Goal: Task Accomplishment & Management: Use online tool/utility

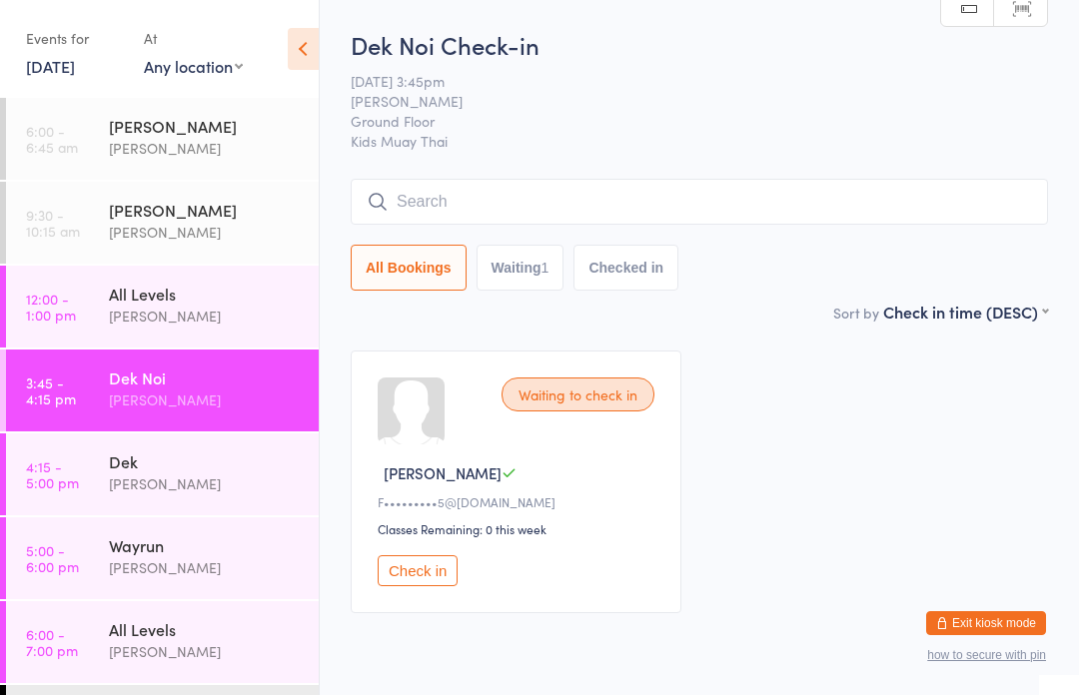
click at [697, 207] on input "search" at bounding box center [699, 202] width 697 height 46
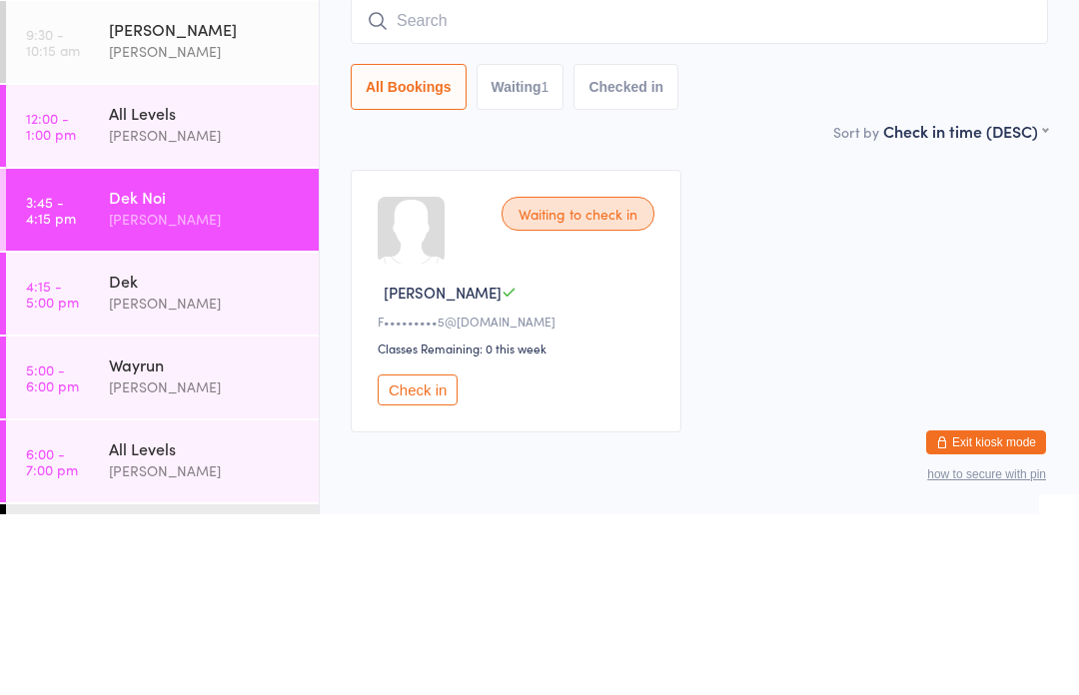
click at [950, 333] on div "Waiting to check in [PERSON_NAME]•••••••••5@[DOMAIN_NAME] Classes Remaining: 0 …" at bounding box center [699, 482] width 733 height 299
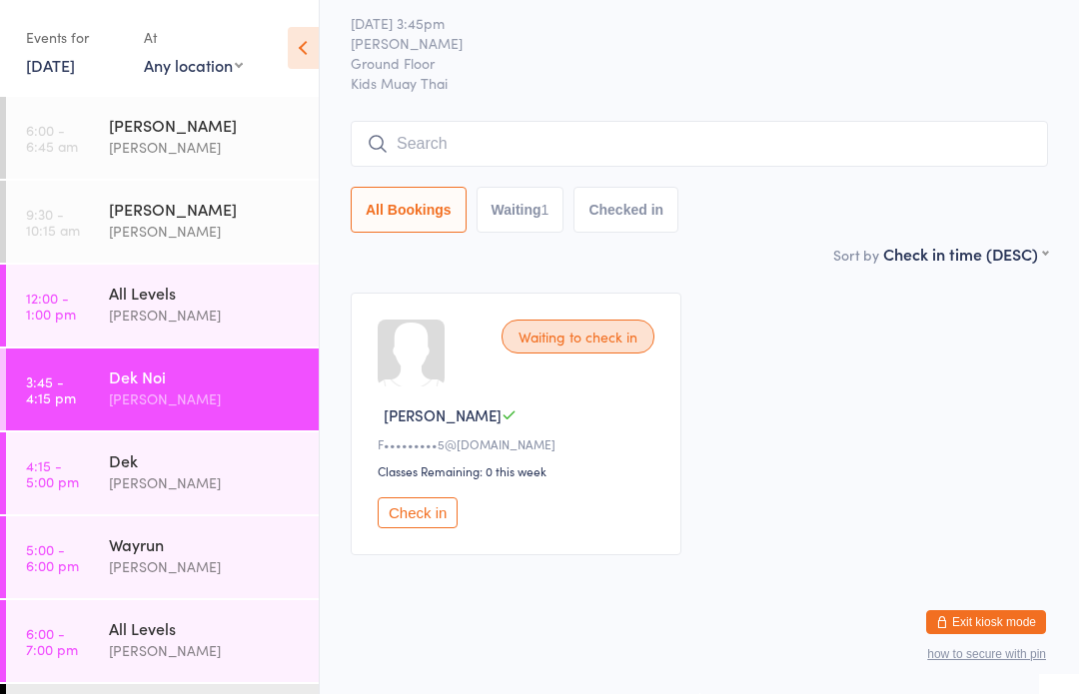
click at [214, 287] on div "All Levels" at bounding box center [205, 294] width 193 height 22
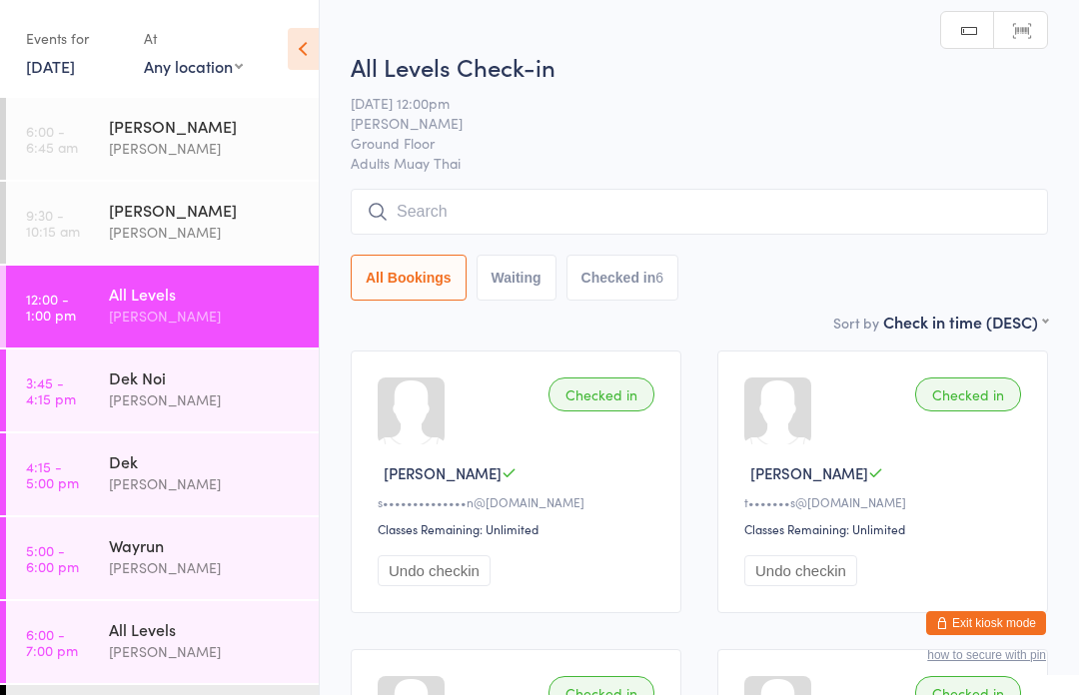
click at [236, 382] on div "Dek Noi" at bounding box center [205, 378] width 193 height 22
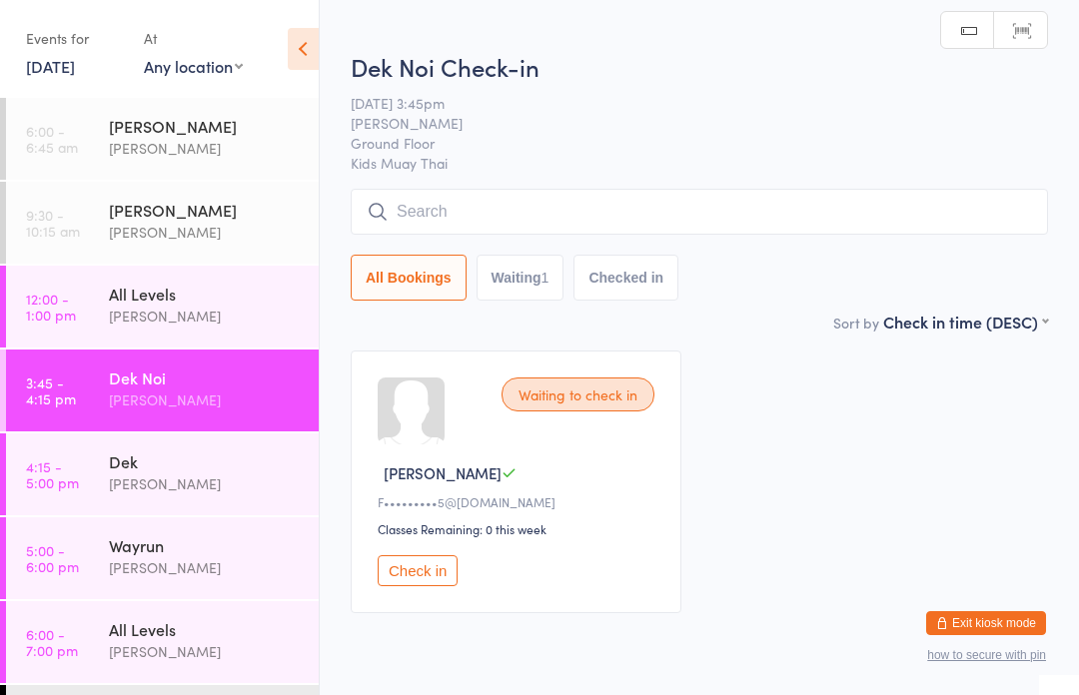
click at [657, 214] on input "search" at bounding box center [699, 212] width 697 height 46
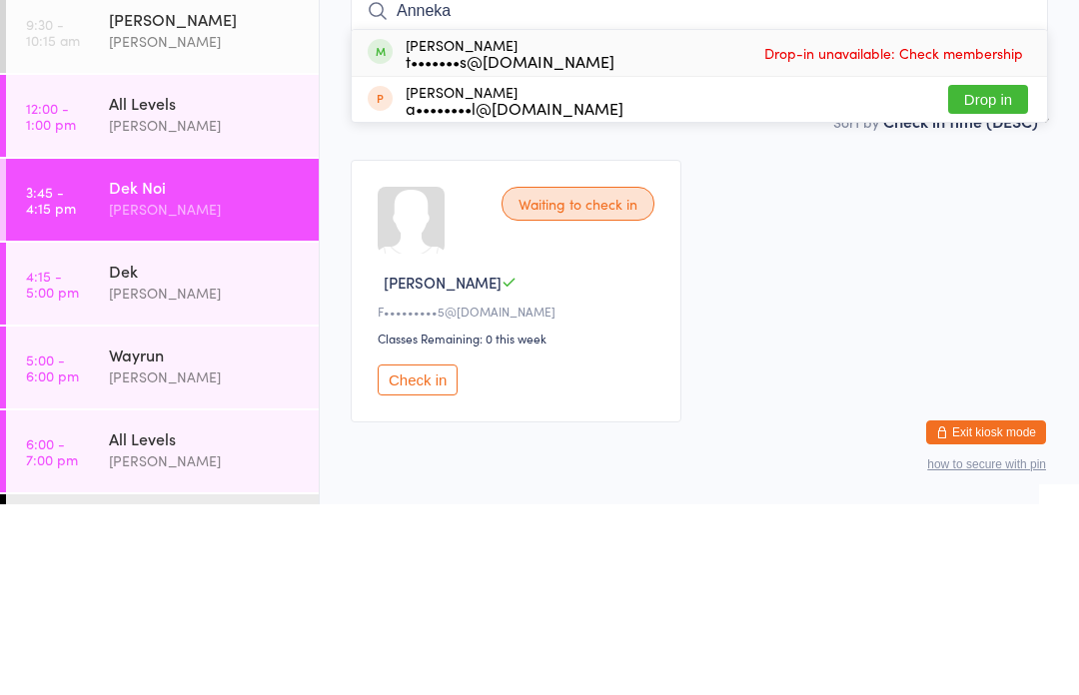
type input "Anneka"
click at [994, 229] on span "Drop-in unavailable: Check membership" at bounding box center [893, 244] width 269 height 30
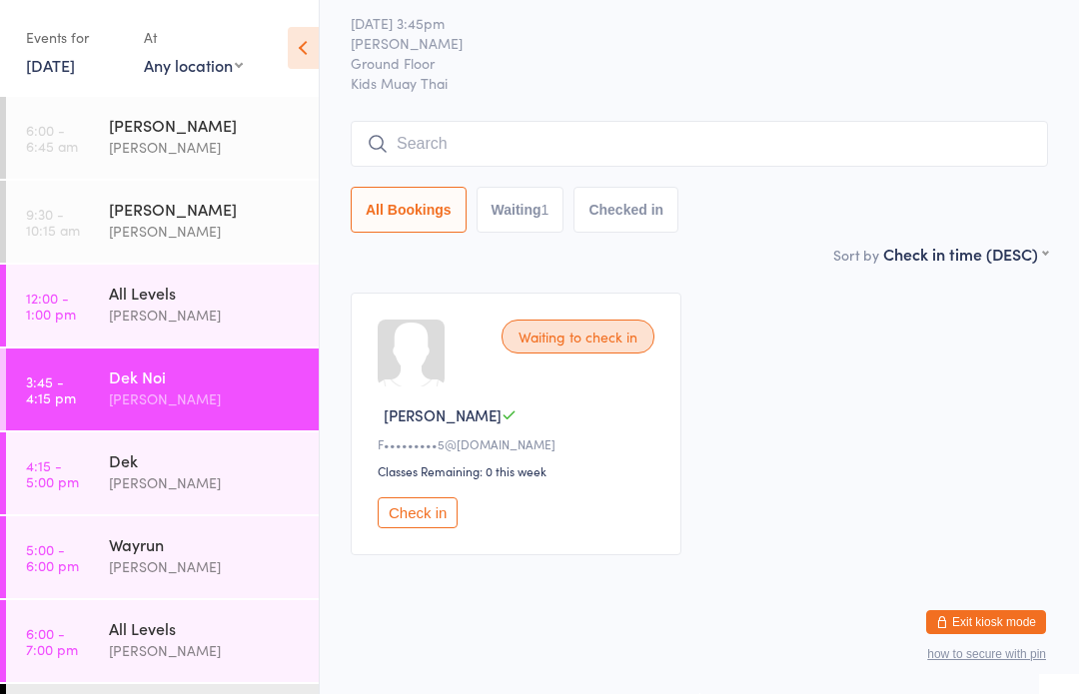
click at [487, 122] on input "search" at bounding box center [699, 145] width 697 height 46
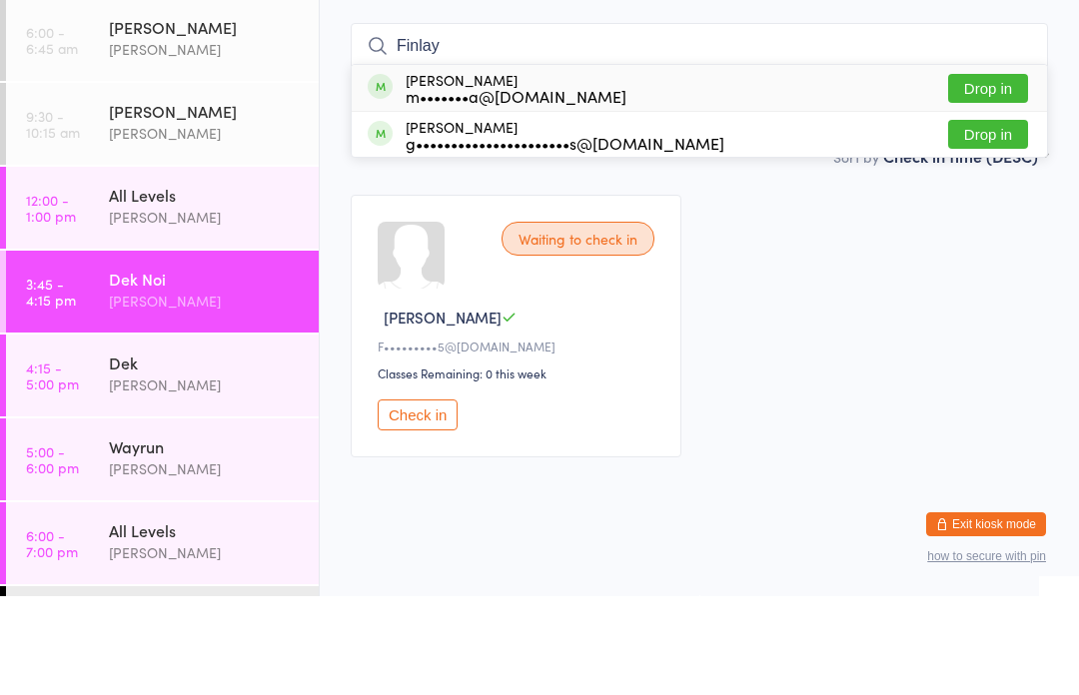
type input "Finlay"
click at [996, 173] on button "Drop in" at bounding box center [988, 187] width 80 height 29
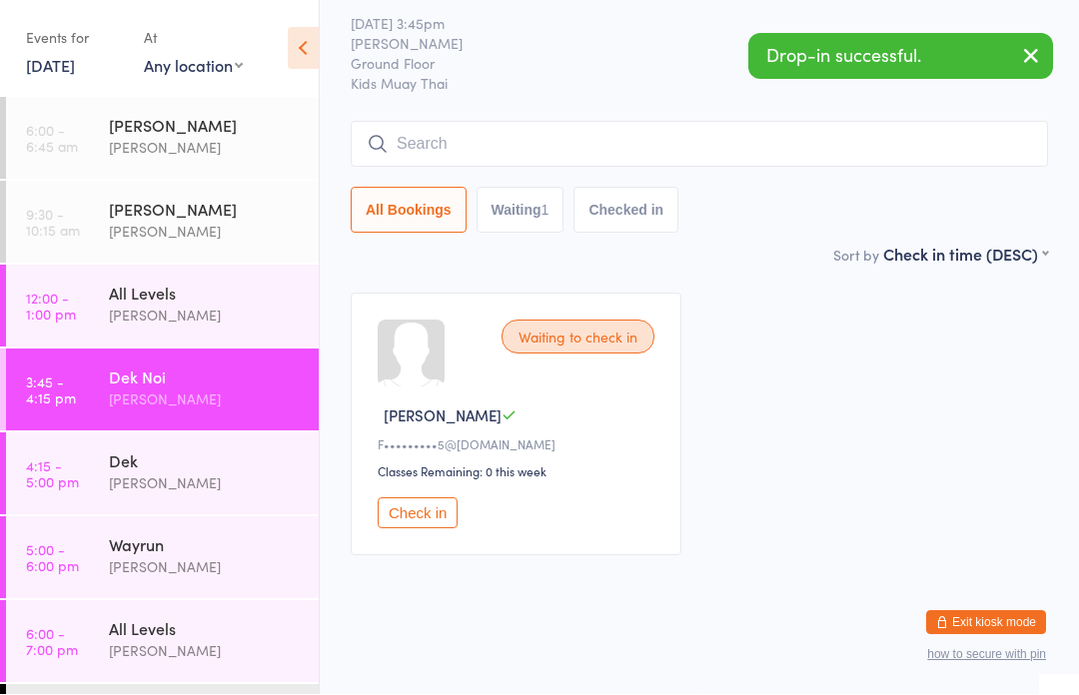
scroll to position [83, 0]
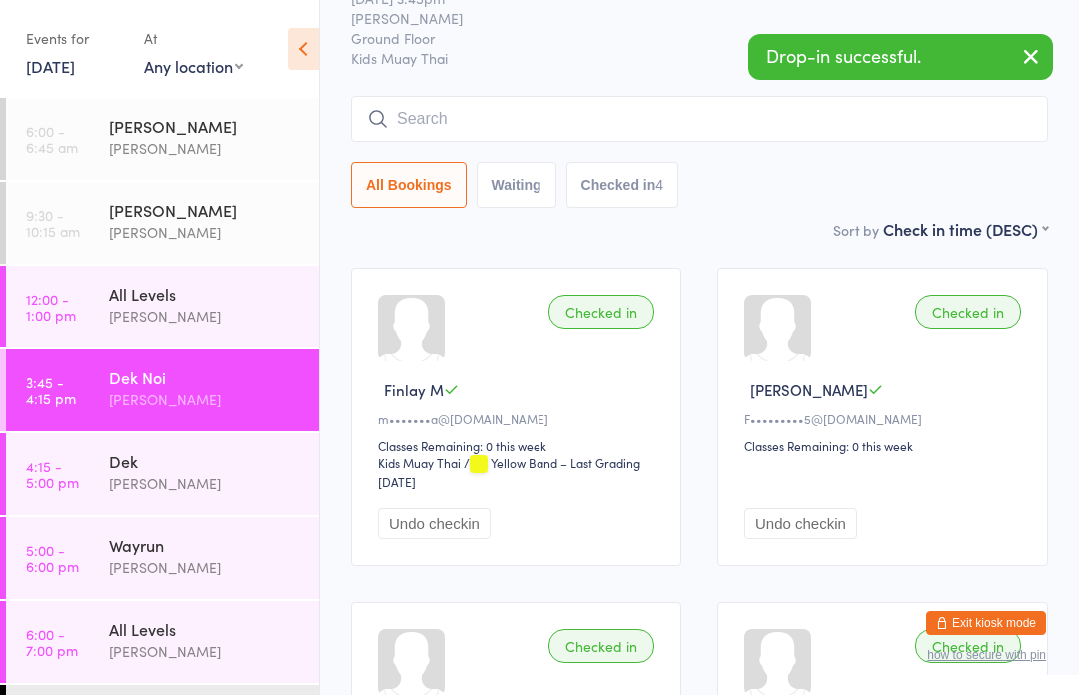
click at [137, 487] on div "[PERSON_NAME]" at bounding box center [205, 483] width 193 height 23
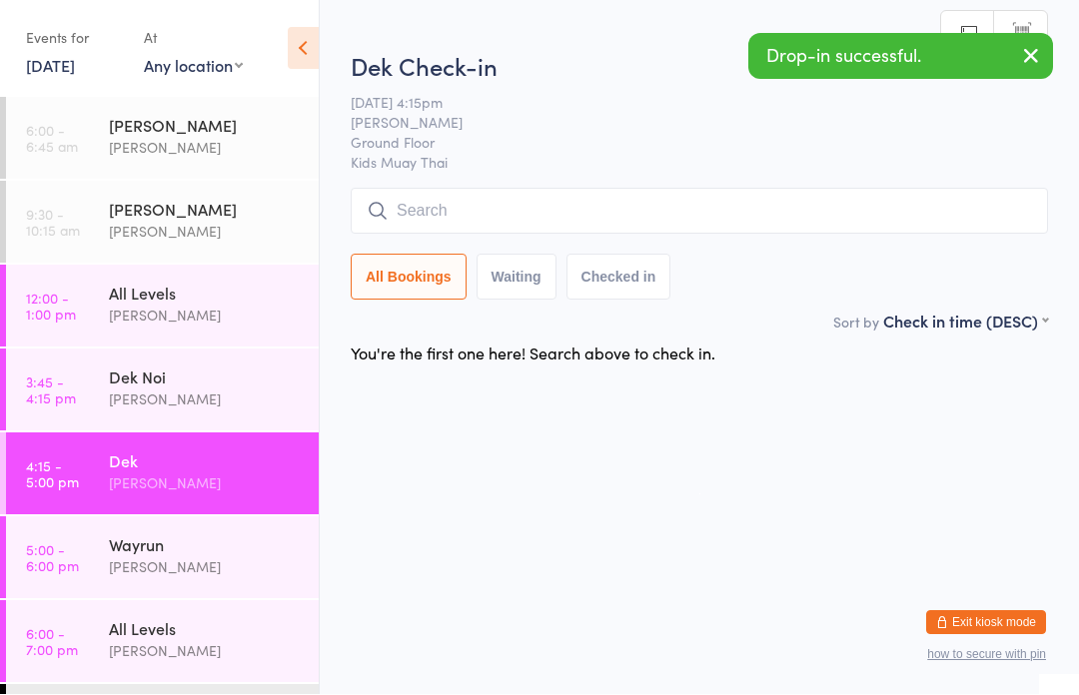
click at [510, 211] on input "search" at bounding box center [699, 212] width 697 height 46
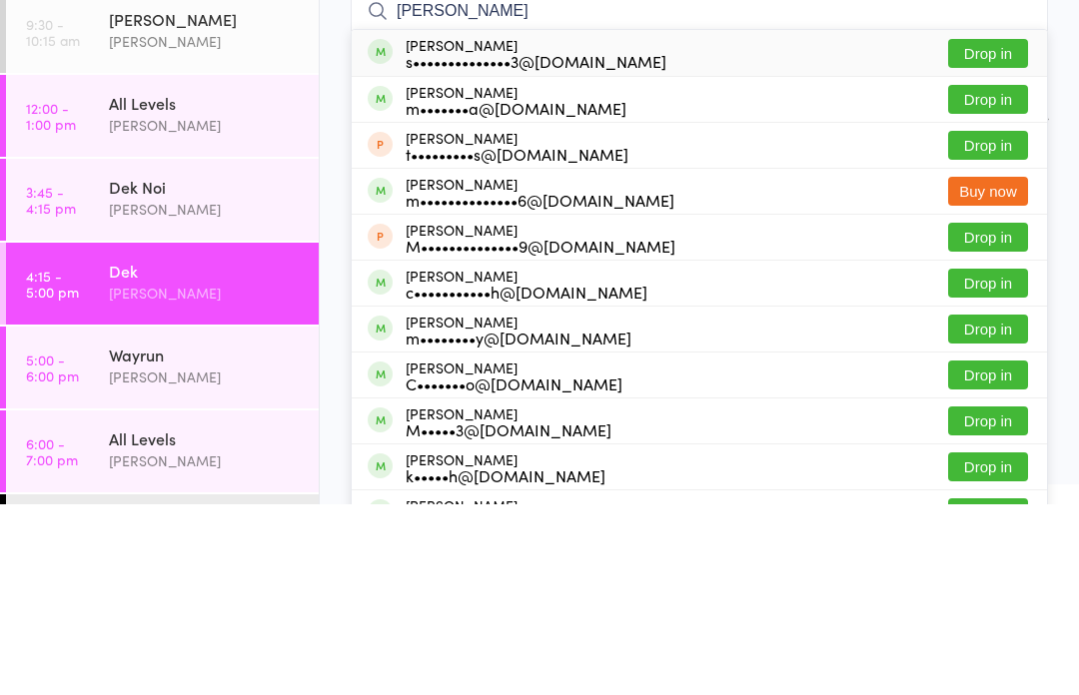
type input "[PERSON_NAME]"
click at [974, 276] on button "Drop in" at bounding box center [988, 290] width 80 height 29
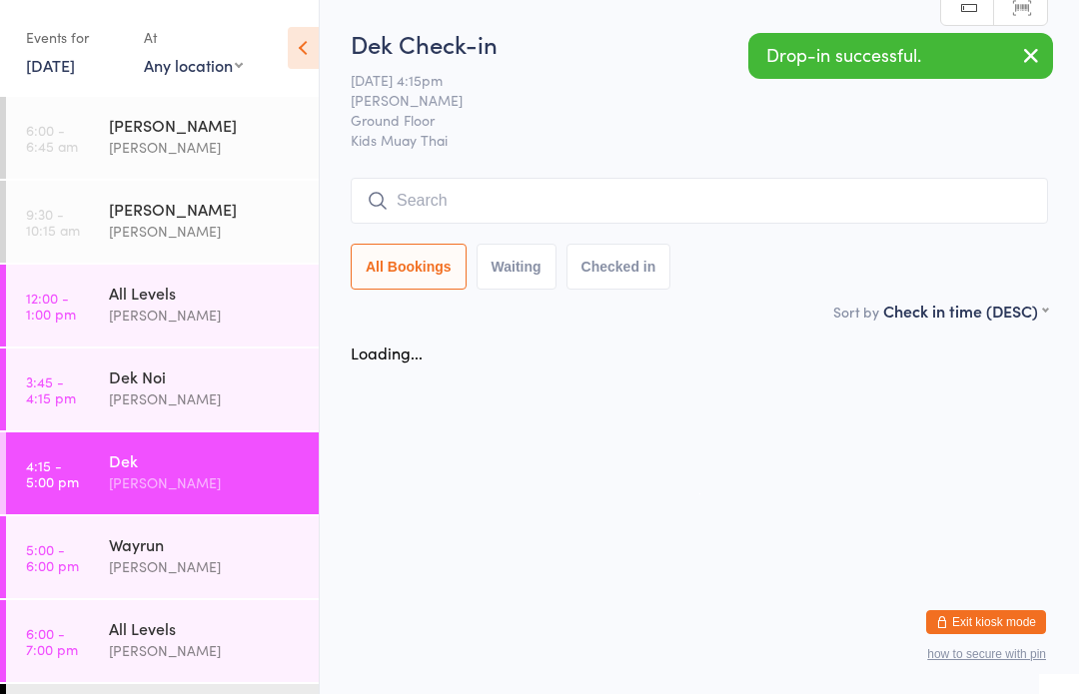
scroll to position [1, 0]
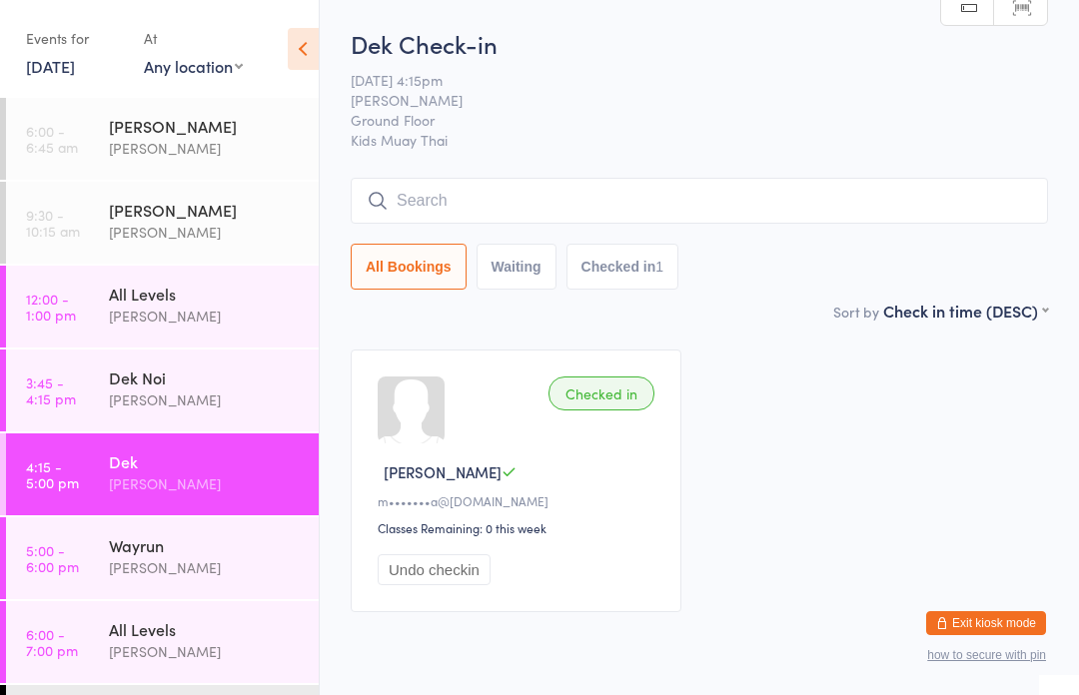
click at [88, 556] on link "5:00 - 6:00 pm Wayrun [PERSON_NAME]" at bounding box center [162, 558] width 313 height 82
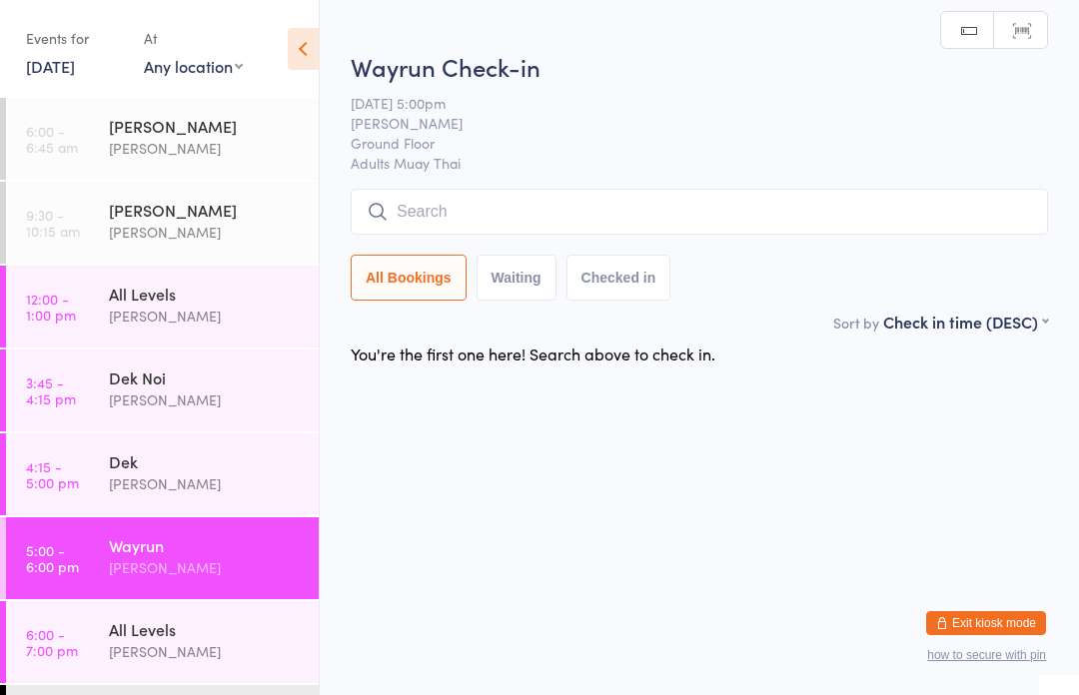
click at [440, 198] on input "search" at bounding box center [699, 212] width 697 height 46
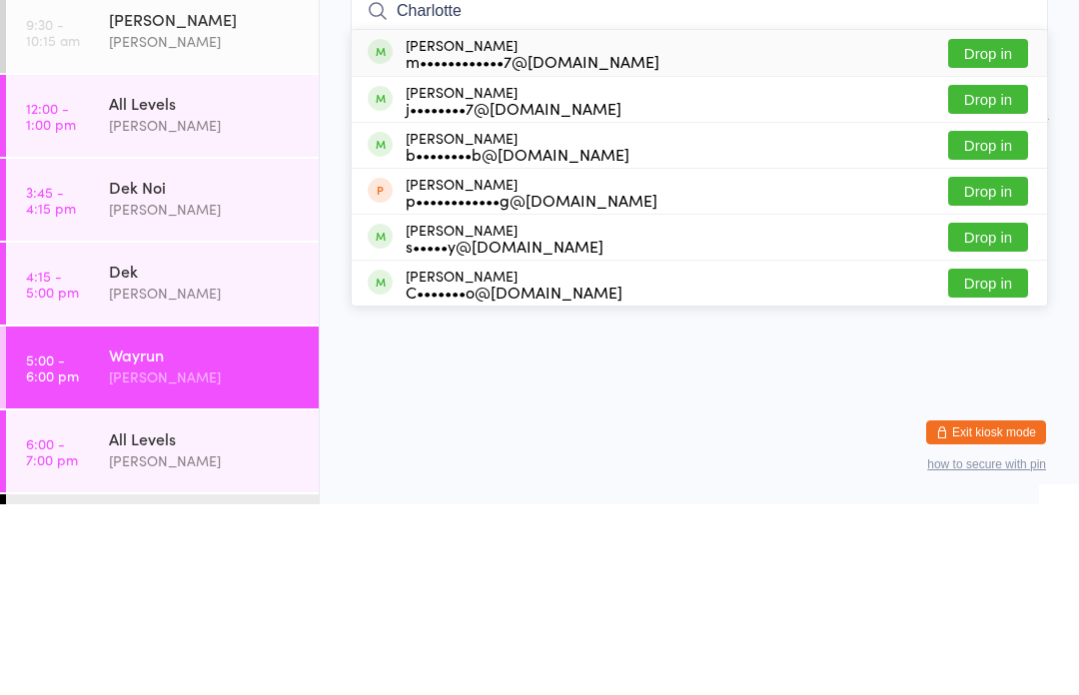
type input "Charlotte"
click at [1000, 230] on button "Drop in" at bounding box center [988, 244] width 80 height 29
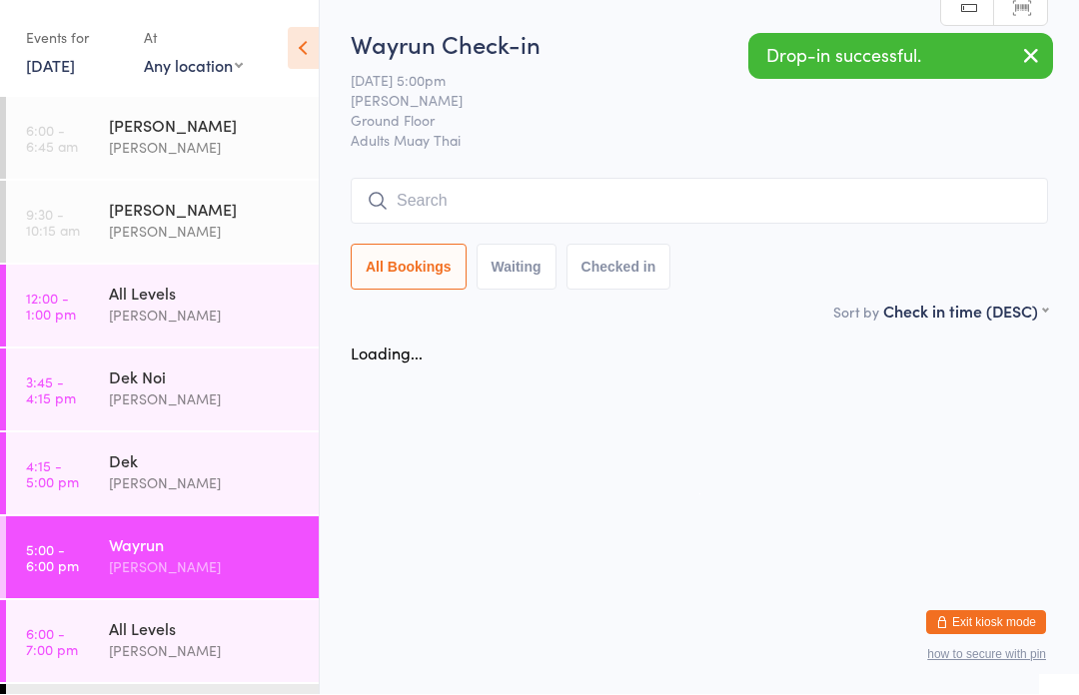
scroll to position [1, 0]
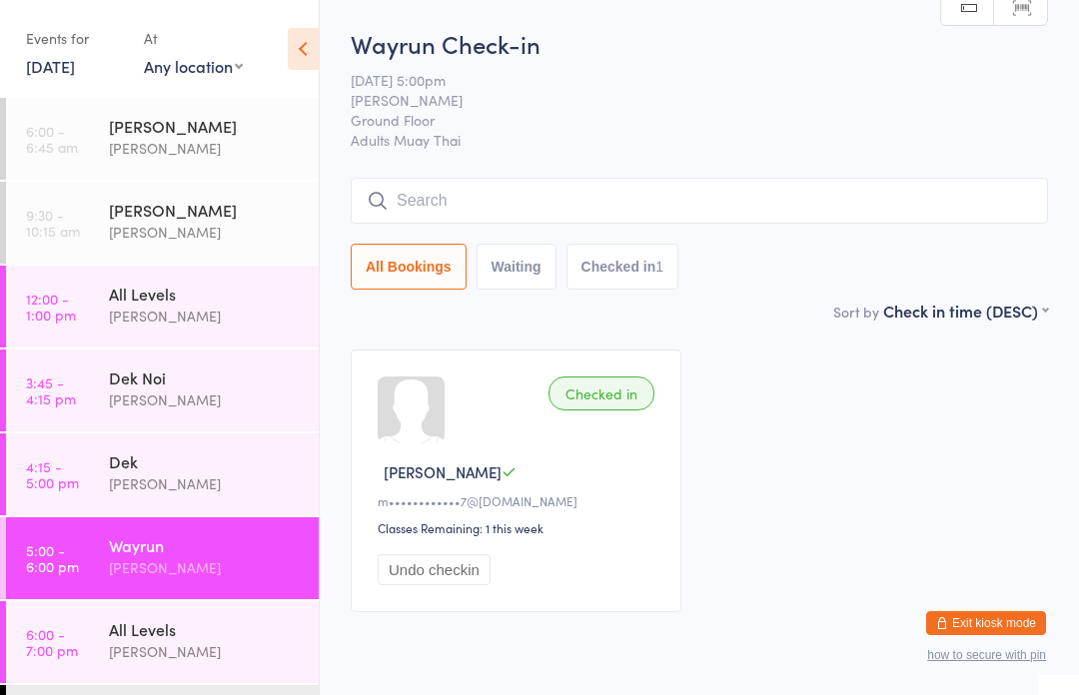
click at [107, 395] on link "3:45 - 4:15 pm Dek Noi [PERSON_NAME]" at bounding box center [162, 391] width 313 height 82
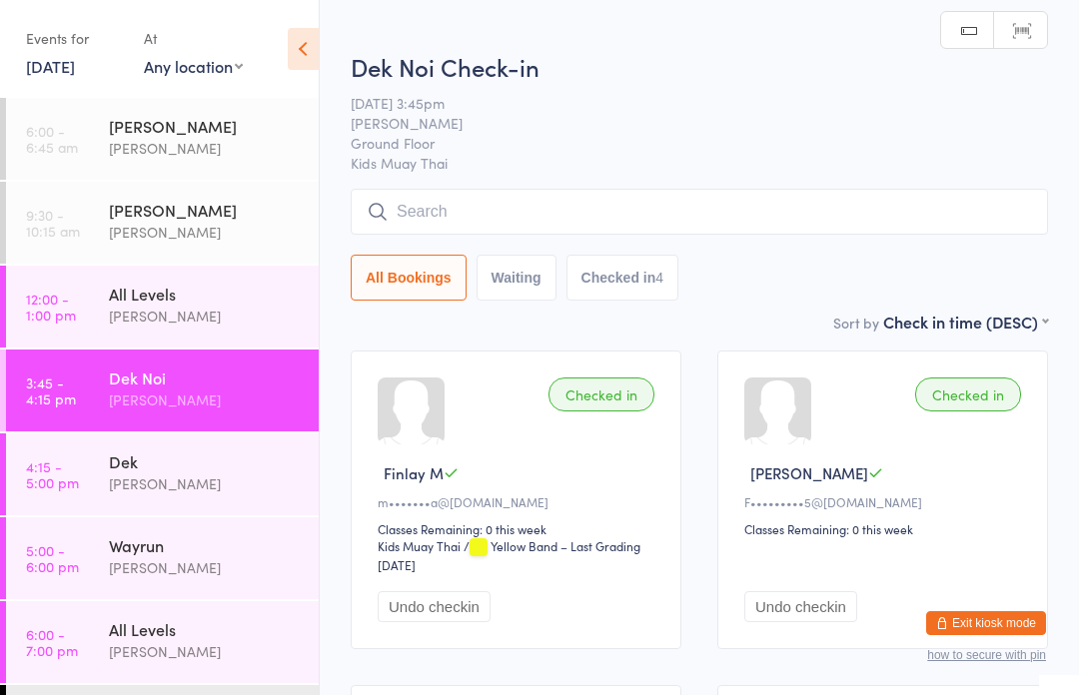
click at [107, 491] on link "4:15 - 5:00 pm Dek [PERSON_NAME]" at bounding box center [162, 475] width 313 height 82
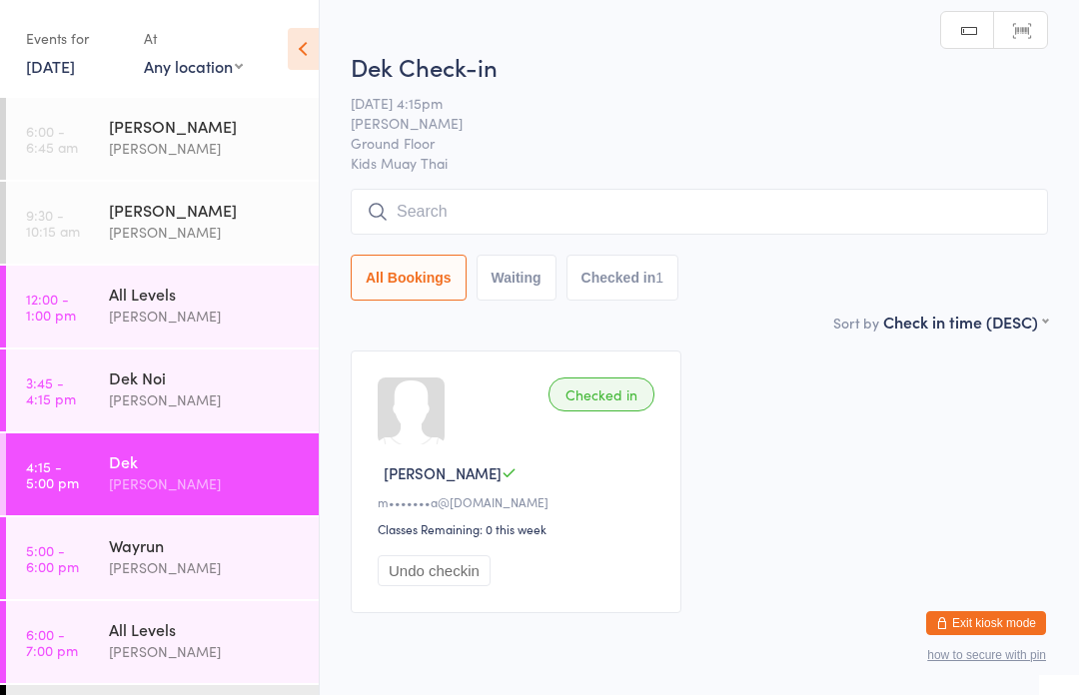
click at [502, 206] on input "search" at bounding box center [699, 212] width 697 height 46
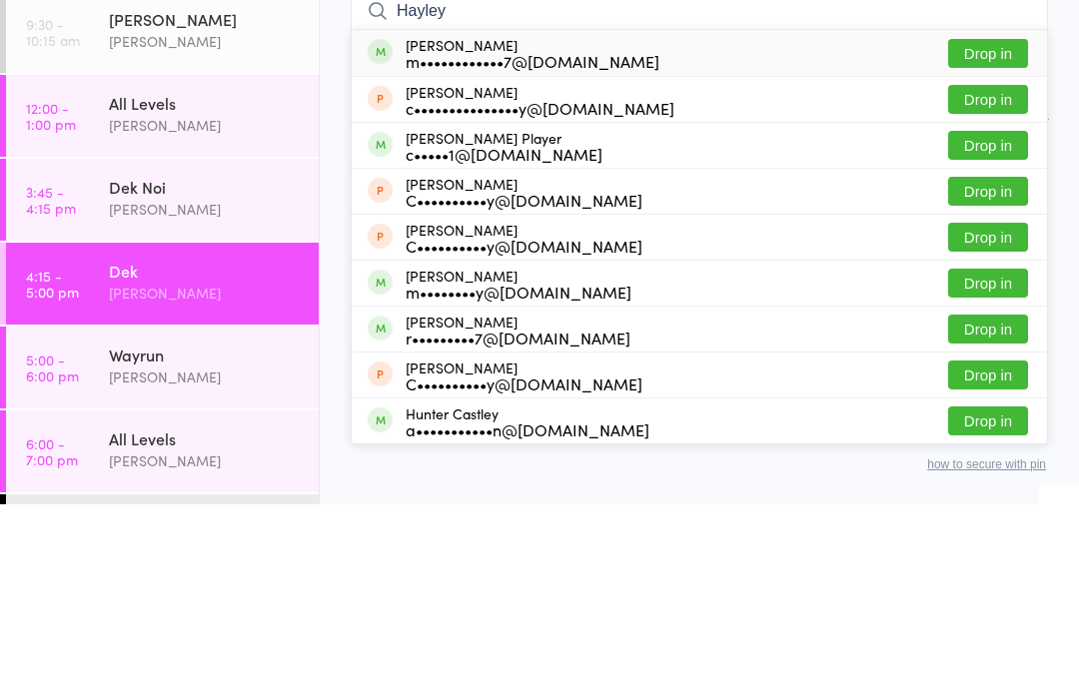
type input "Hayley"
click at [988, 230] on button "Drop in" at bounding box center [988, 244] width 80 height 29
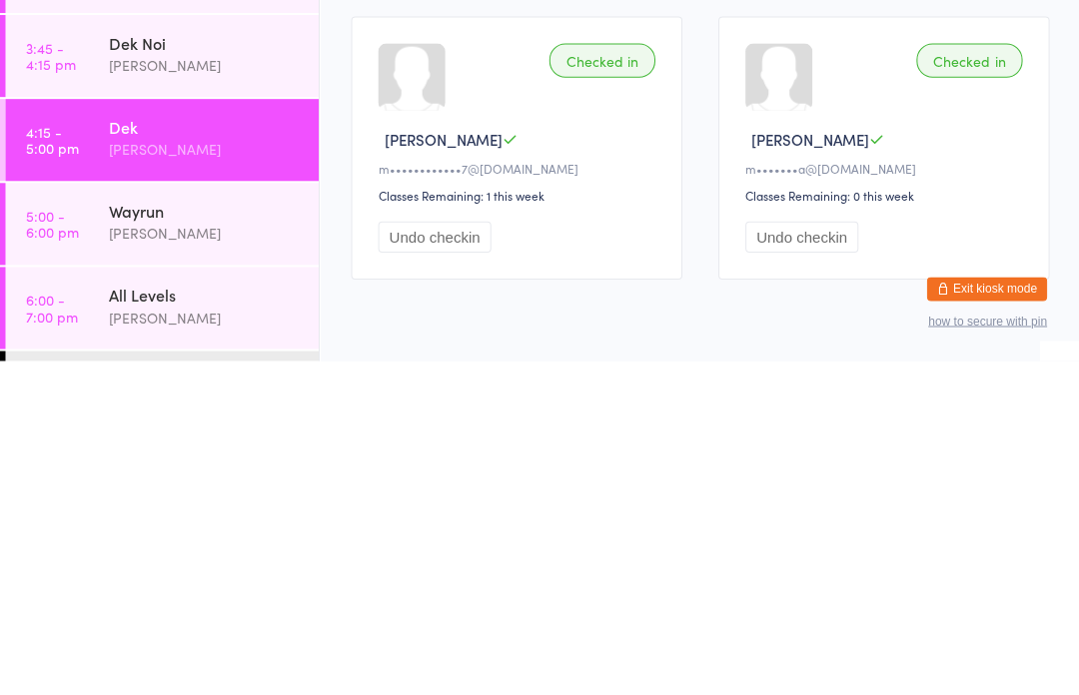
click at [177, 389] on div "[PERSON_NAME]" at bounding box center [205, 400] width 193 height 23
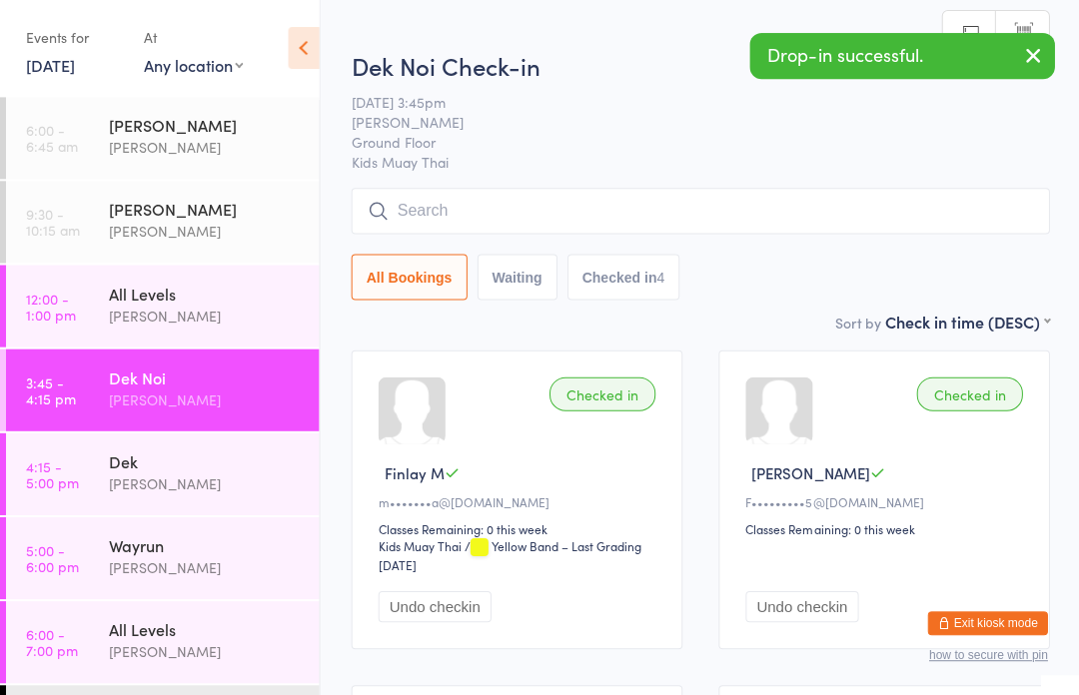
click at [237, 505] on div "Dek [PERSON_NAME]" at bounding box center [214, 473] width 210 height 79
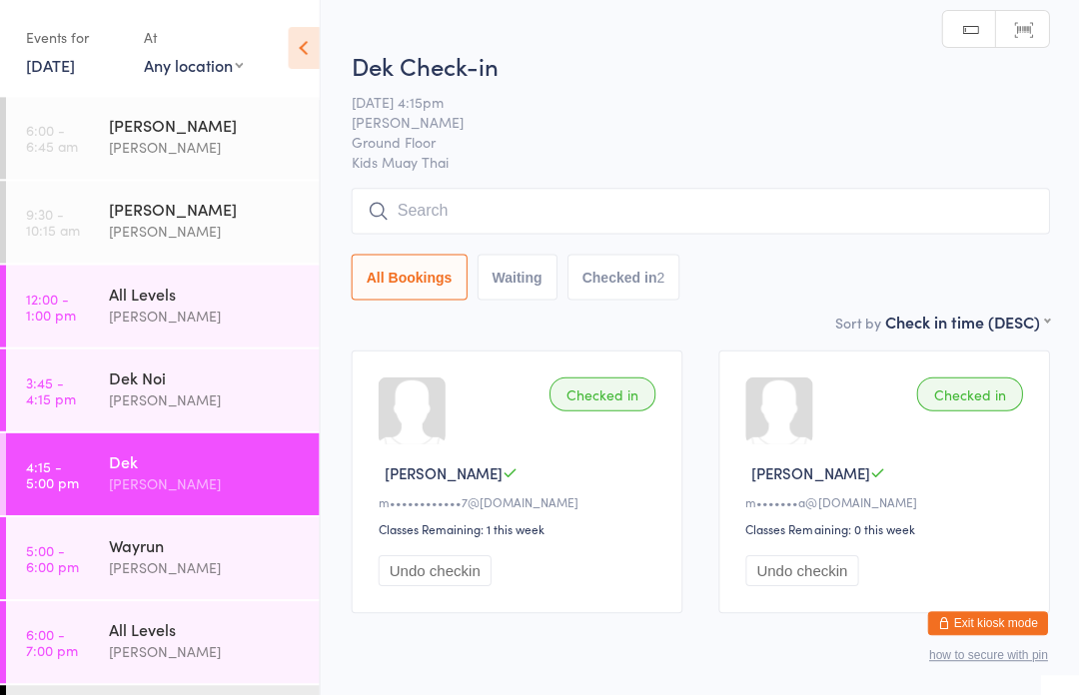
click at [242, 361] on div "Dek Noi [PERSON_NAME]" at bounding box center [214, 389] width 210 height 79
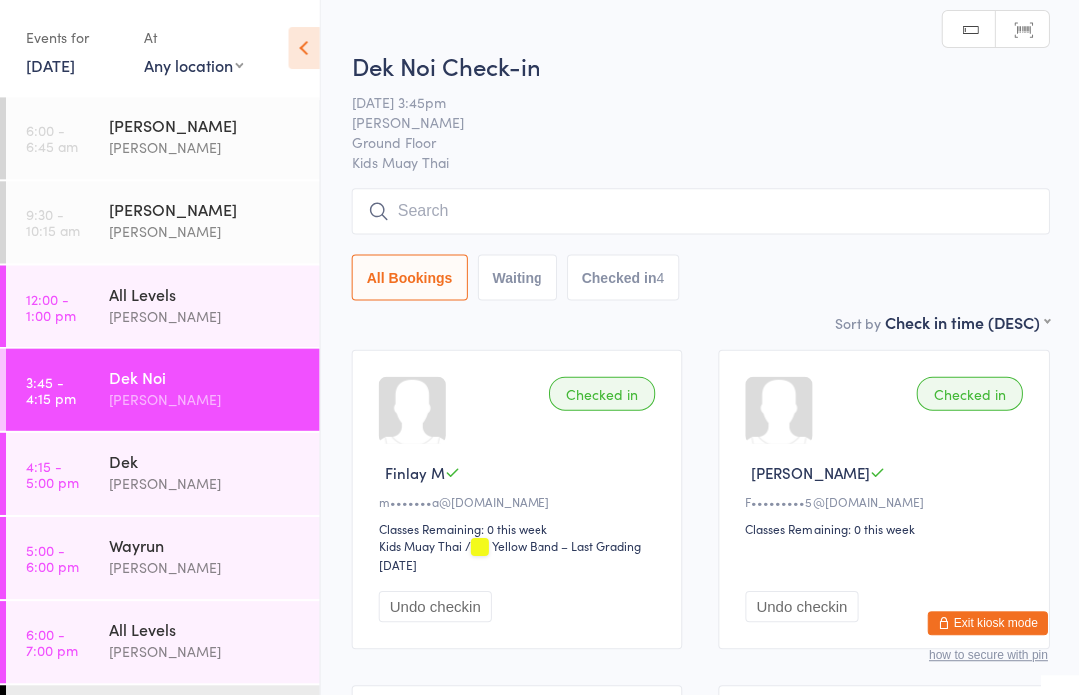
click at [174, 511] on div "Dek [PERSON_NAME]" at bounding box center [214, 473] width 210 height 79
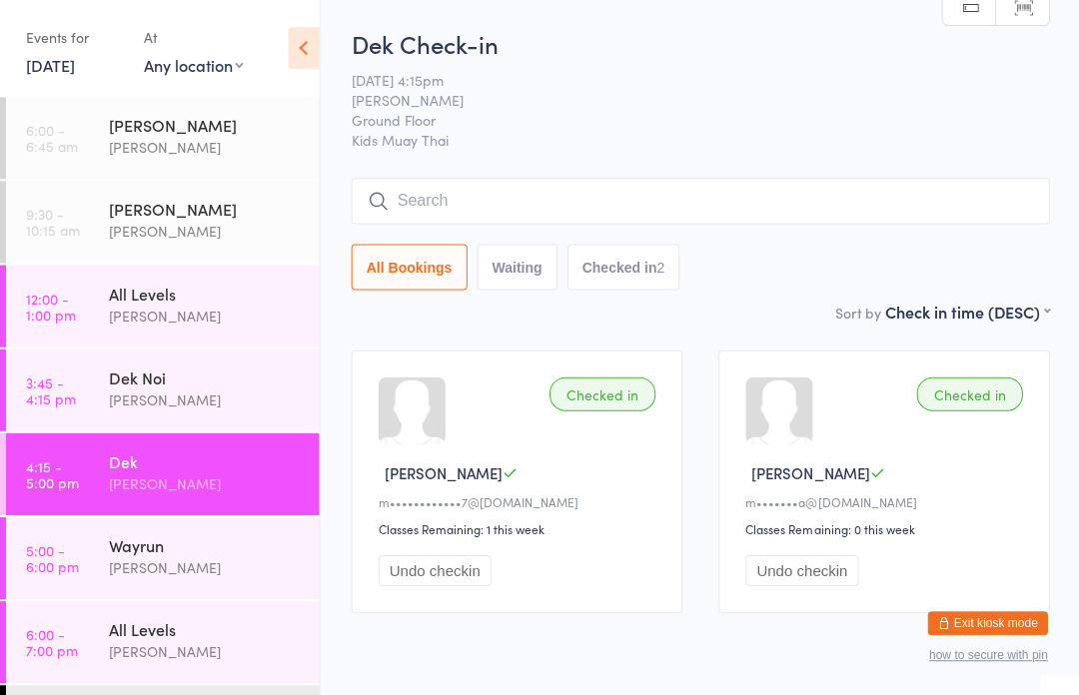
click at [460, 197] on input "search" at bounding box center [699, 202] width 697 height 46
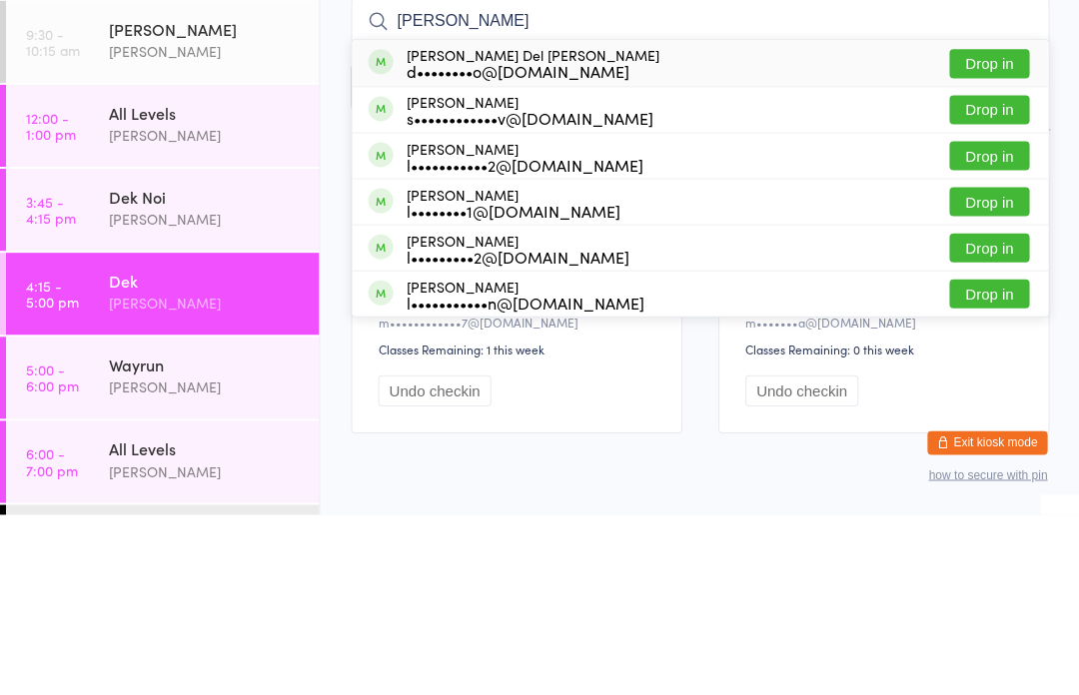
type input "[PERSON_NAME]"
click at [1025, 230] on button "Drop in" at bounding box center [988, 244] width 80 height 29
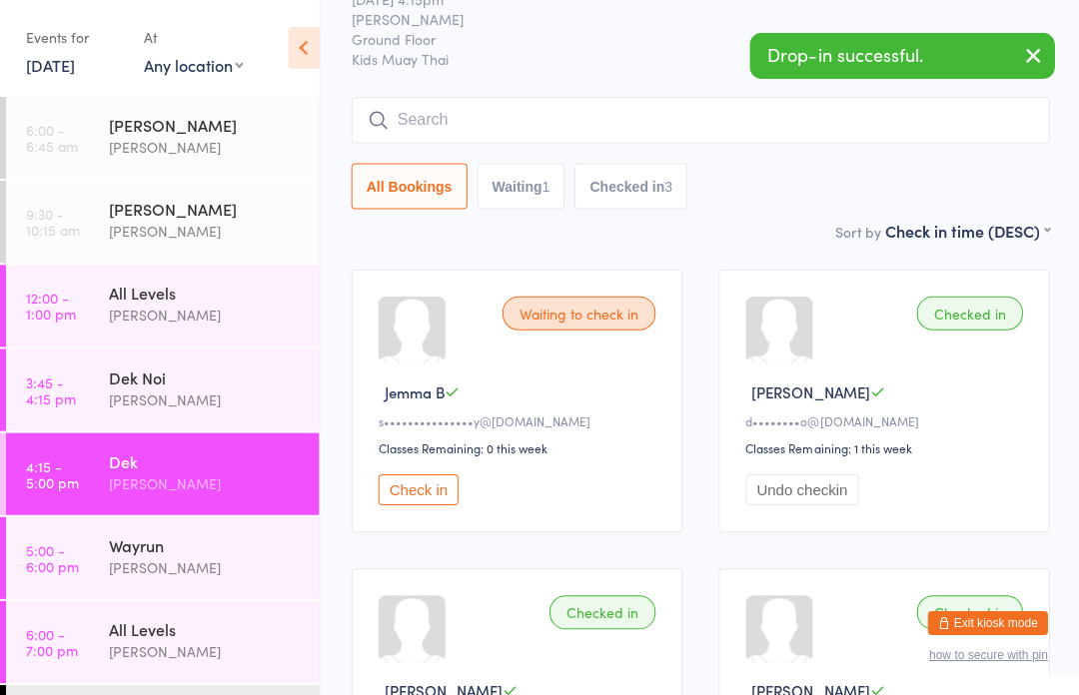
click at [561, 131] on input "search" at bounding box center [699, 121] width 697 height 46
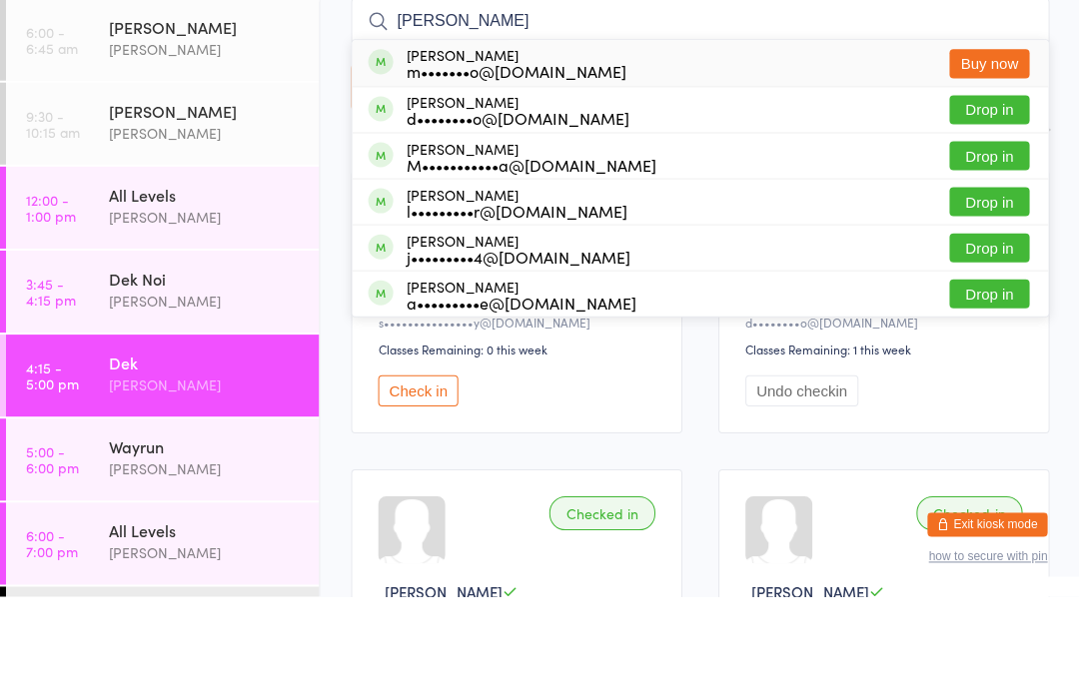
type input "[PERSON_NAME]"
click at [1009, 195] on button "Drop in" at bounding box center [988, 209] width 80 height 29
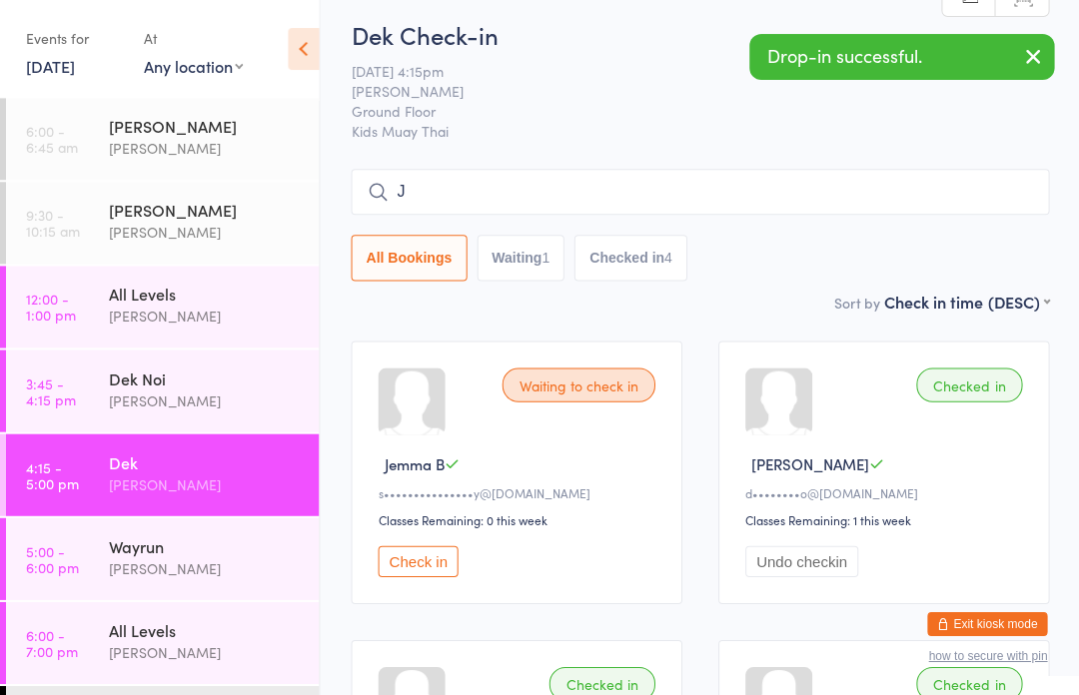
scroll to position [0, 0]
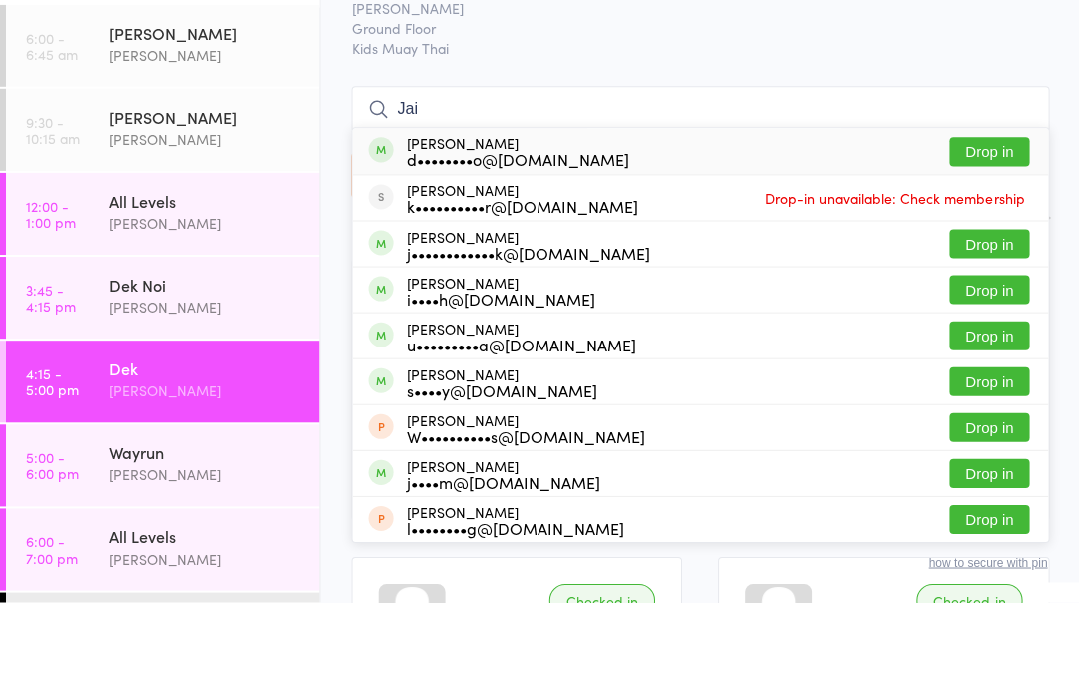
type input "Jai"
click at [1002, 230] on button "Drop in" at bounding box center [988, 244] width 80 height 29
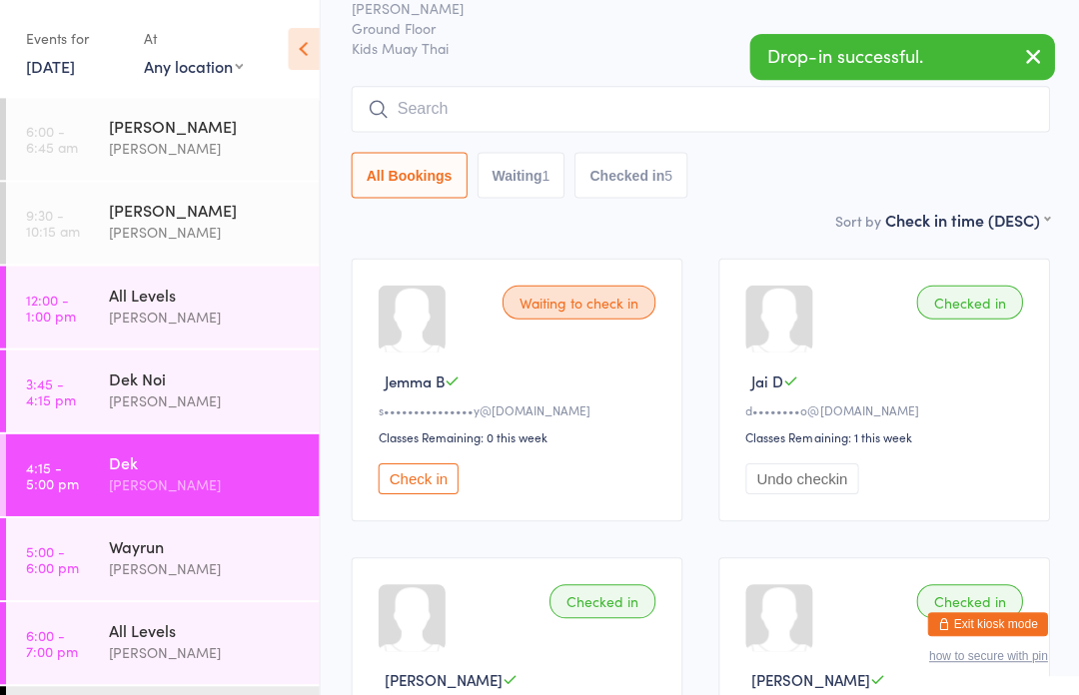
click at [483, 106] on input "search" at bounding box center [699, 109] width 697 height 46
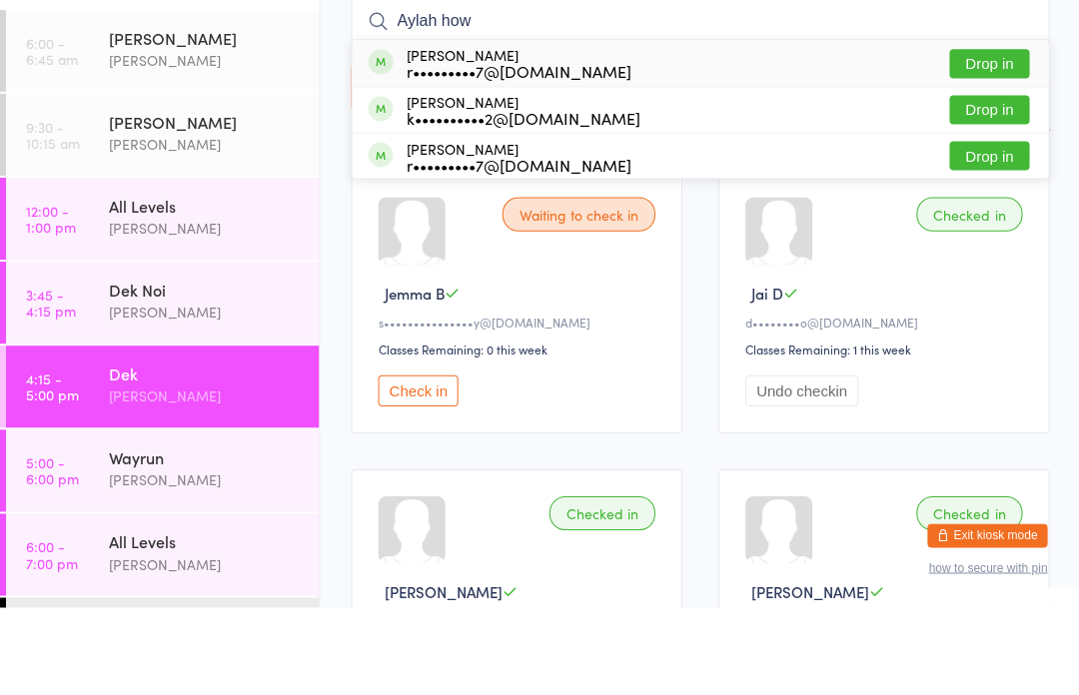
type input "Aylah how"
click at [466, 152] on div "r•••••••••7@[DOMAIN_NAME]" at bounding box center [518, 160] width 225 height 16
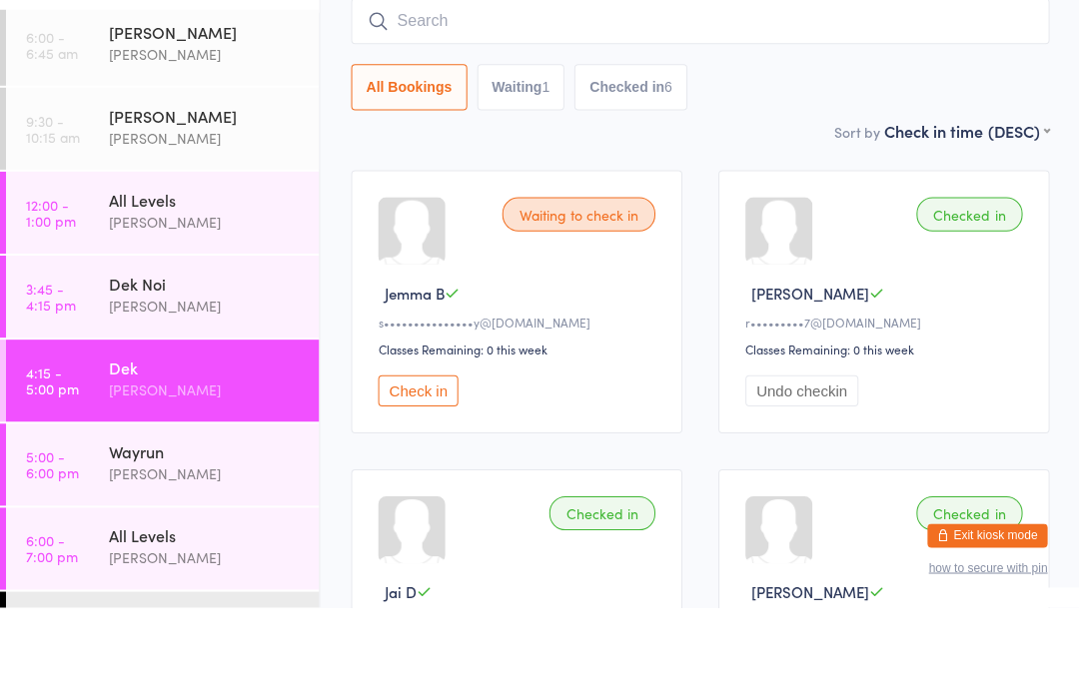
scroll to position [181, 0]
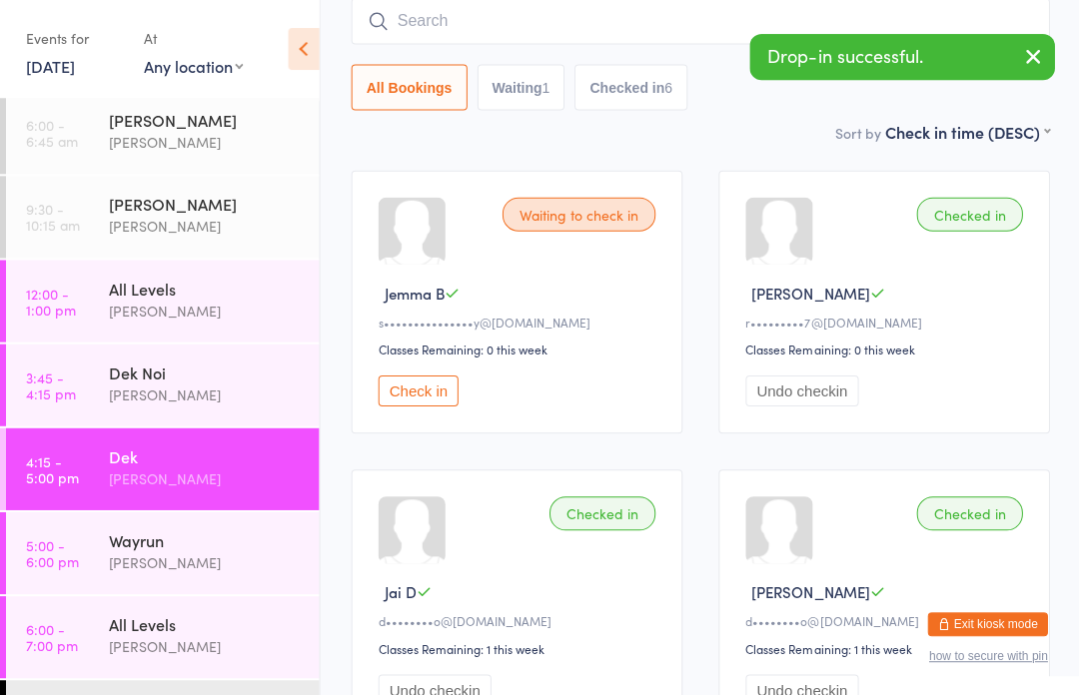
click at [105, 554] on link "5:00 - 6:00 pm Wayrun [PERSON_NAME]" at bounding box center [162, 552] width 313 height 82
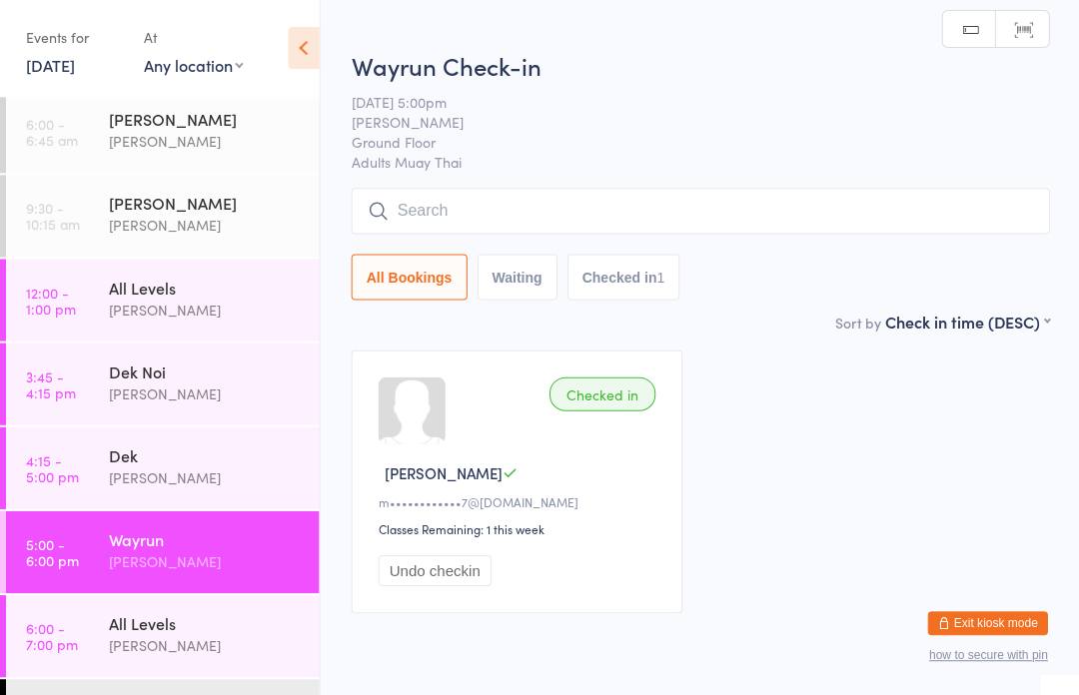
click at [496, 224] on input "search" at bounding box center [699, 212] width 697 height 46
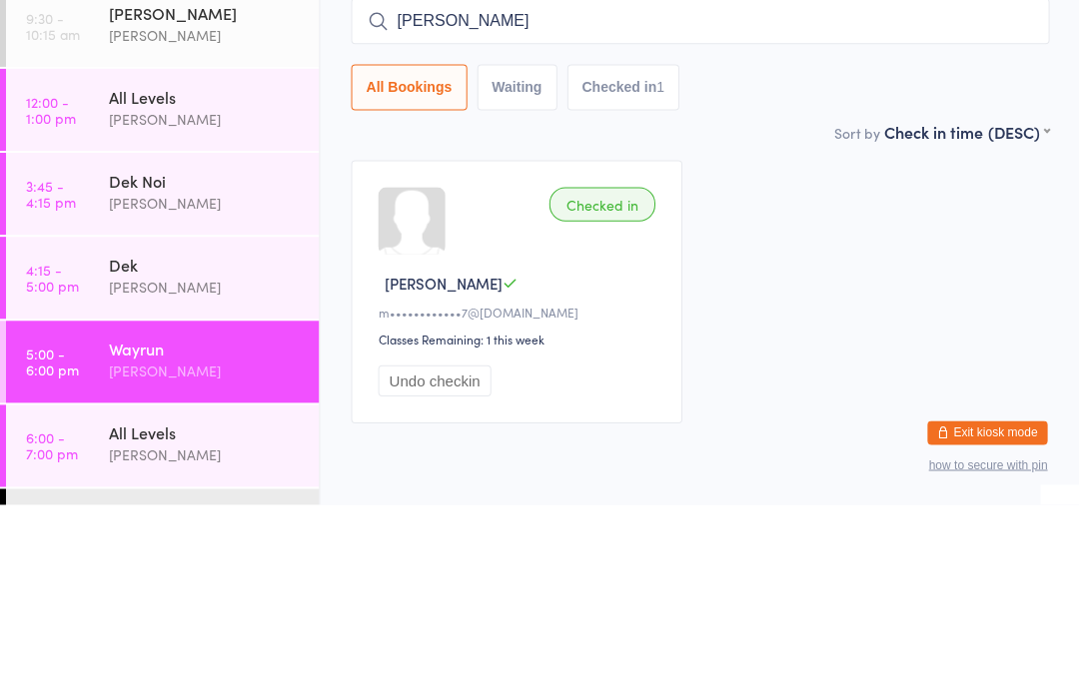
type input "[PERSON_NAME]"
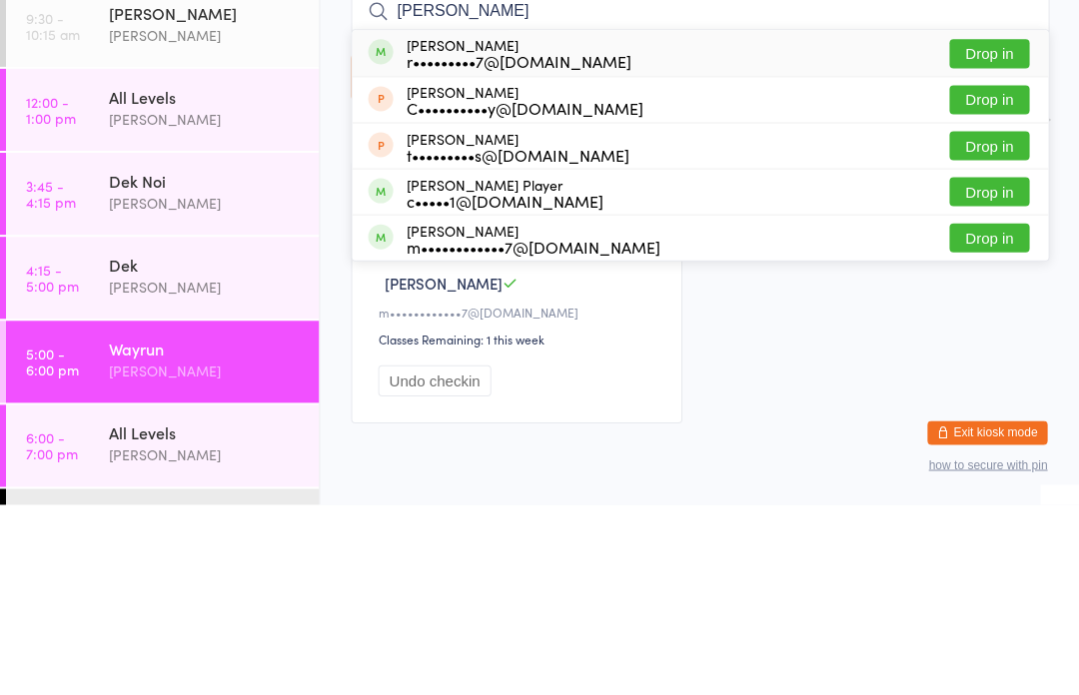
click at [966, 230] on button "Drop in" at bounding box center [988, 244] width 80 height 29
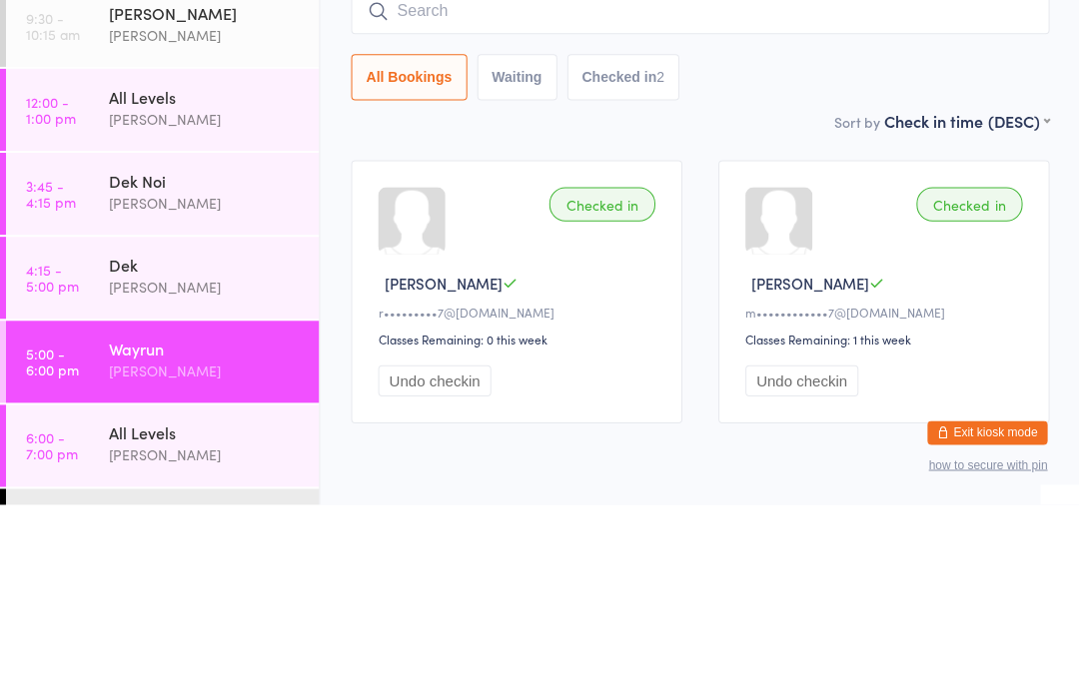
scroll to position [81, 0]
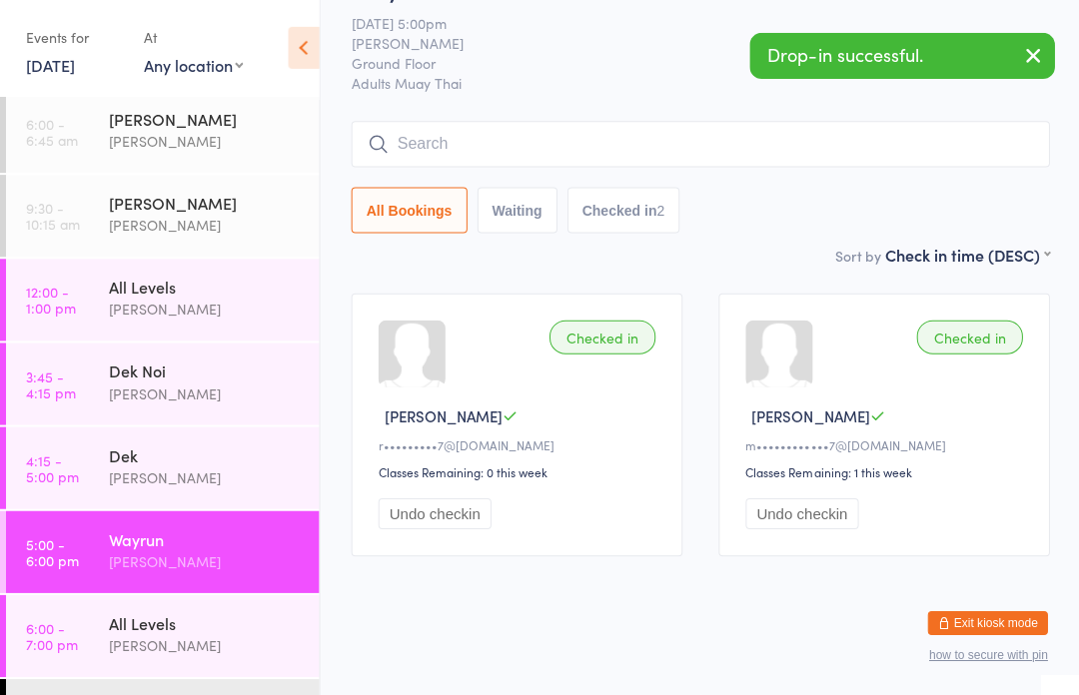
click at [648, 122] on input "search" at bounding box center [699, 145] width 697 height 46
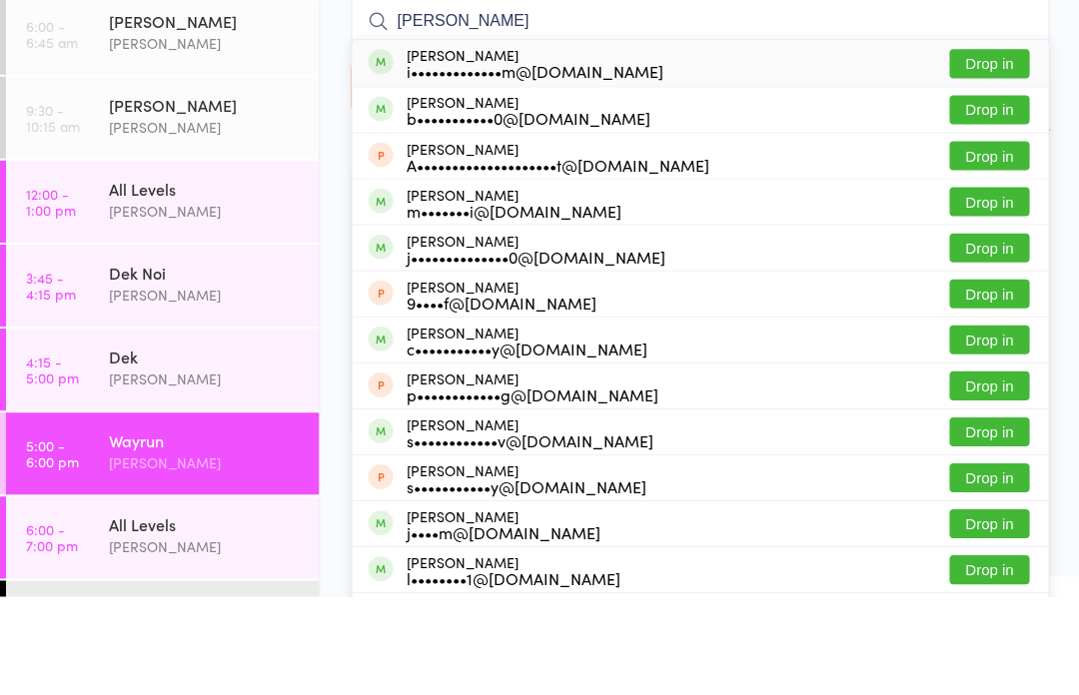
scroll to position [179, 0]
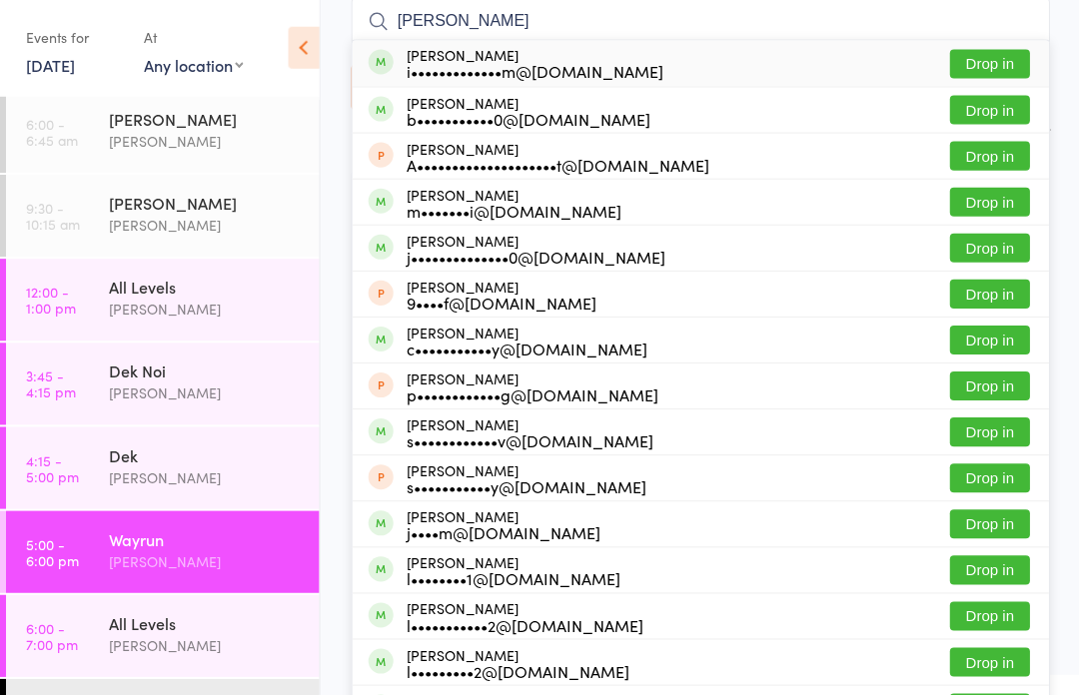
type input "[PERSON_NAME]"
click at [696, 211] on div "[PERSON_NAME] m•••••••i@[DOMAIN_NAME] Drop in" at bounding box center [699, 203] width 695 height 45
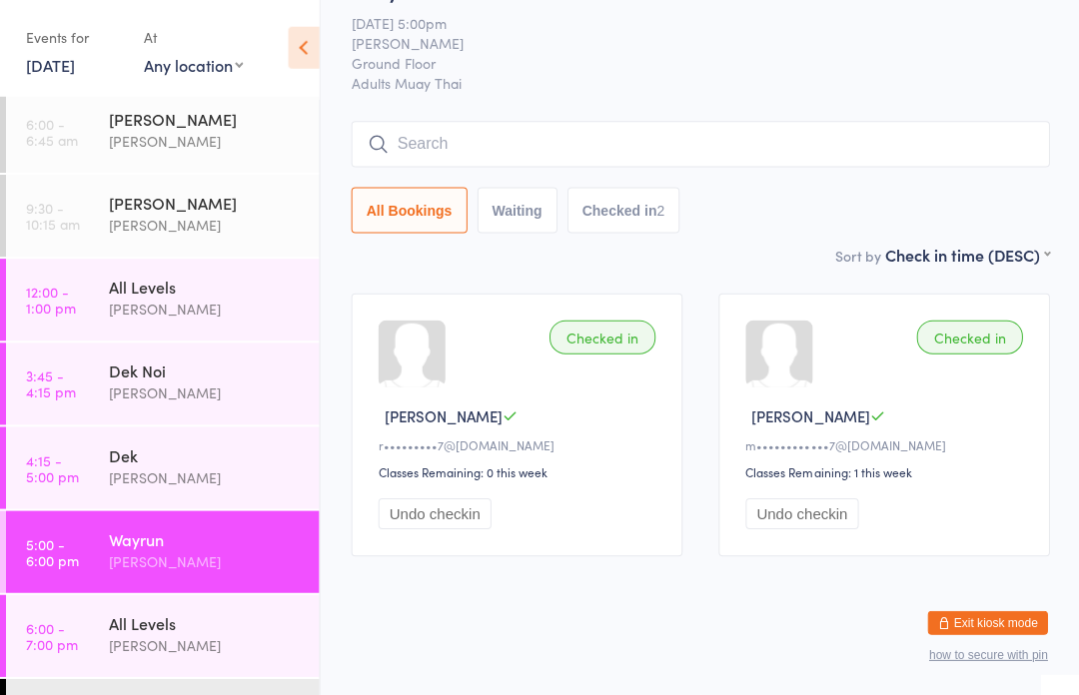
scroll to position [82, 0]
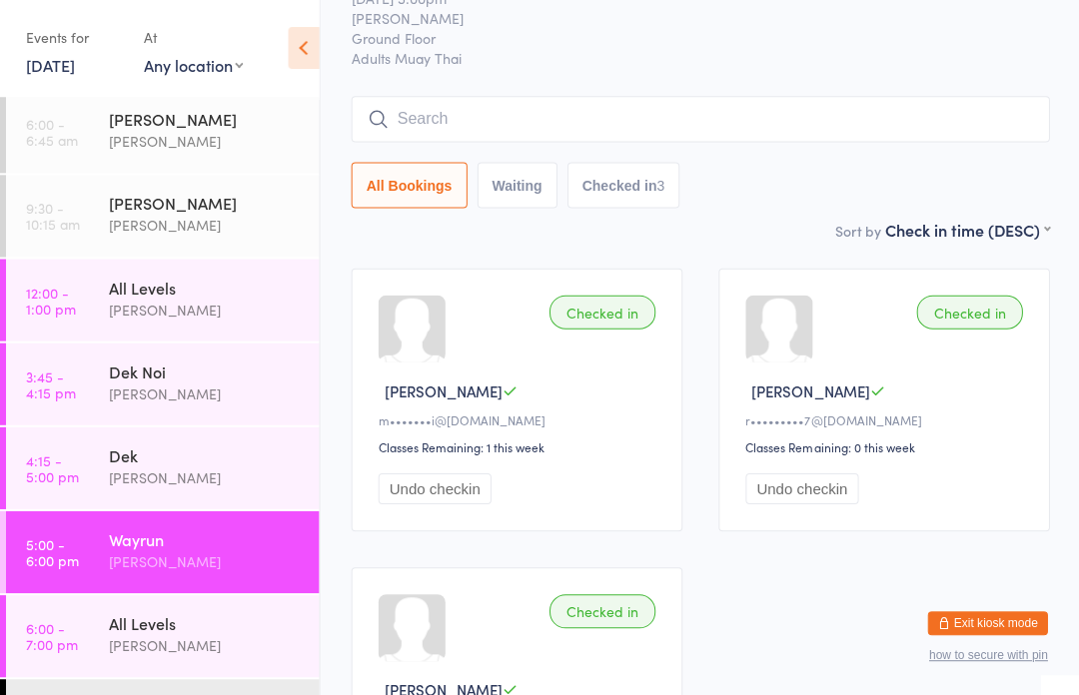
click at [554, 118] on input "search" at bounding box center [699, 120] width 697 height 46
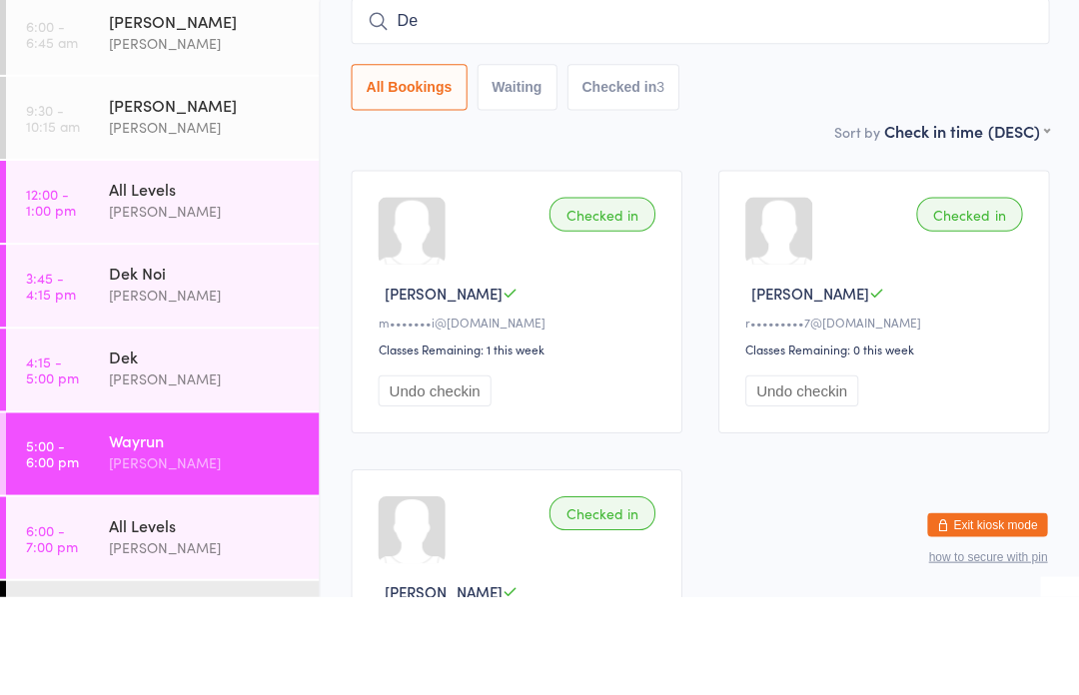
type input "Del"
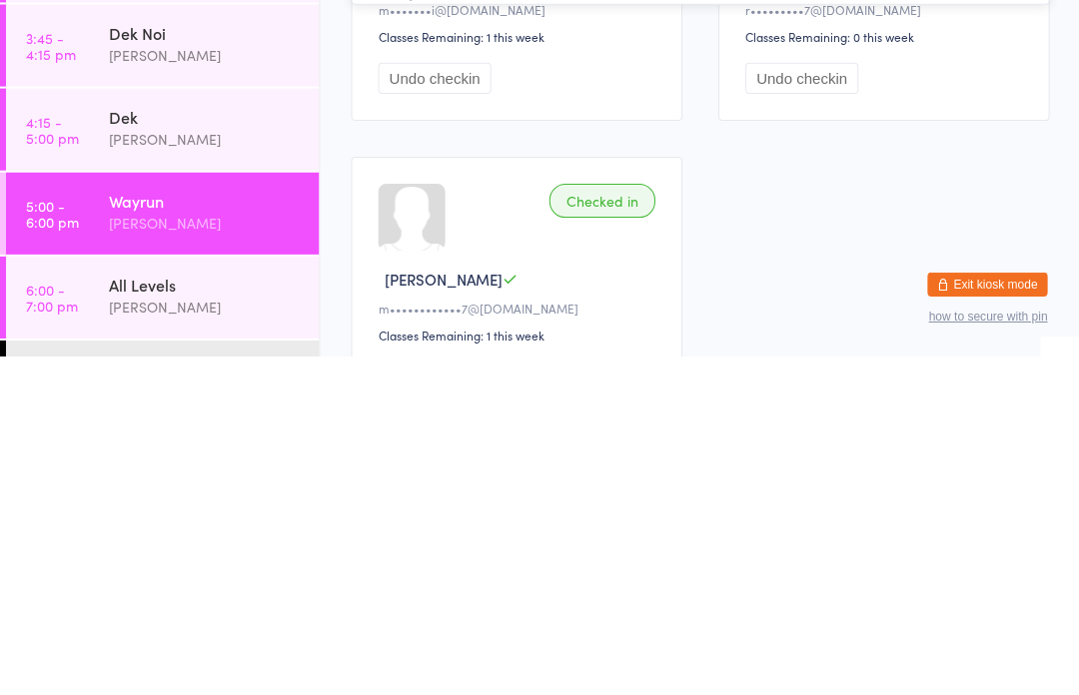
scroll to position [154, 0]
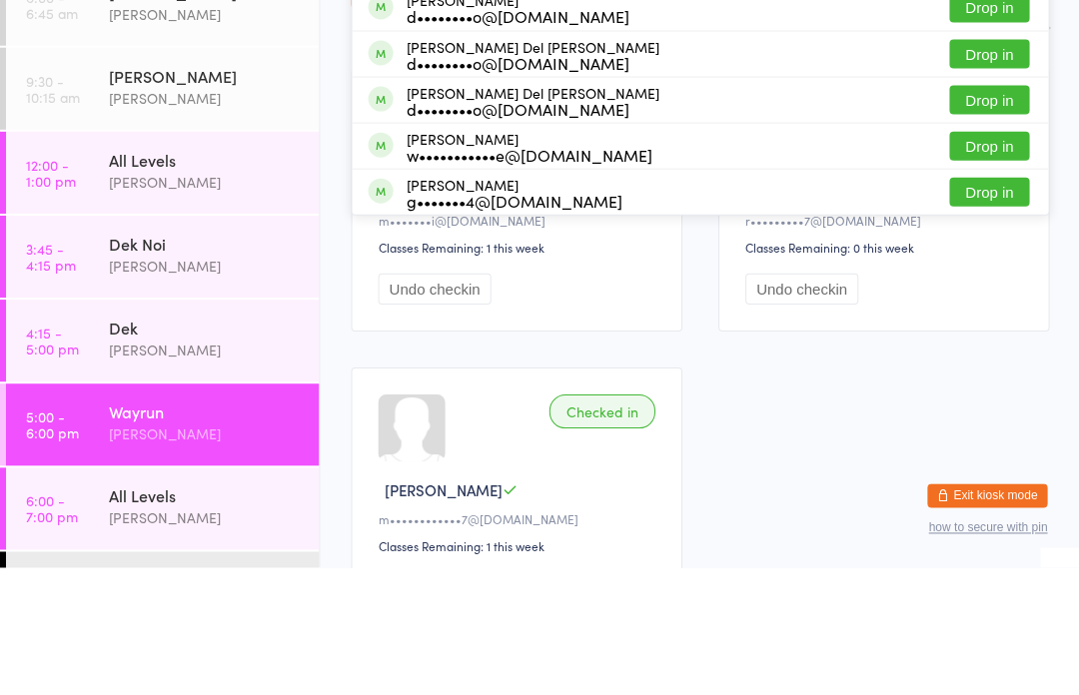
click at [127, 445] on div "Dek" at bounding box center [205, 456] width 193 height 22
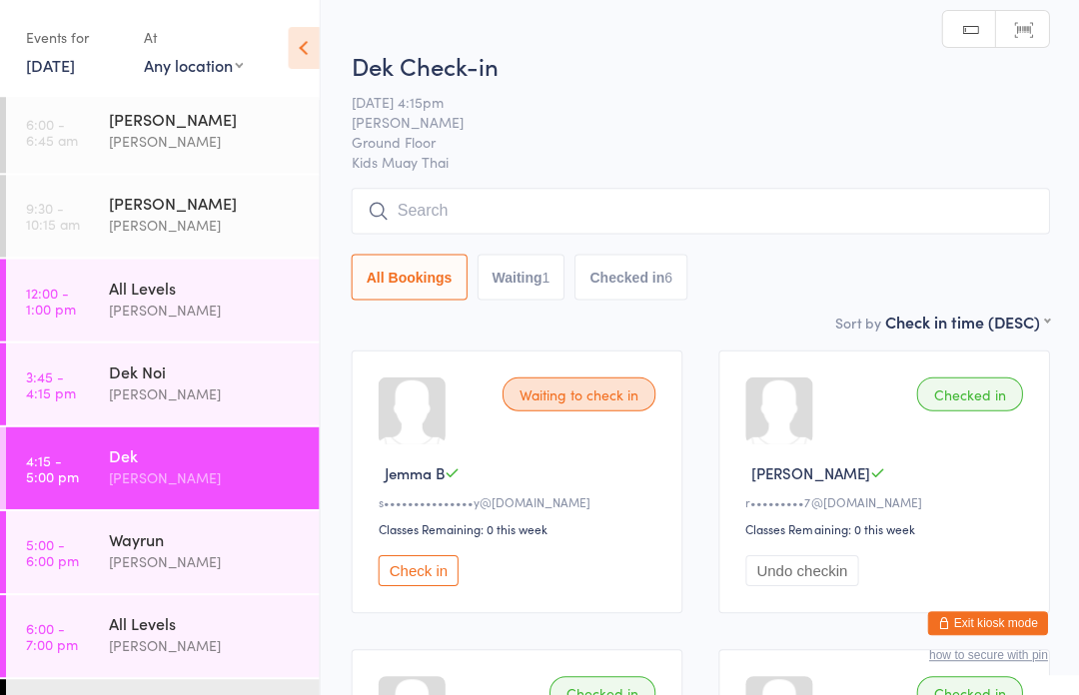
click at [546, 202] on input "search" at bounding box center [699, 212] width 697 height 46
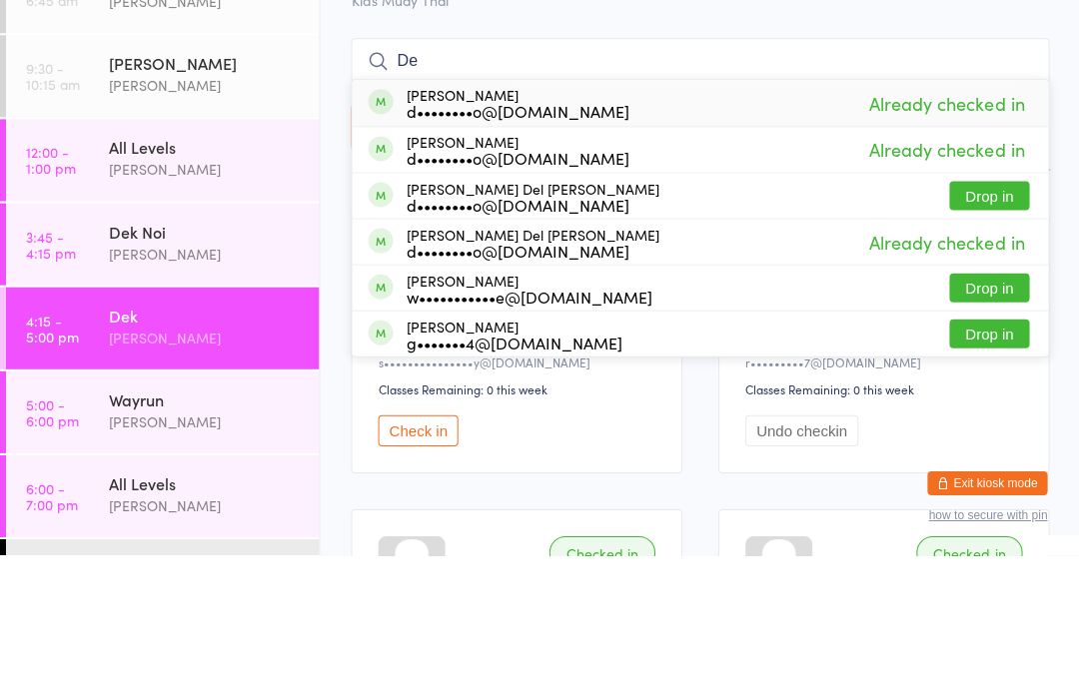
type input "D"
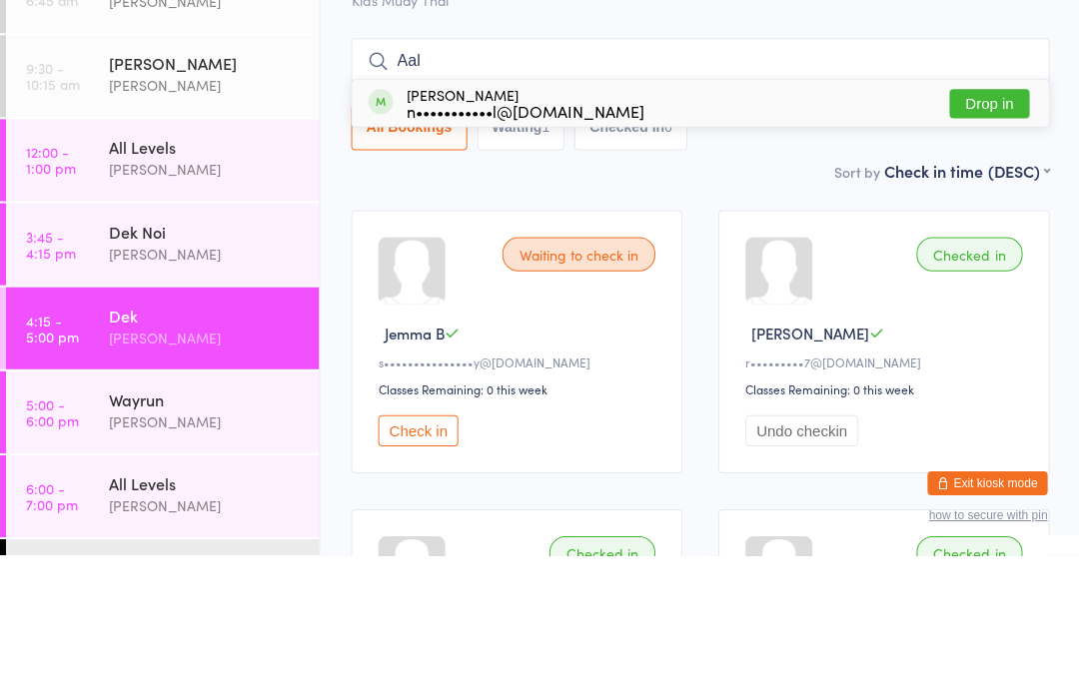
type input "Aal"
click at [1002, 230] on button "Drop in" at bounding box center [988, 244] width 80 height 29
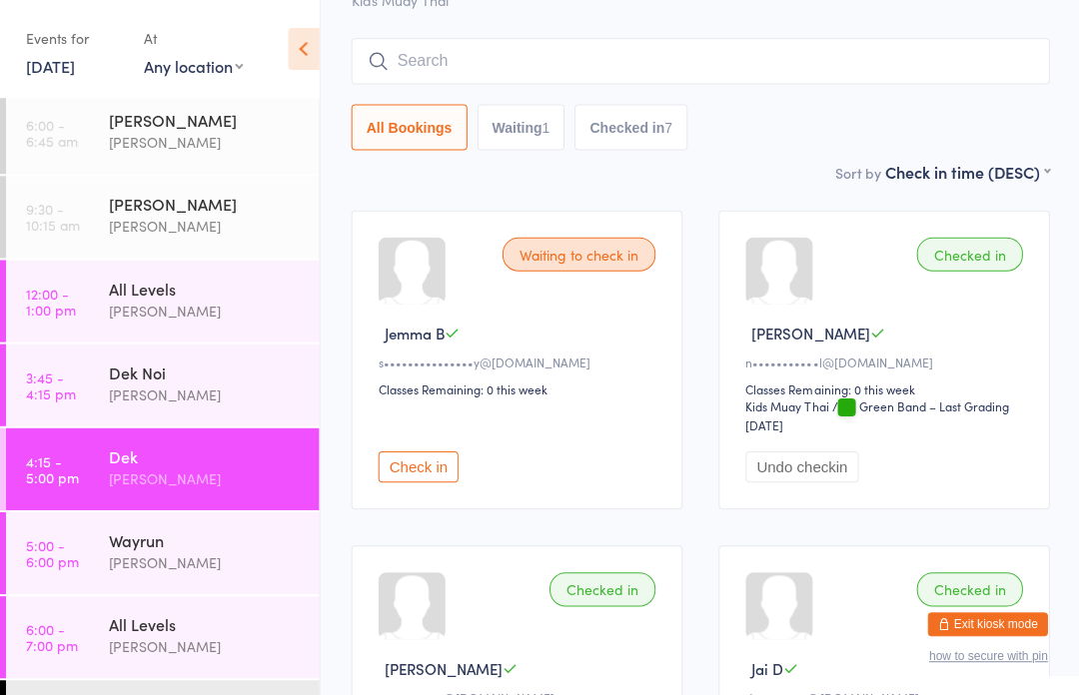
click at [240, 552] on div "[PERSON_NAME]" at bounding box center [205, 561] width 193 height 23
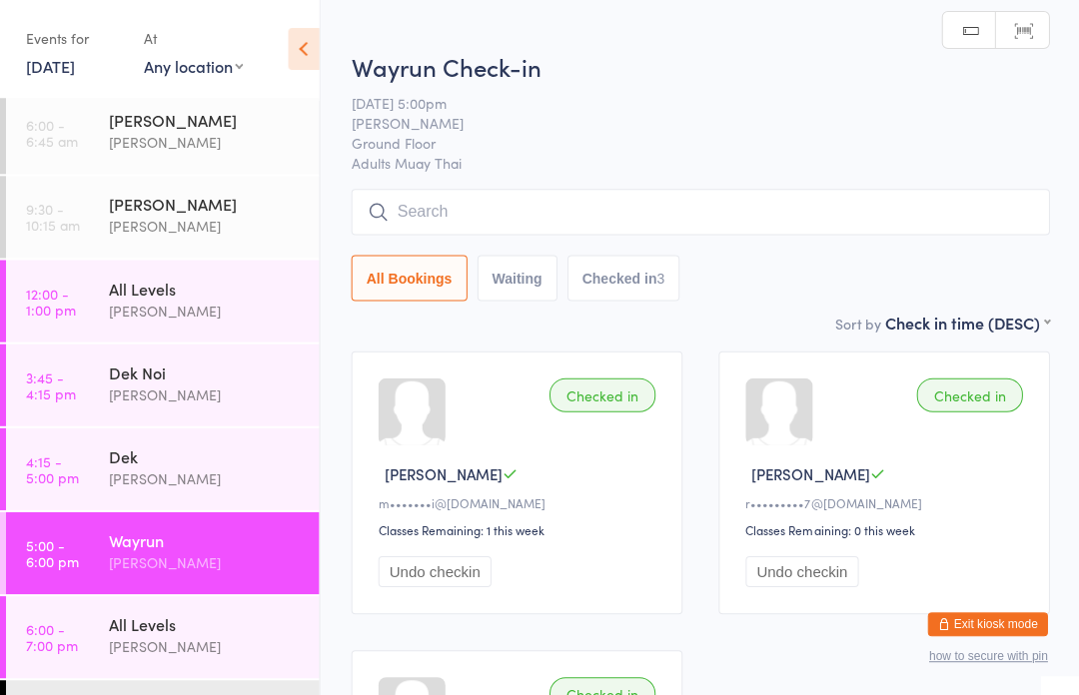
click at [893, 195] on input "search" at bounding box center [699, 212] width 697 height 46
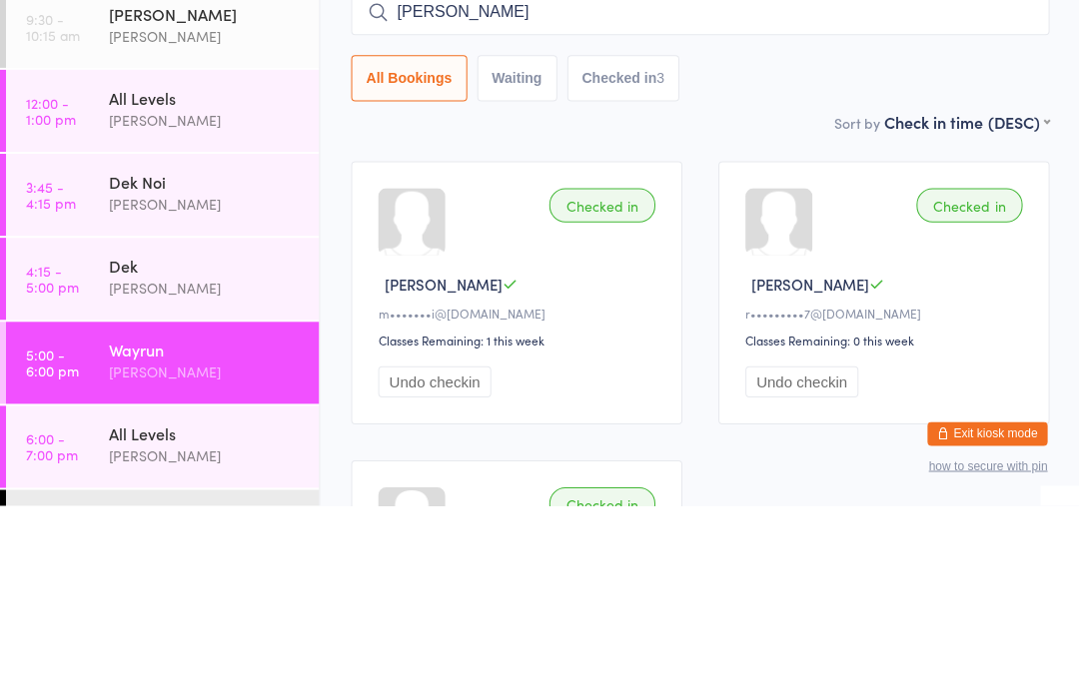
type input "[PERSON_NAME]"
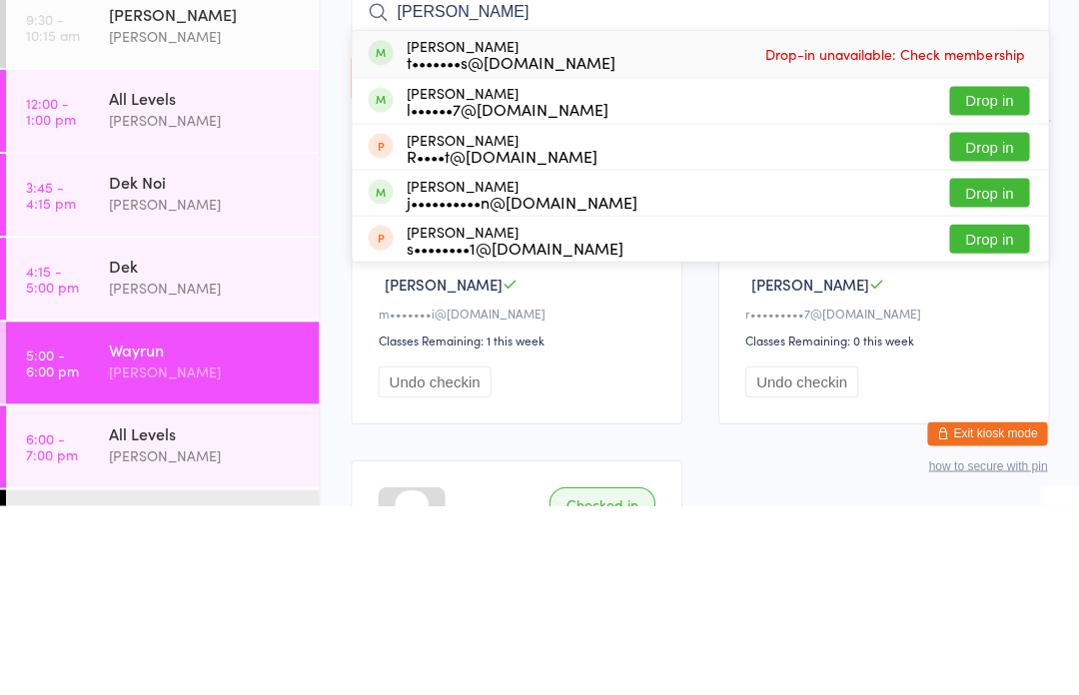
click at [973, 276] on button "Drop in" at bounding box center [988, 290] width 80 height 29
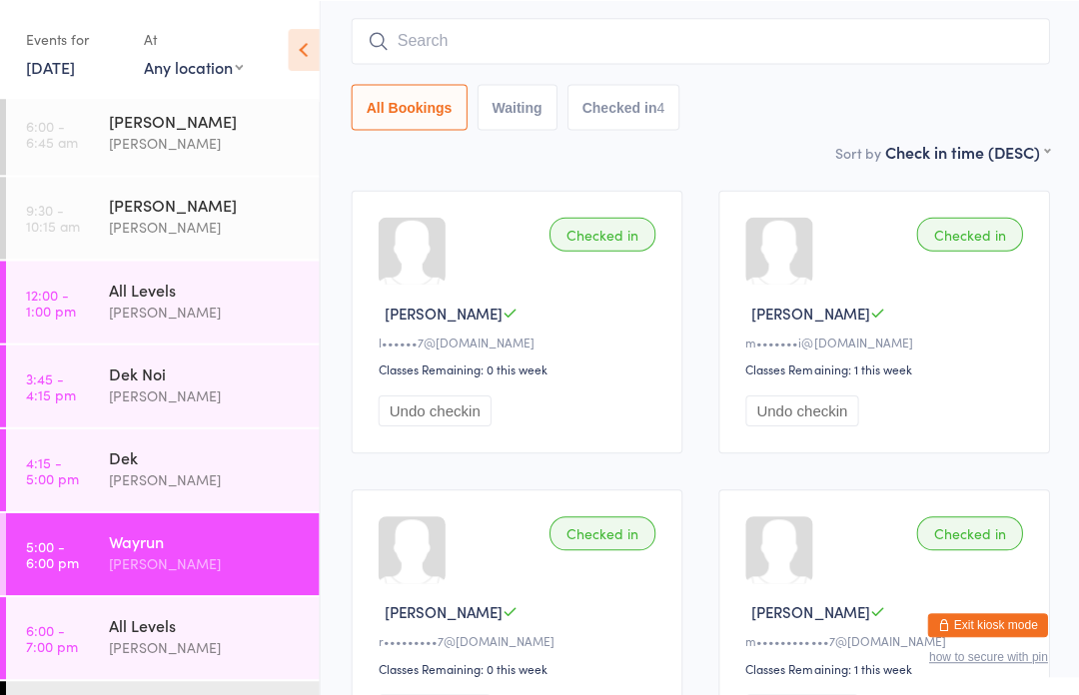
scroll to position [161, 0]
click at [215, 497] on div "Dek [PERSON_NAME]" at bounding box center [214, 467] width 210 height 79
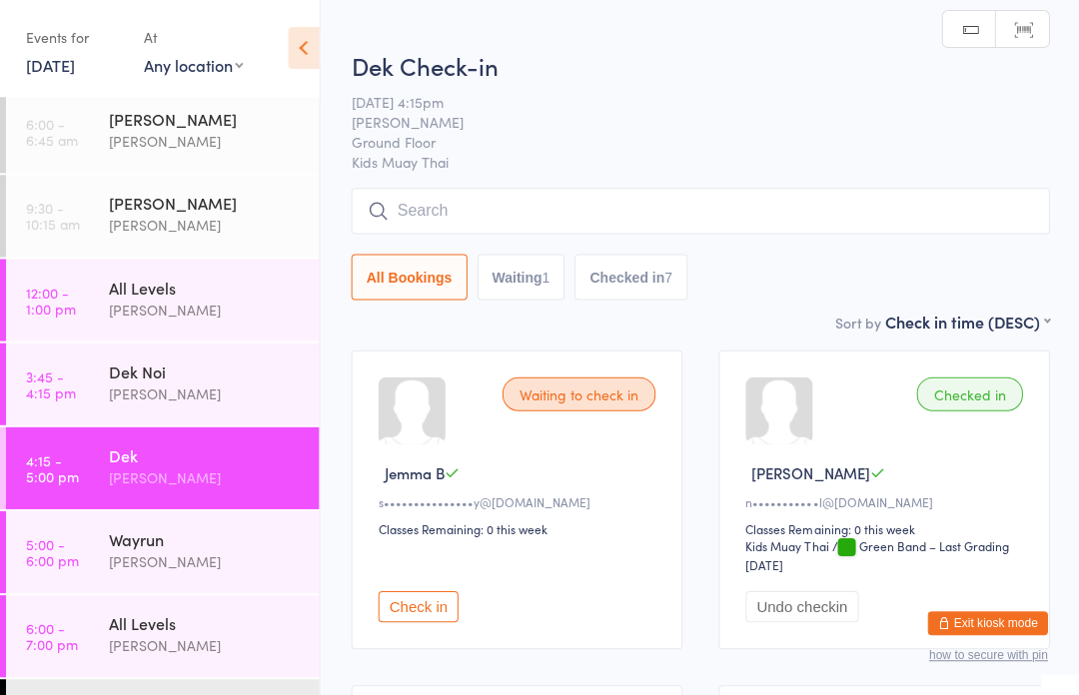
click at [563, 186] on div "Dek Check-in [DATE] 4:15pm [PERSON_NAME] Ground Floor Kids Muay Thai Manual sea…" at bounding box center [699, 180] width 697 height 261
click at [587, 222] on input "search" at bounding box center [699, 212] width 697 height 46
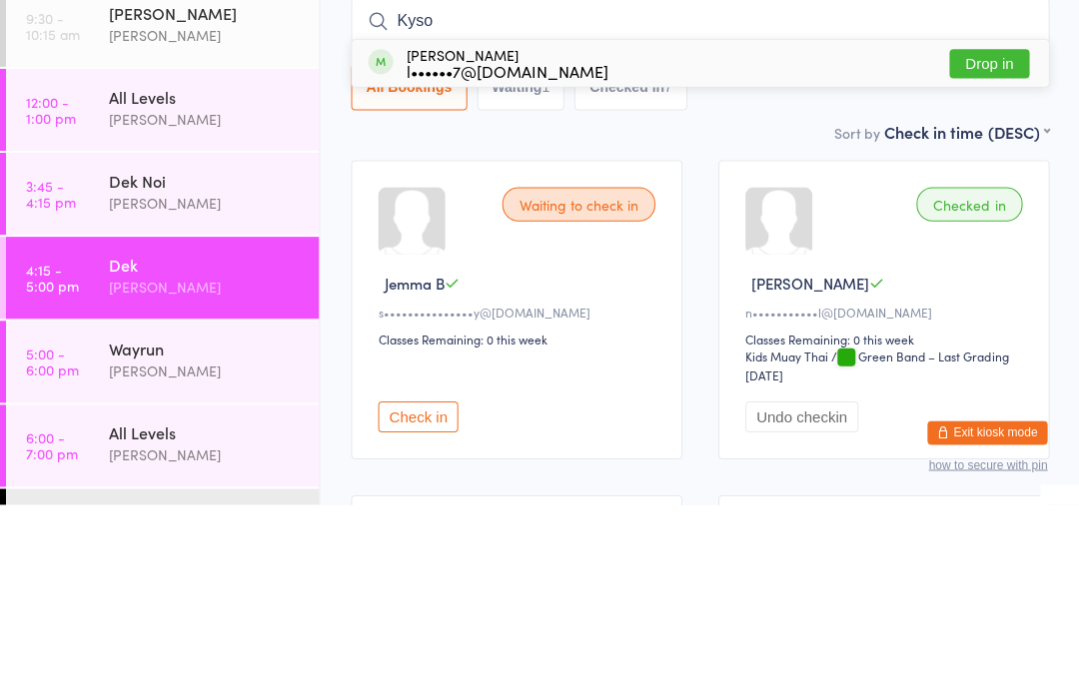
type input "Kyso"
click at [1002, 240] on button "Drop in" at bounding box center [988, 254] width 80 height 29
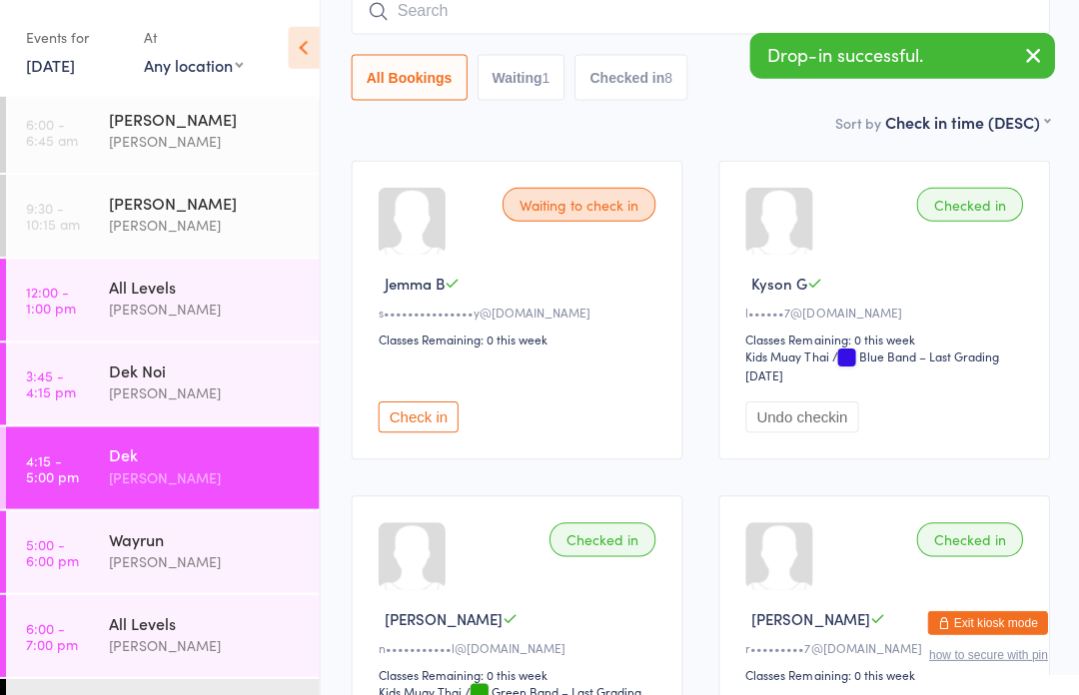
click at [214, 627] on div "All Levels" at bounding box center [205, 623] width 193 height 22
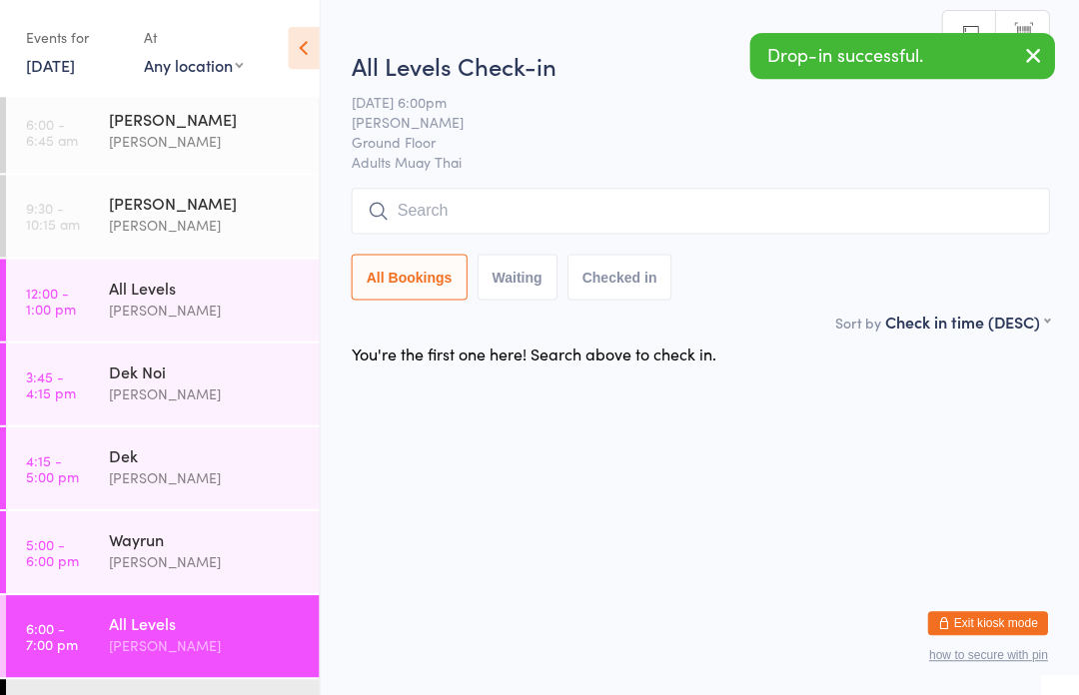
click at [573, 203] on input "search" at bounding box center [699, 212] width 697 height 46
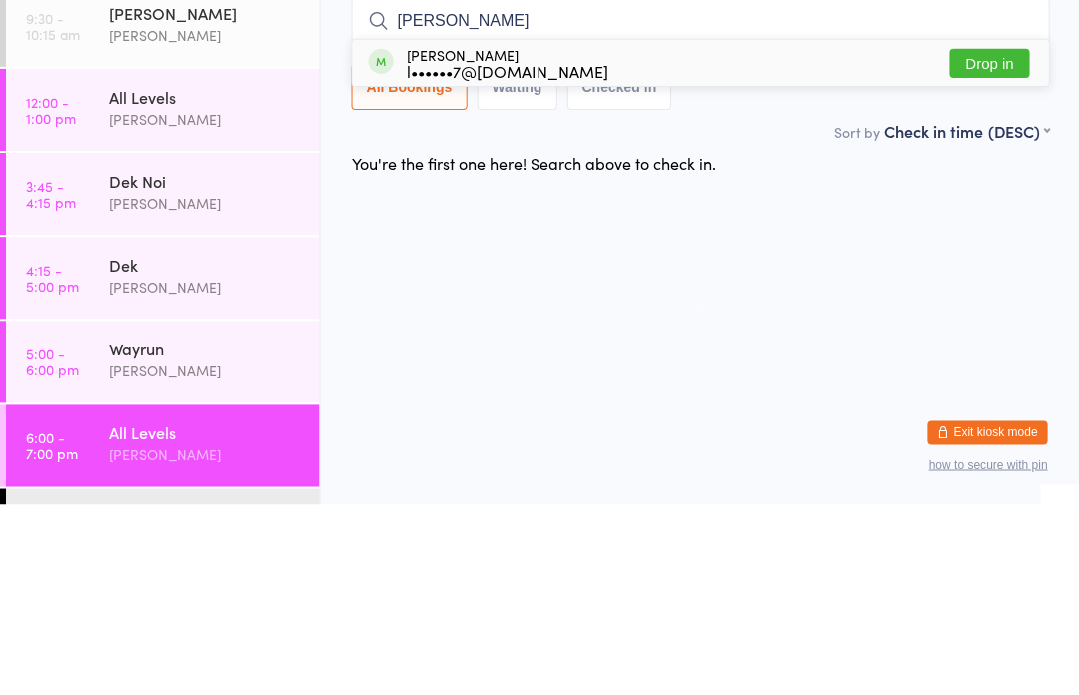
type input "[PERSON_NAME]"
click at [1003, 240] on button "Drop in" at bounding box center [988, 254] width 80 height 29
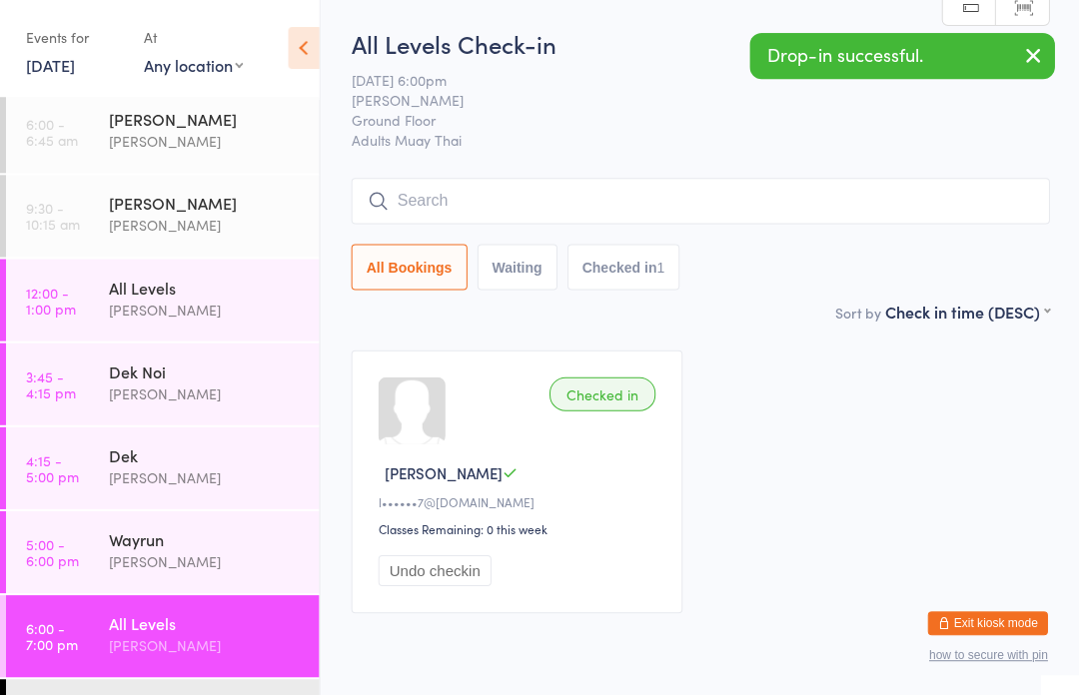
click at [155, 470] on div "[PERSON_NAME]" at bounding box center [205, 477] width 193 height 23
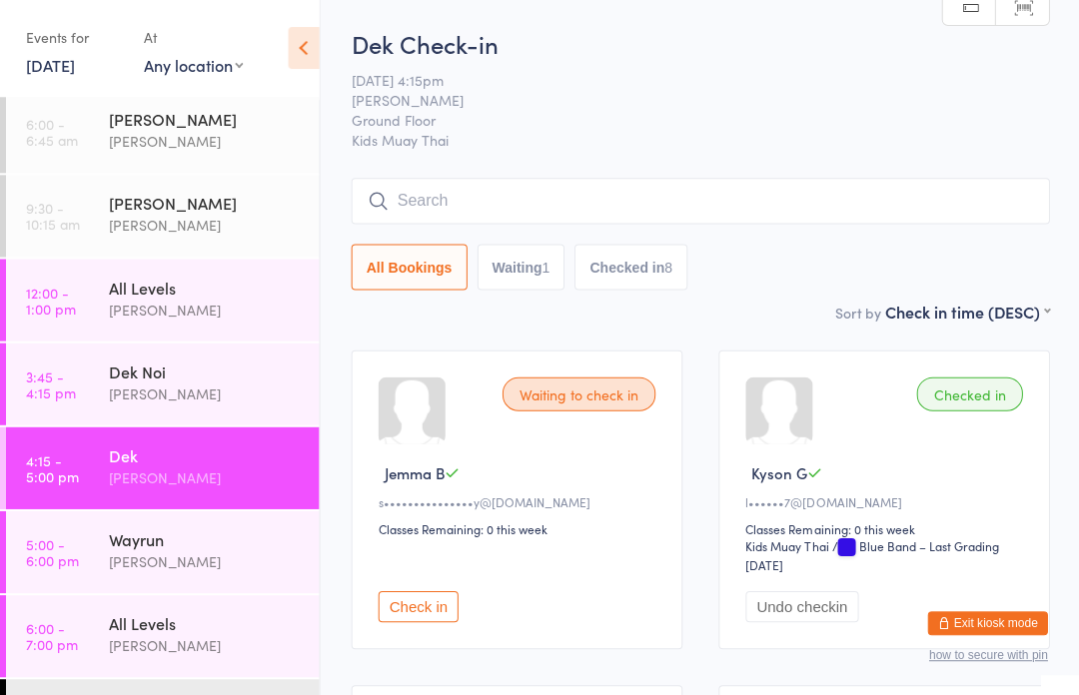
click at [213, 463] on div "Dek" at bounding box center [205, 456] width 193 height 22
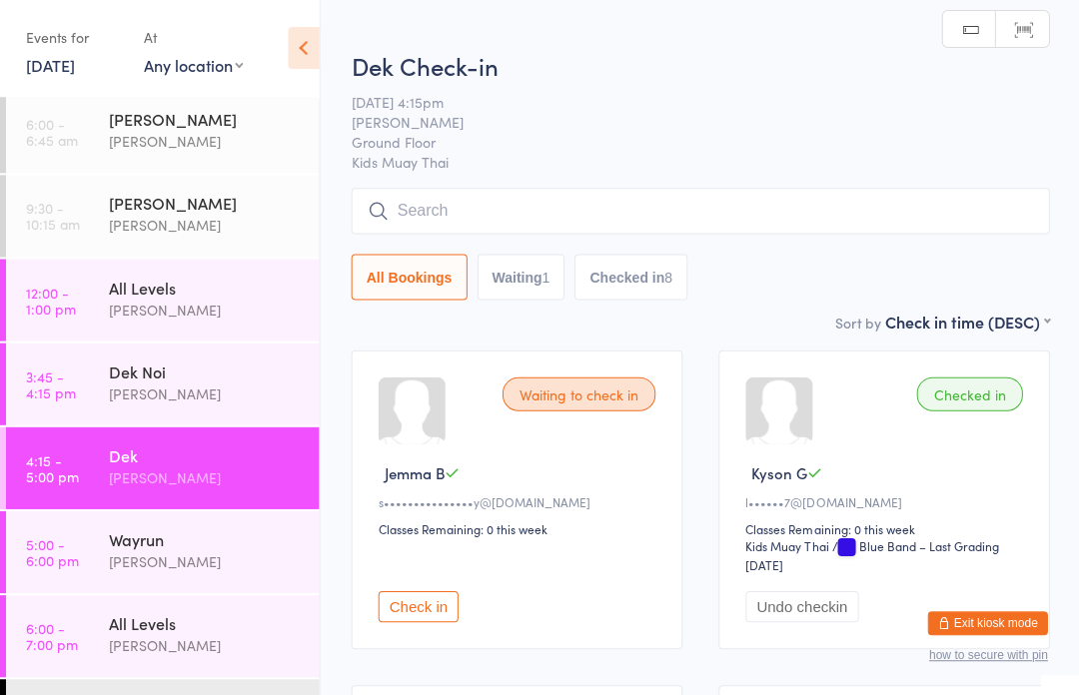
click at [501, 201] on input "search" at bounding box center [699, 212] width 697 height 46
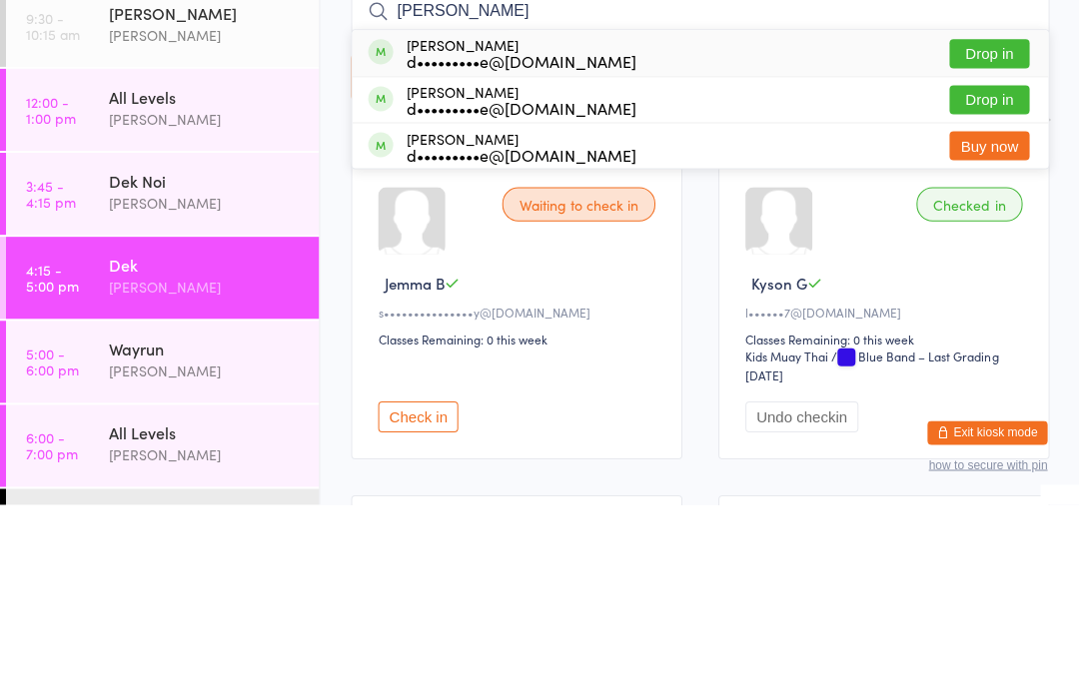
type input "[PERSON_NAME]"
click at [530, 244] on div "d•••••••••e@[DOMAIN_NAME]" at bounding box center [521, 252] width 230 height 16
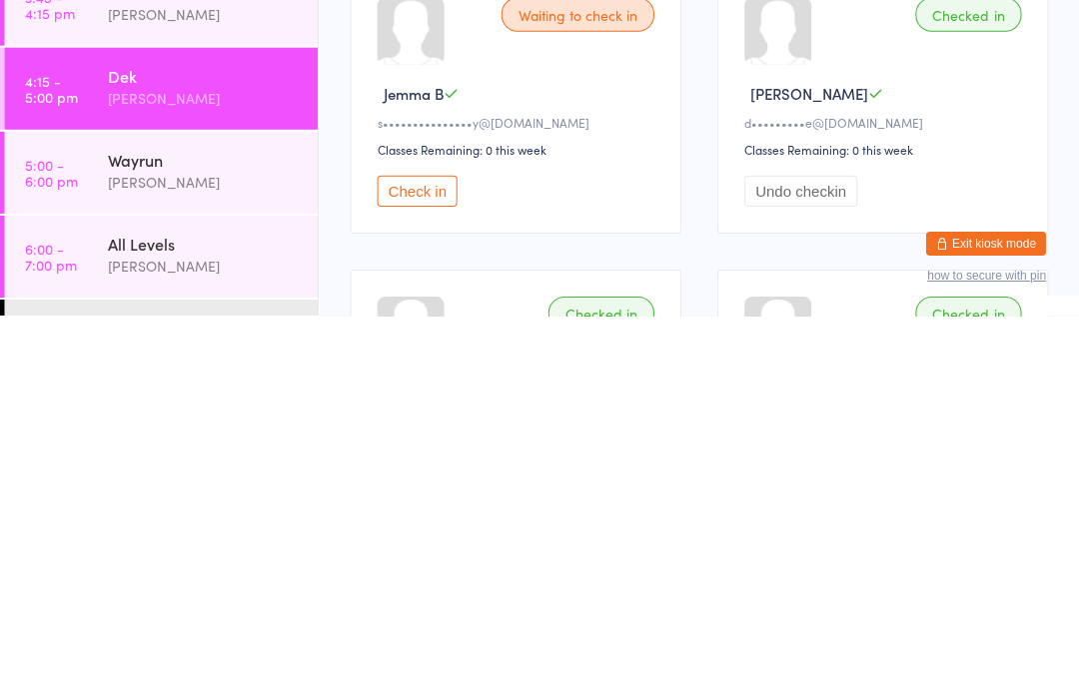
click at [102, 511] on link "5:00 - 6:00 pm Wayrun [PERSON_NAME]" at bounding box center [162, 552] width 313 height 82
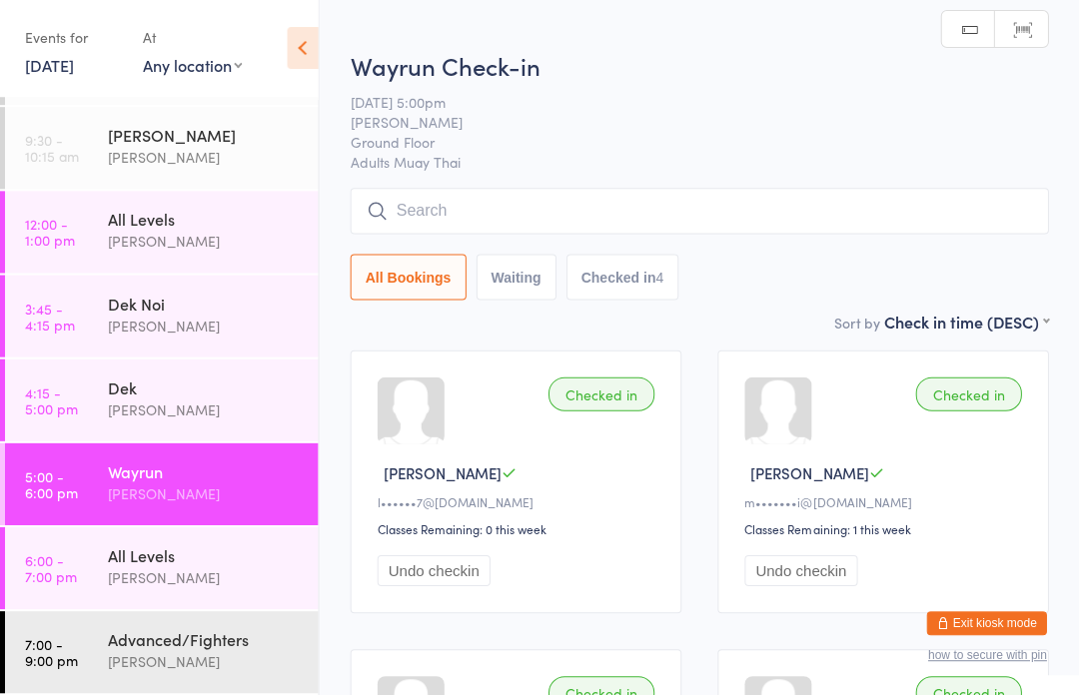
scroll to position [74, 0]
click at [619, 206] on input "search" at bounding box center [699, 212] width 697 height 46
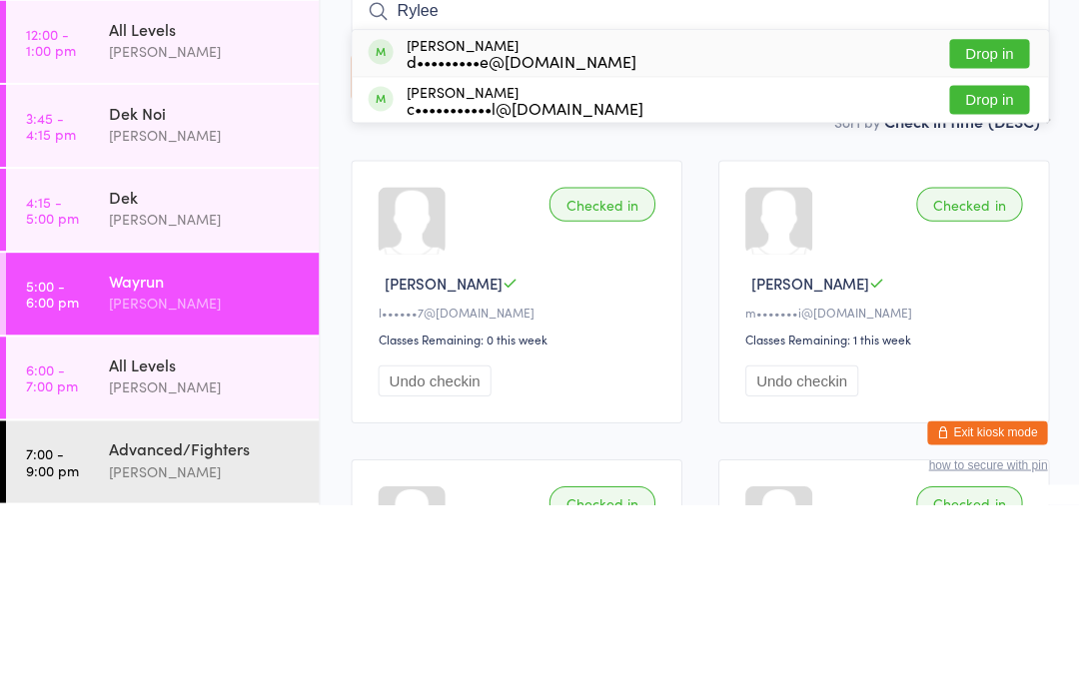
type input "Rylee"
click at [989, 230] on button "Drop in" at bounding box center [988, 244] width 80 height 29
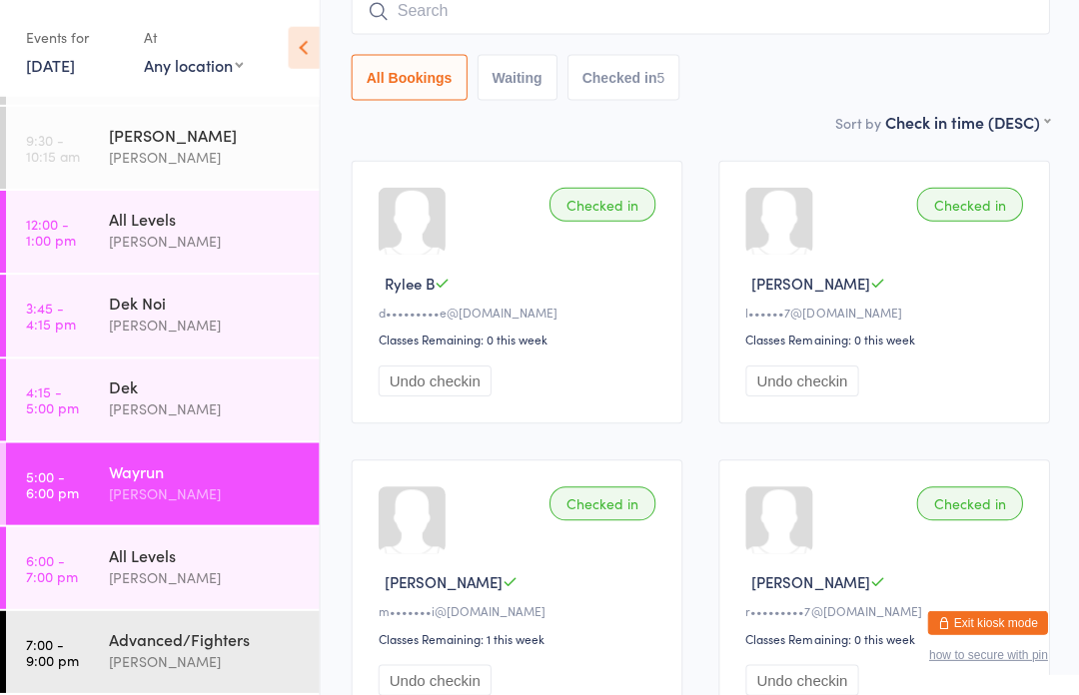
click at [173, 394] on div "Dek" at bounding box center [205, 388] width 193 height 22
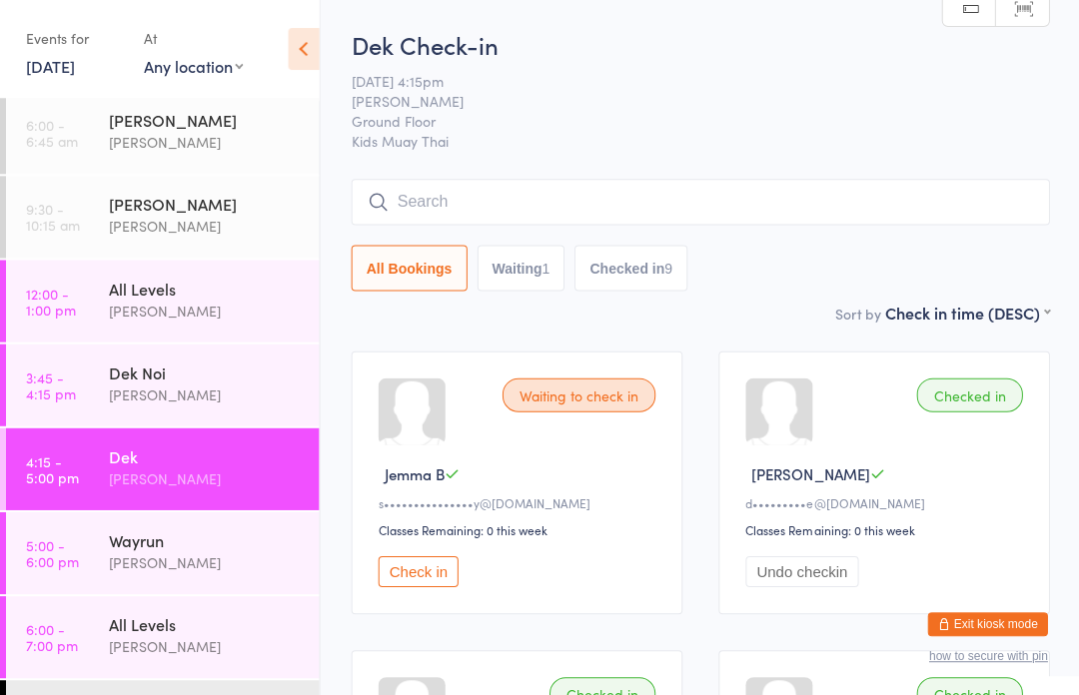
click at [559, 401] on div "Waiting to check in" at bounding box center [577, 395] width 153 height 34
click at [428, 575] on button "Check in" at bounding box center [418, 570] width 80 height 31
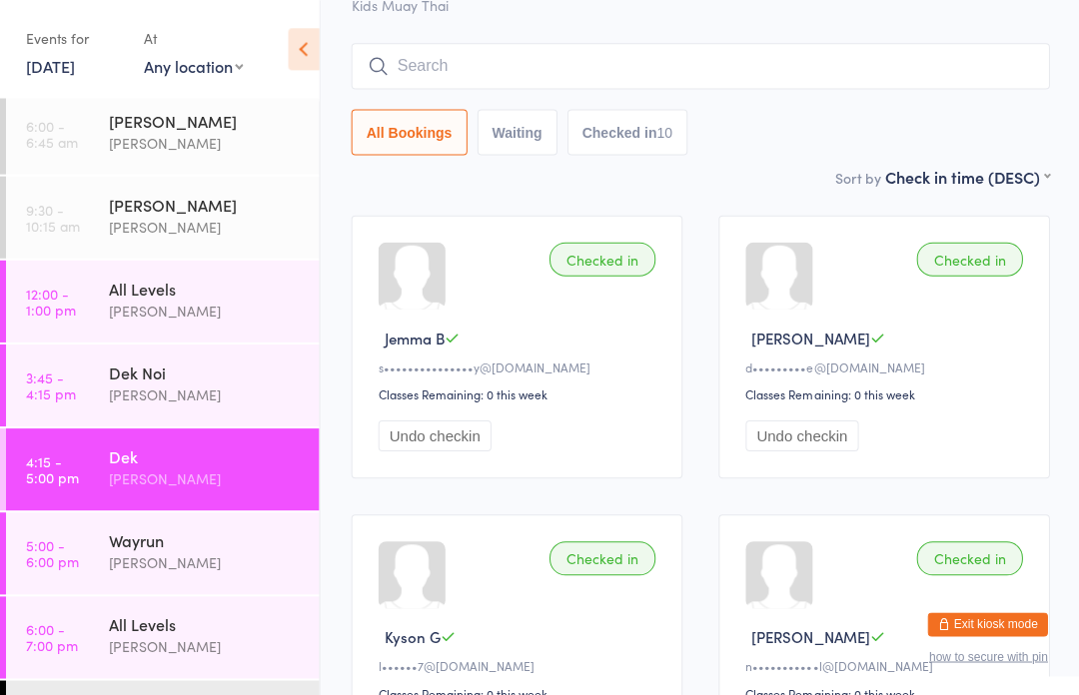
click at [785, 68] on input "search" at bounding box center [699, 66] width 697 height 46
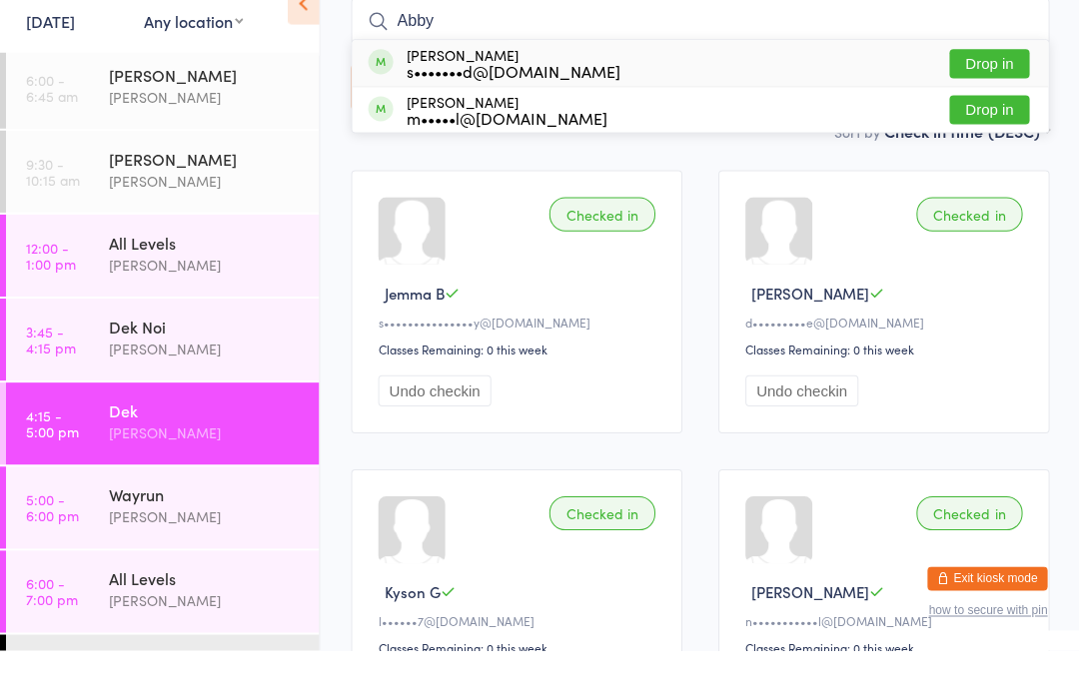
type input "Abby"
click at [991, 95] on button "Drop in" at bounding box center [988, 109] width 80 height 29
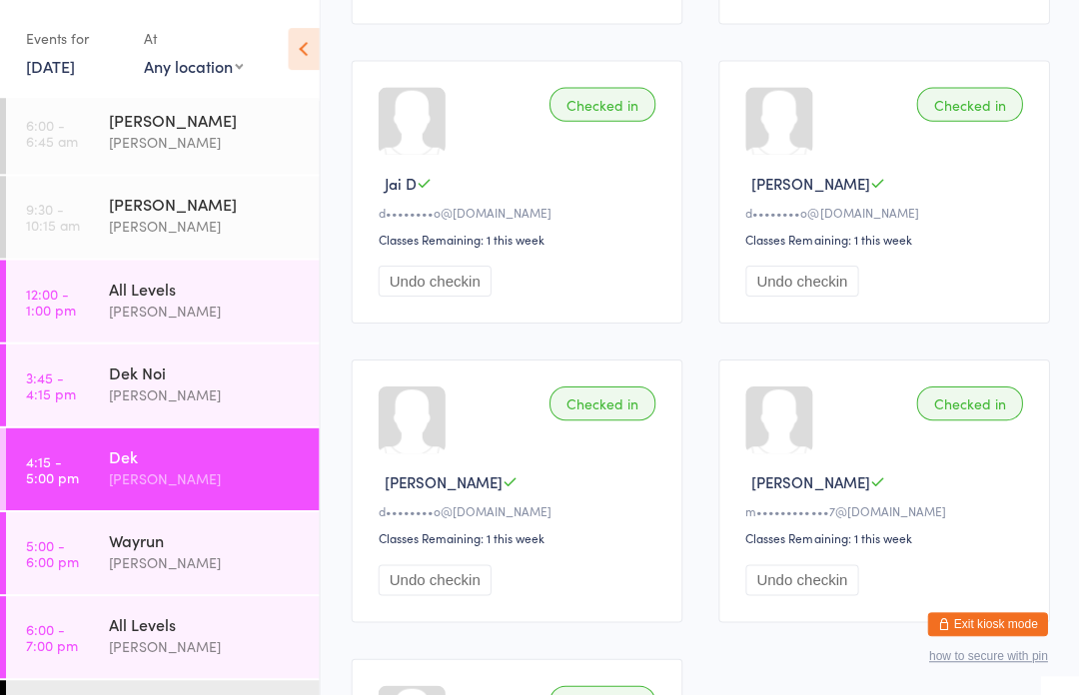
scroll to position [1307, 0]
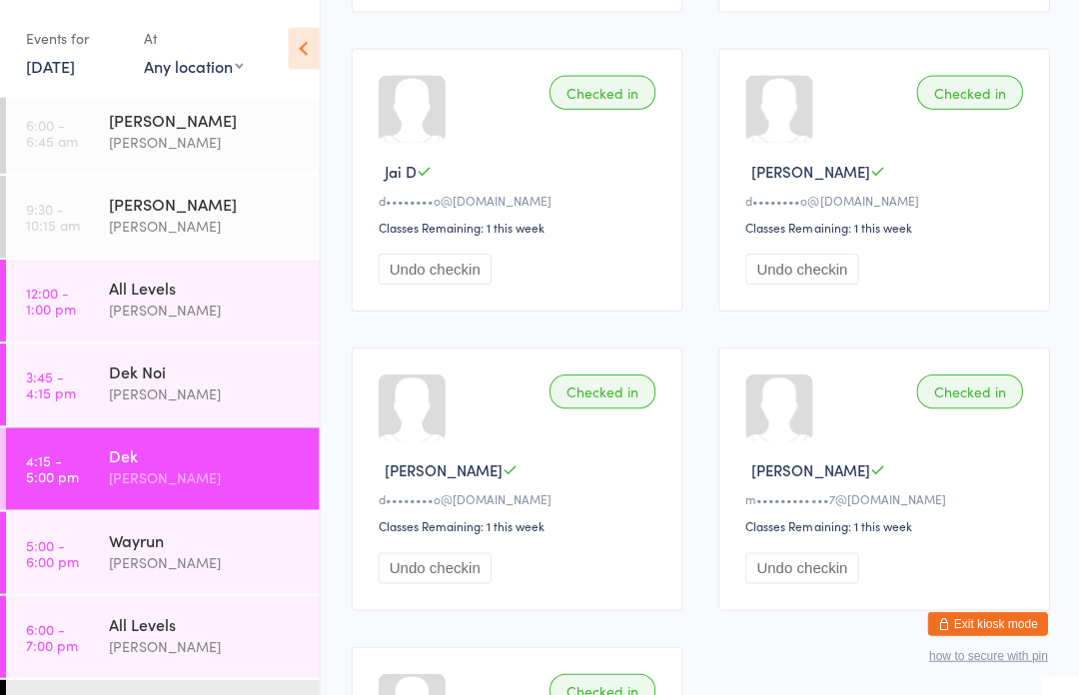
click at [204, 544] on div "Wayrun" at bounding box center [205, 539] width 193 height 22
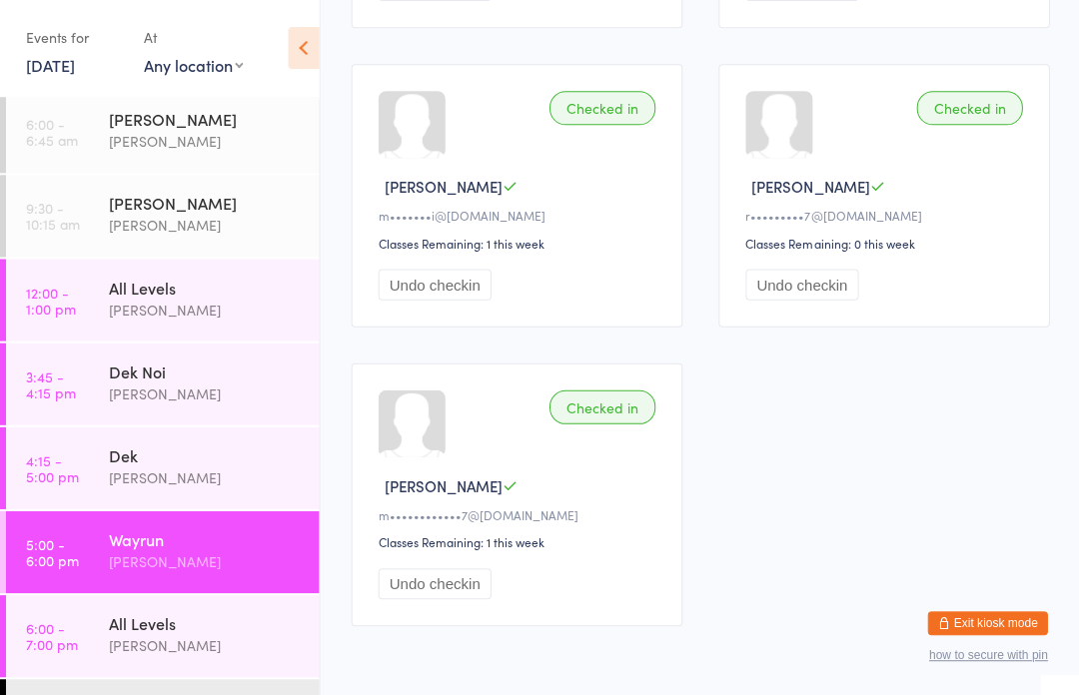
scroll to position [585, 0]
click at [462, 300] on button "Undo checkin" at bounding box center [434, 284] width 113 height 31
click at [164, 657] on div "[PERSON_NAME]" at bounding box center [205, 645] width 193 height 23
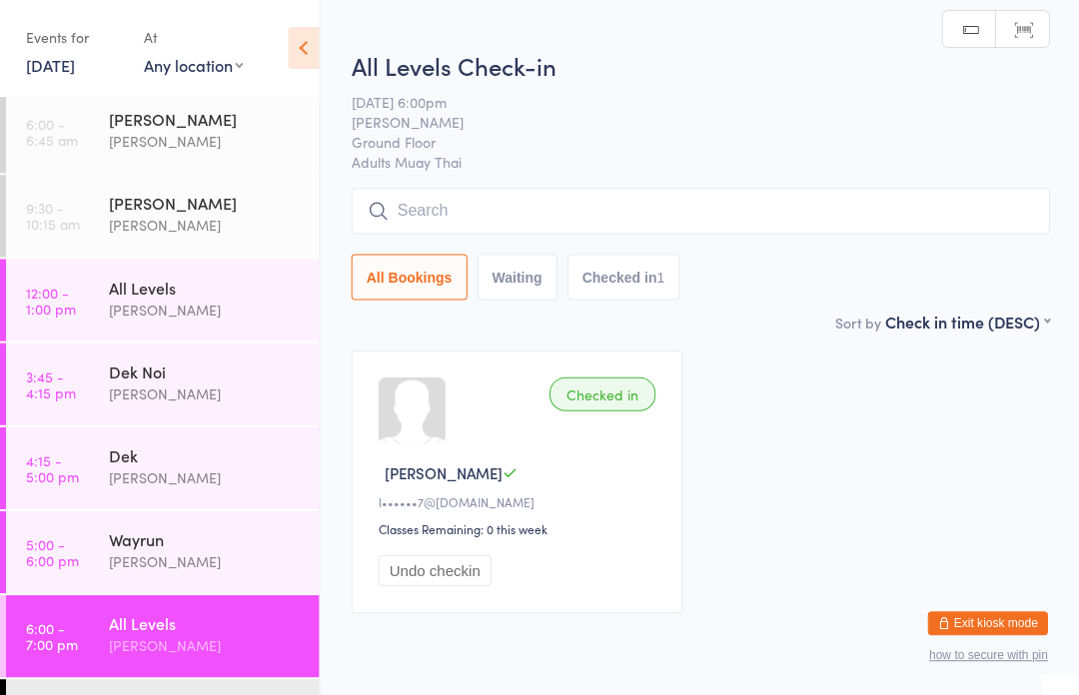
click at [180, 458] on div "Dek" at bounding box center [205, 456] width 193 height 22
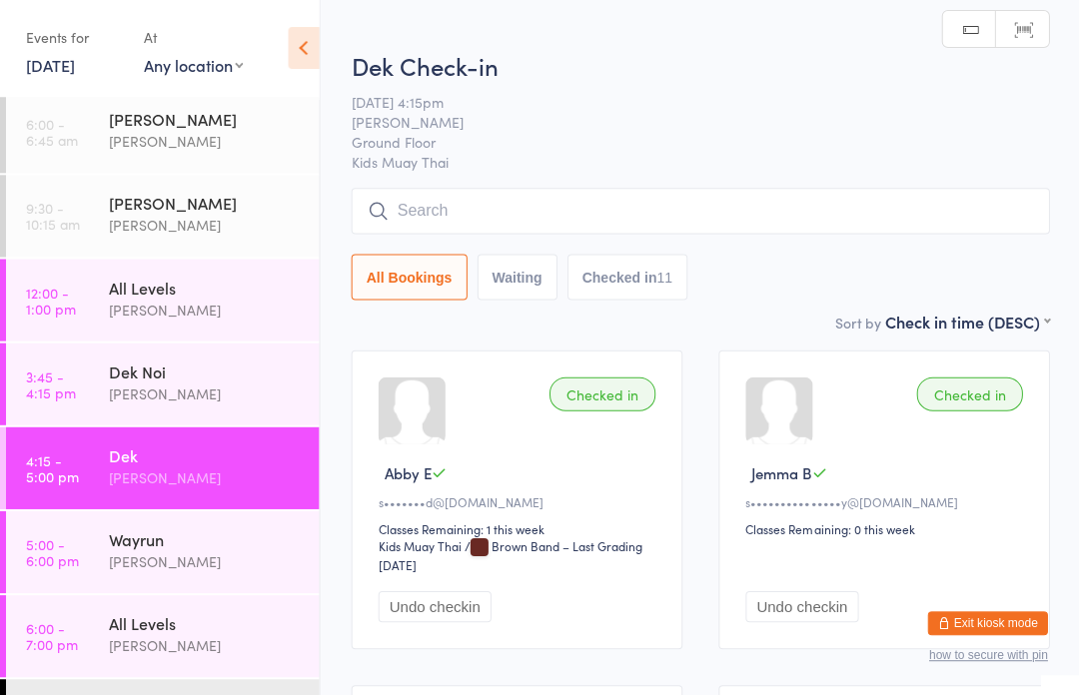
click at [208, 391] on div "[PERSON_NAME]" at bounding box center [205, 394] width 193 height 23
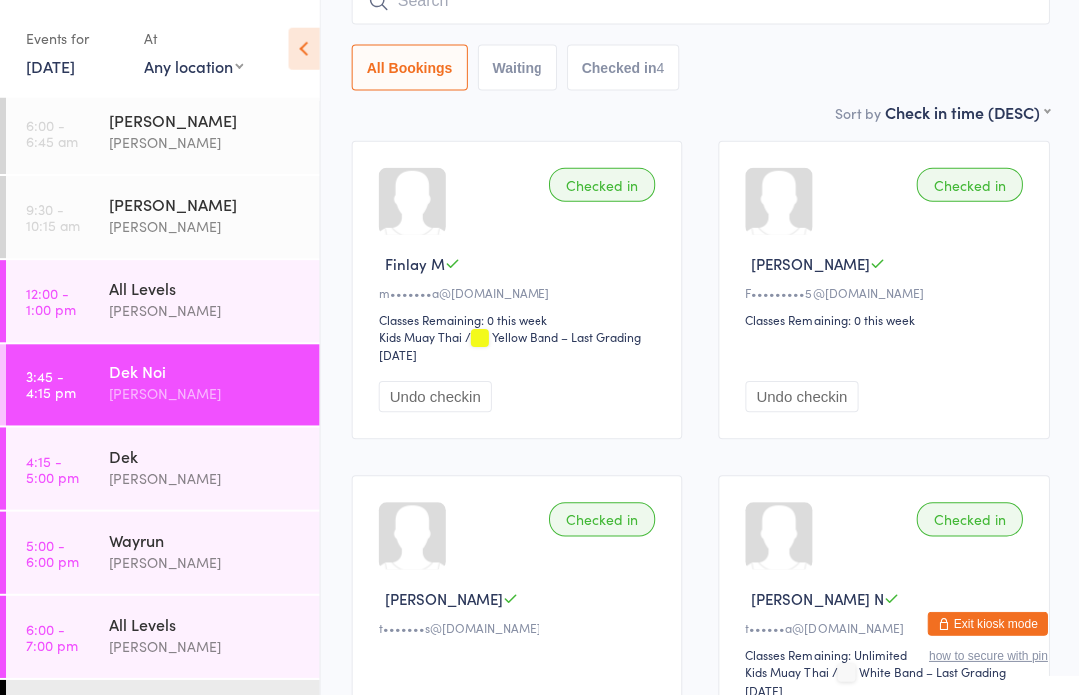
scroll to position [185, 0]
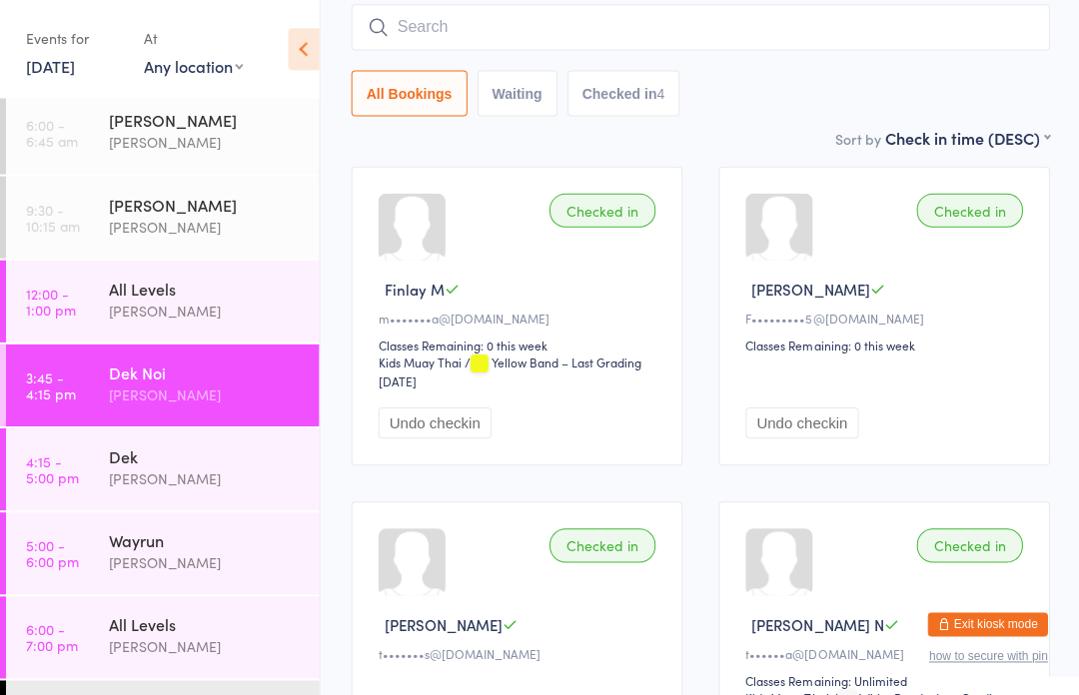
click at [179, 470] on div "[PERSON_NAME]" at bounding box center [205, 477] width 193 height 23
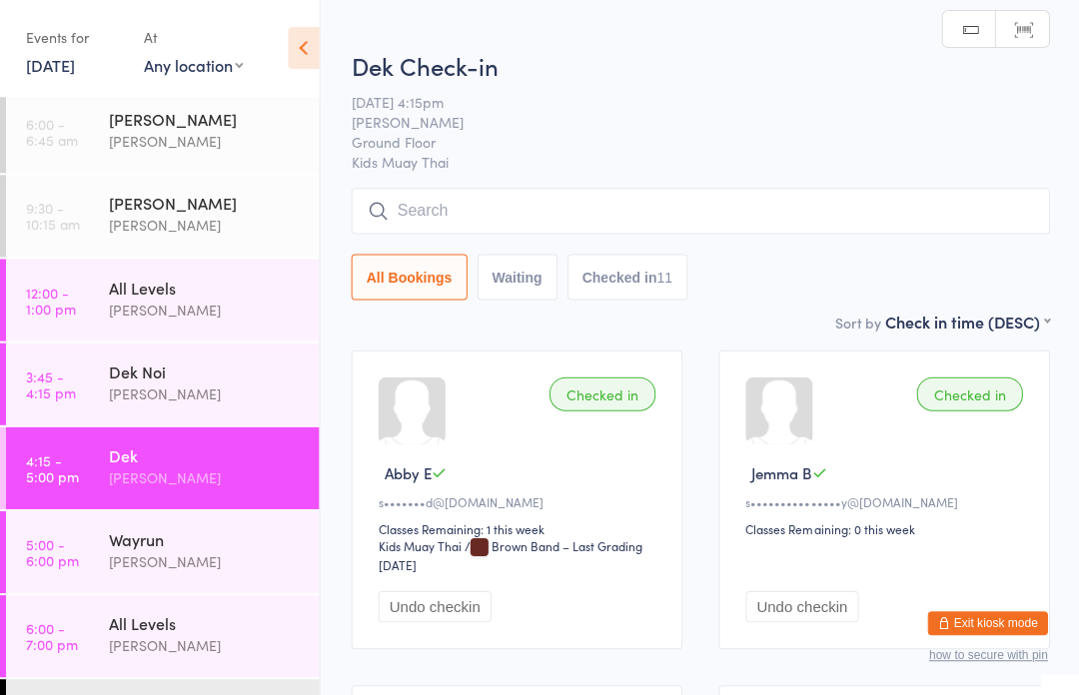
click at [489, 210] on input "search" at bounding box center [699, 212] width 697 height 46
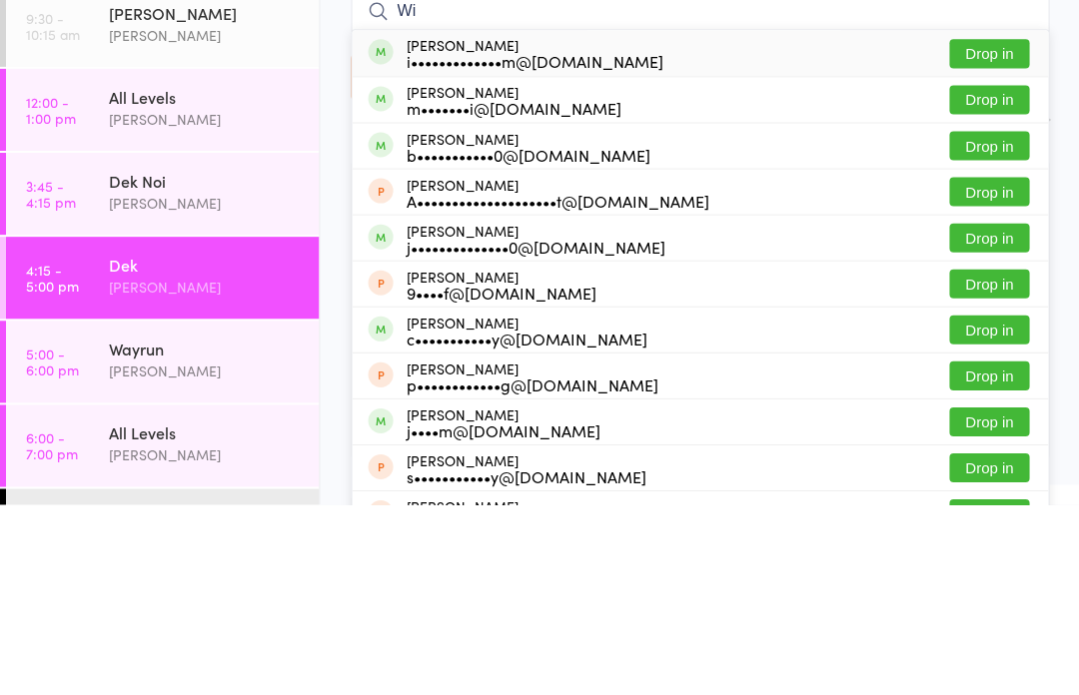
type input "W"
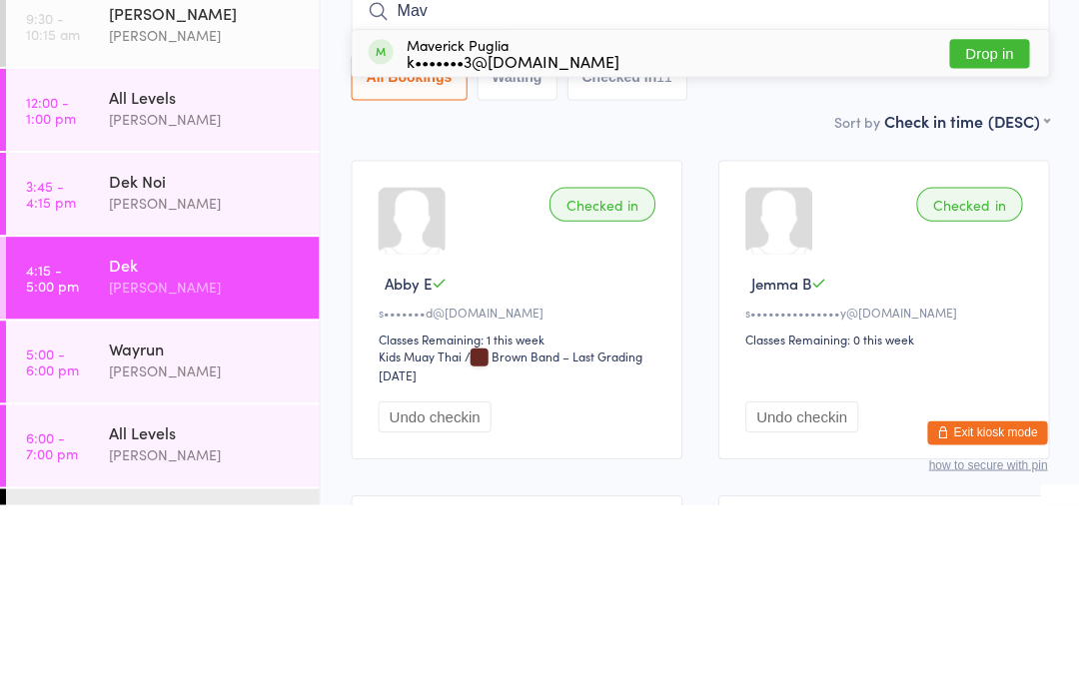
type input "Mav"
click at [986, 230] on button "Drop in" at bounding box center [988, 244] width 80 height 29
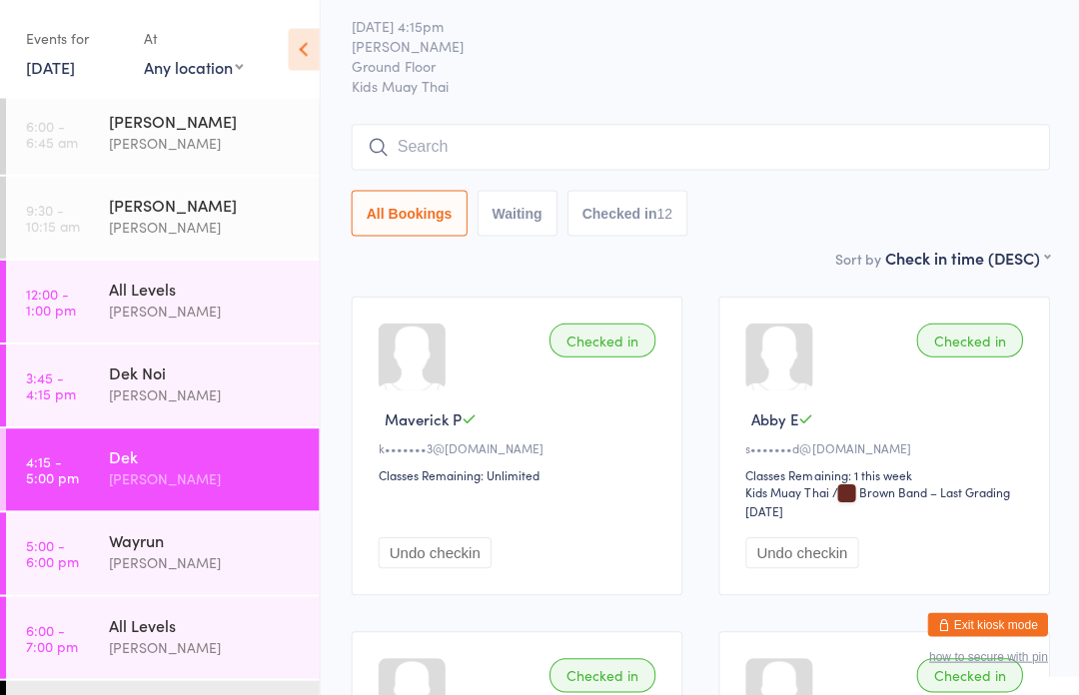
scroll to position [5, 0]
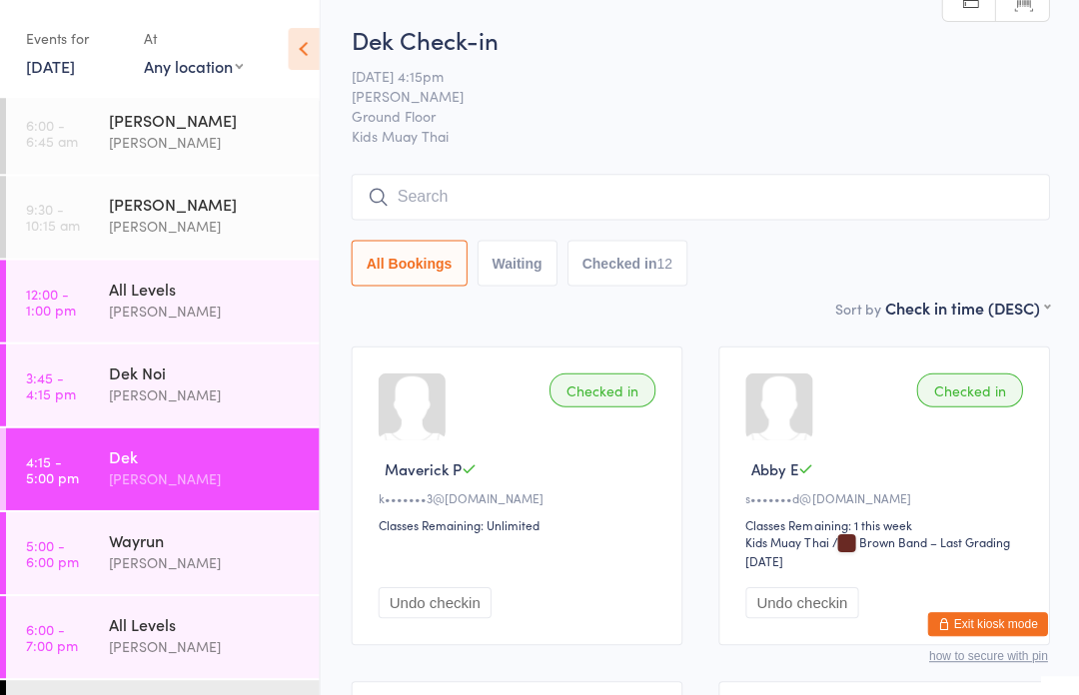
click at [647, 187] on input "search" at bounding box center [699, 197] width 697 height 46
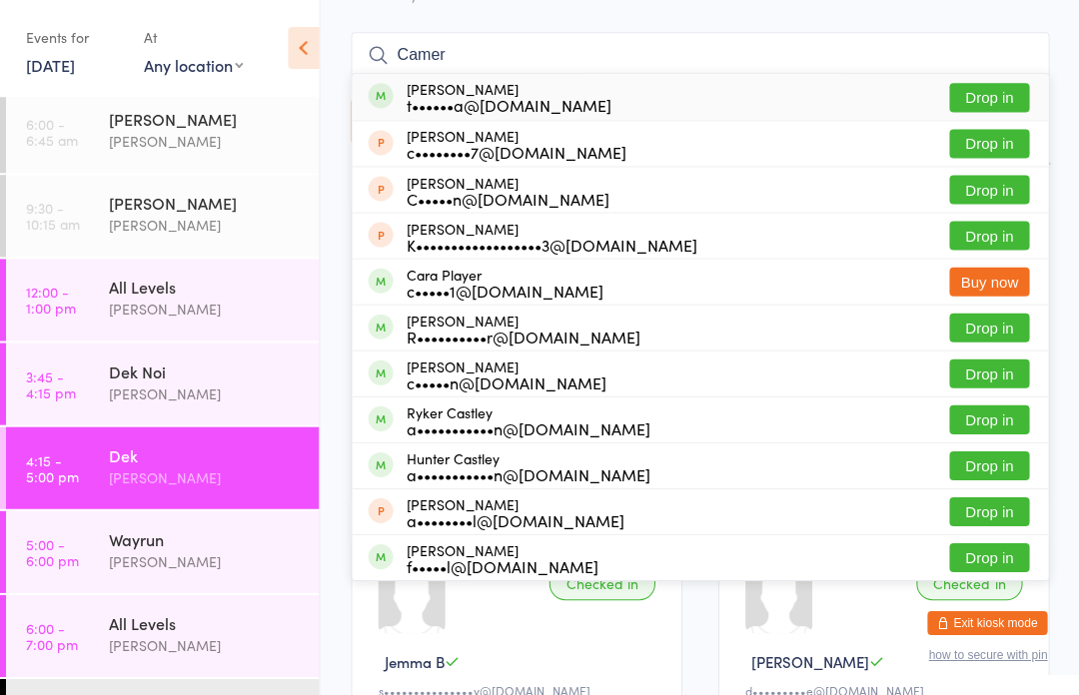
scroll to position [139, 0]
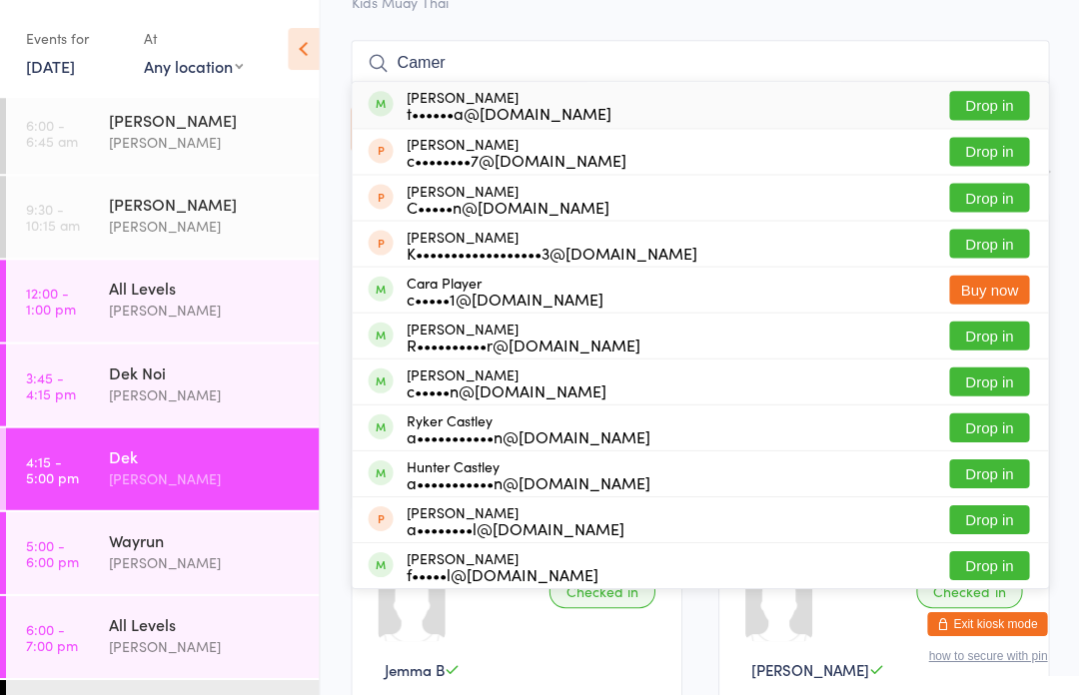
type input "Camer"
click at [997, 107] on button "Drop in" at bounding box center [988, 105] width 80 height 29
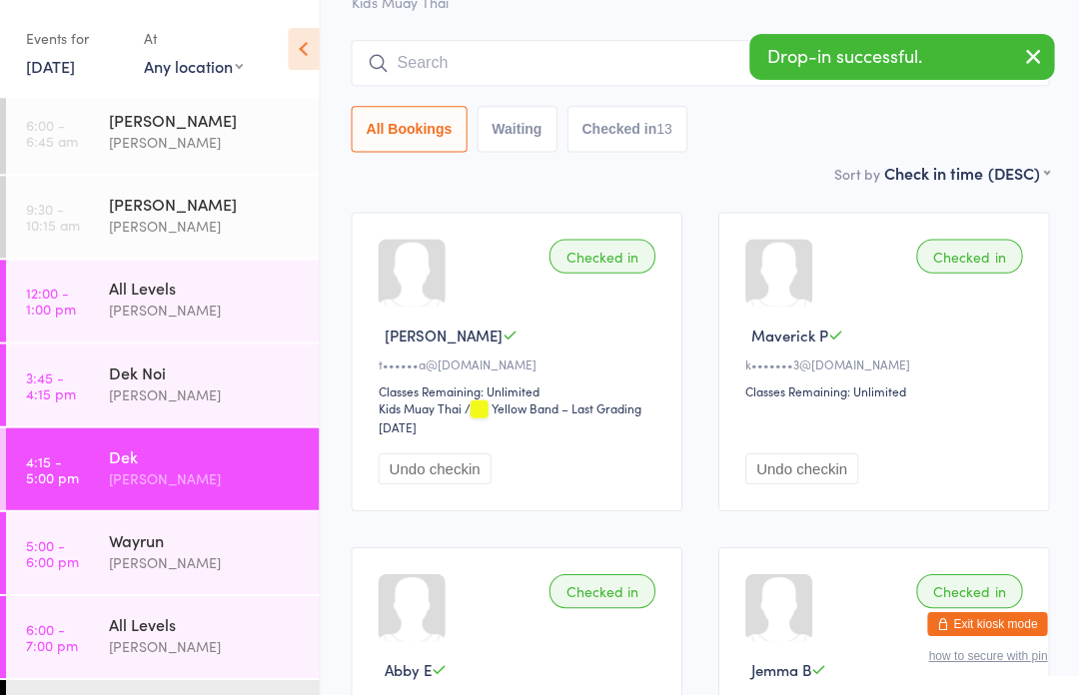
click at [985, 123] on div "All Bookings Waiting Checked in 13" at bounding box center [699, 129] width 697 height 46
click at [202, 381] on div "Dek Noi" at bounding box center [205, 372] width 193 height 22
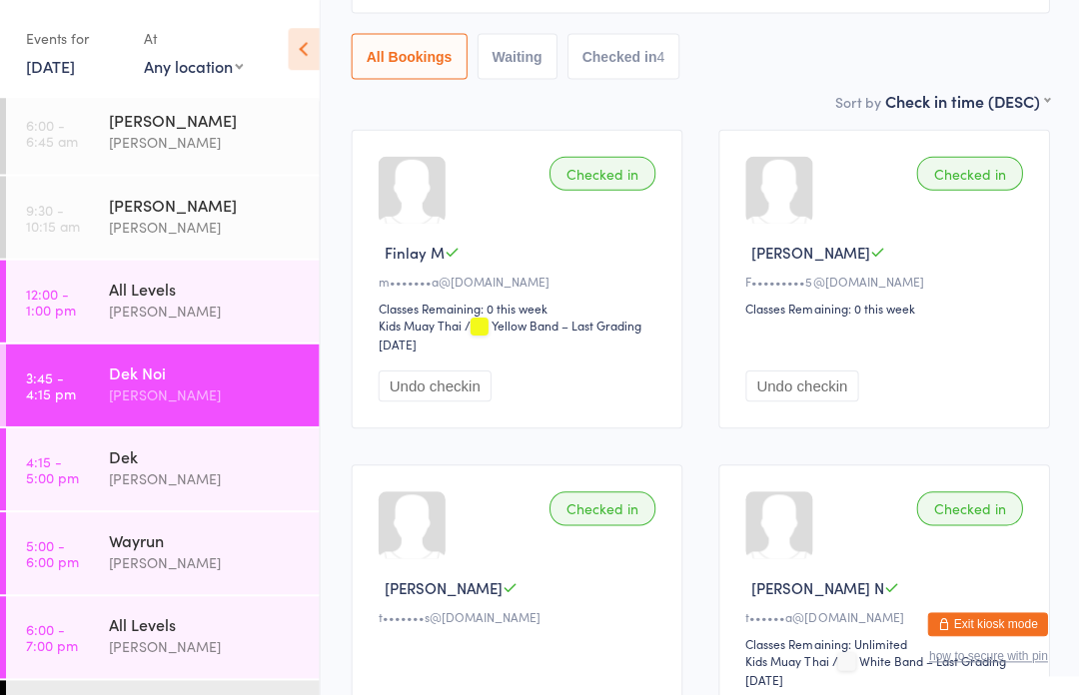
scroll to position [200, 0]
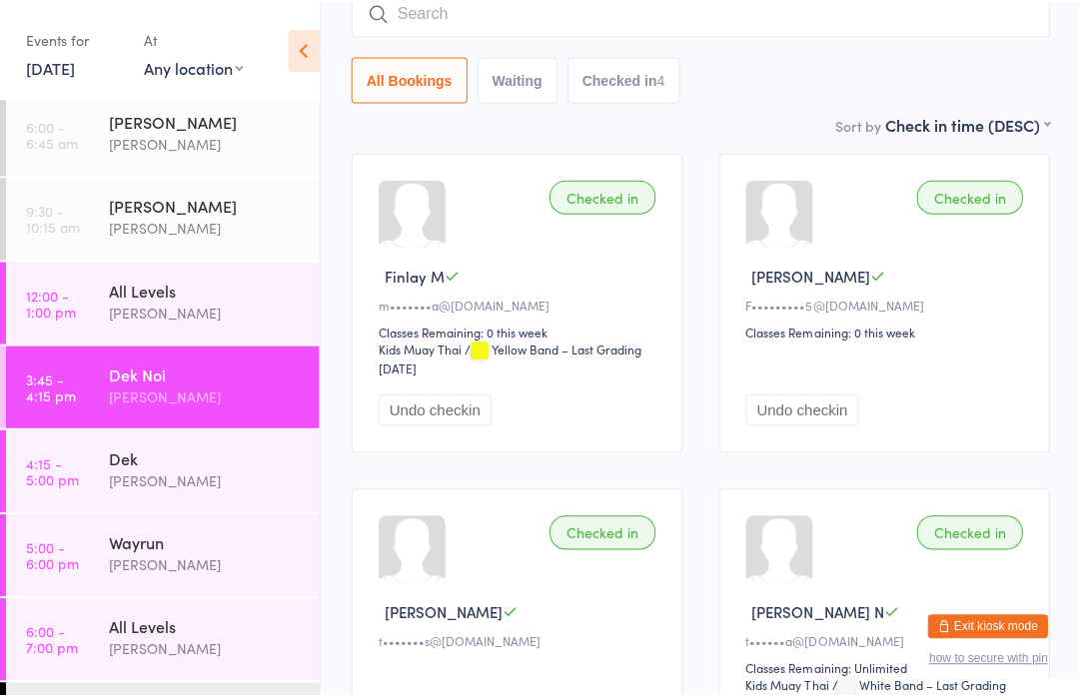
click at [196, 466] on div "Dek" at bounding box center [205, 456] width 193 height 22
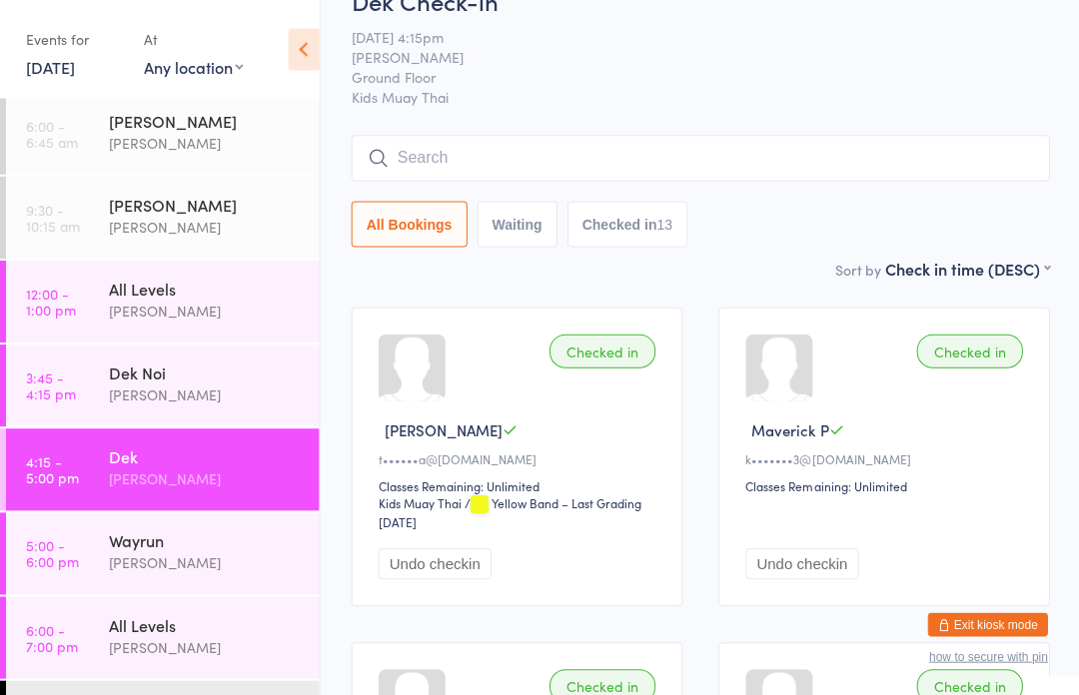
click at [592, 149] on input "search" at bounding box center [699, 158] width 697 height 46
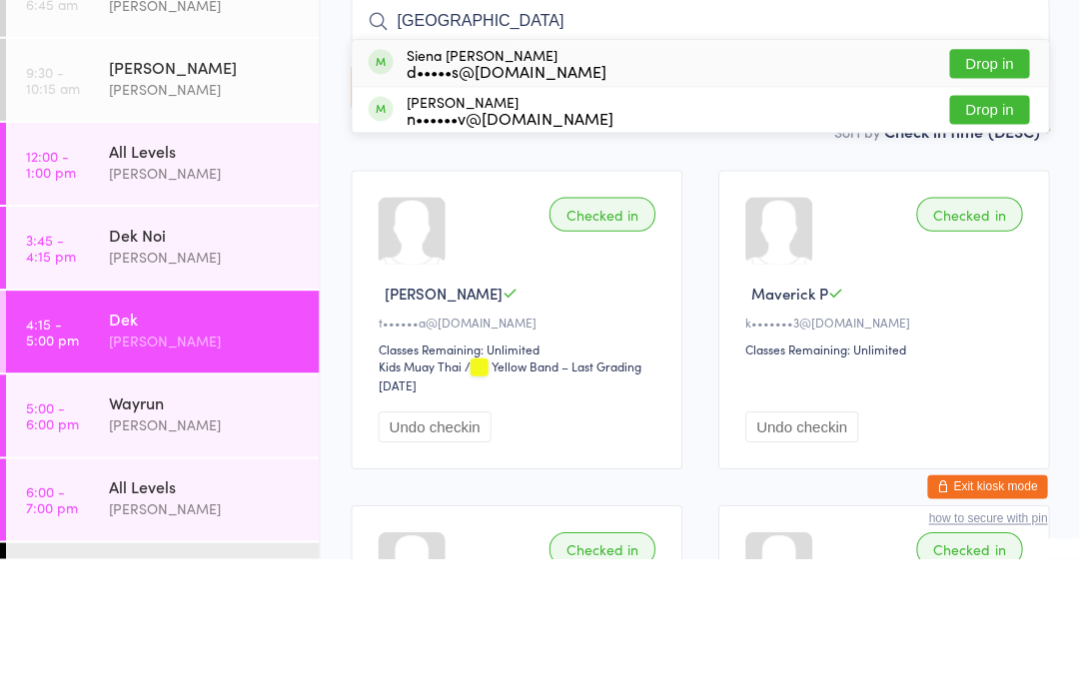
type input "[GEOGRAPHIC_DATA]"
click at [997, 233] on button "Drop in" at bounding box center [988, 247] width 80 height 29
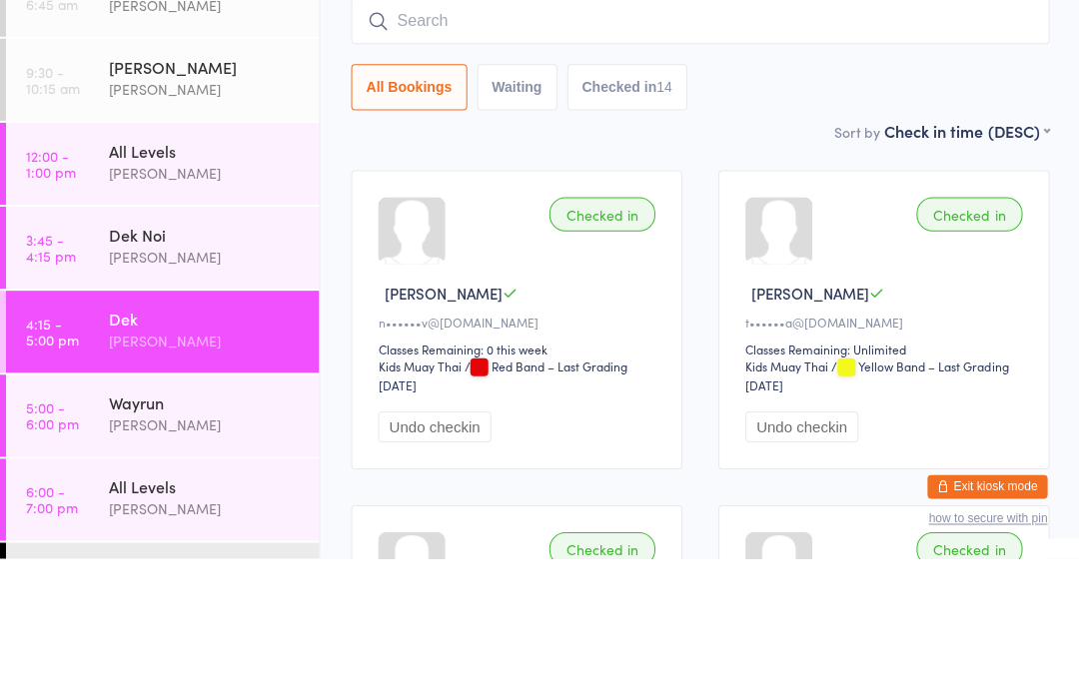
scroll to position [179, 0]
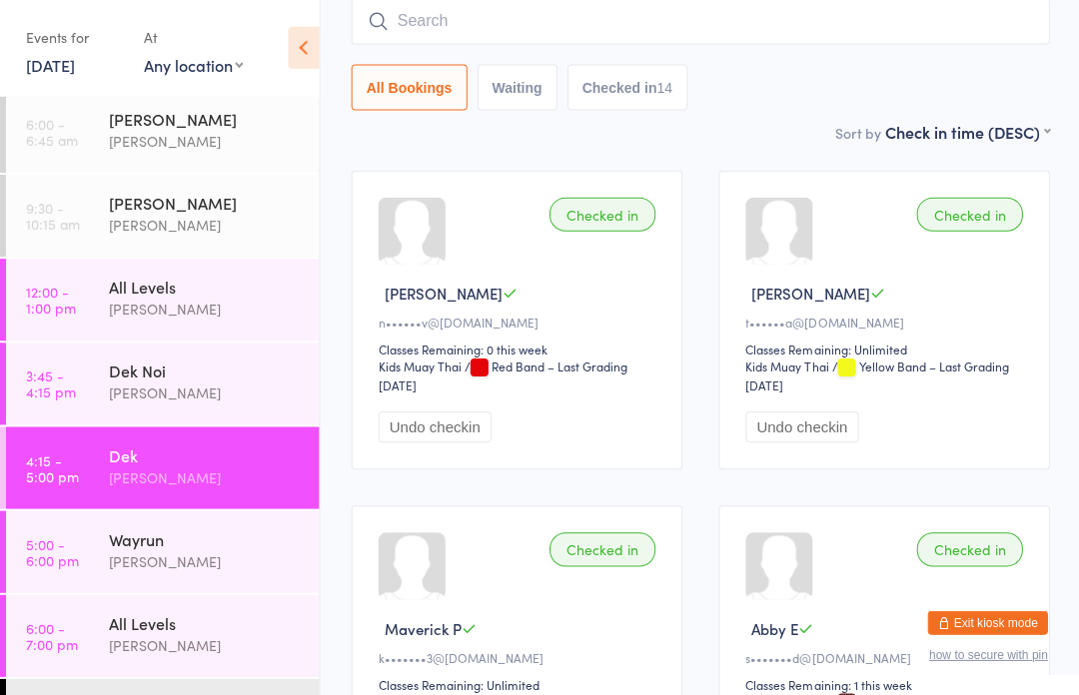
click at [231, 550] on div "[PERSON_NAME]" at bounding box center [205, 561] width 193 height 23
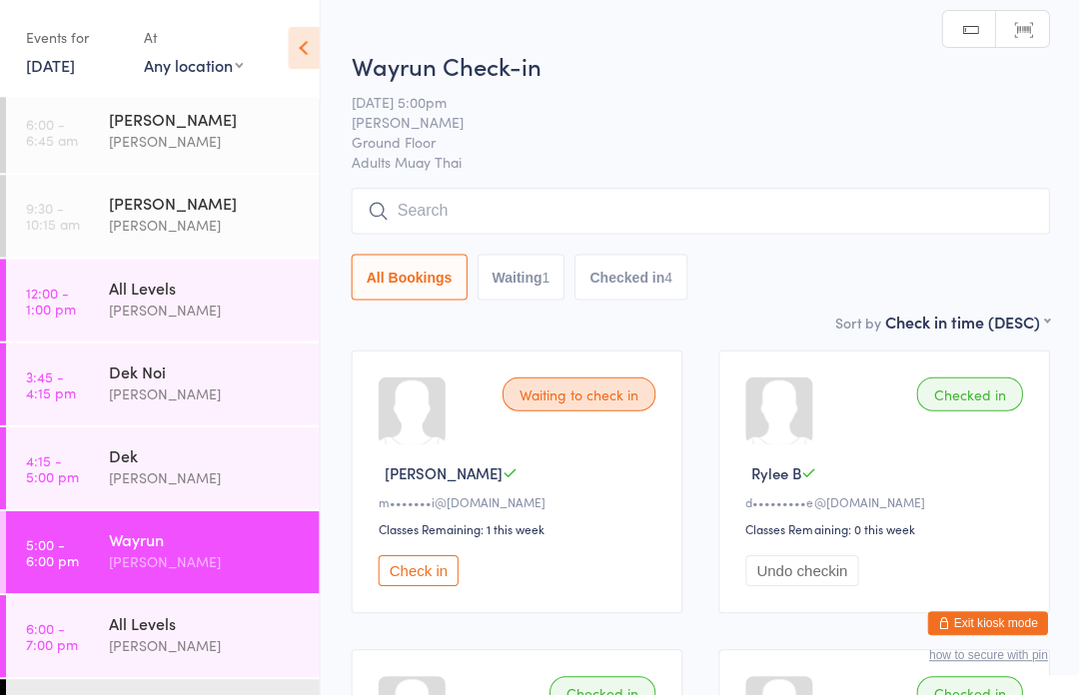
click at [121, 466] on div "Dek" at bounding box center [205, 456] width 193 height 22
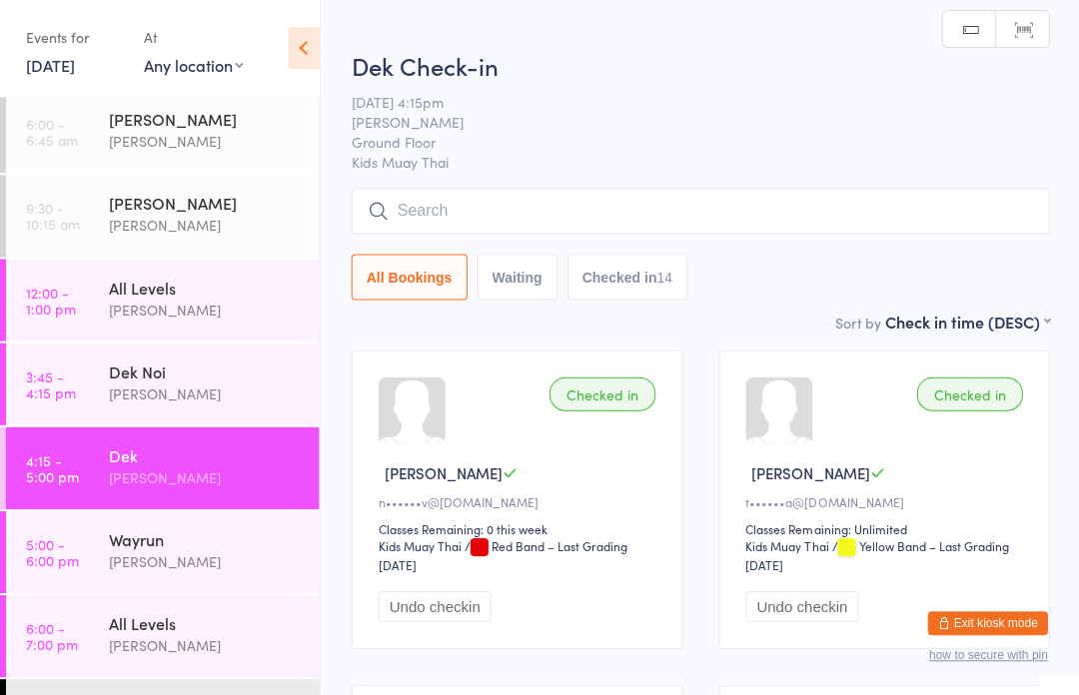
click at [536, 202] on input "search" at bounding box center [699, 212] width 697 height 46
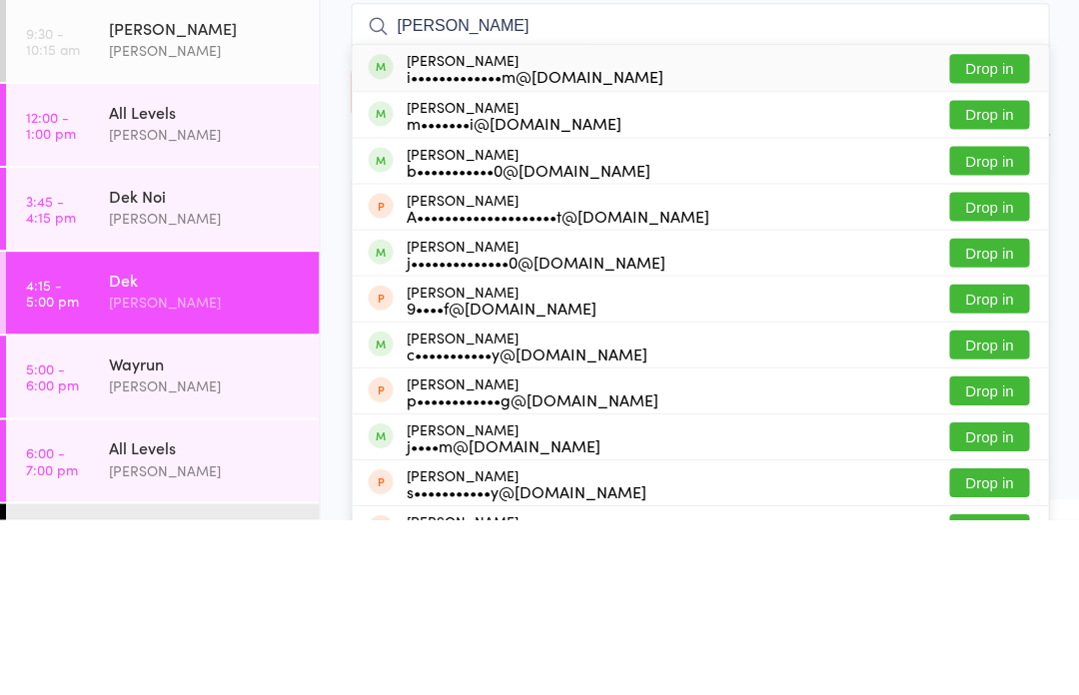
type input "[PERSON_NAME]"
click at [989, 276] on button "Drop in" at bounding box center [988, 290] width 80 height 29
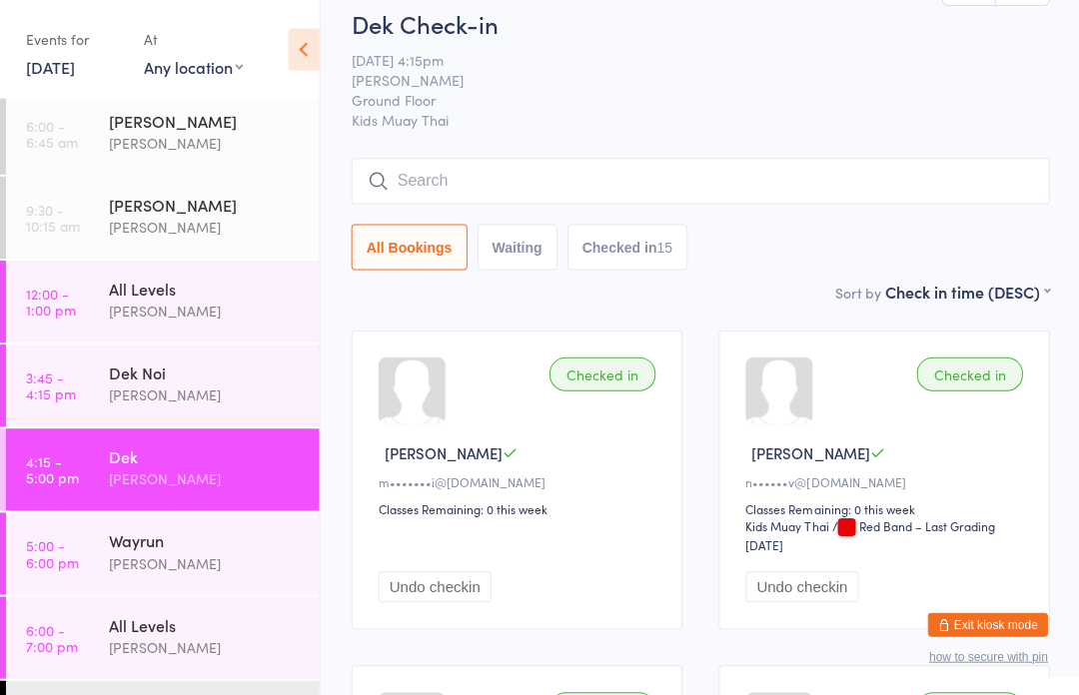
scroll to position [14, 0]
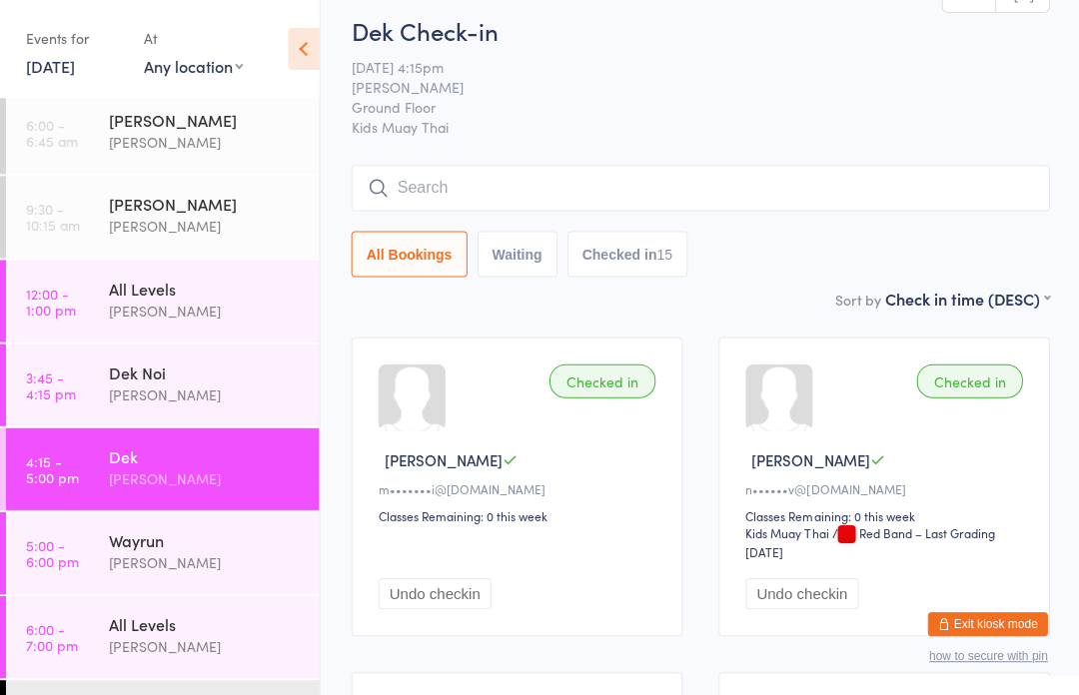
click at [573, 188] on input "search" at bounding box center [699, 188] width 697 height 46
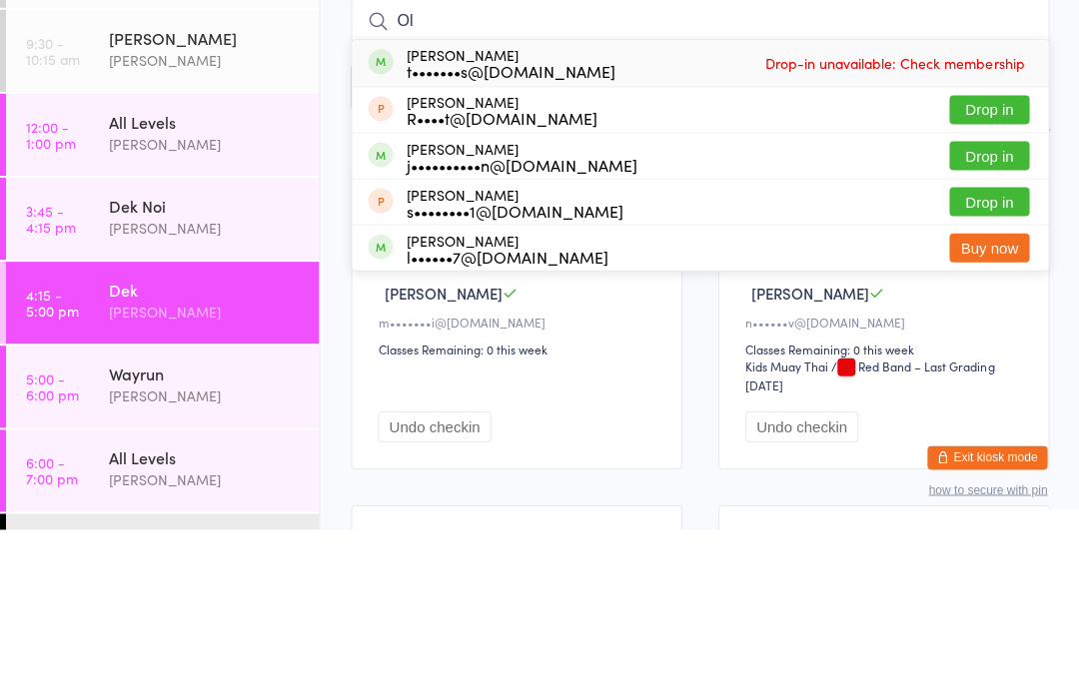
type input "O"
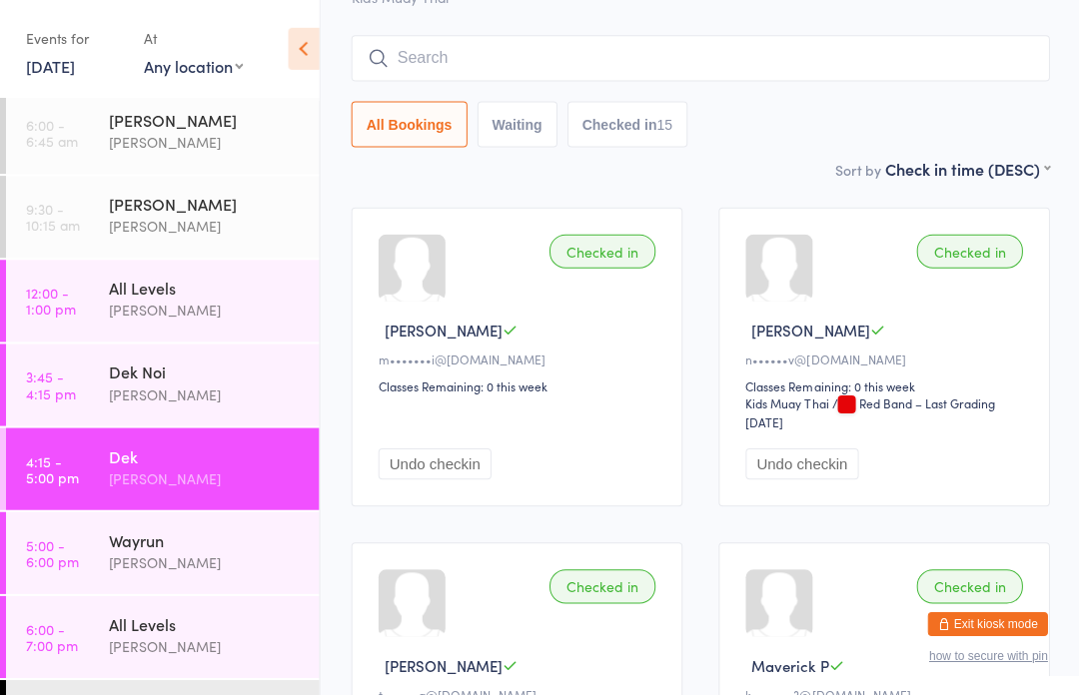
scroll to position [0, 0]
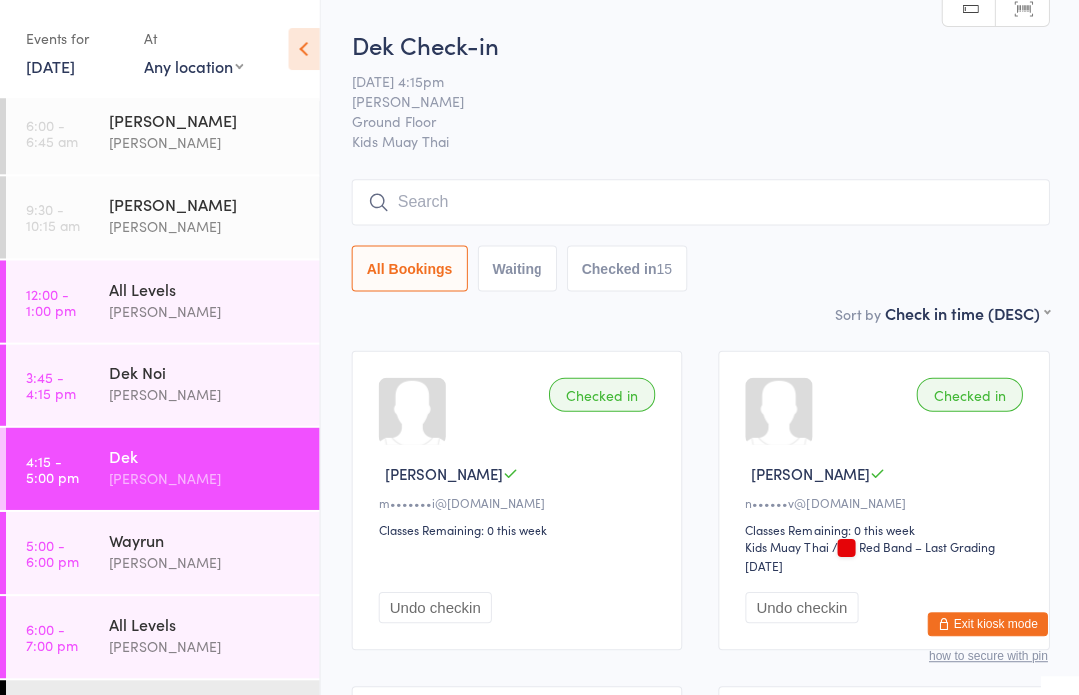
click at [533, 209] on input "search" at bounding box center [699, 202] width 697 height 46
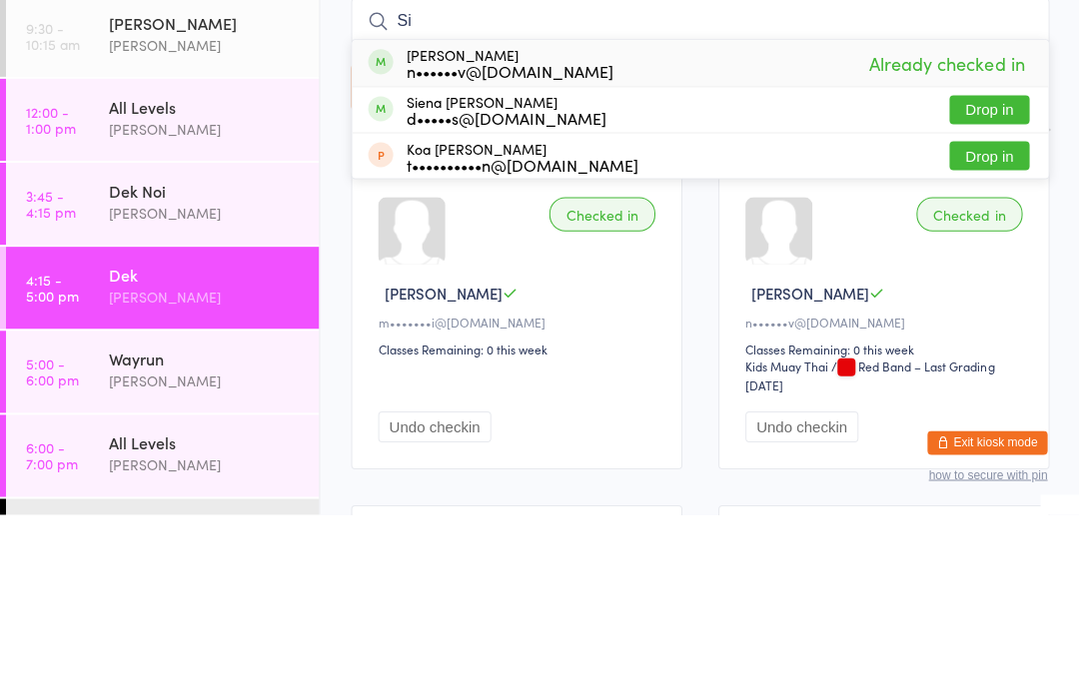
type input "S"
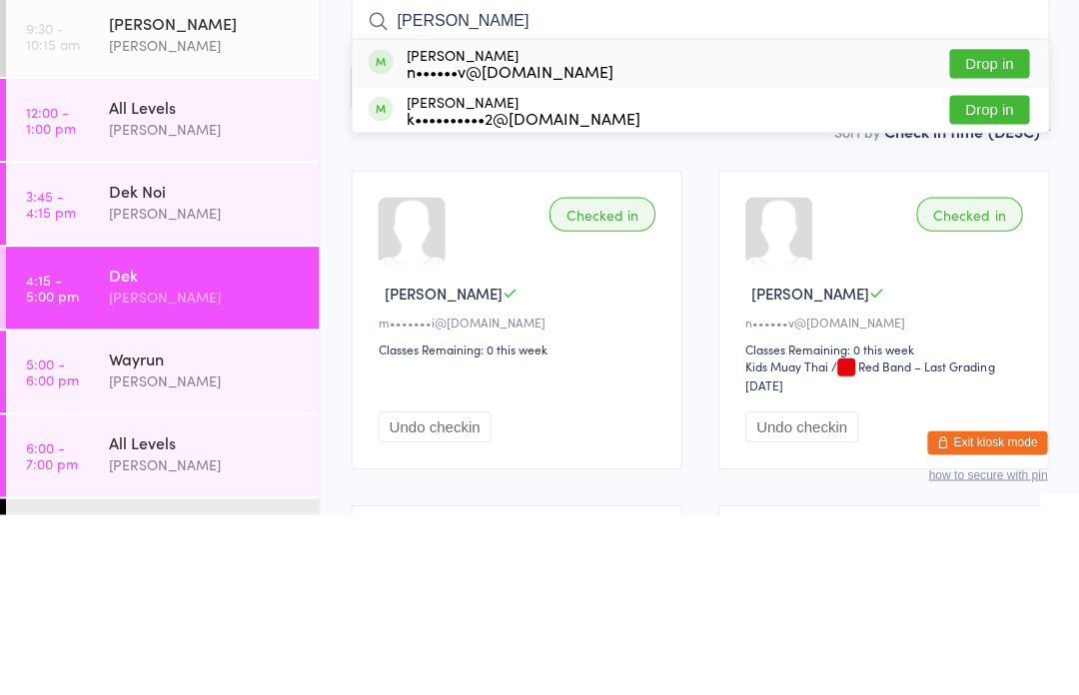
type input "[PERSON_NAME]"
click at [983, 230] on button "Drop in" at bounding box center [988, 244] width 80 height 29
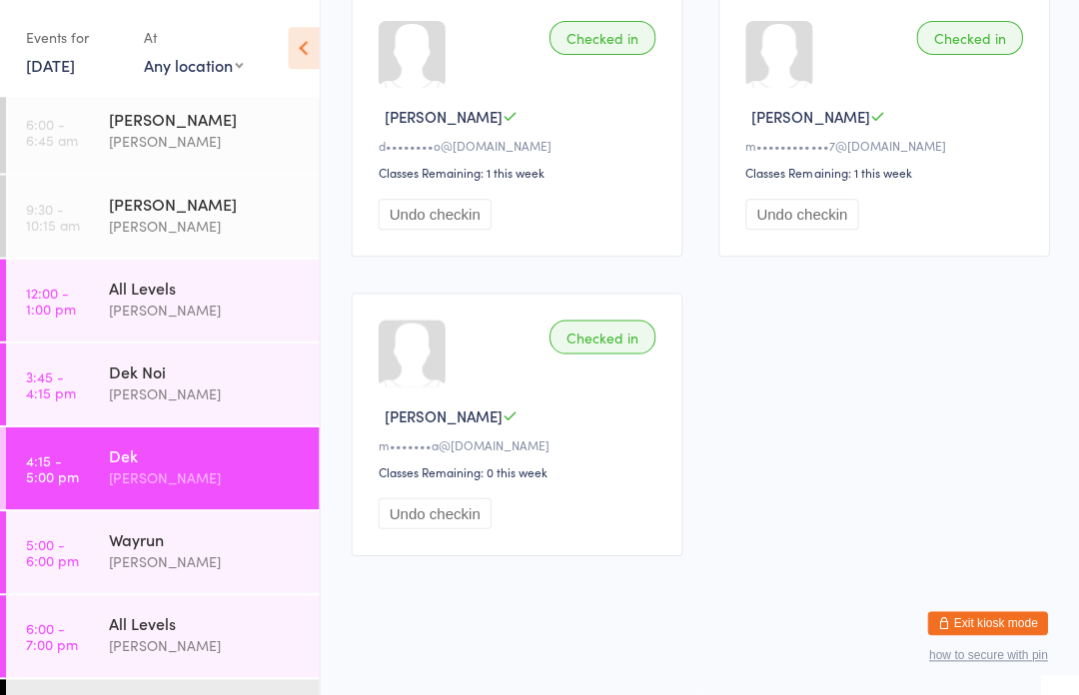
scroll to position [2637, 0]
click at [220, 552] on div "[PERSON_NAME]" at bounding box center [205, 561] width 193 height 23
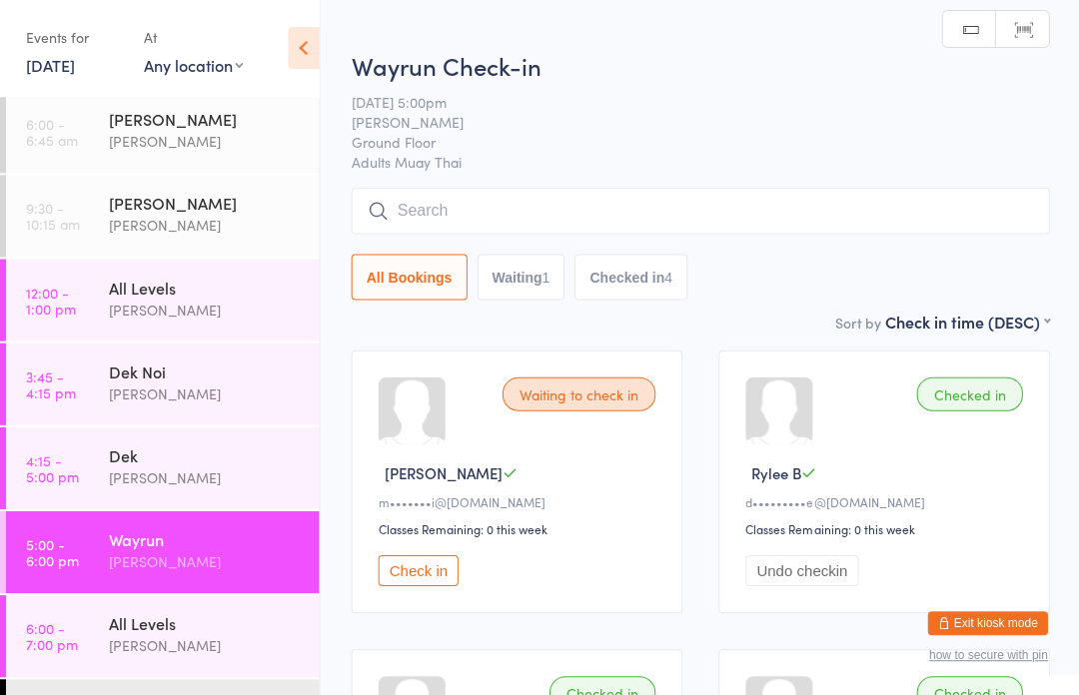
click at [570, 221] on input "search" at bounding box center [699, 212] width 697 height 46
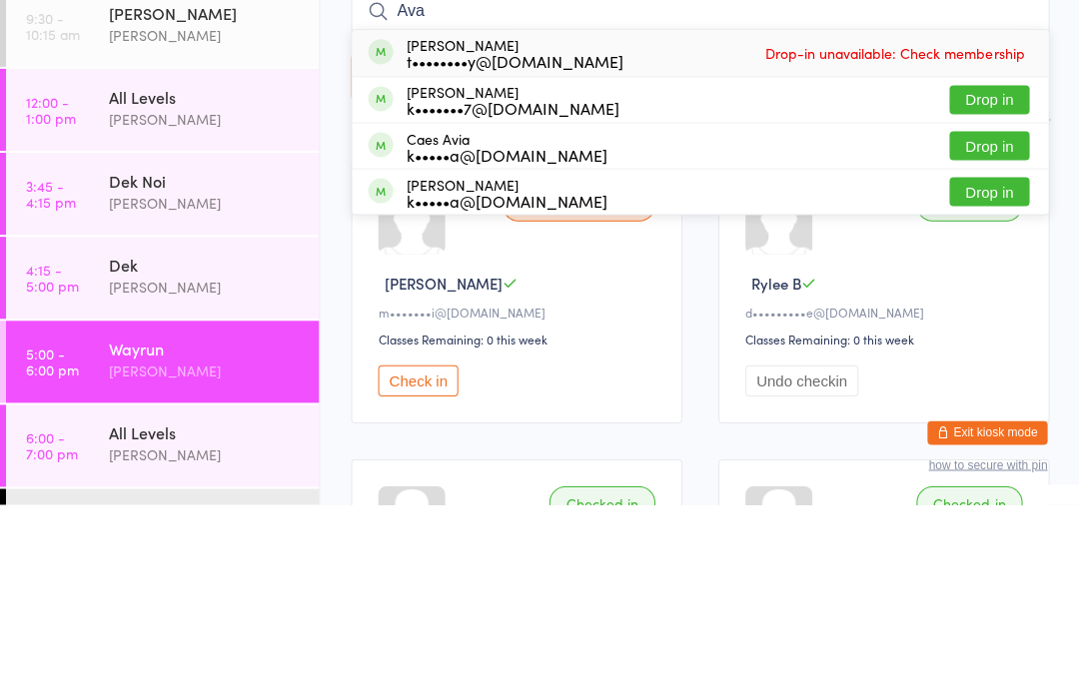
type input "Ava"
click at [1003, 276] on button "Drop in" at bounding box center [988, 290] width 80 height 29
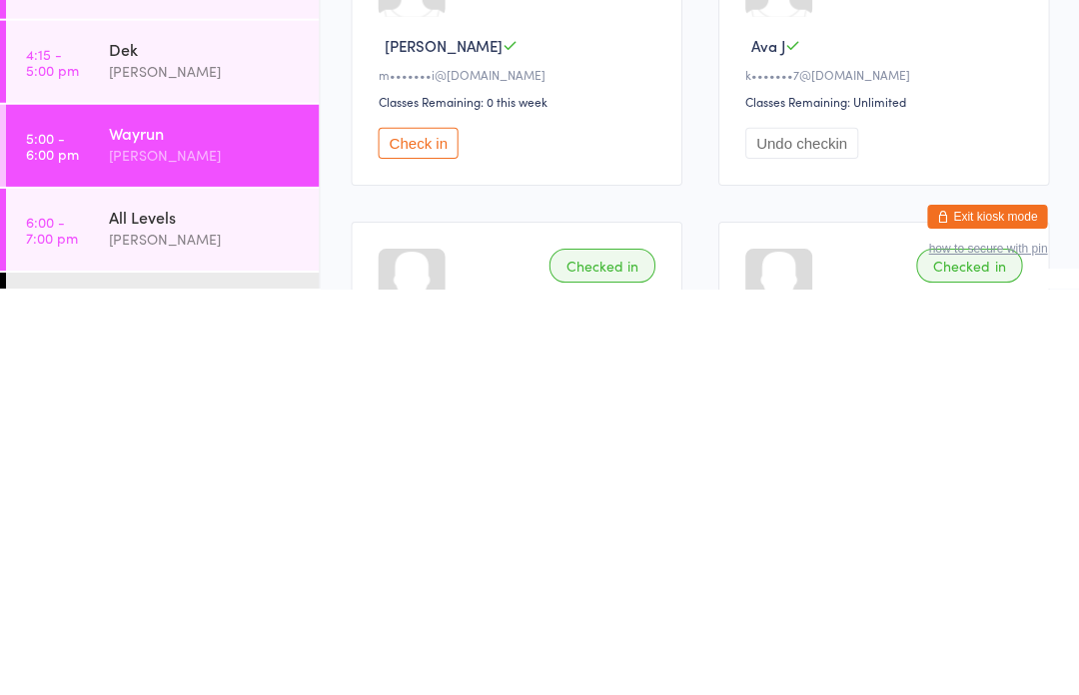
scroll to position [21, 0]
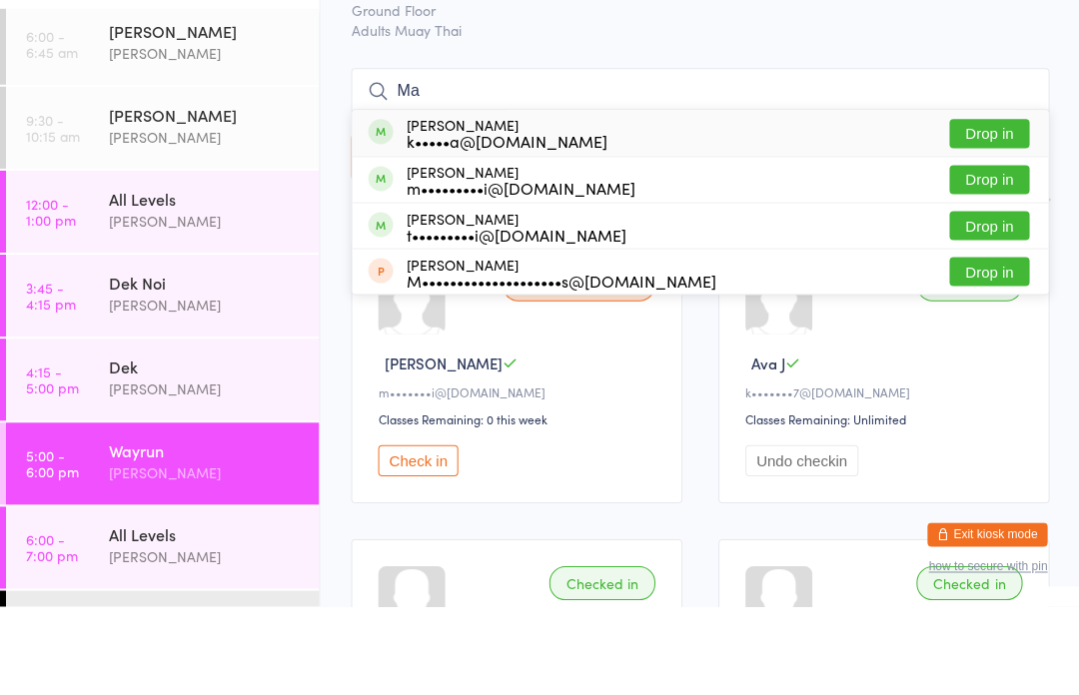
type input "M"
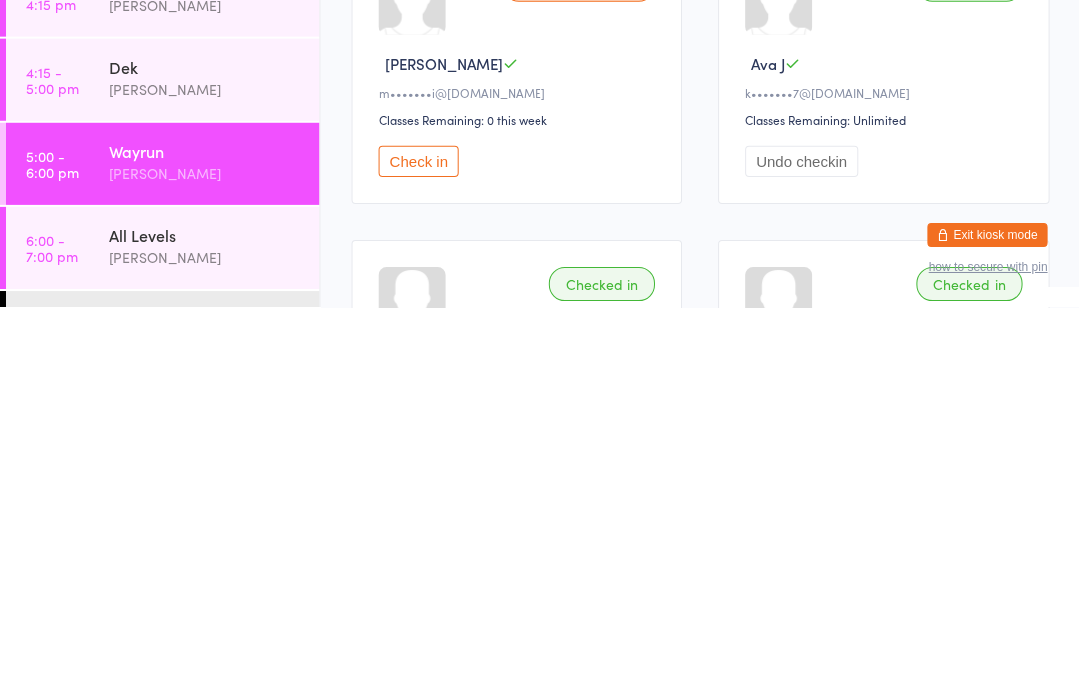
click at [272, 528] on div "Wayrun" at bounding box center [205, 539] width 193 height 22
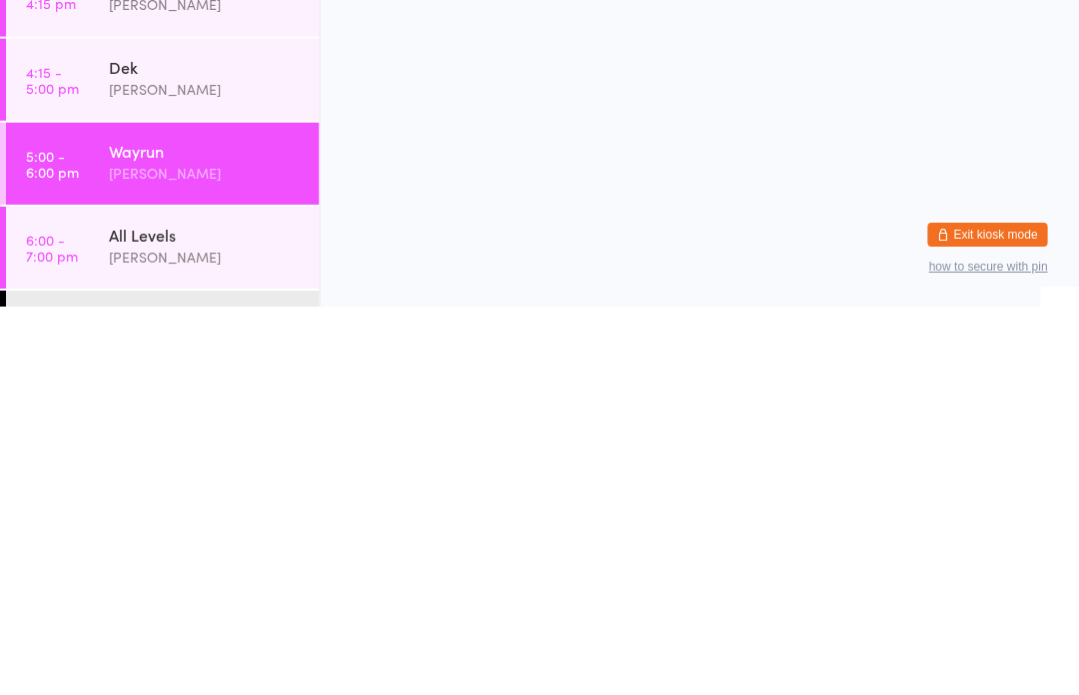
scroll to position [0, 0]
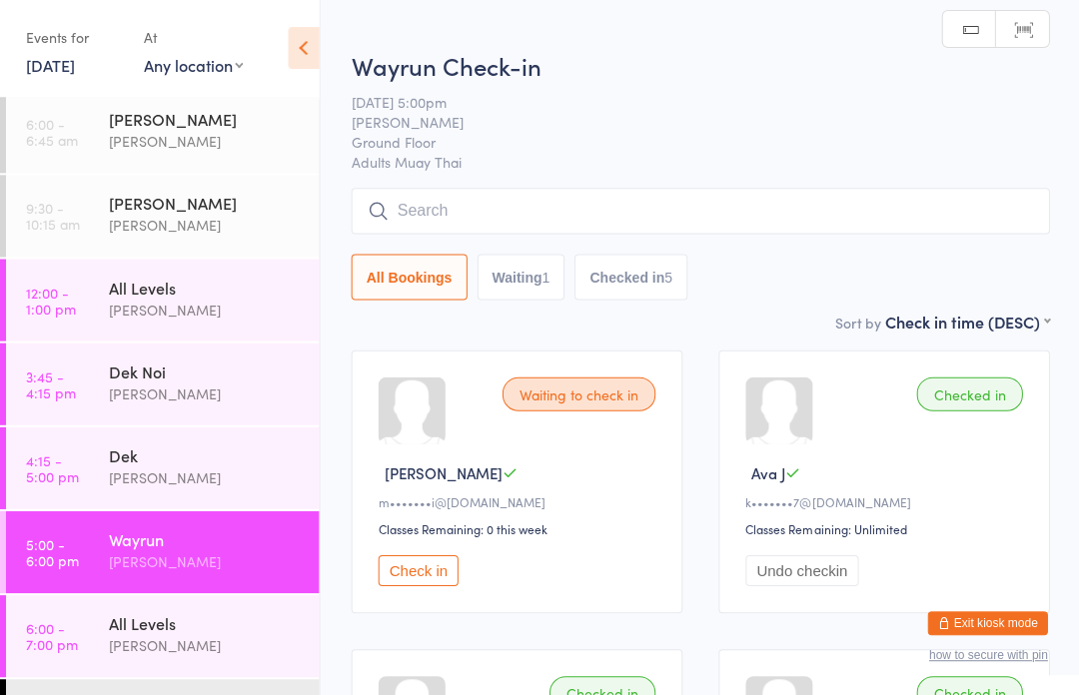
click at [851, 214] on input "search" at bounding box center [699, 212] width 697 height 46
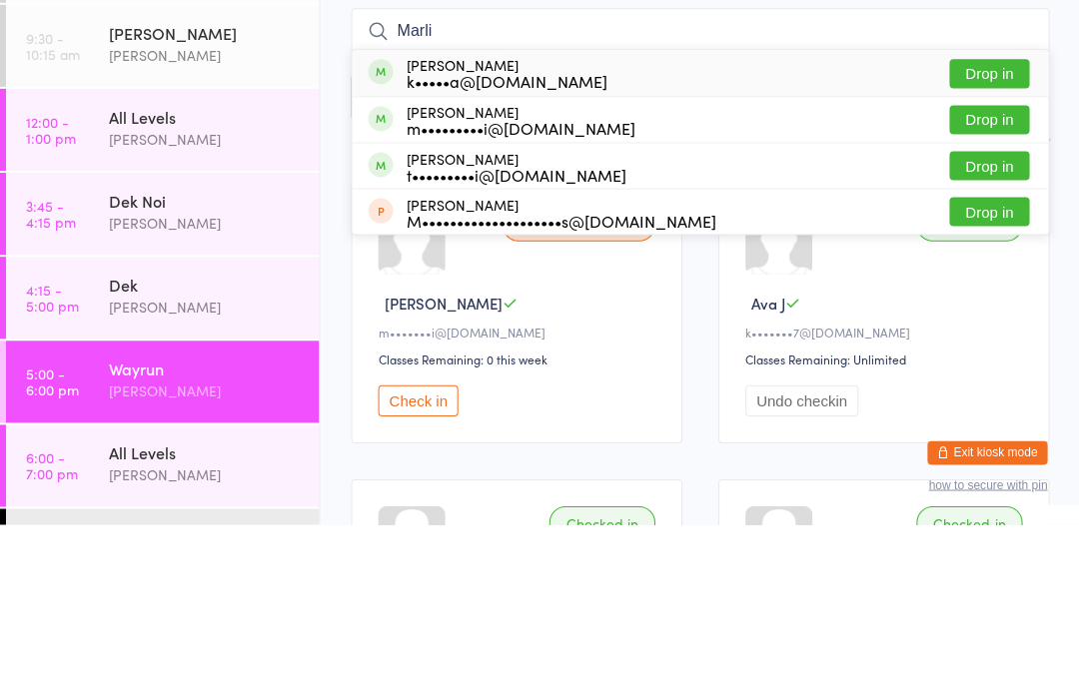
click at [1037, 351] on div "Checked in Ava J k•••••••7@[DOMAIN_NAME] Classes Remaining: Unlimited Undo chec…" at bounding box center [882, 482] width 331 height 263
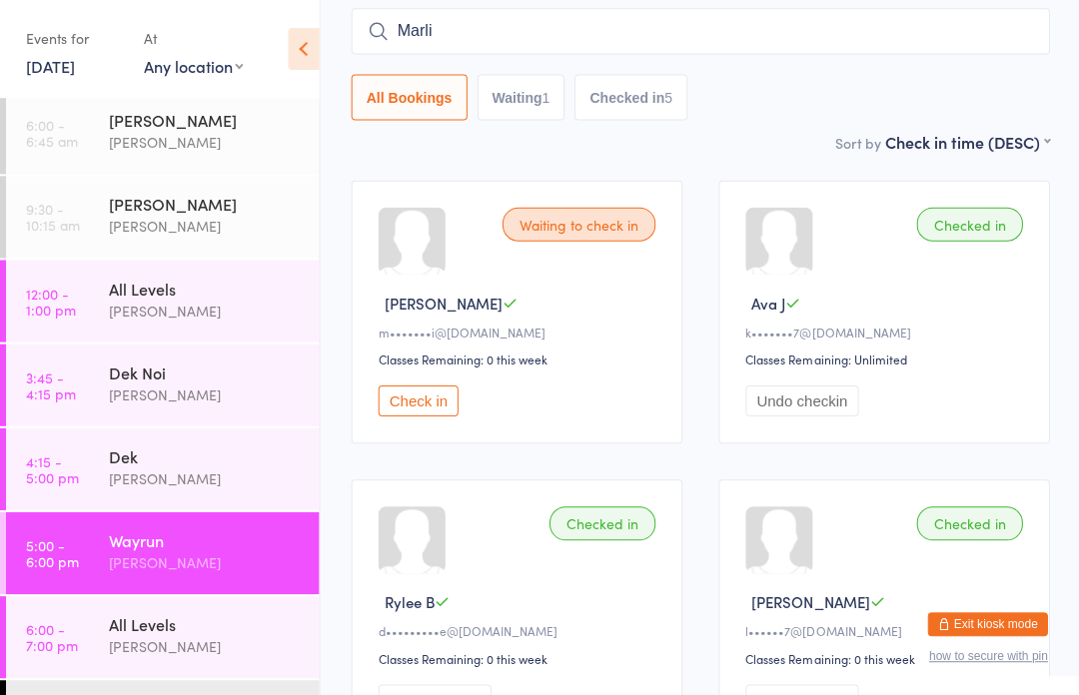
click at [953, 54] on input "Marli" at bounding box center [699, 31] width 697 height 46
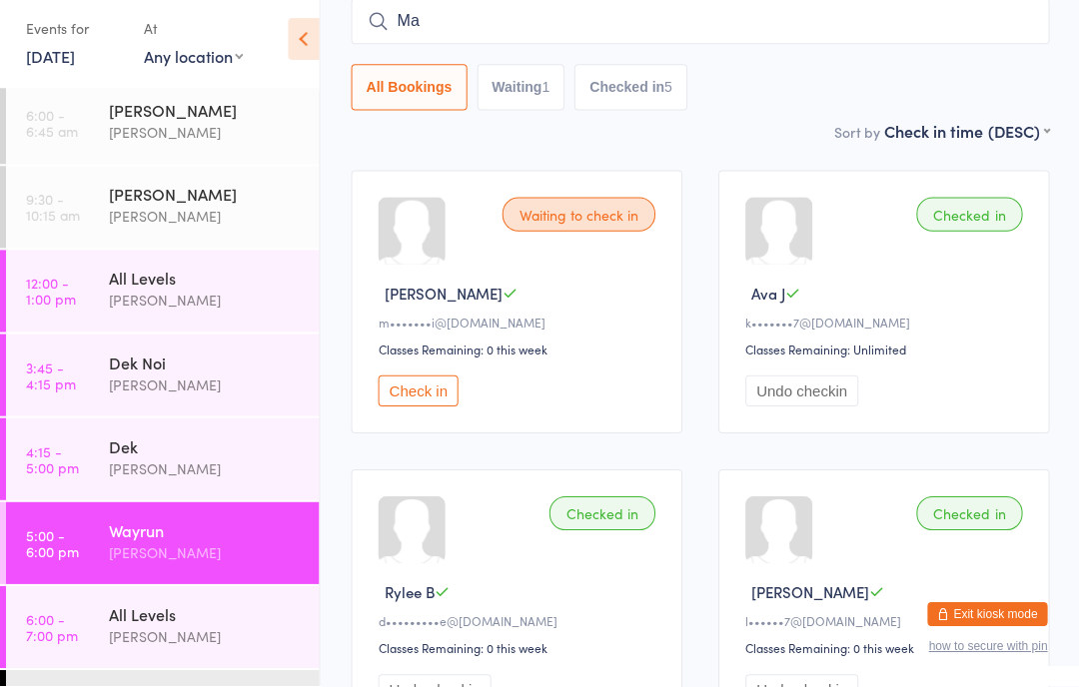
type input "M"
click at [1011, 142] on select "First name (ASC) First name (DESC) Last name (ASC) Last name (DESC) Check in ti…" at bounding box center [965, 138] width 165 height 17
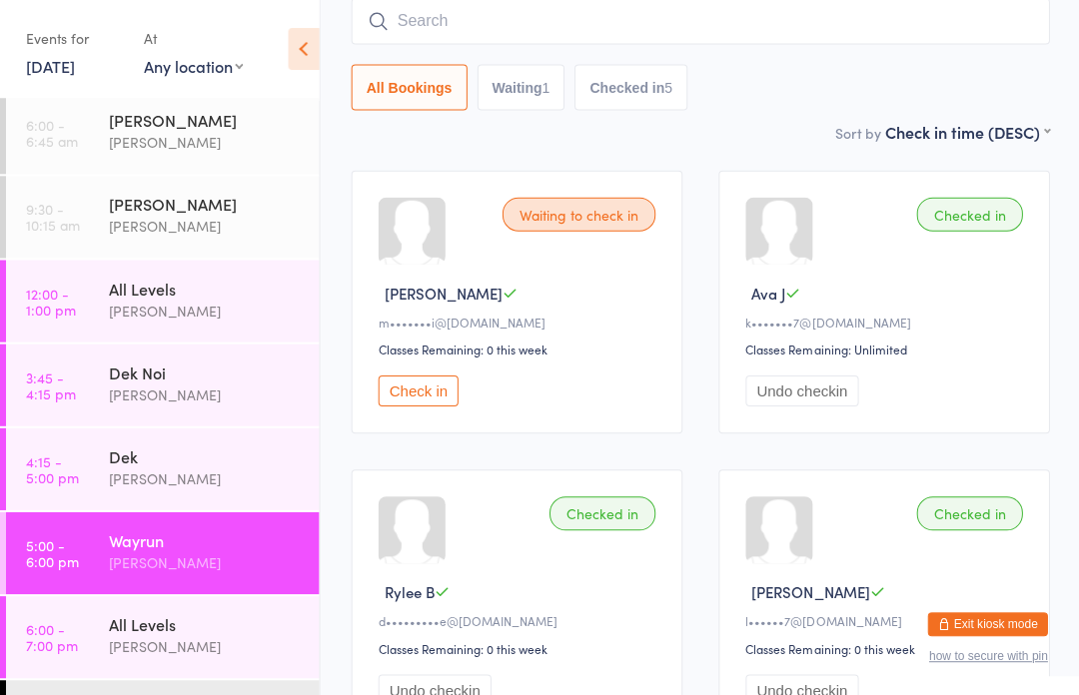
click at [509, 22] on input "search" at bounding box center [699, 21] width 697 height 46
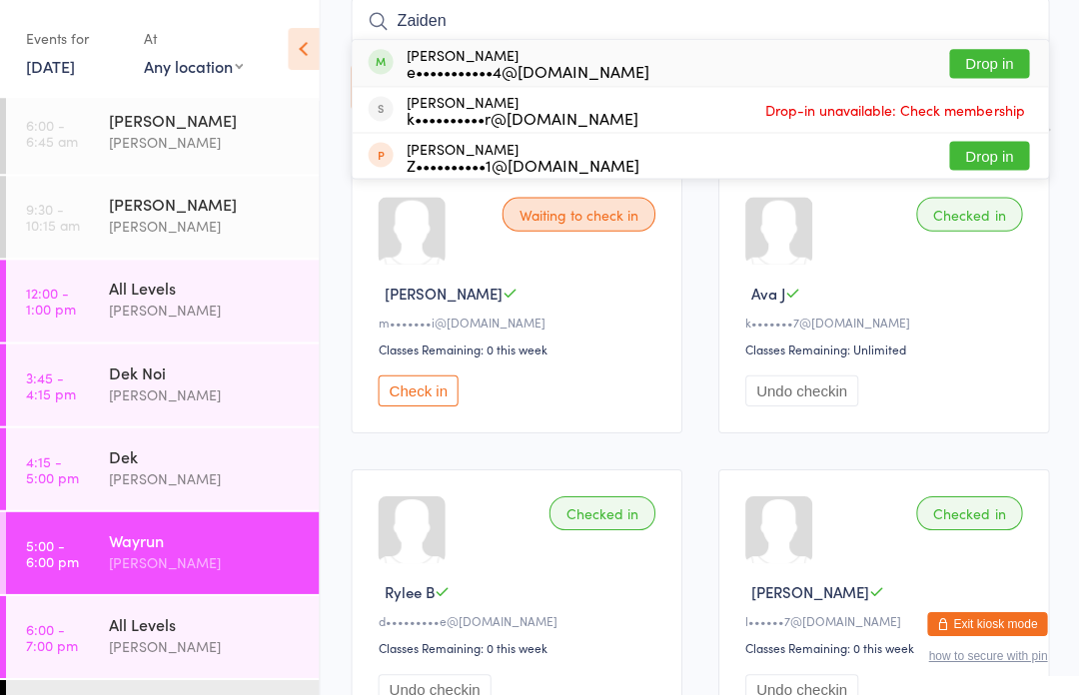
type input "Zaiden"
click at [990, 66] on button "Drop in" at bounding box center [988, 63] width 80 height 29
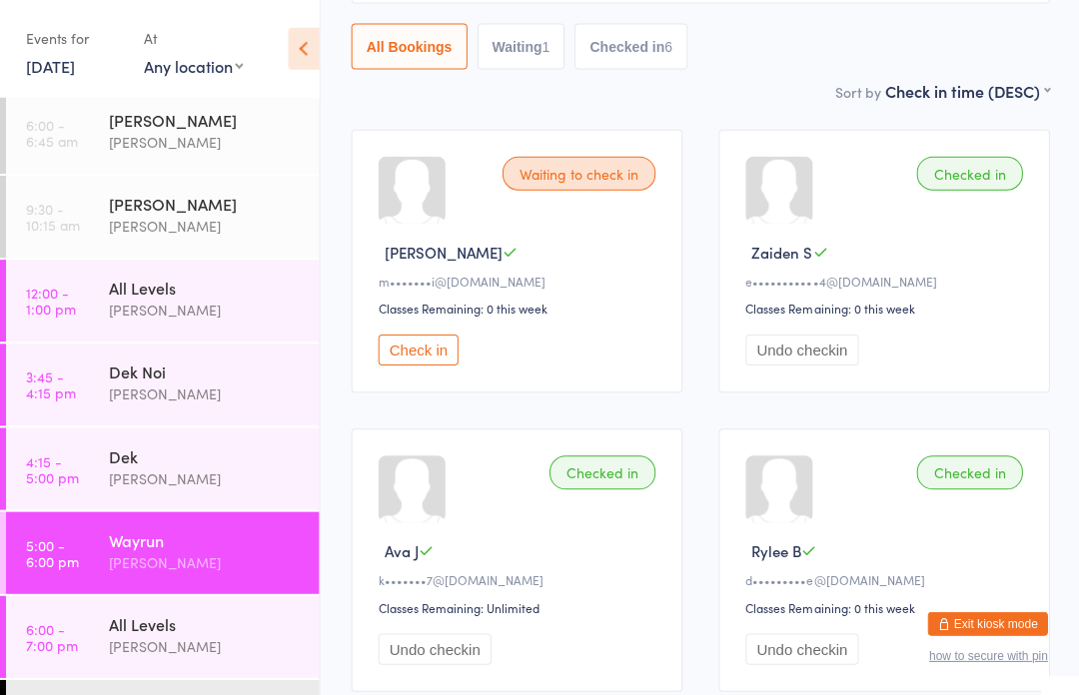
scroll to position [0, 0]
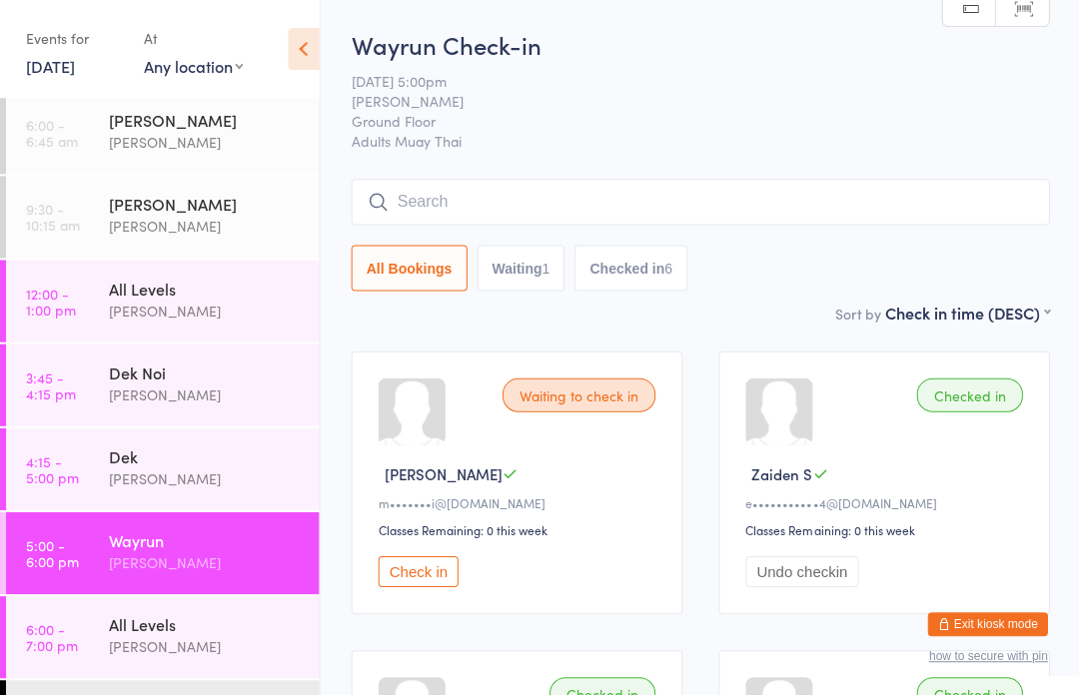
click at [659, 205] on input "search" at bounding box center [699, 202] width 697 height 46
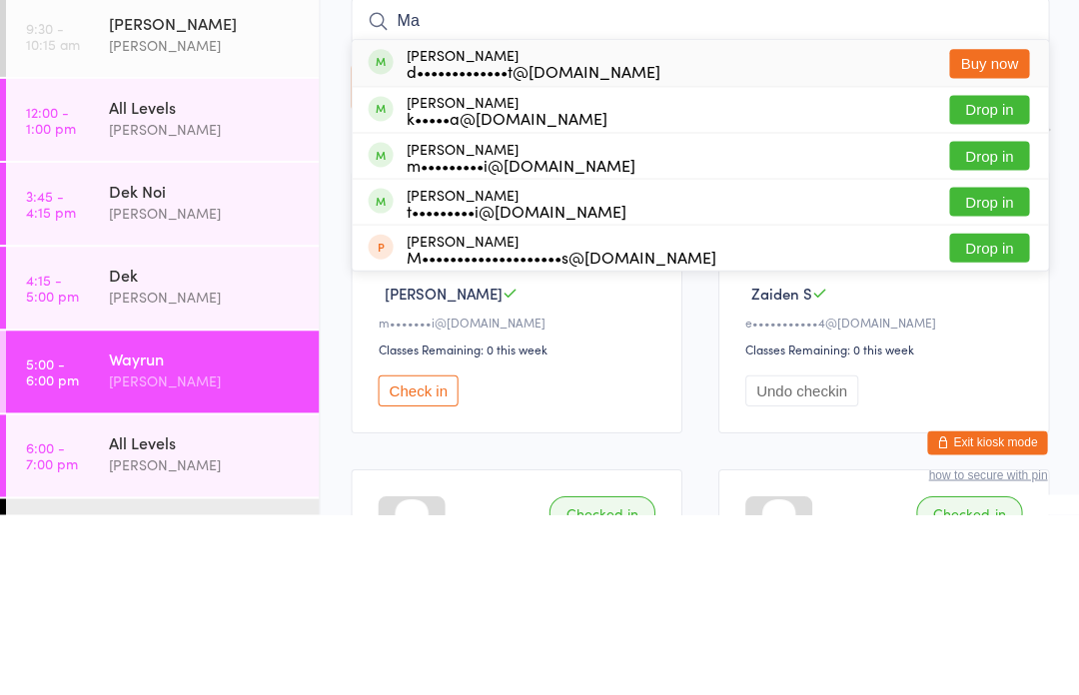
type input "M"
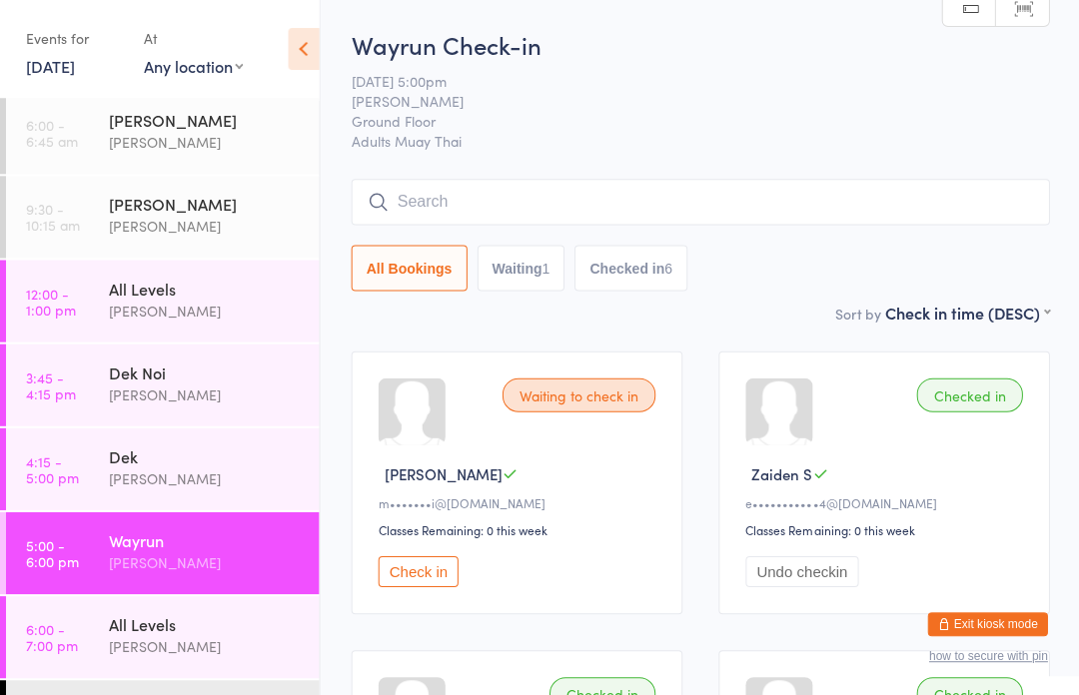
click at [145, 636] on div "[PERSON_NAME]" at bounding box center [205, 645] width 193 height 23
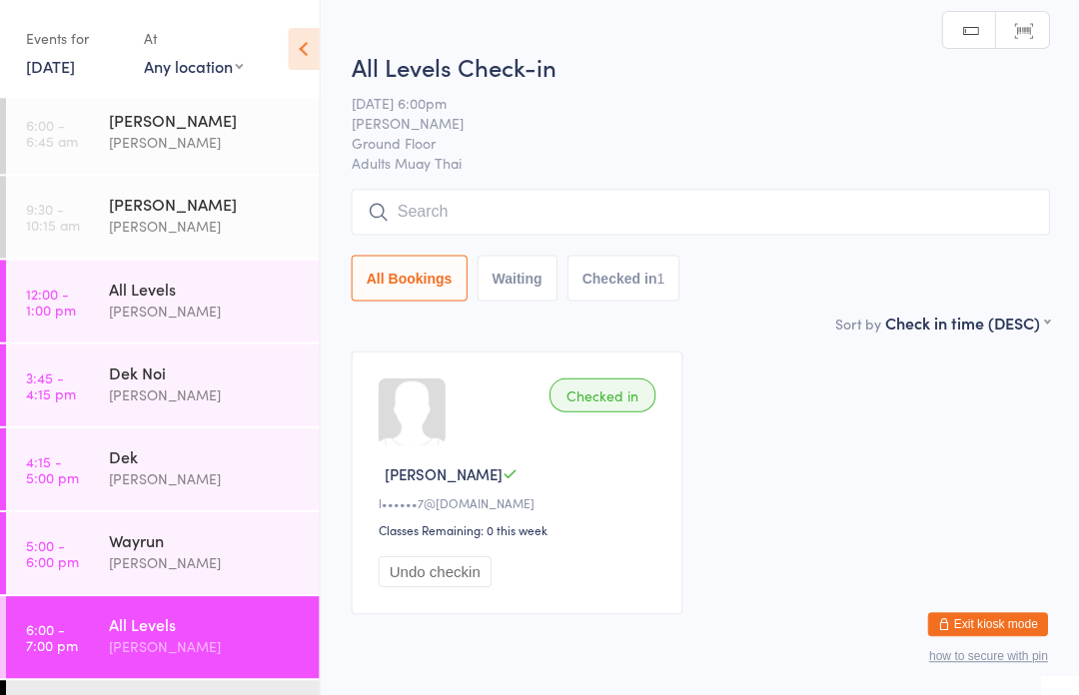
click at [174, 555] on div "[PERSON_NAME]" at bounding box center [205, 561] width 193 height 23
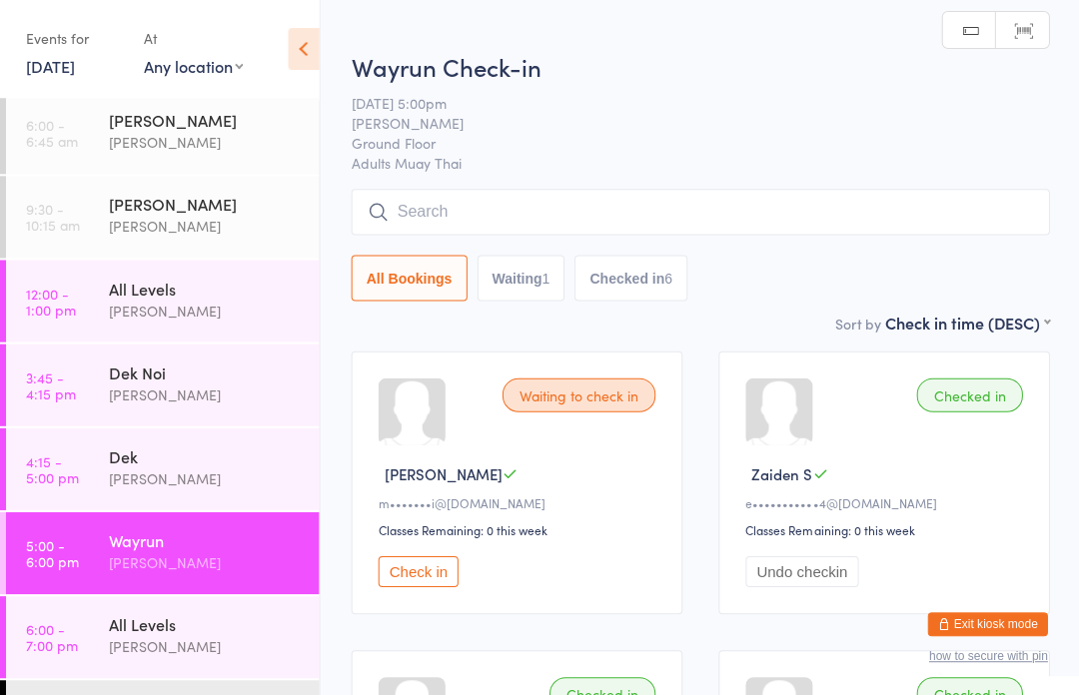
click at [747, 195] on input "search" at bounding box center [699, 212] width 697 height 46
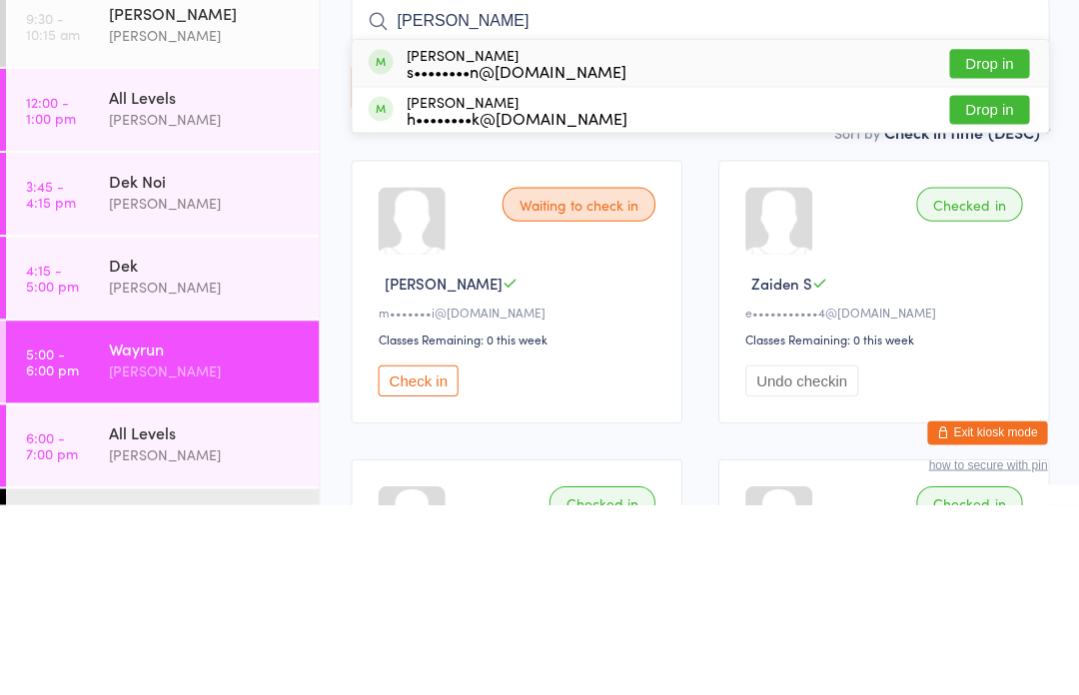
type input "[PERSON_NAME]"
click at [1004, 240] on button "Drop in" at bounding box center [988, 254] width 80 height 29
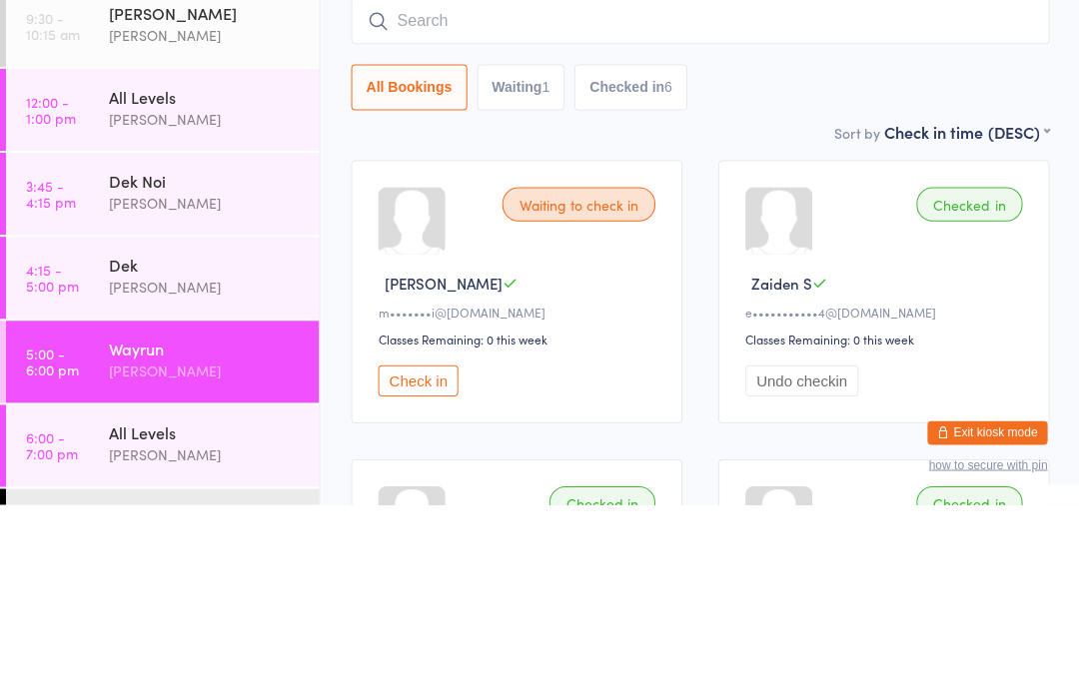
scroll to position [189, 0]
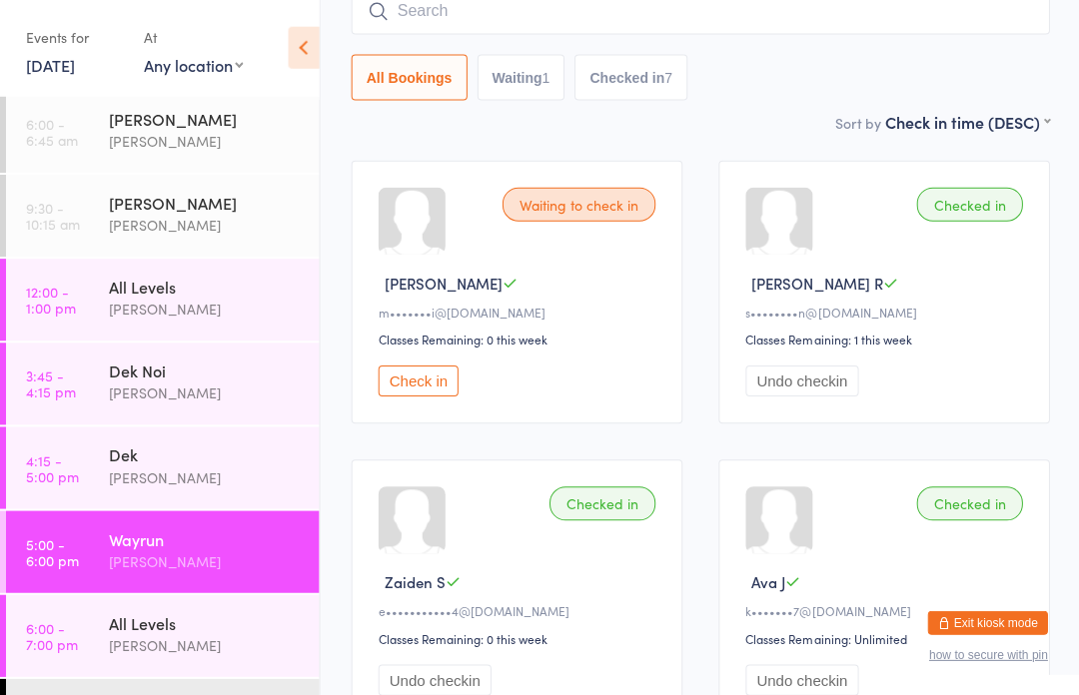
click at [886, 21] on input "search" at bounding box center [699, 13] width 697 height 46
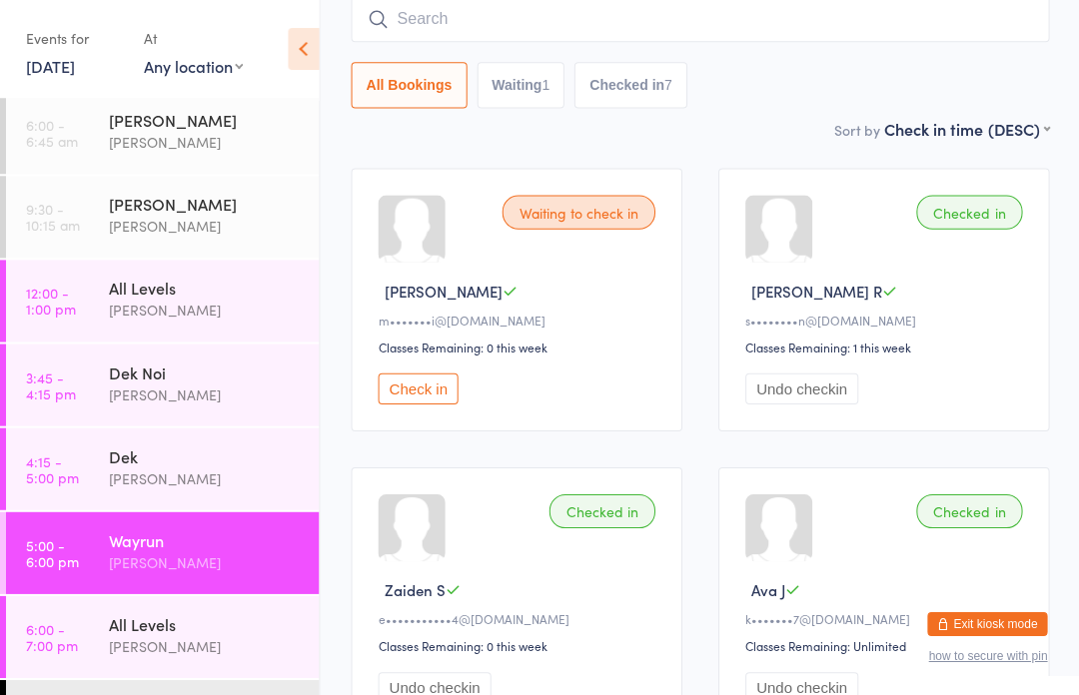
scroll to position [181, 0]
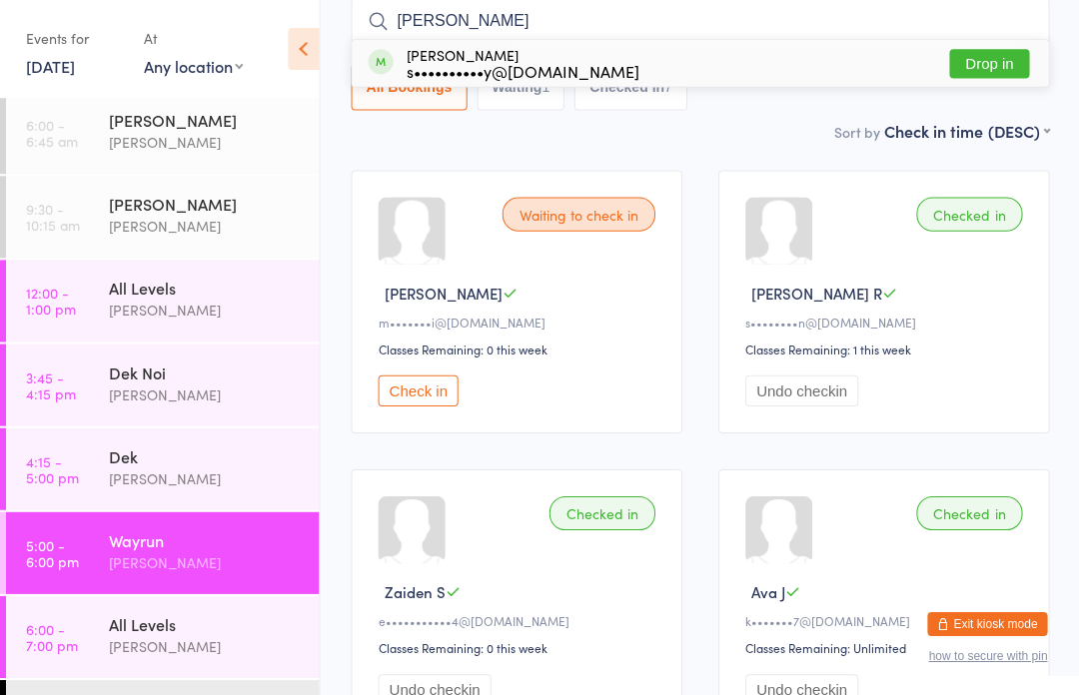
type input "[PERSON_NAME]"
click at [998, 65] on button "Drop in" at bounding box center [988, 63] width 80 height 29
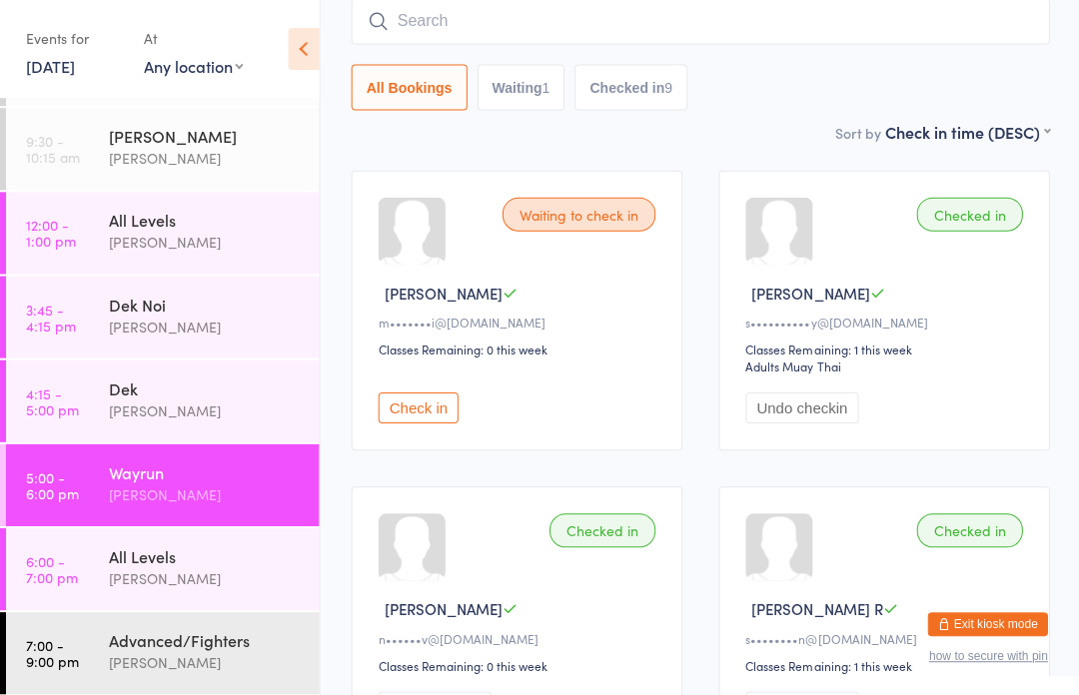
scroll to position [74, 0]
click at [70, 643] on time "7:00 - 9:00 pm" at bounding box center [52, 652] width 53 height 32
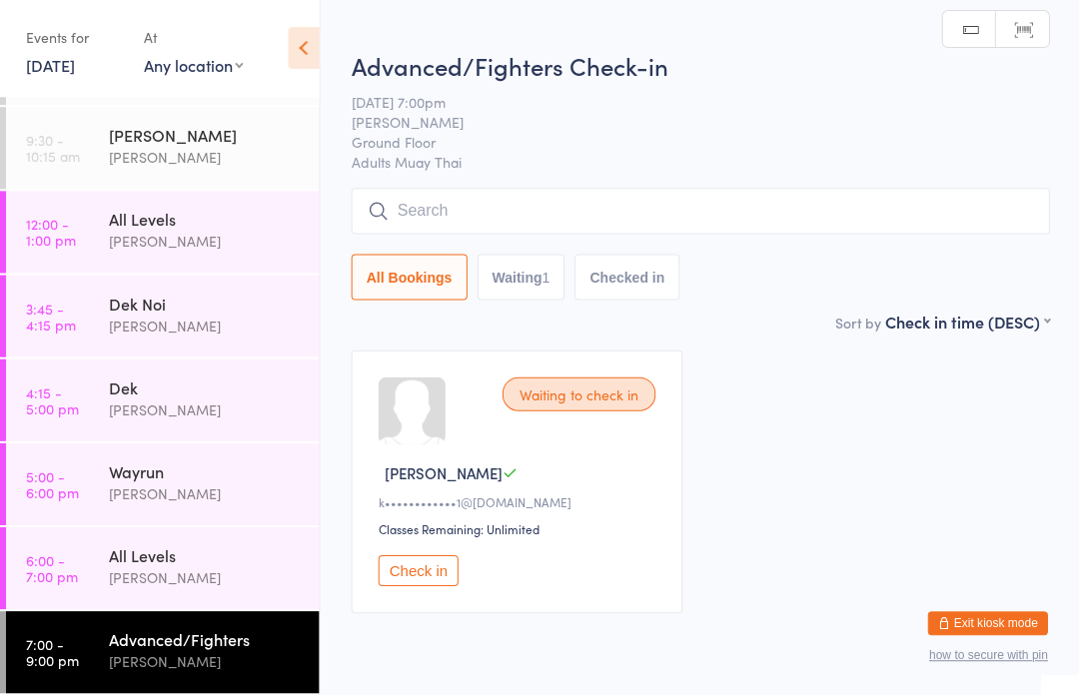
click at [732, 217] on input "search" at bounding box center [699, 212] width 697 height 46
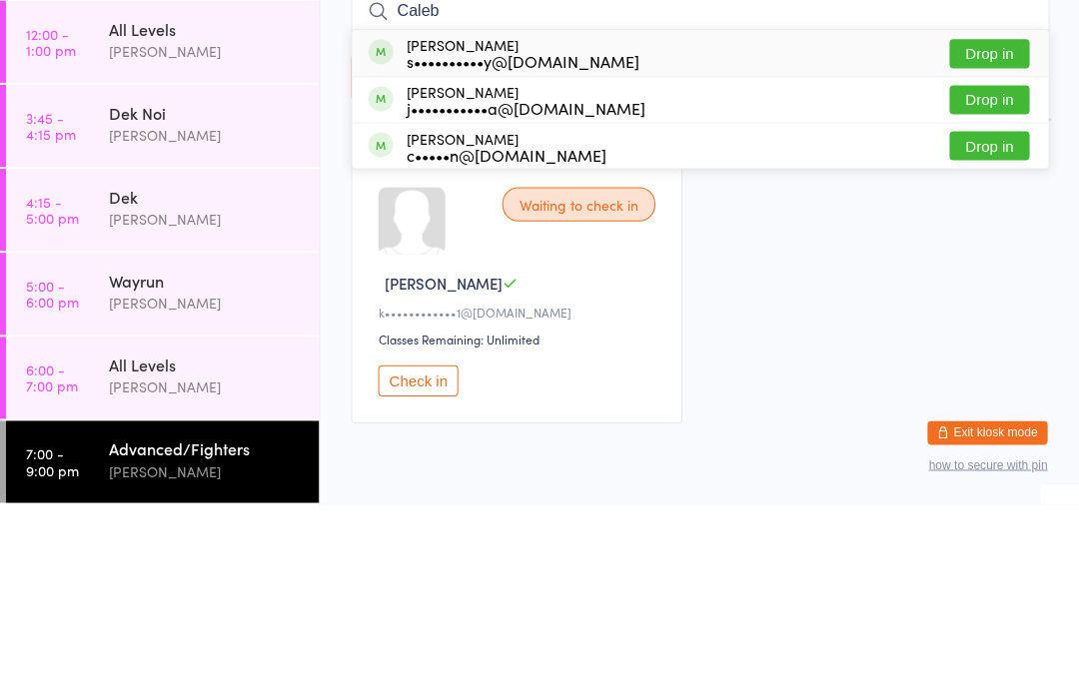
type input "Caleb"
click at [987, 230] on button "Drop in" at bounding box center [988, 244] width 80 height 29
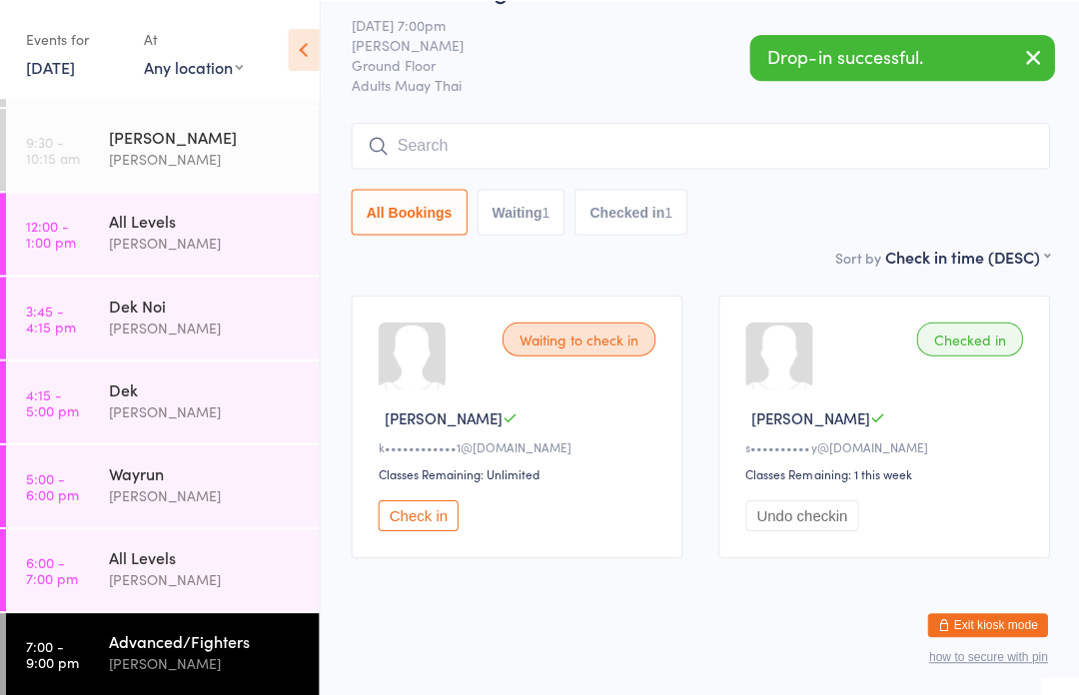
scroll to position [83, 0]
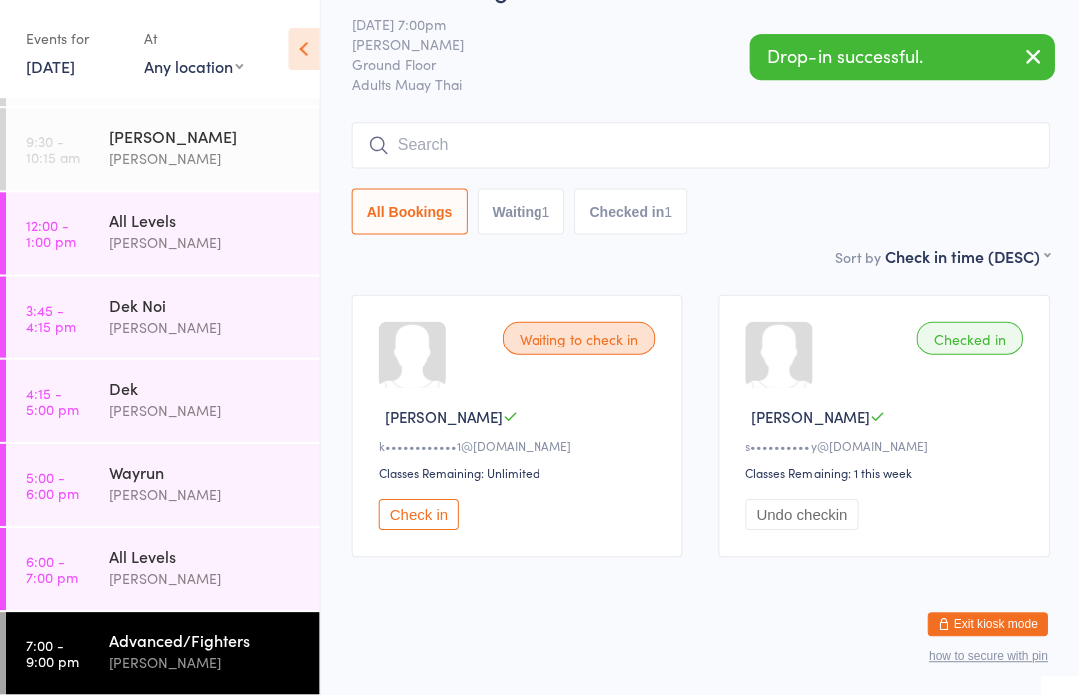
click at [116, 566] on div "All Levels" at bounding box center [205, 555] width 193 height 22
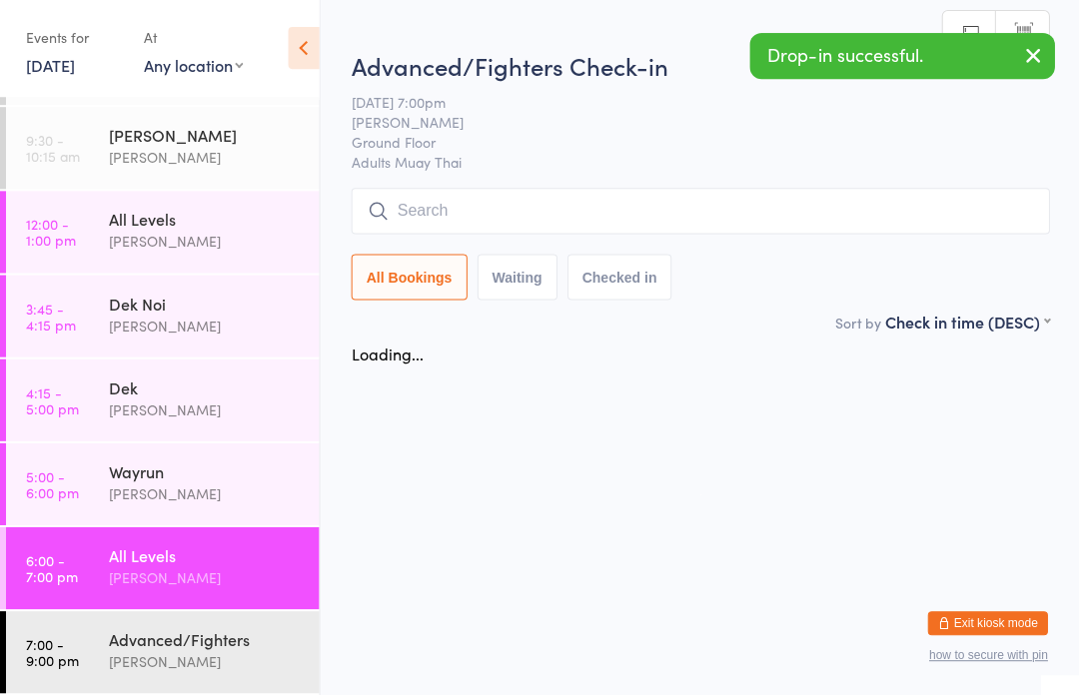
click at [92, 482] on link "5:00 - 6:00 pm Wayrun [PERSON_NAME]" at bounding box center [162, 485] width 313 height 82
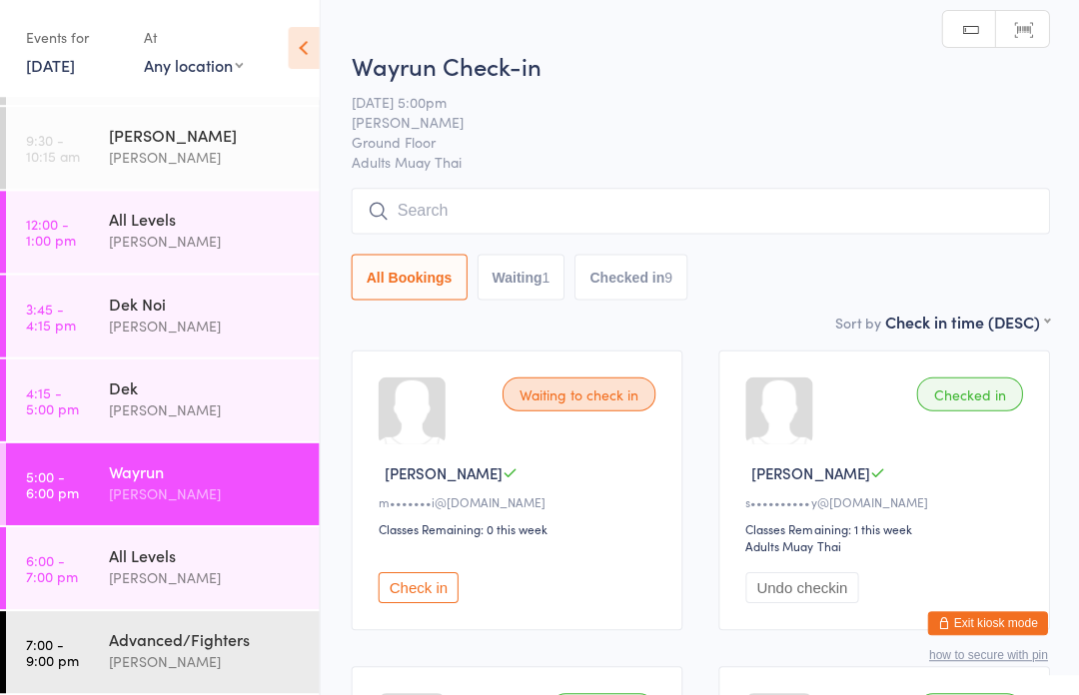
click at [913, 197] on input "search" at bounding box center [699, 212] width 697 height 46
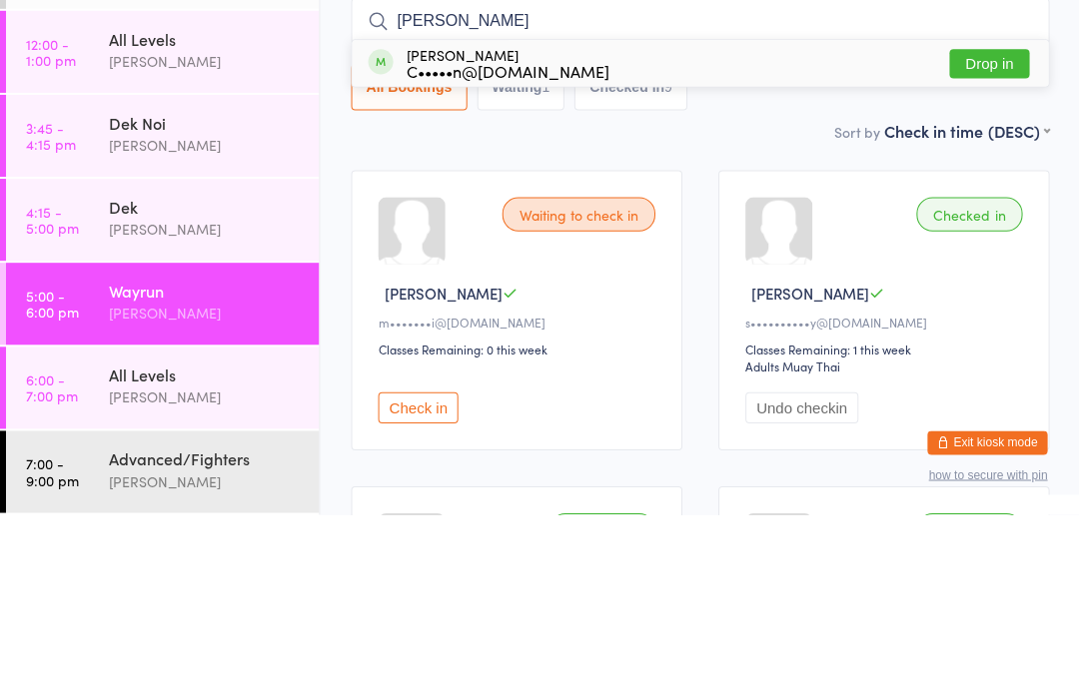
type input "[PERSON_NAME]"
click at [984, 230] on button "Drop in" at bounding box center [988, 244] width 80 height 29
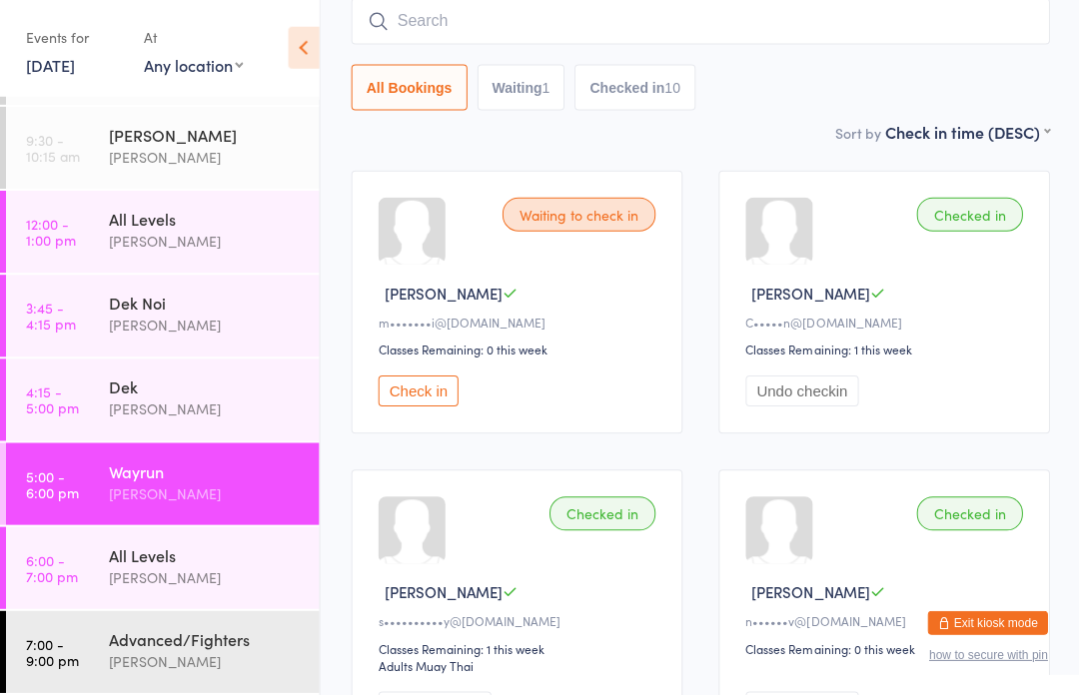
click at [780, 33] on input "search" at bounding box center [699, 23] width 697 height 46
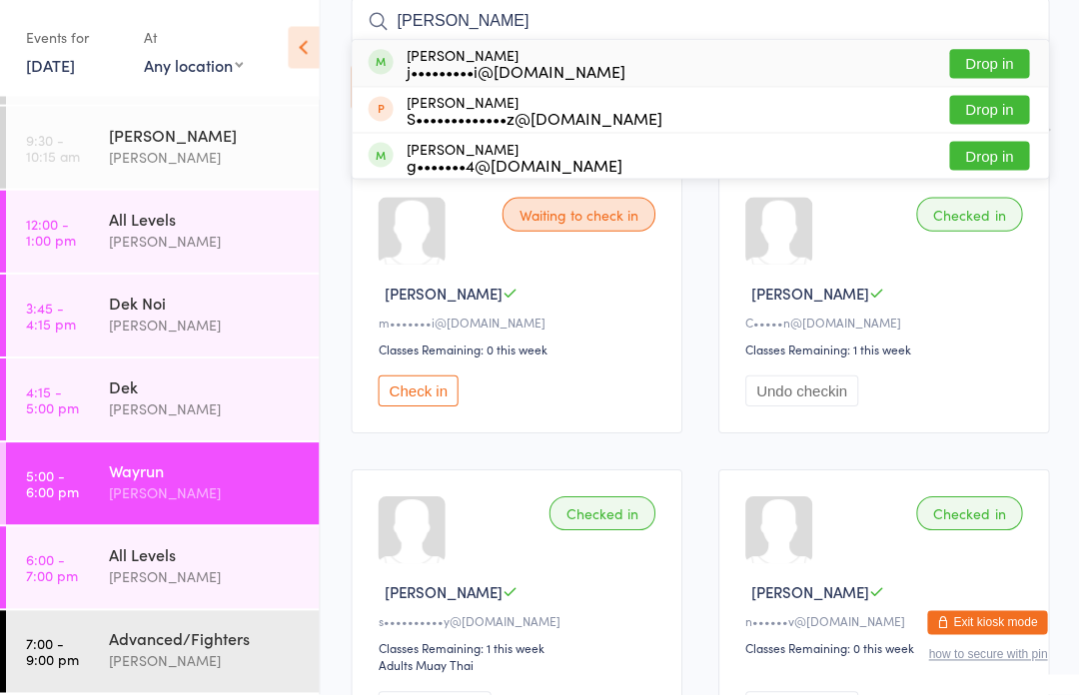
type input "[PERSON_NAME]"
click at [1003, 66] on button "Drop in" at bounding box center [988, 65] width 80 height 29
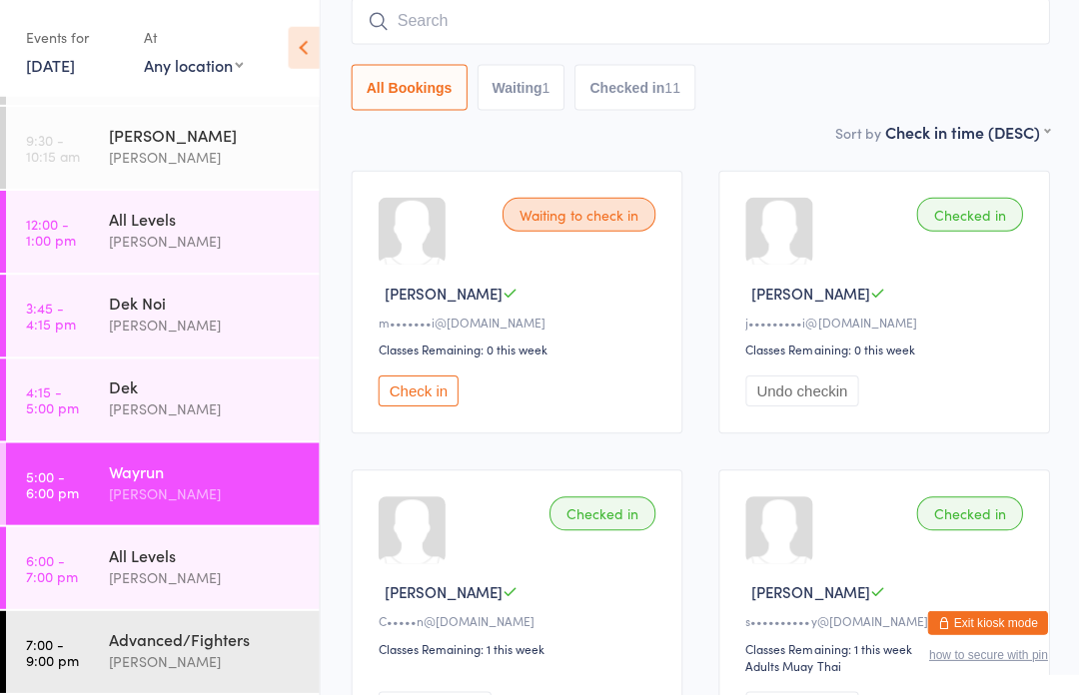
click at [561, 13] on input "search" at bounding box center [699, 23] width 697 height 46
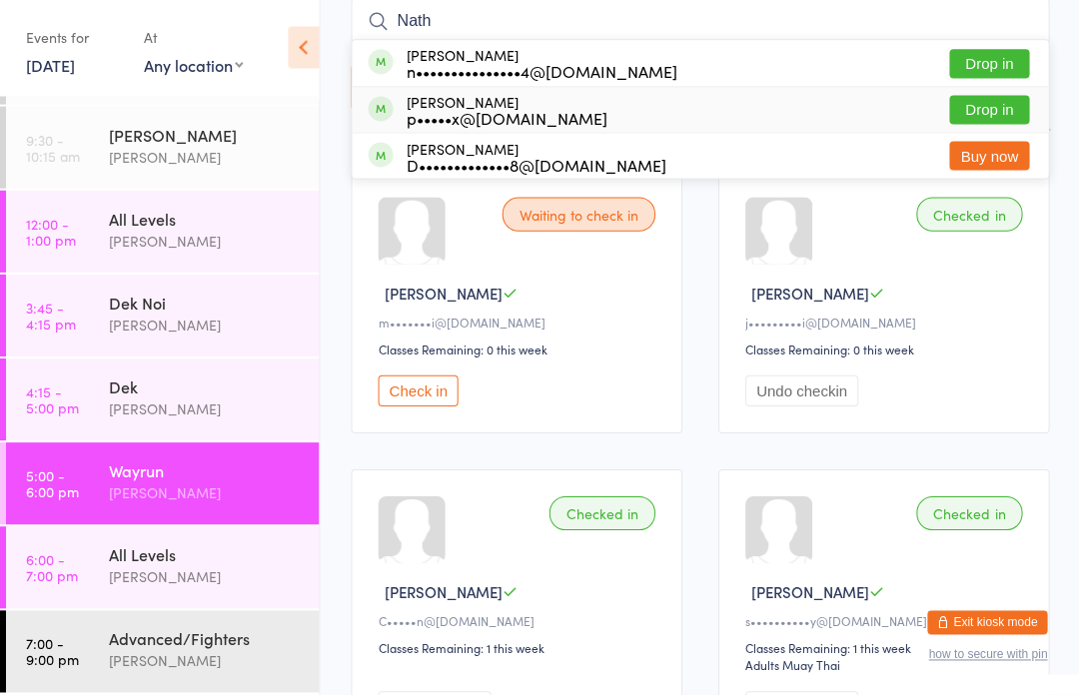
type input "Nath"
click at [494, 114] on div "p•••••x@[DOMAIN_NAME]" at bounding box center [506, 120] width 201 height 16
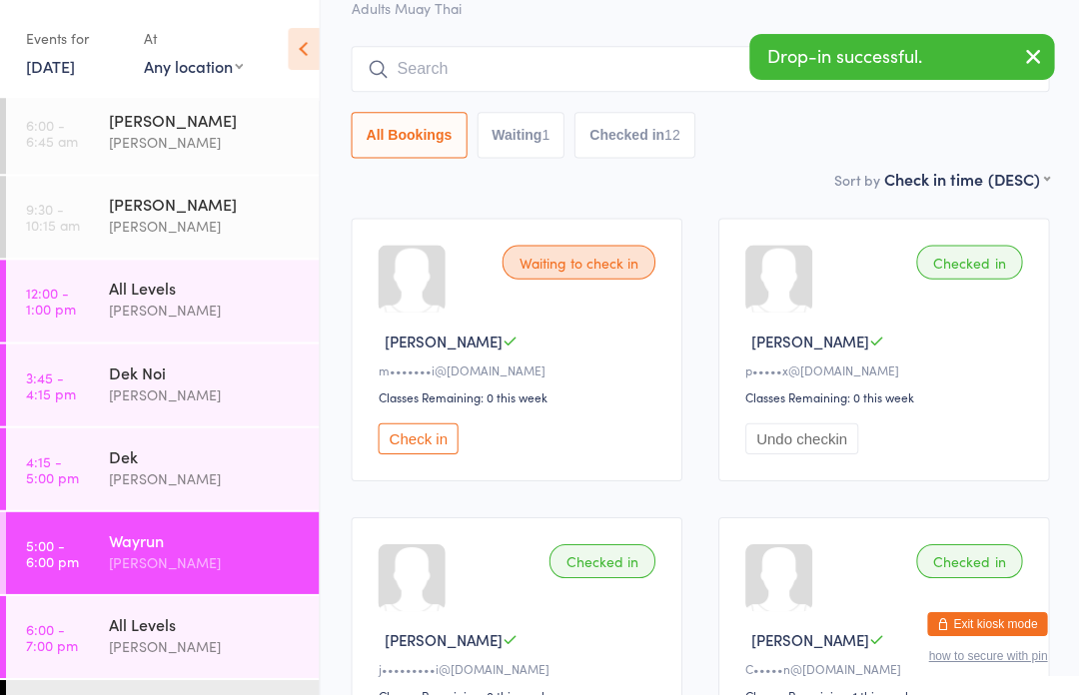
scroll to position [96, 0]
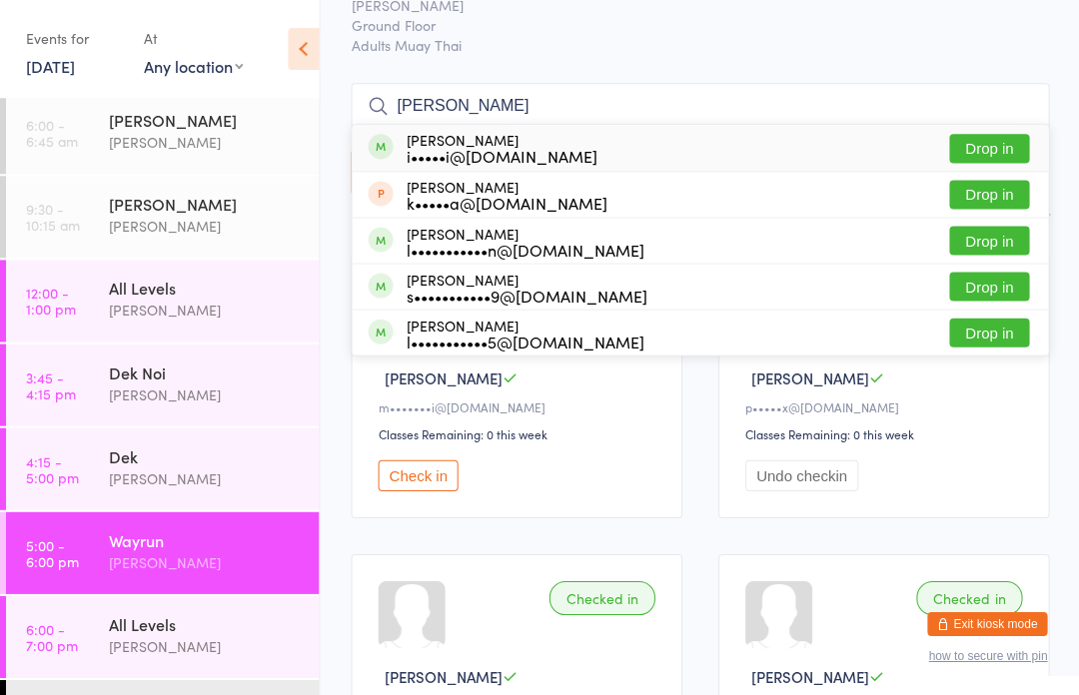
type input "[PERSON_NAME]"
click at [987, 239] on button "Drop in" at bounding box center [988, 240] width 80 height 29
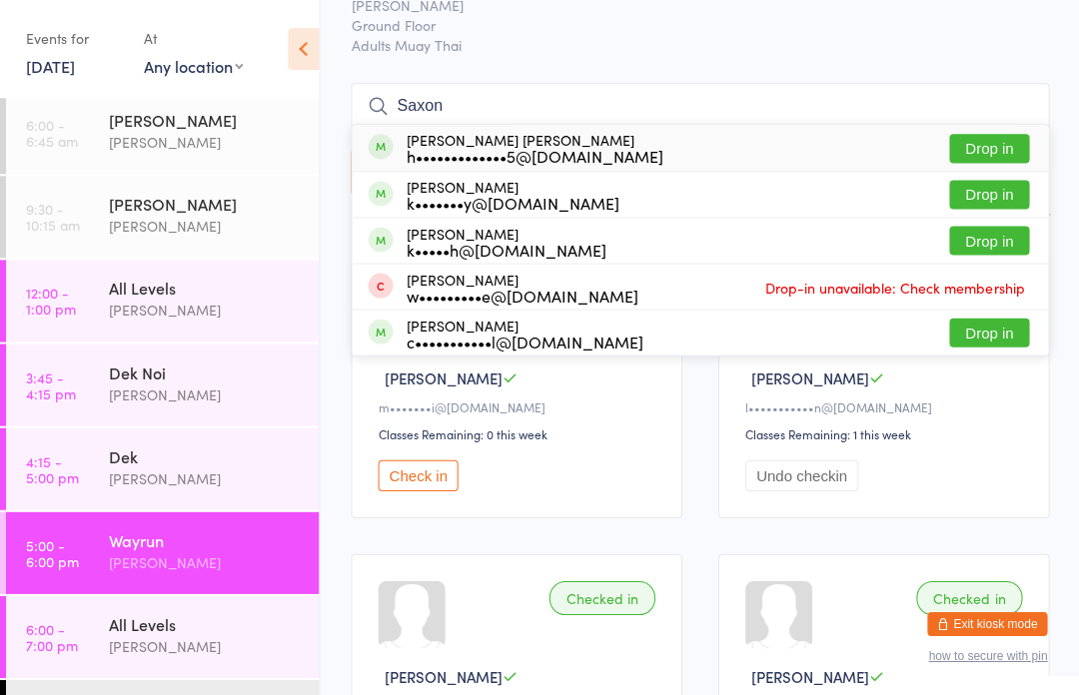
type input "Saxon"
click at [1000, 146] on button "Drop in" at bounding box center [988, 148] width 80 height 29
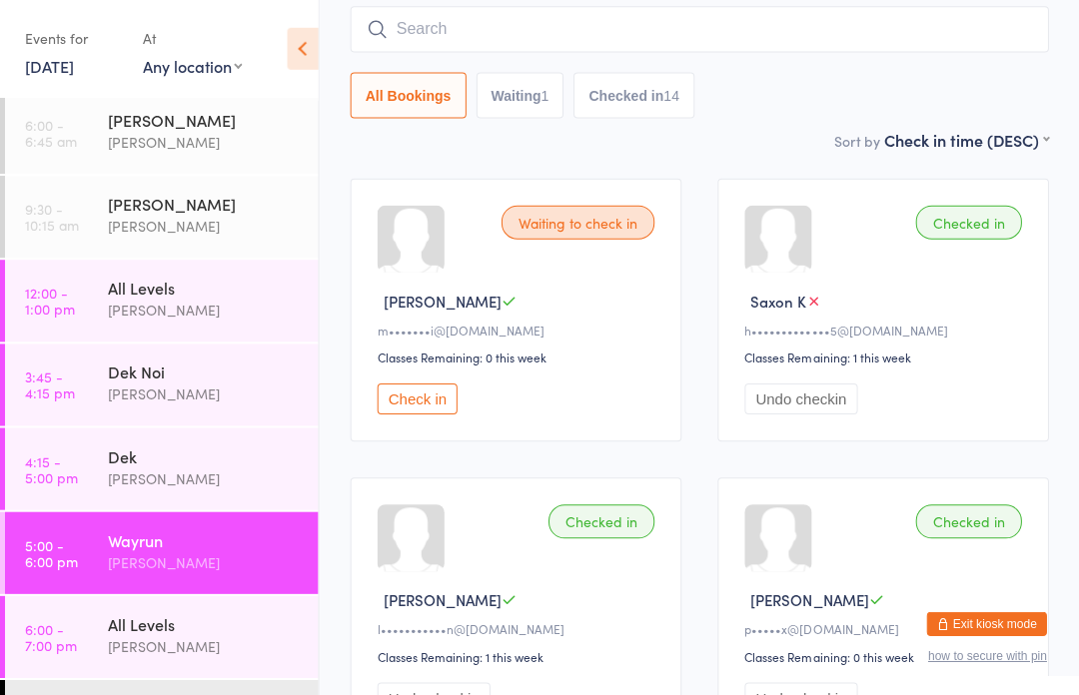
scroll to position [172, 0]
click at [700, 25] on input "search" at bounding box center [699, 30] width 697 height 46
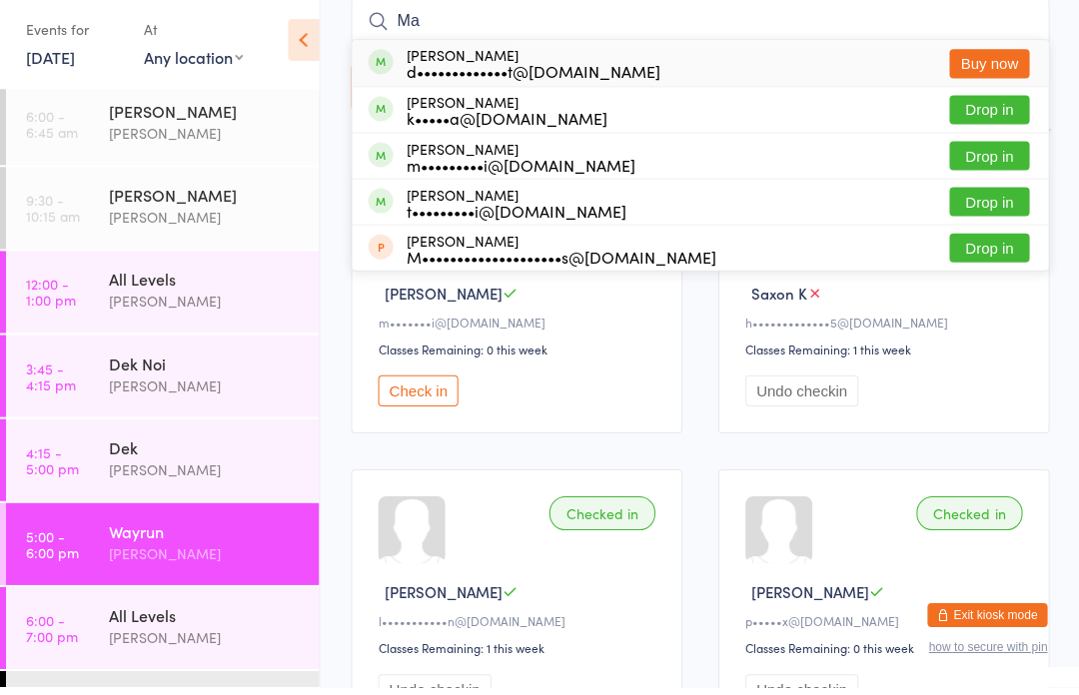
type input "M"
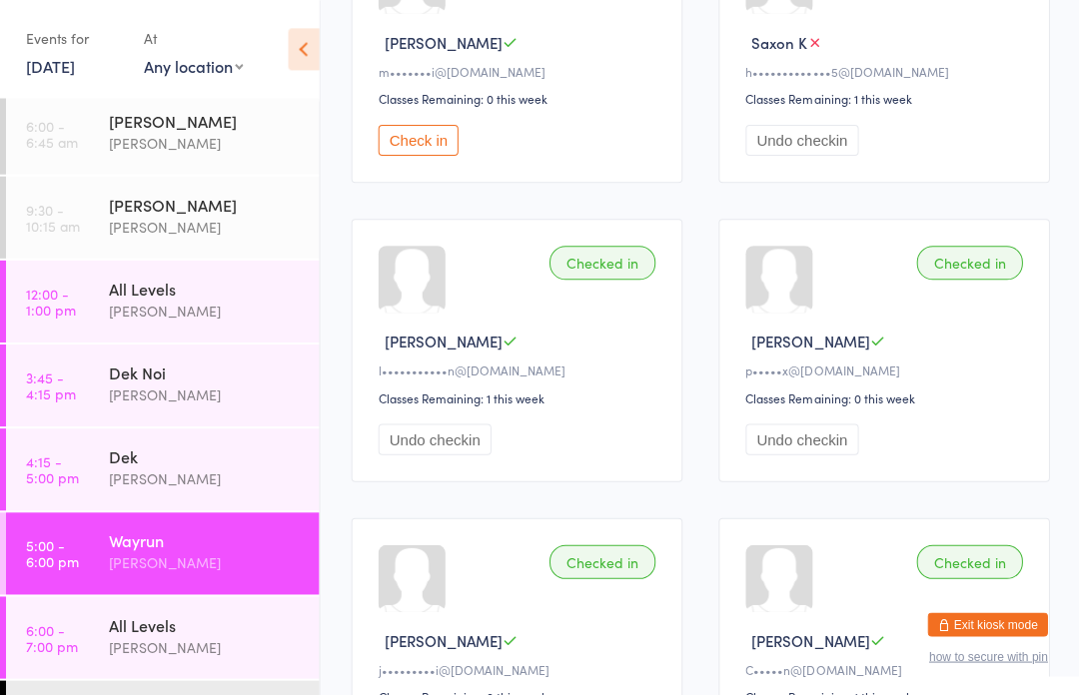
scroll to position [0, 0]
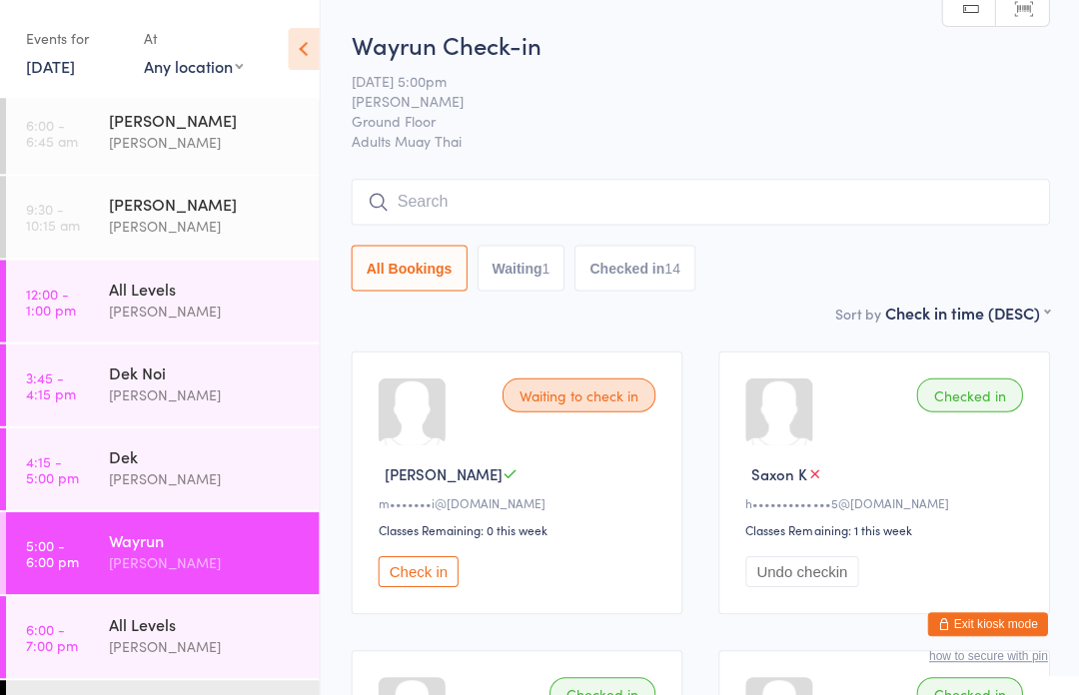
click at [569, 204] on input "search" at bounding box center [699, 202] width 697 height 46
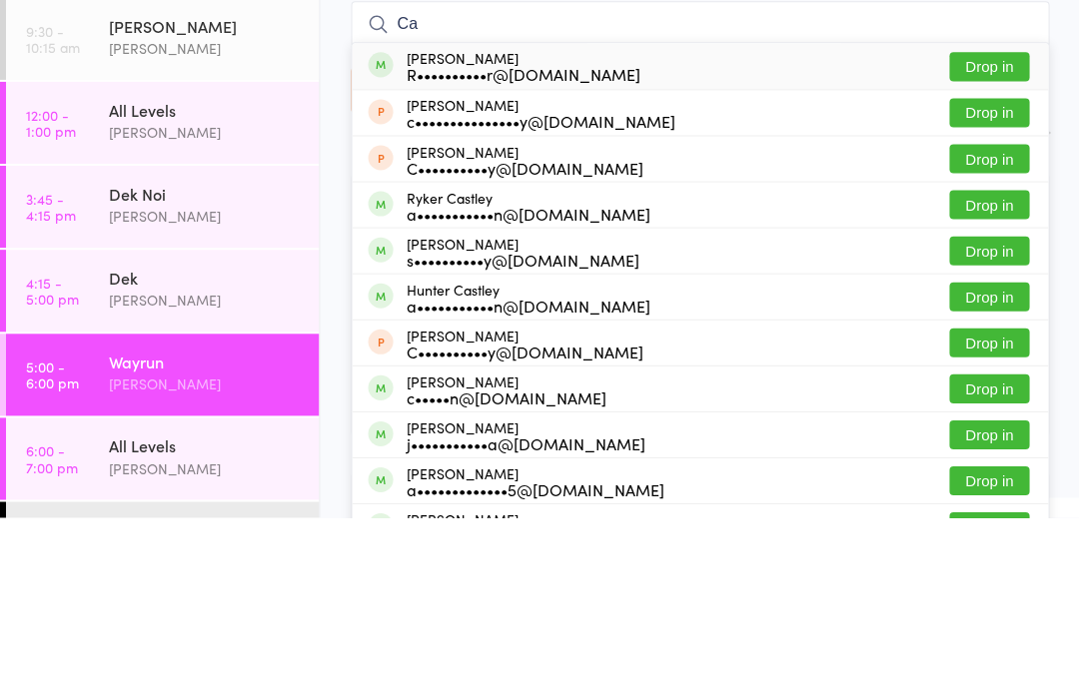
type input "C"
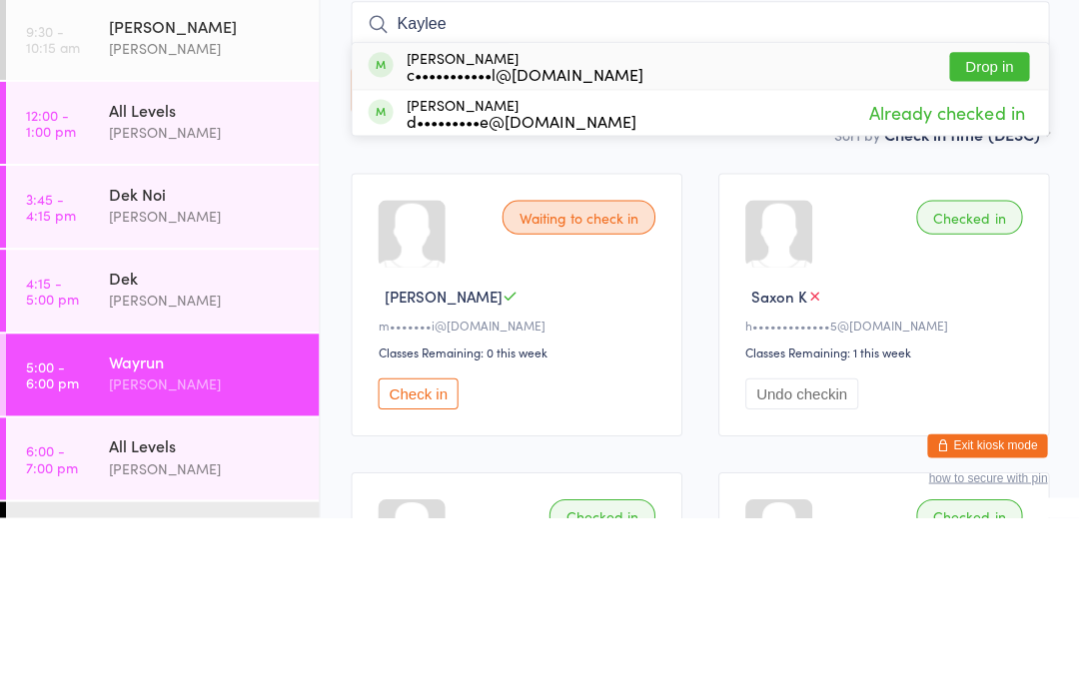
type input "Kaylee"
click at [995, 230] on button "Drop in" at bounding box center [988, 244] width 80 height 29
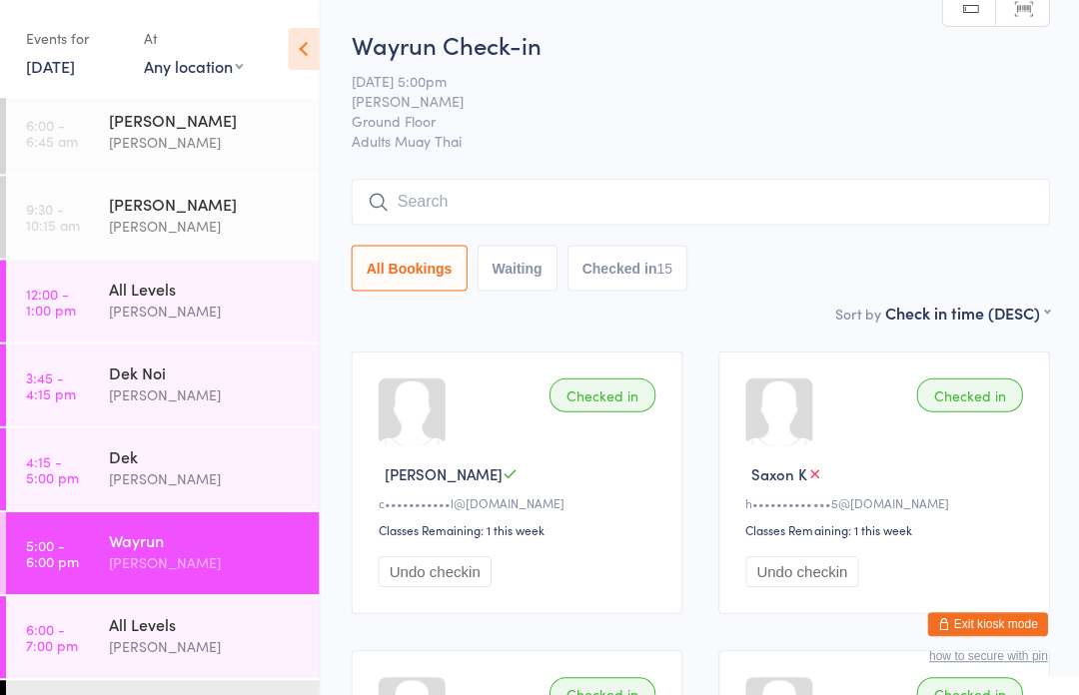
click at [652, 198] on input "search" at bounding box center [699, 202] width 697 height 46
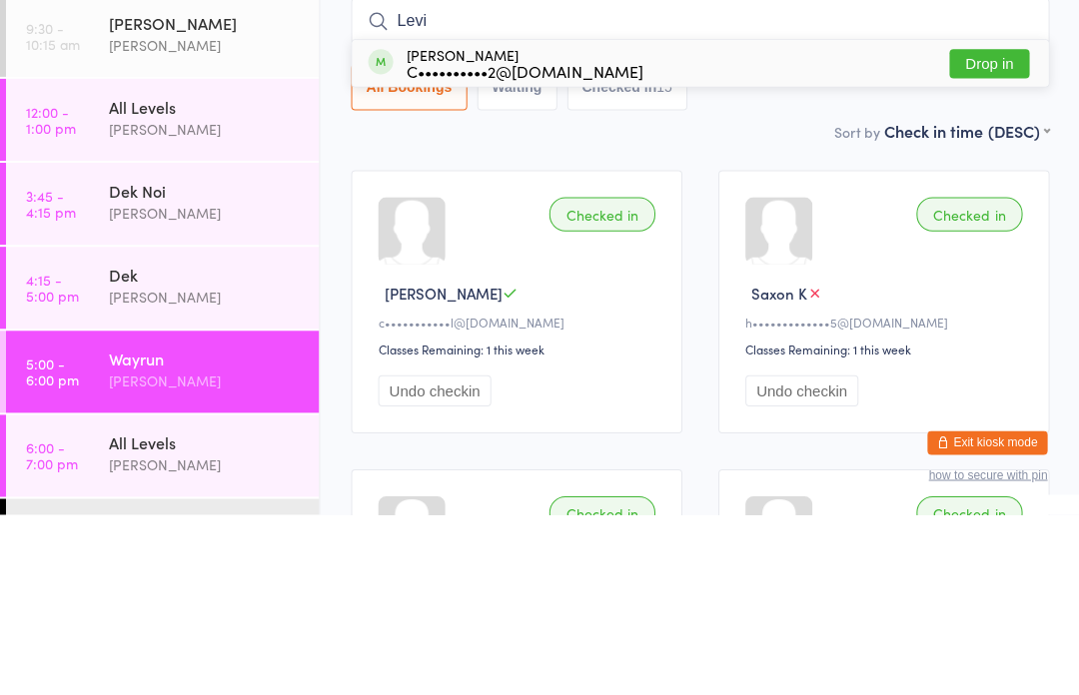
type input "Levi"
click at [1005, 230] on button "Drop in" at bounding box center [988, 244] width 80 height 29
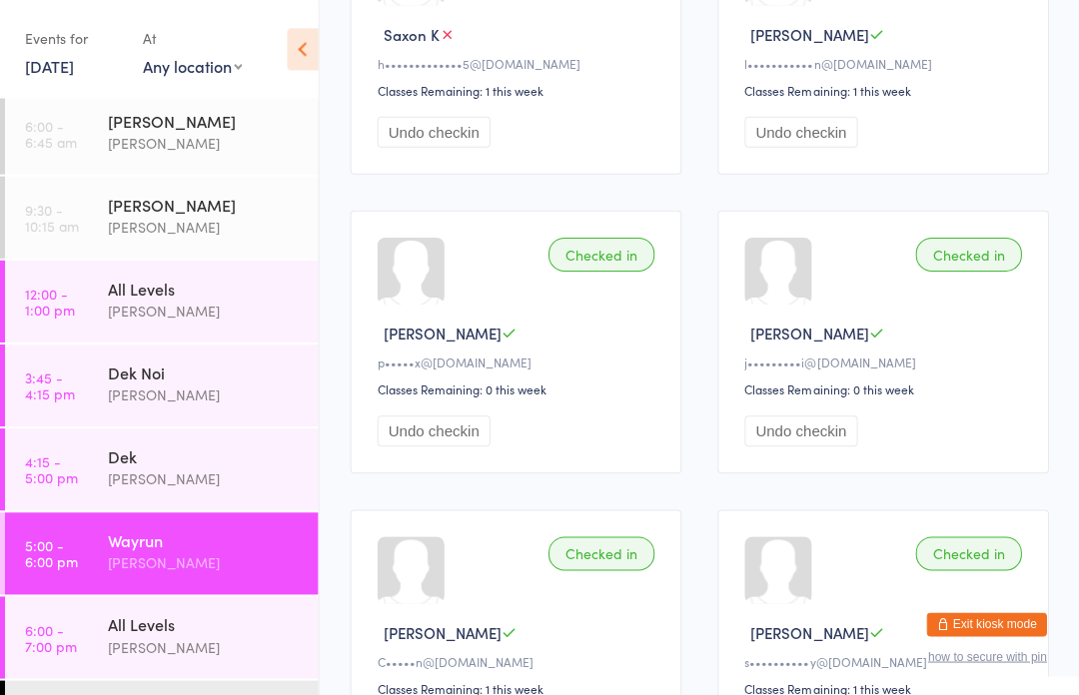
scroll to position [776, 0]
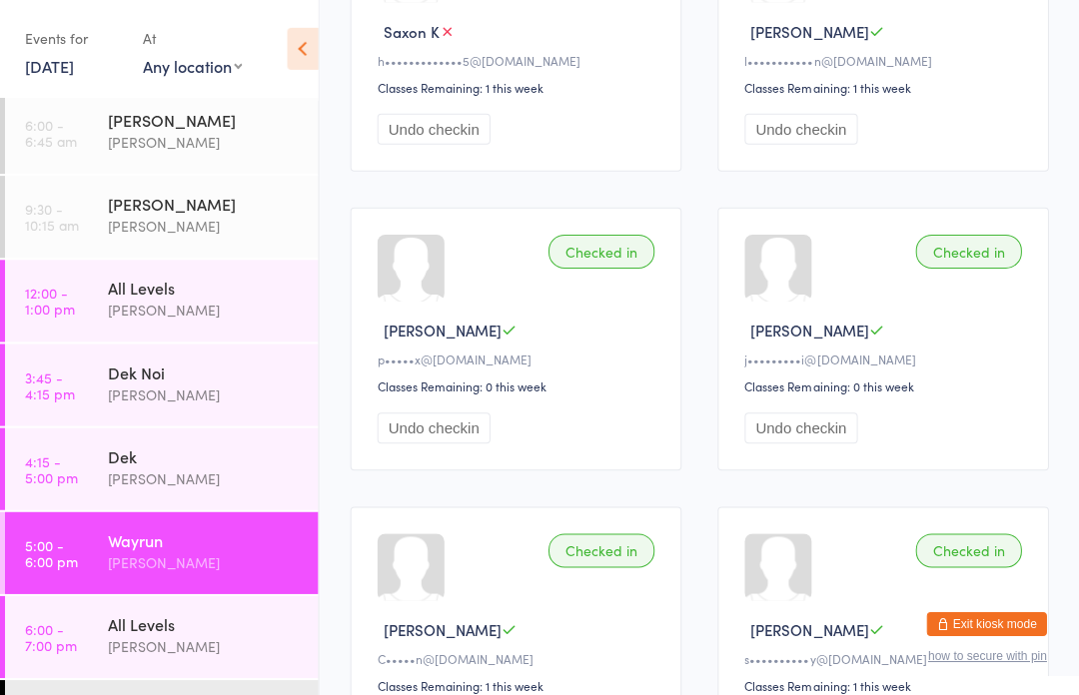
click at [231, 458] on div "Dek" at bounding box center [205, 456] width 193 height 22
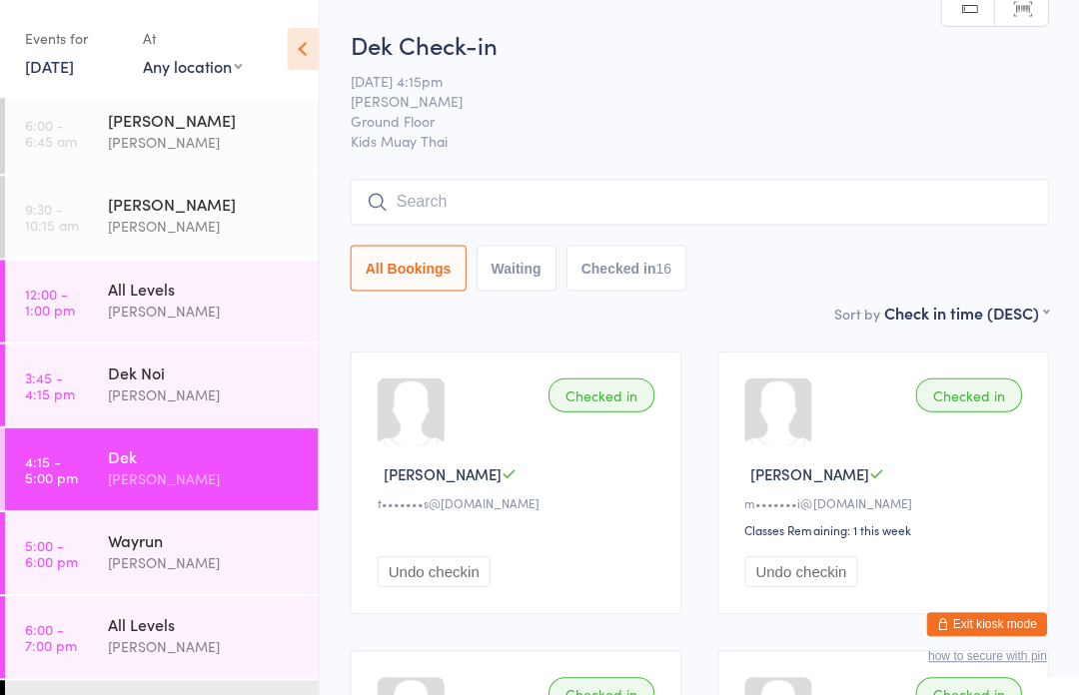
click at [648, 175] on div "Dek Check-in [DATE] 4:15pm [PERSON_NAME] Ground Floor Kids Muay Thai Manual sea…" at bounding box center [699, 164] width 697 height 273
click at [719, 210] on input "search" at bounding box center [699, 202] width 697 height 46
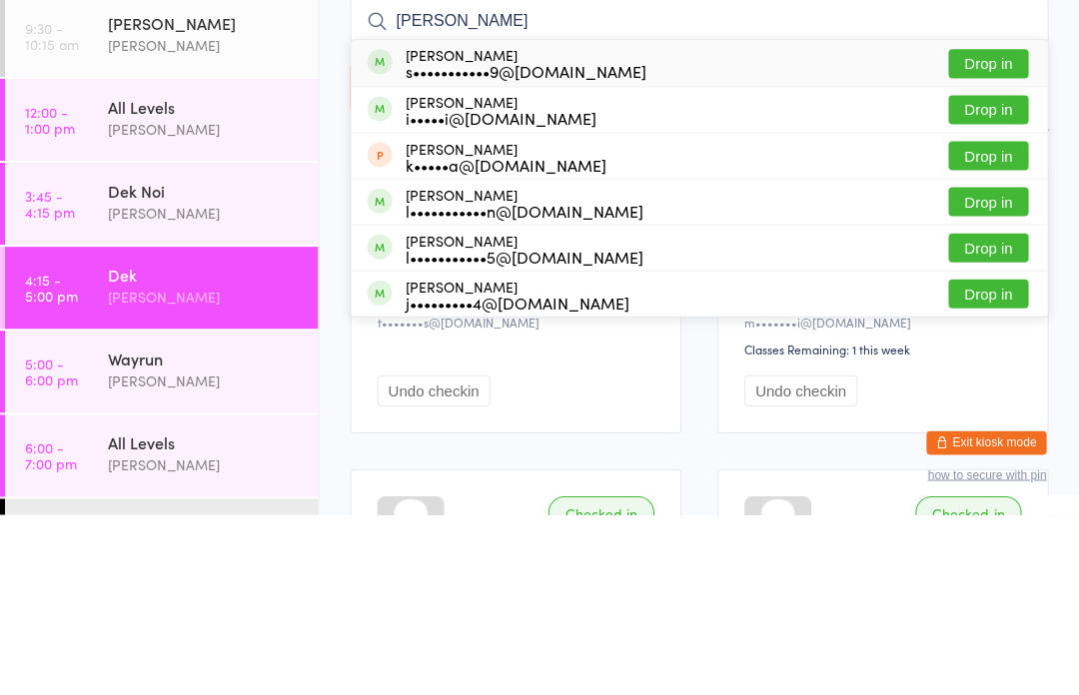
type input "[PERSON_NAME]"
click at [997, 230] on button "Drop in" at bounding box center [988, 244] width 80 height 29
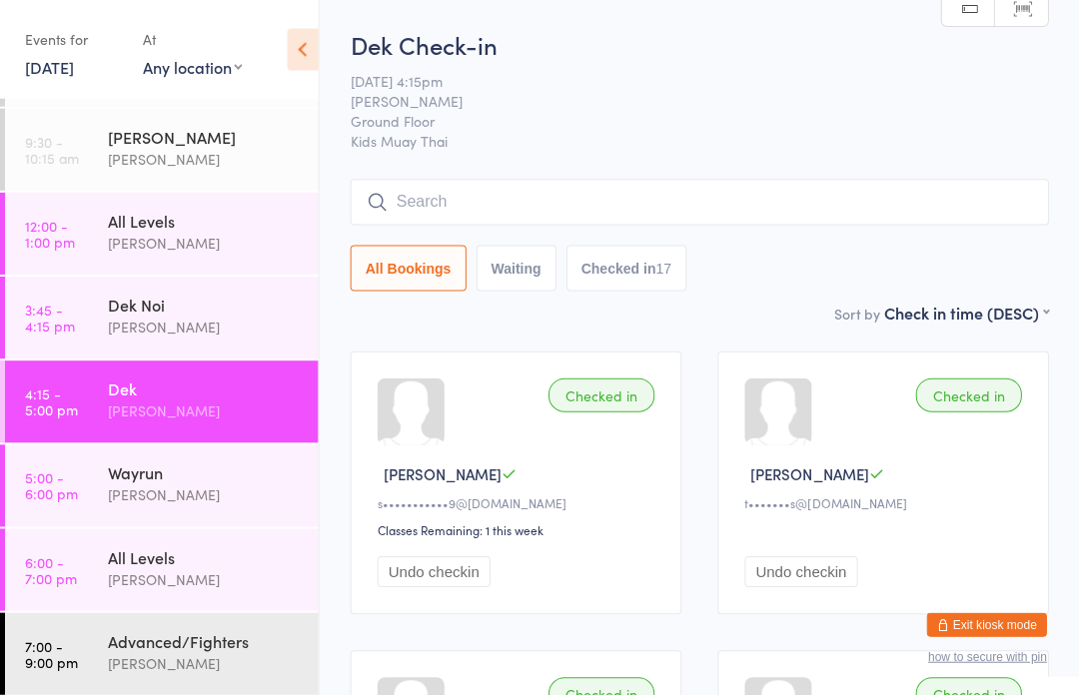
scroll to position [74, 0]
click at [217, 575] on div "[PERSON_NAME]" at bounding box center [205, 577] width 193 height 23
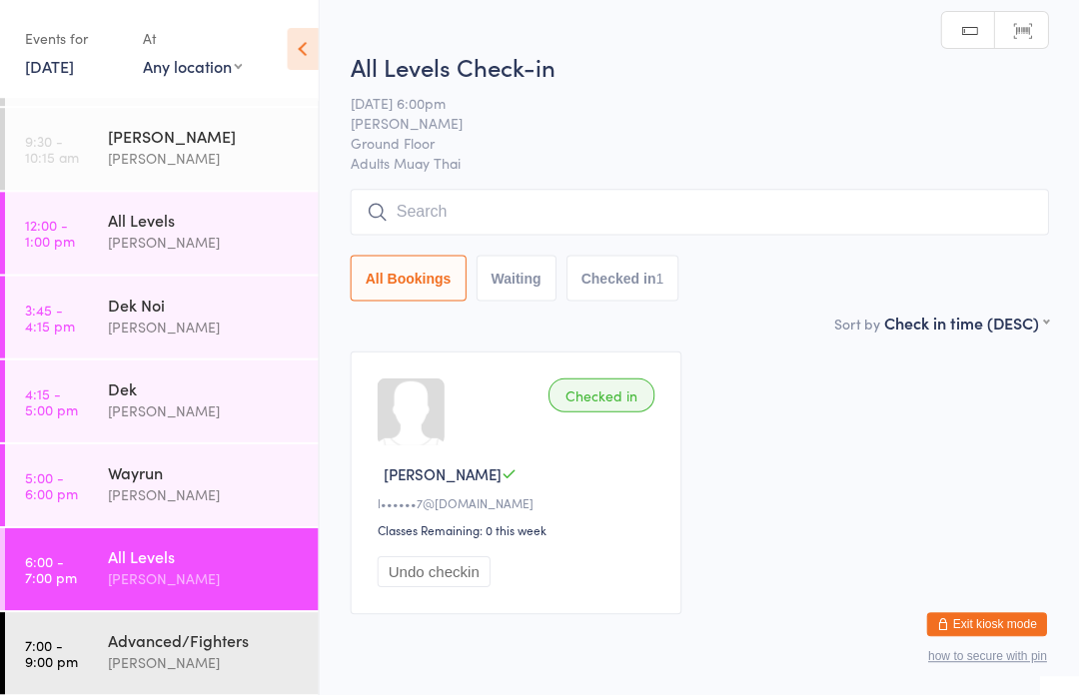
click at [632, 200] on input "search" at bounding box center [699, 212] width 697 height 46
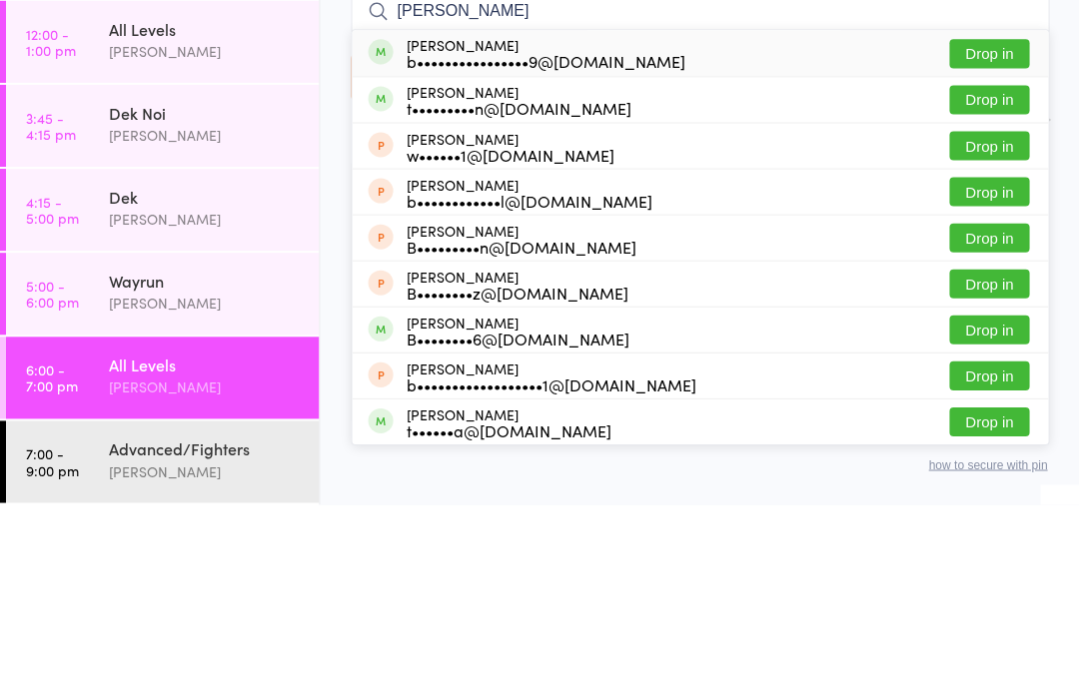
type input "[PERSON_NAME]"
click at [1003, 230] on button "Drop in" at bounding box center [988, 244] width 80 height 29
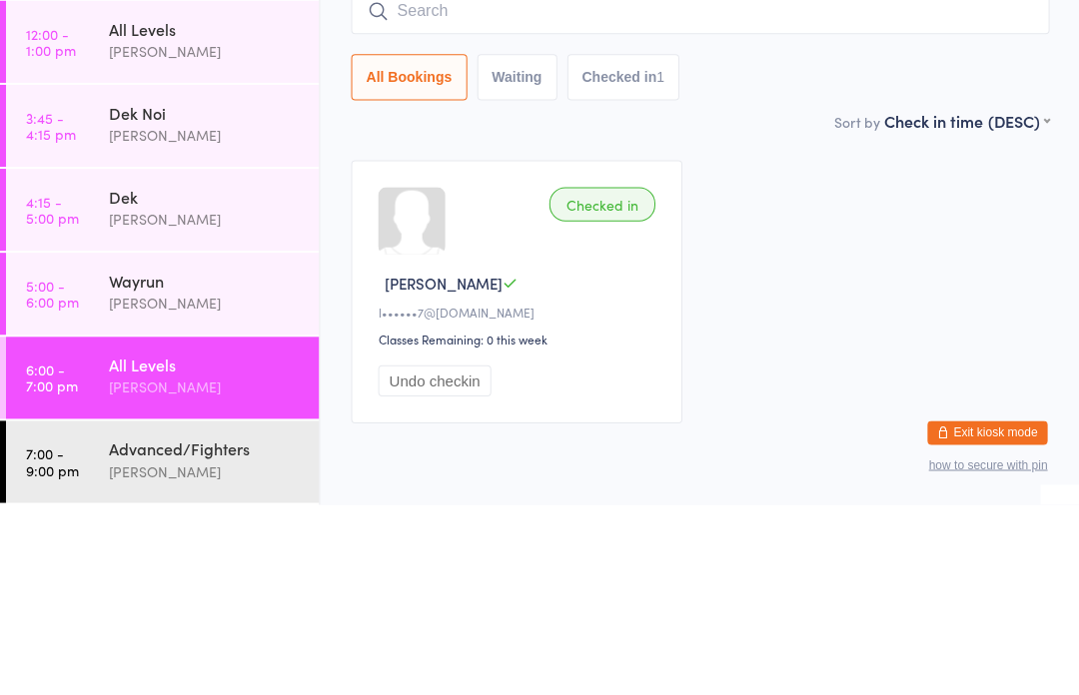
scroll to position [81, 0]
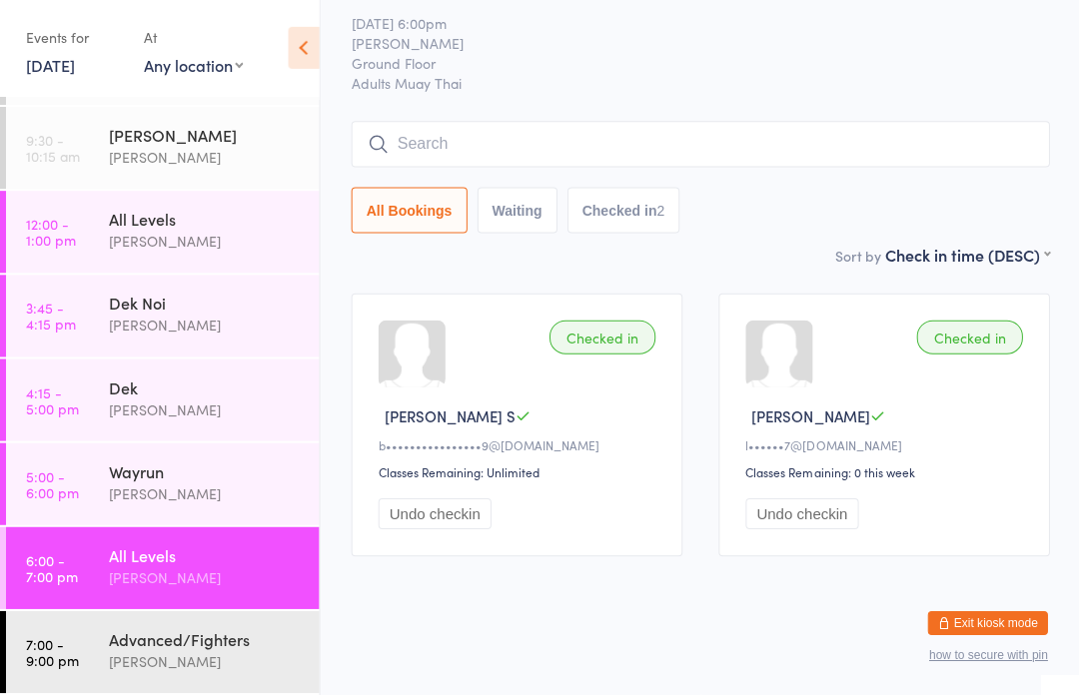
click at [766, 122] on input "search" at bounding box center [699, 145] width 697 height 46
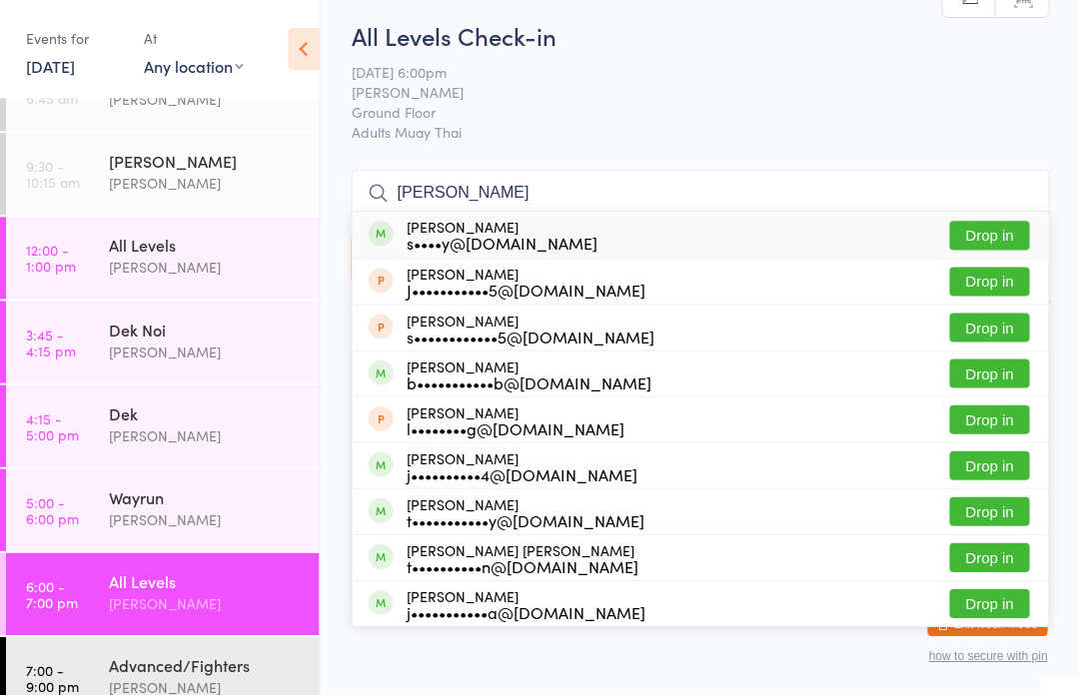
scroll to position [42, 0]
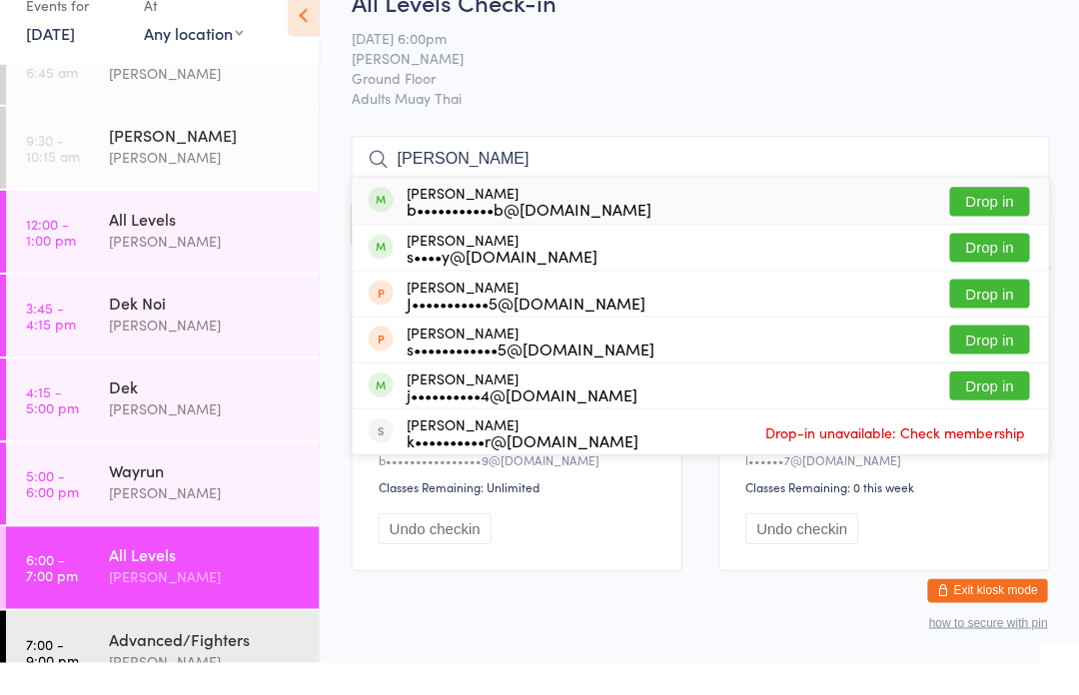
type input "[PERSON_NAME]"
click at [997, 221] on button "Drop in" at bounding box center [988, 235] width 80 height 29
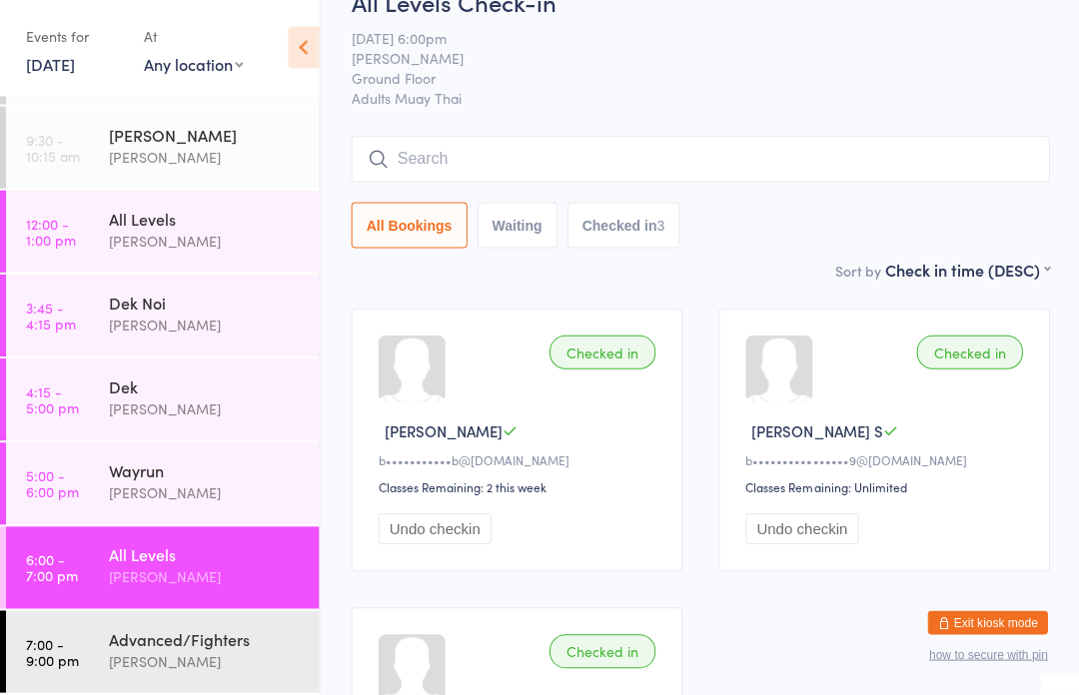
scroll to position [74, 0]
click at [169, 637] on div "Advanced/Fighters" at bounding box center [205, 639] width 193 height 22
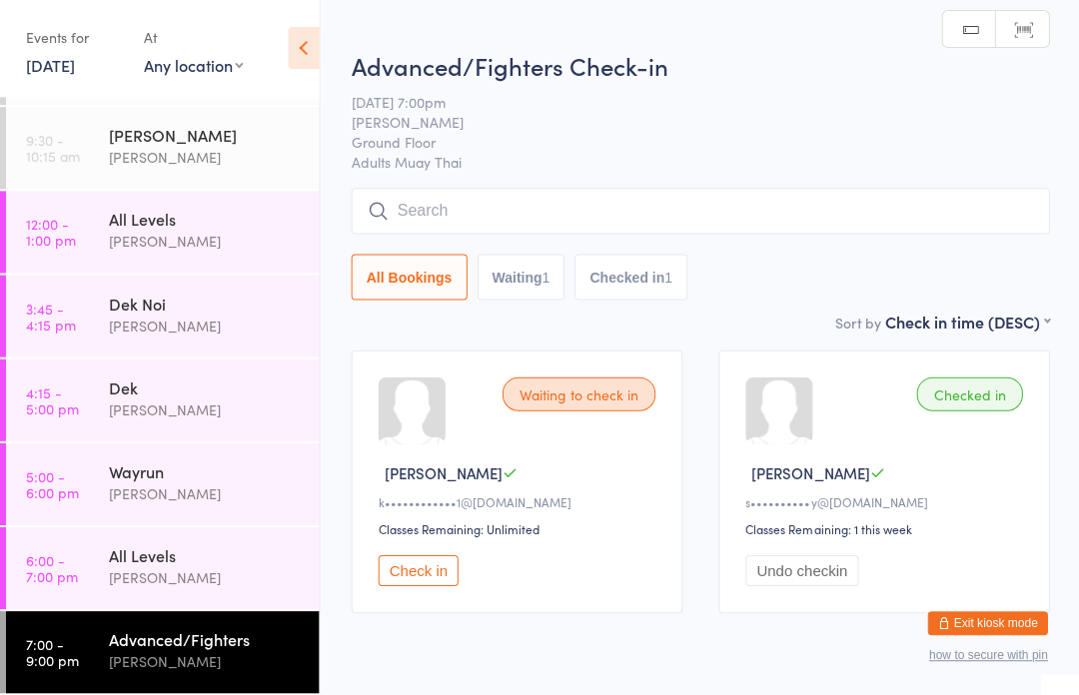
click at [657, 206] on input "search" at bounding box center [699, 212] width 697 height 46
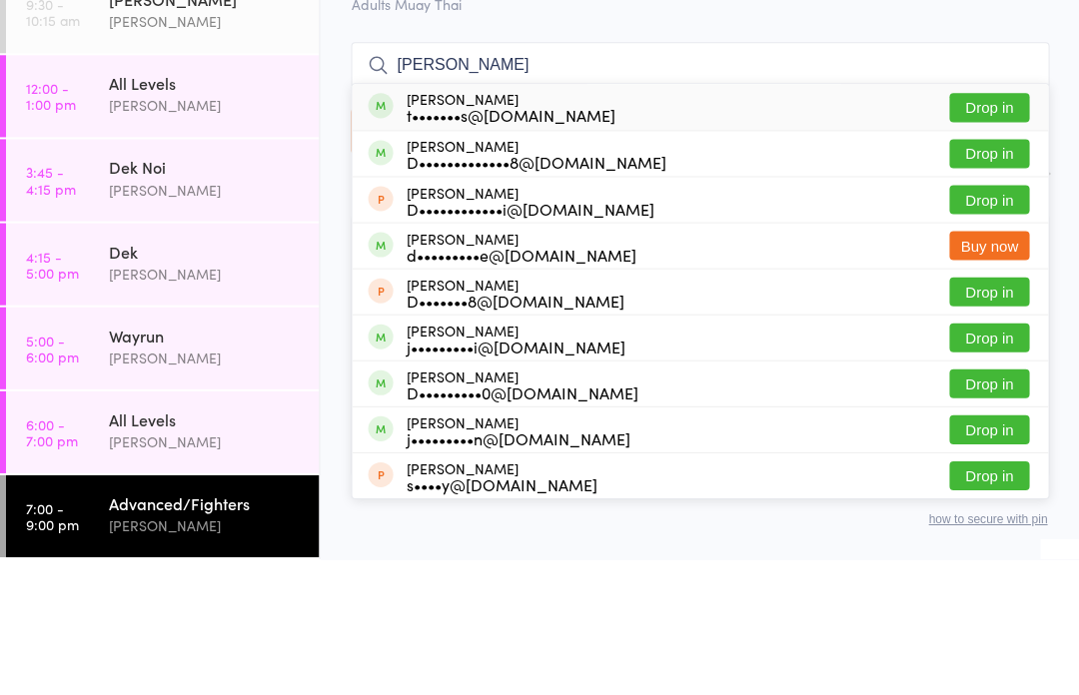
type input "[PERSON_NAME]"
click at [994, 276] on button "Drop in" at bounding box center [988, 290] width 80 height 29
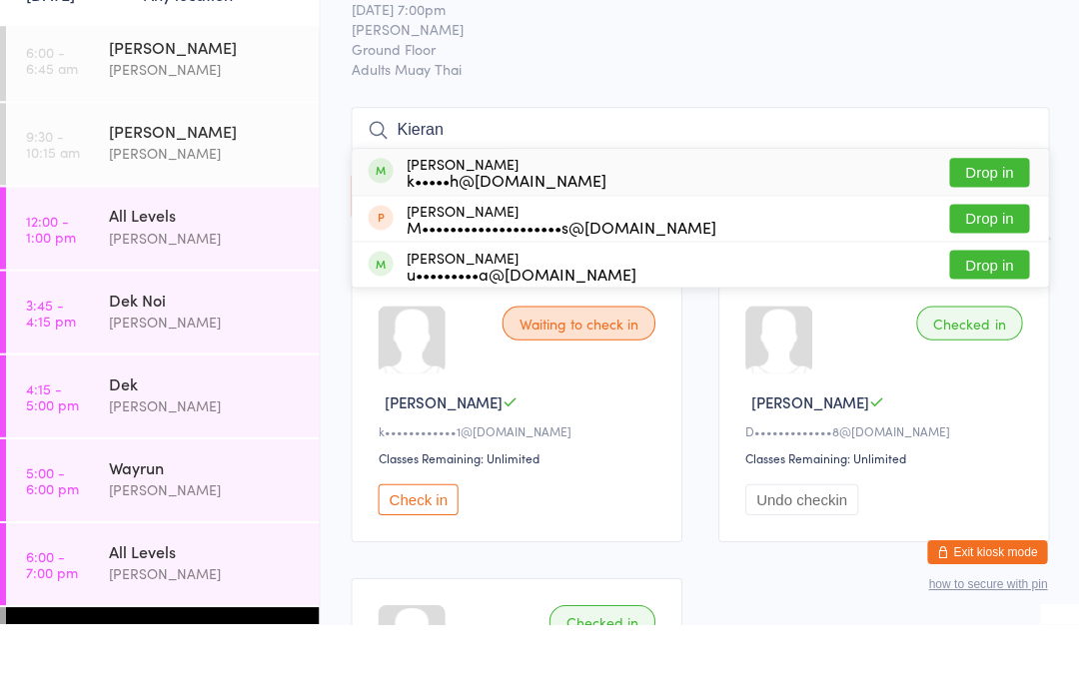
scroll to position [6, 0]
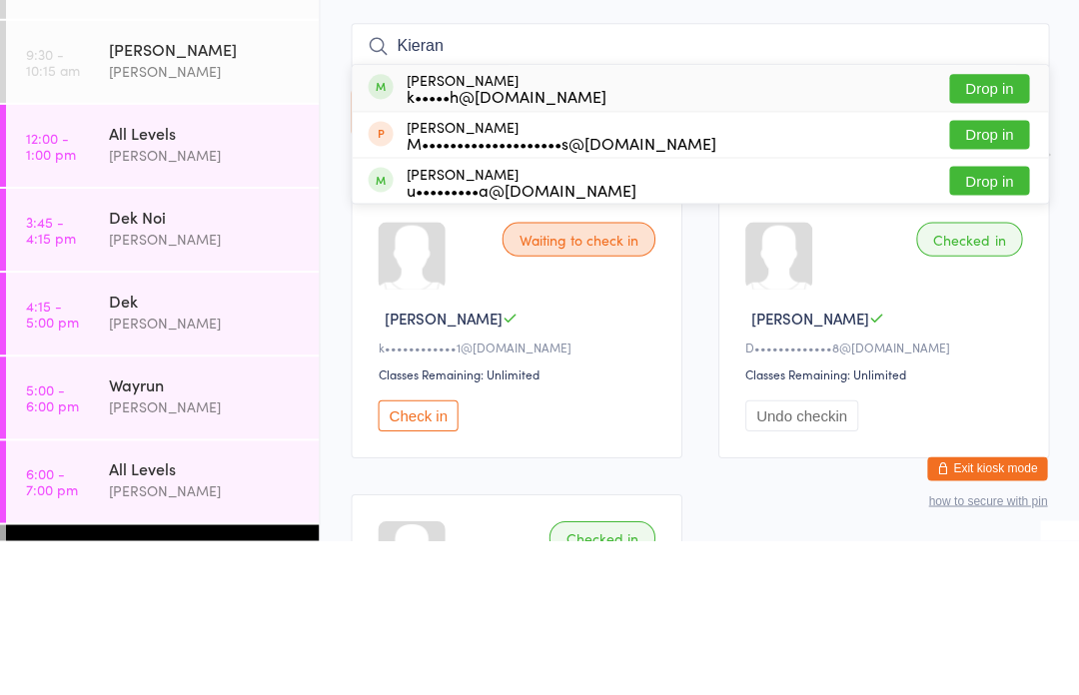
type input "Kieran"
click at [1006, 230] on button "Drop in" at bounding box center [988, 244] width 80 height 29
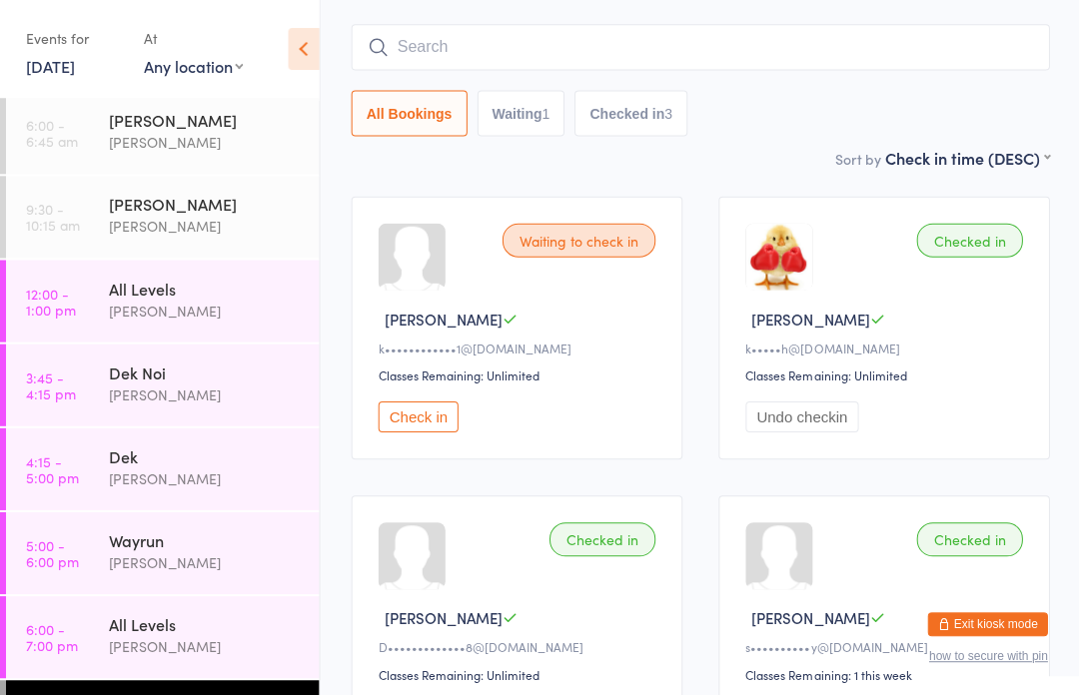
click at [566, 55] on input "search" at bounding box center [699, 47] width 697 height 46
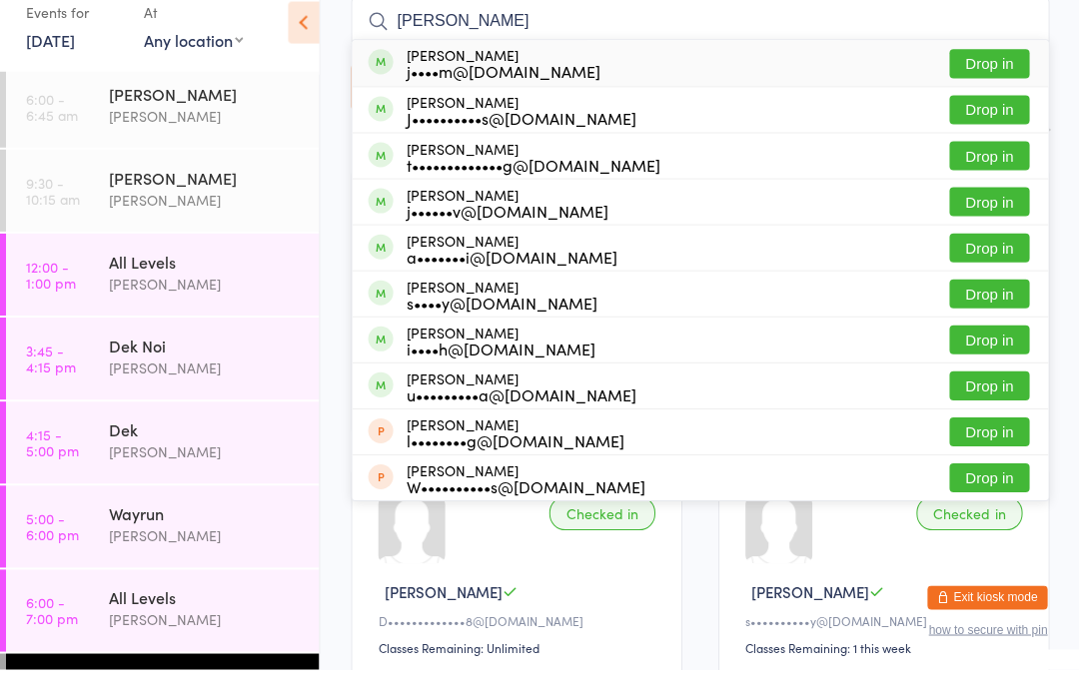
type input "[PERSON_NAME]"
click at [1001, 122] on button "Drop in" at bounding box center [988, 136] width 80 height 29
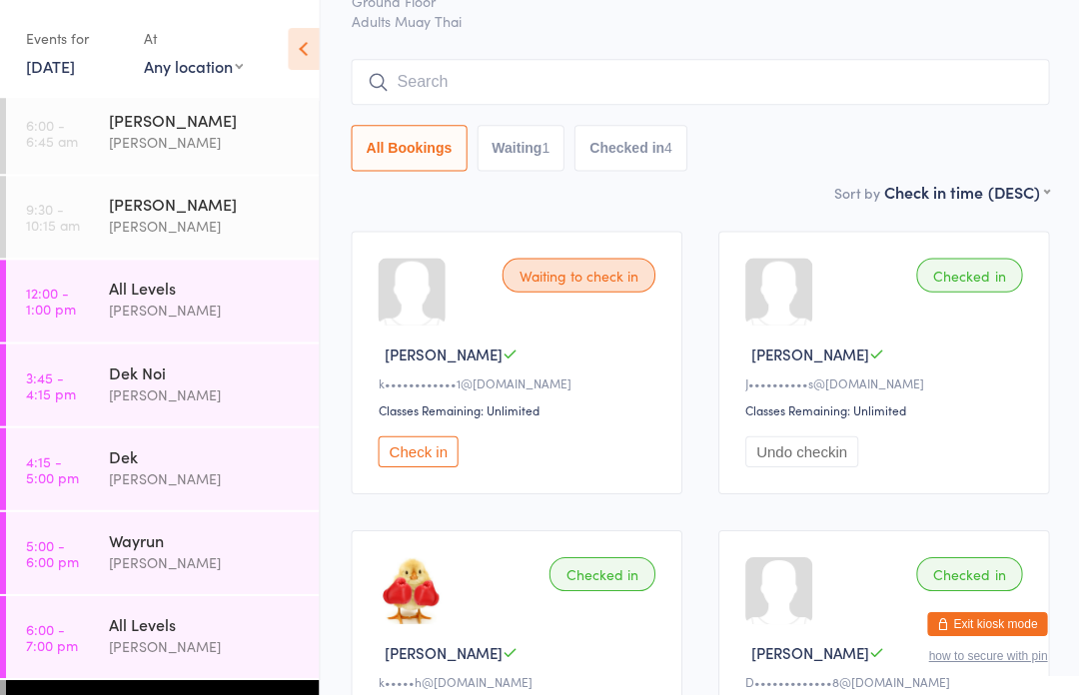
scroll to position [117, 0]
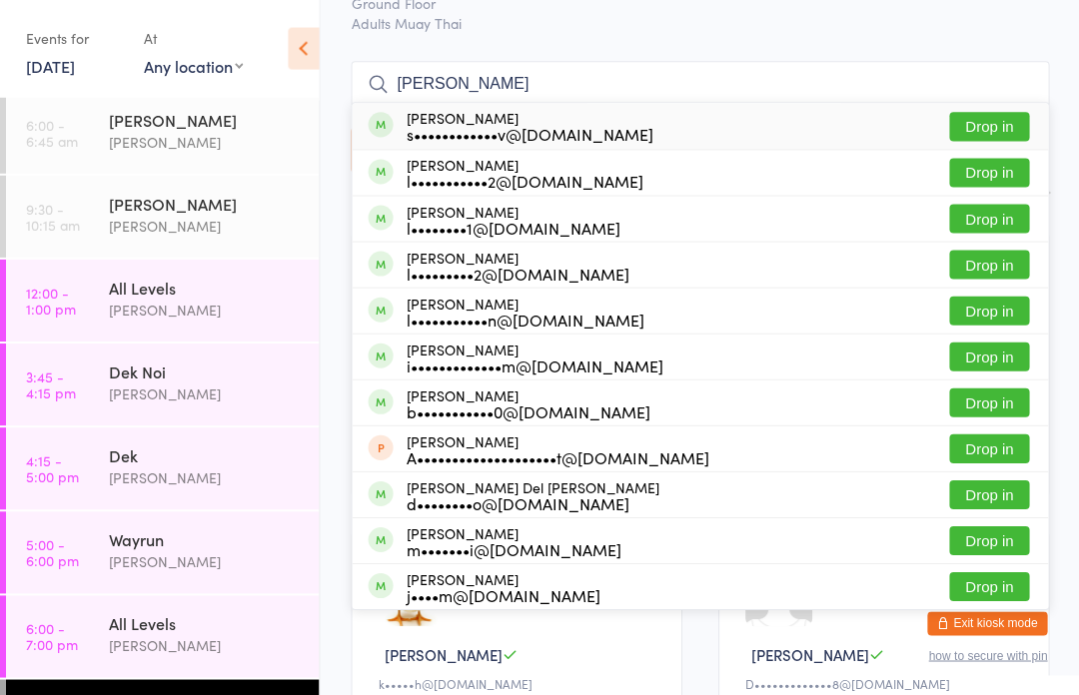
type input "[PERSON_NAME]"
click at [421, 179] on div "l•••••••••••2@[DOMAIN_NAME]" at bounding box center [524, 182] width 237 height 16
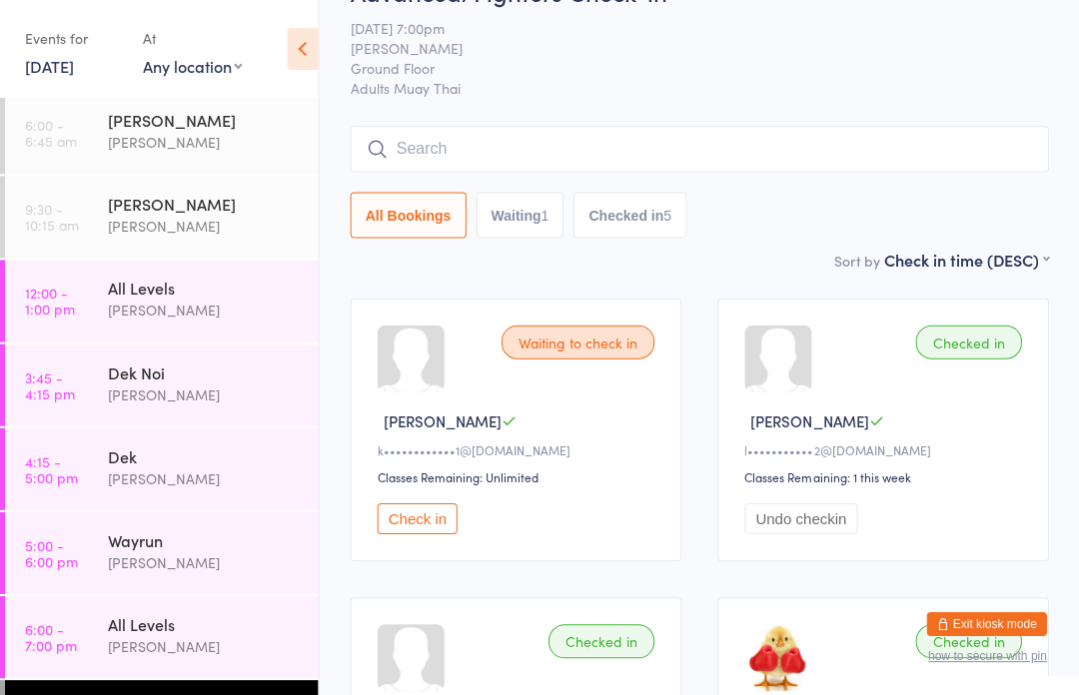
scroll to position [54, 0]
click at [247, 299] on div "All Levels" at bounding box center [205, 288] width 193 height 22
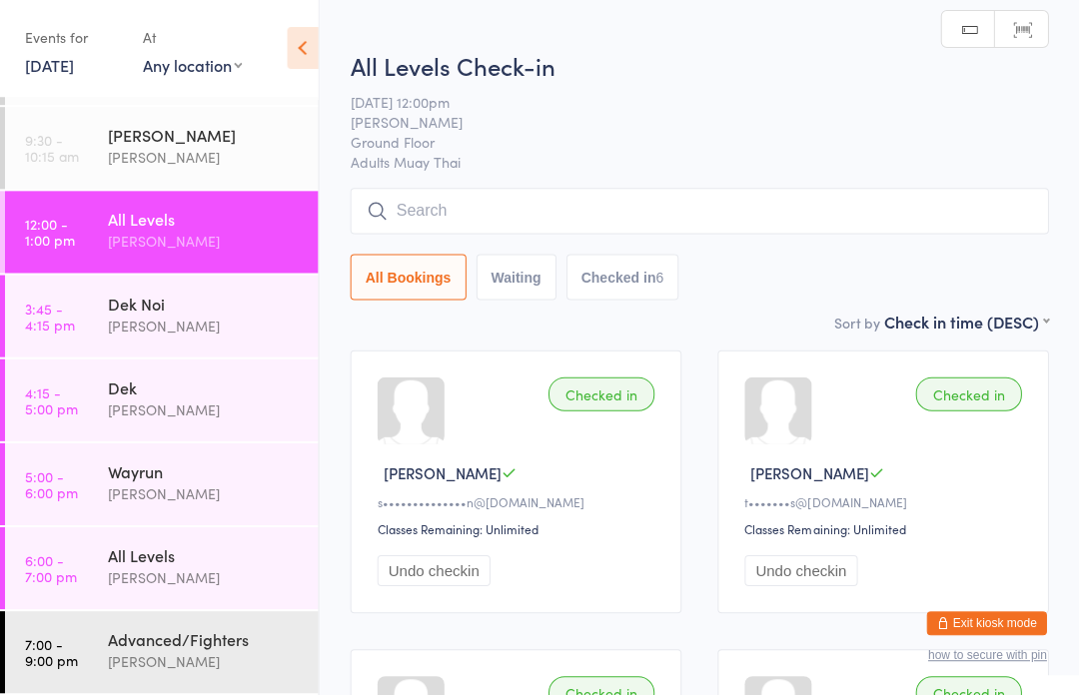
scroll to position [74, 0]
click at [227, 567] on div "[PERSON_NAME]" at bounding box center [205, 577] width 193 height 23
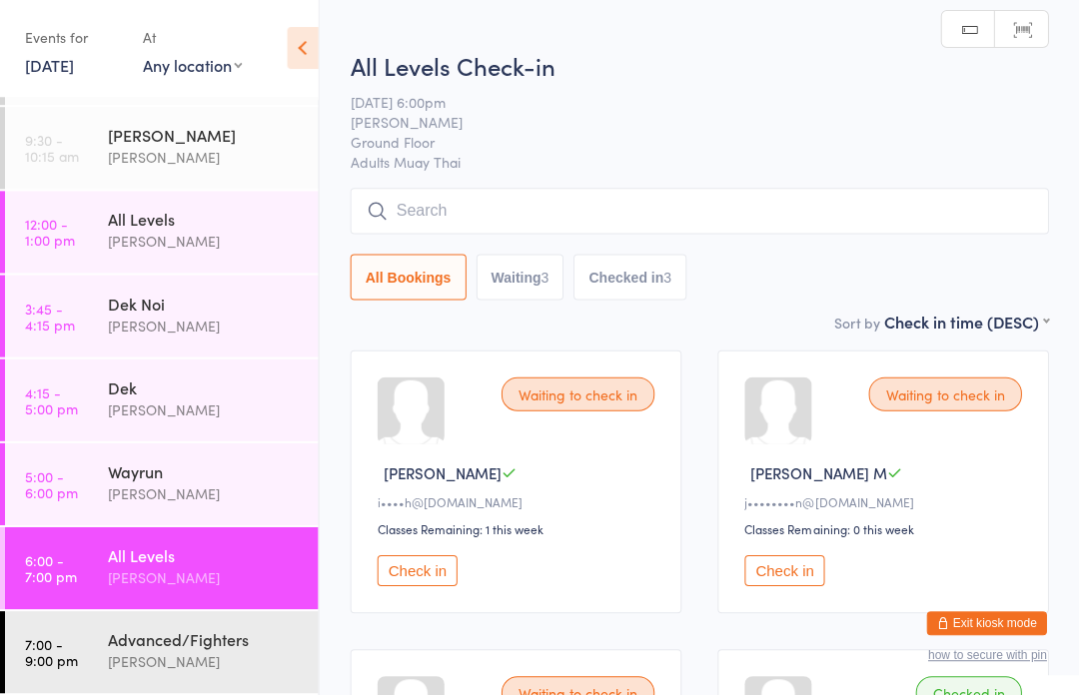
click at [623, 207] on input "search" at bounding box center [699, 212] width 697 height 46
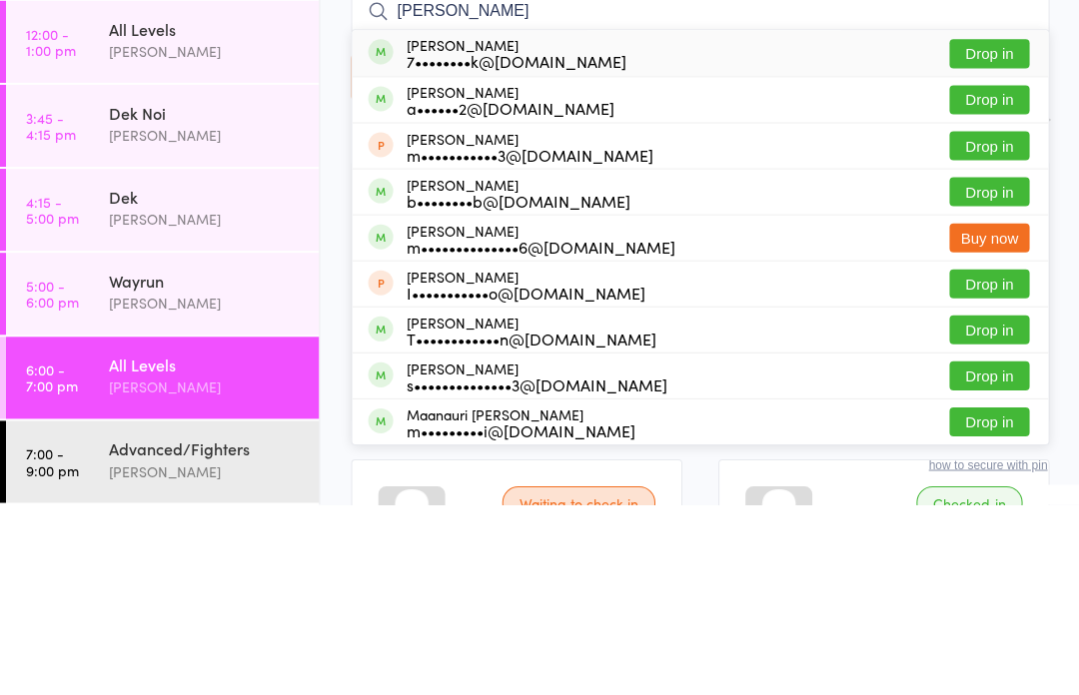
type input "[PERSON_NAME]"
click at [1016, 230] on button "Drop in" at bounding box center [988, 244] width 80 height 29
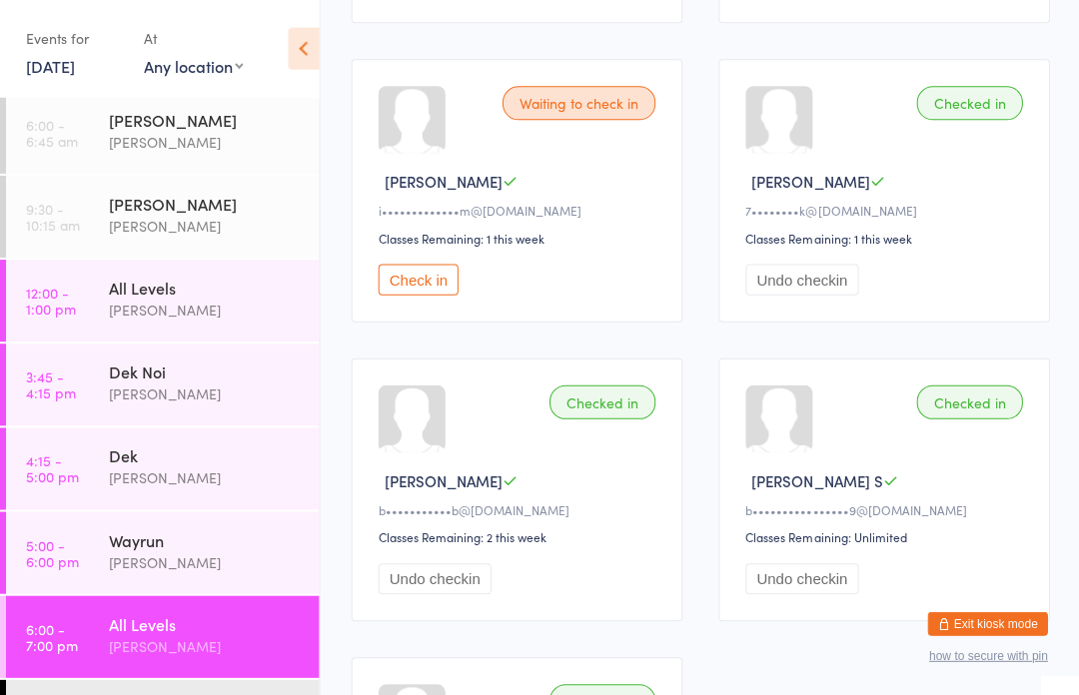
scroll to position [591, 0]
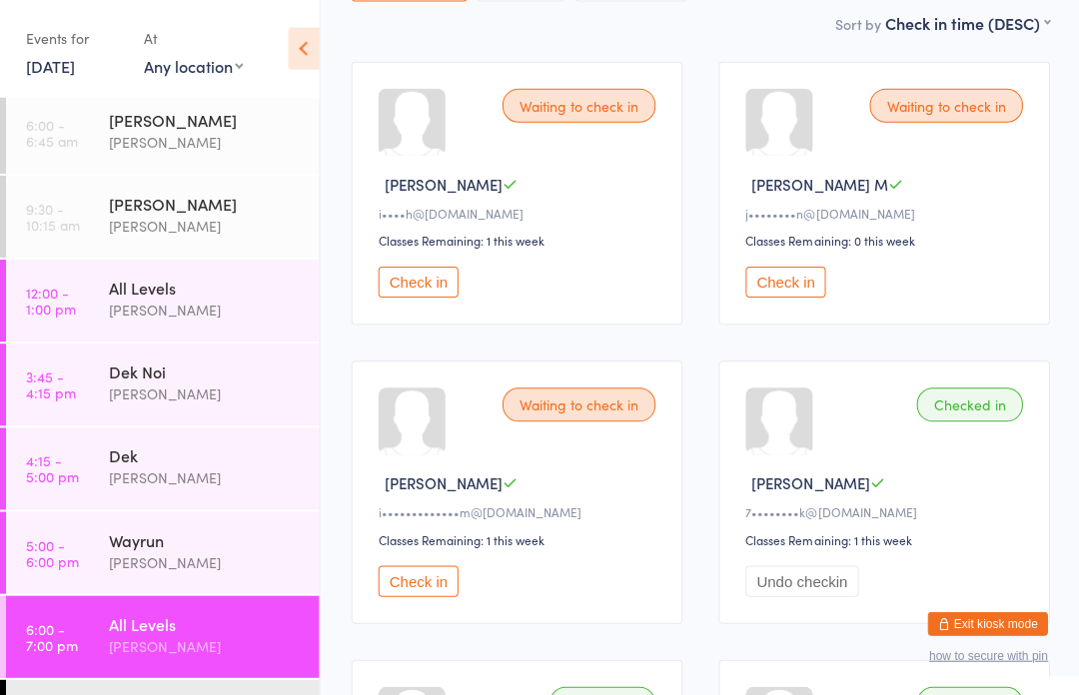
click at [797, 292] on button "Check in" at bounding box center [784, 282] width 80 height 31
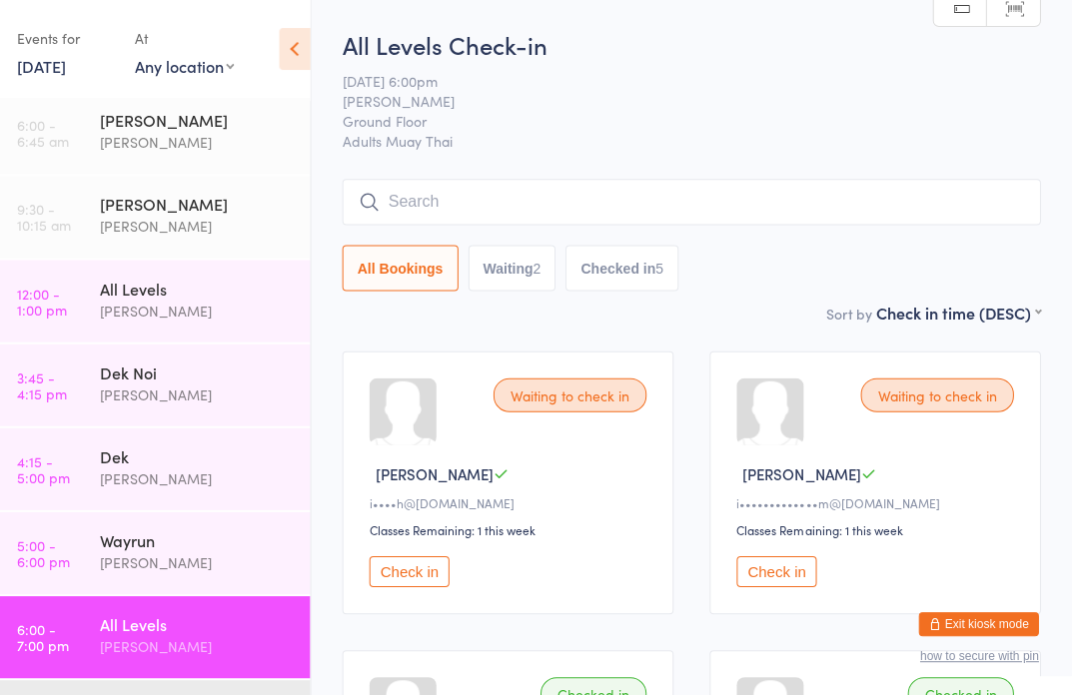
scroll to position [0, 0]
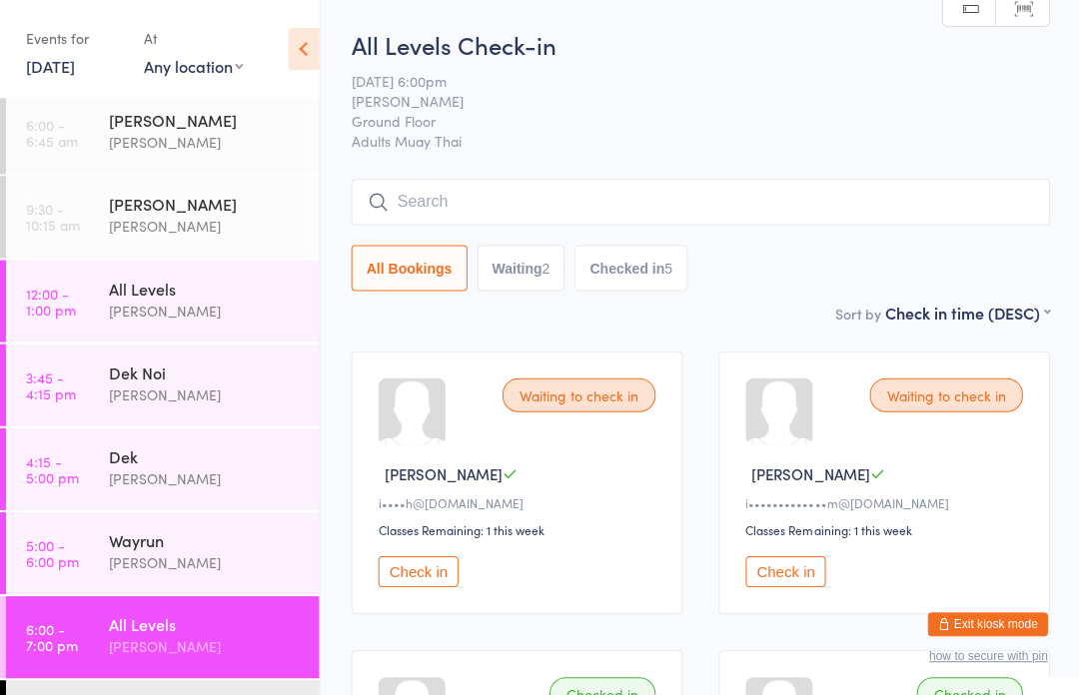
click at [712, 202] on input "search" at bounding box center [699, 202] width 697 height 46
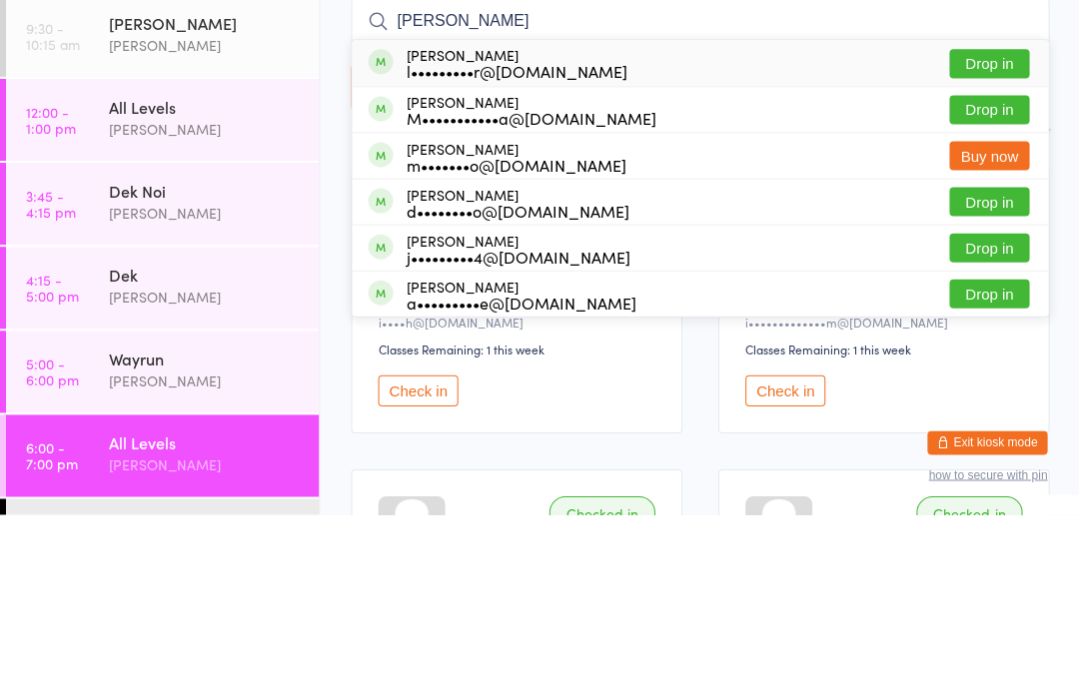
type input "[PERSON_NAME]"
click at [997, 230] on button "Drop in" at bounding box center [988, 244] width 80 height 29
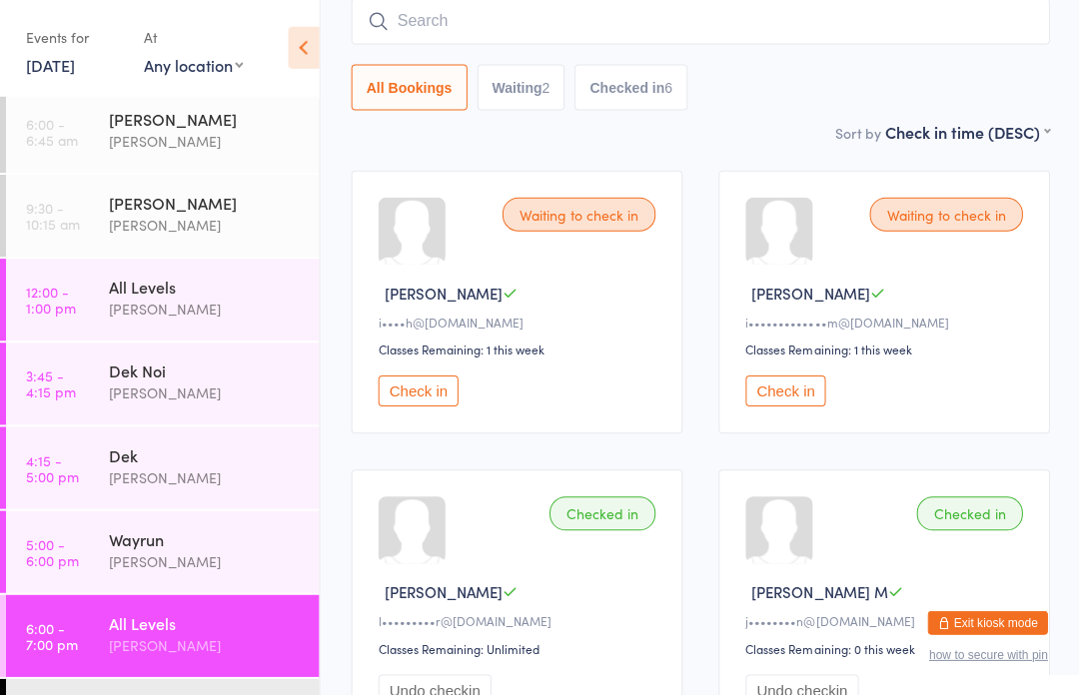
click at [455, 18] on input "search" at bounding box center [699, 23] width 697 height 46
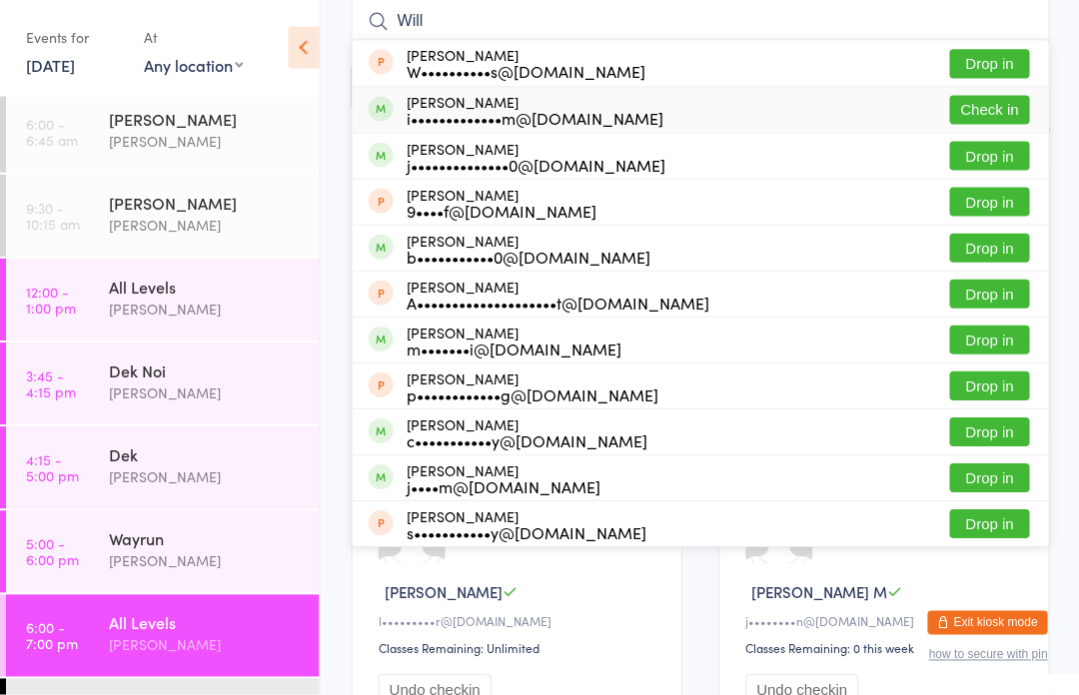
type input "Will"
click at [621, 116] on div "[PERSON_NAME] i•••••••••••••m@[DOMAIN_NAME] Check in" at bounding box center [699, 111] width 695 height 45
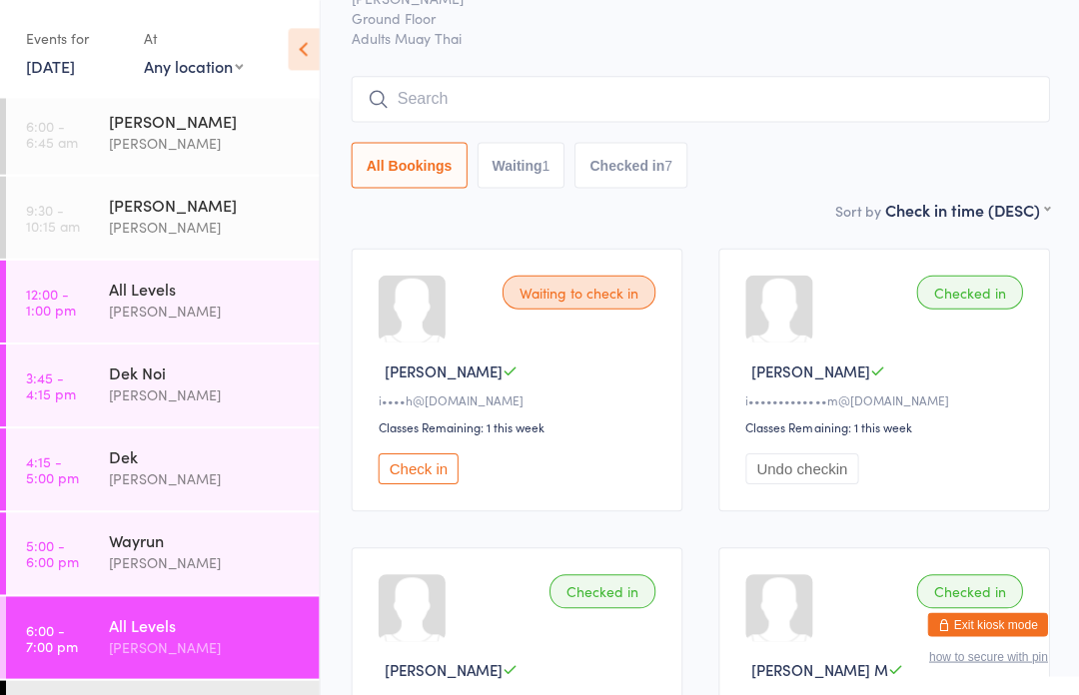
scroll to position [102, 0]
click at [862, 94] on input "search" at bounding box center [699, 100] width 697 height 46
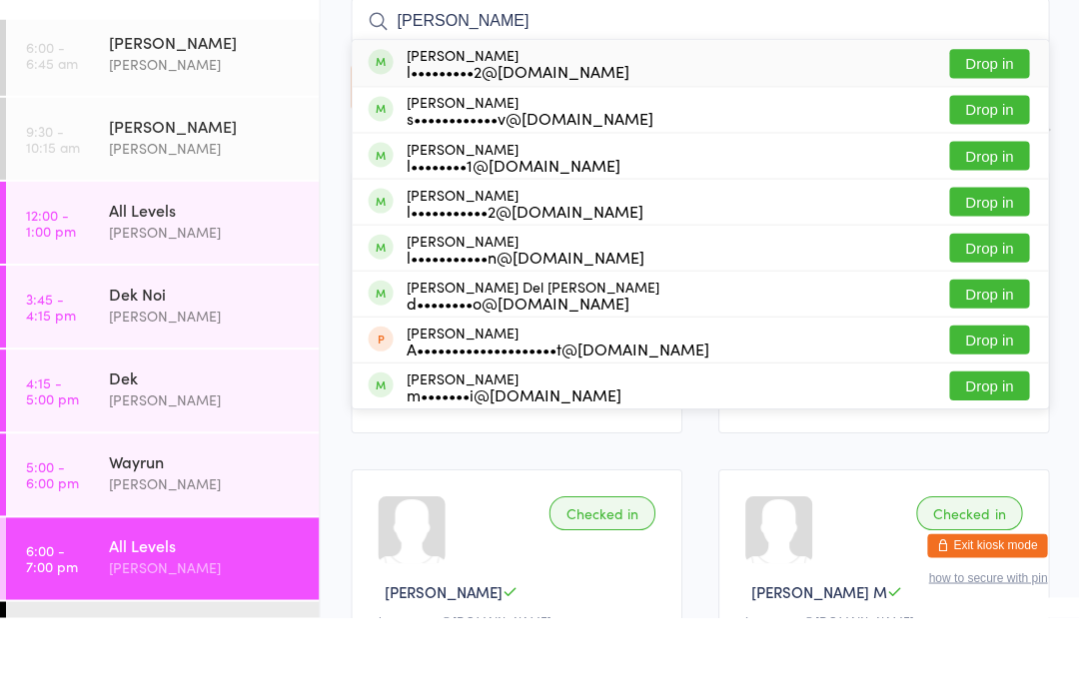
type input "[PERSON_NAME]"
click at [997, 128] on button "Drop in" at bounding box center [988, 142] width 80 height 29
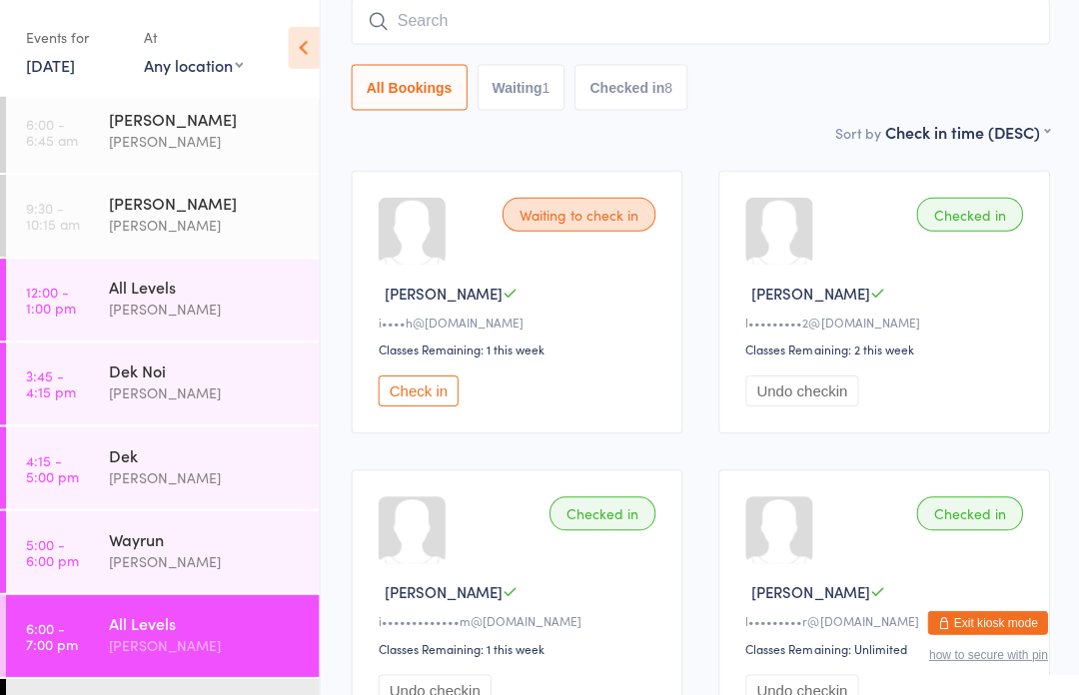
click at [797, 34] on input "search" at bounding box center [699, 23] width 697 height 46
click at [848, 27] on input "search" at bounding box center [699, 23] width 697 height 46
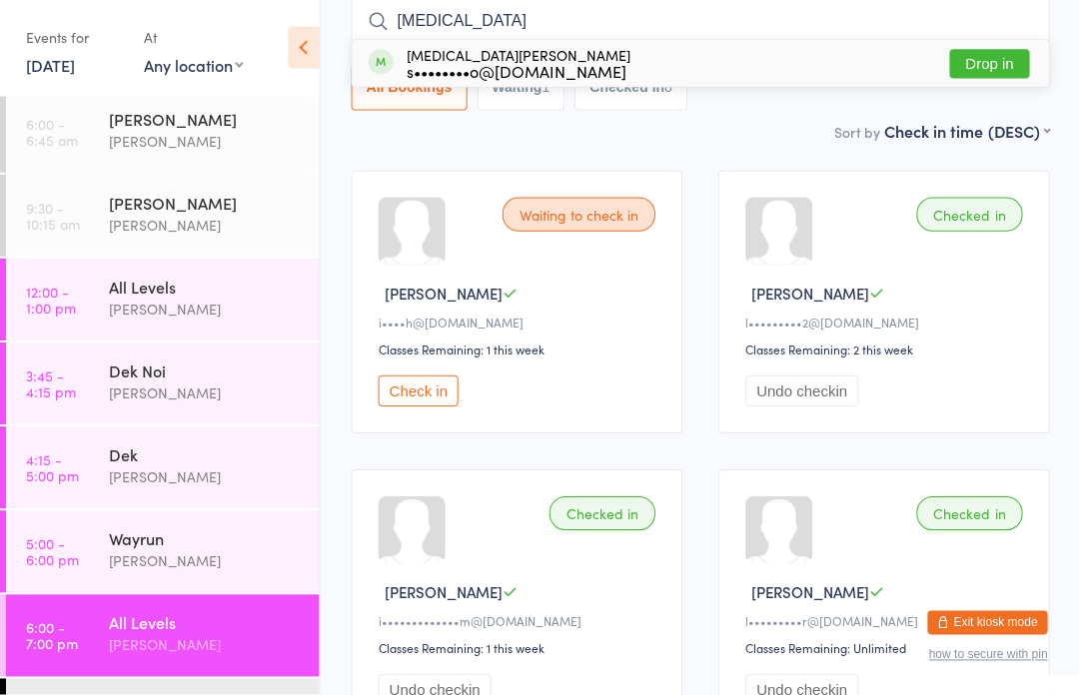
type input "[MEDICAL_DATA]"
click at [991, 71] on button "Drop in" at bounding box center [988, 65] width 80 height 29
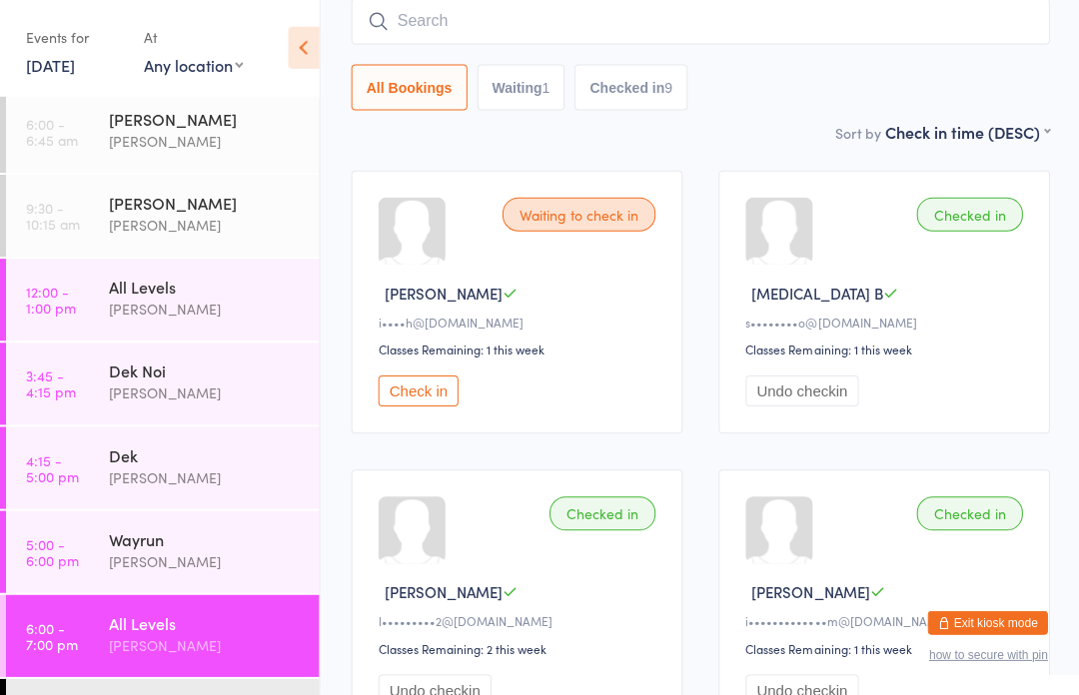
click at [445, 21] on input "search" at bounding box center [699, 23] width 697 height 46
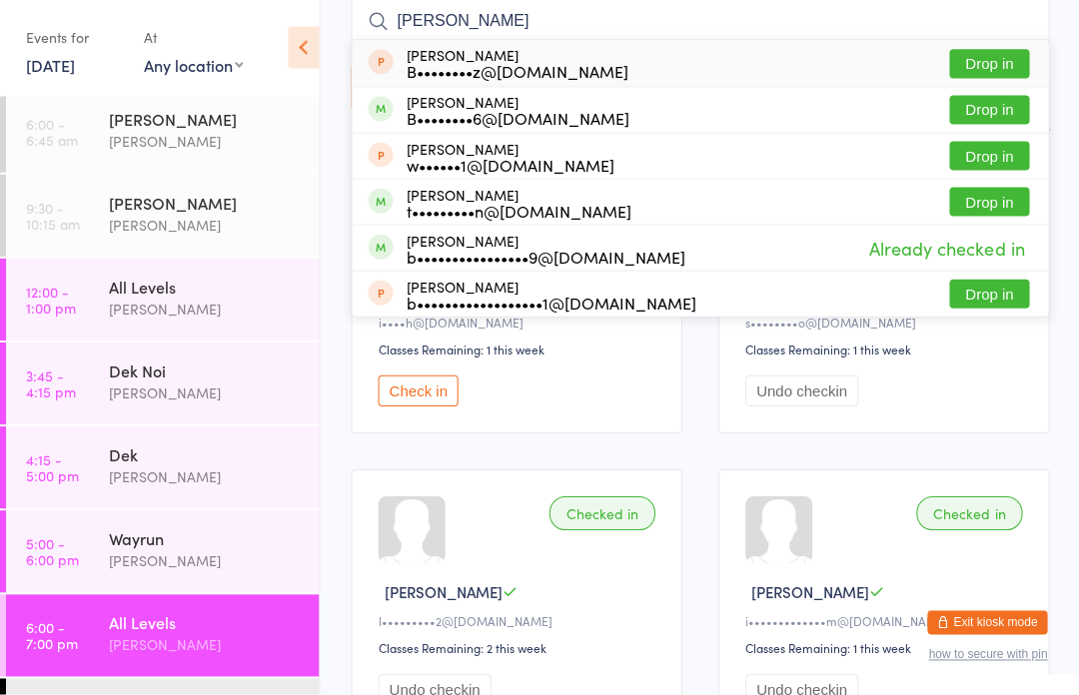
type input "[PERSON_NAME]"
click at [501, 112] on div "B••••••••6@[DOMAIN_NAME]" at bounding box center [517, 120] width 223 height 16
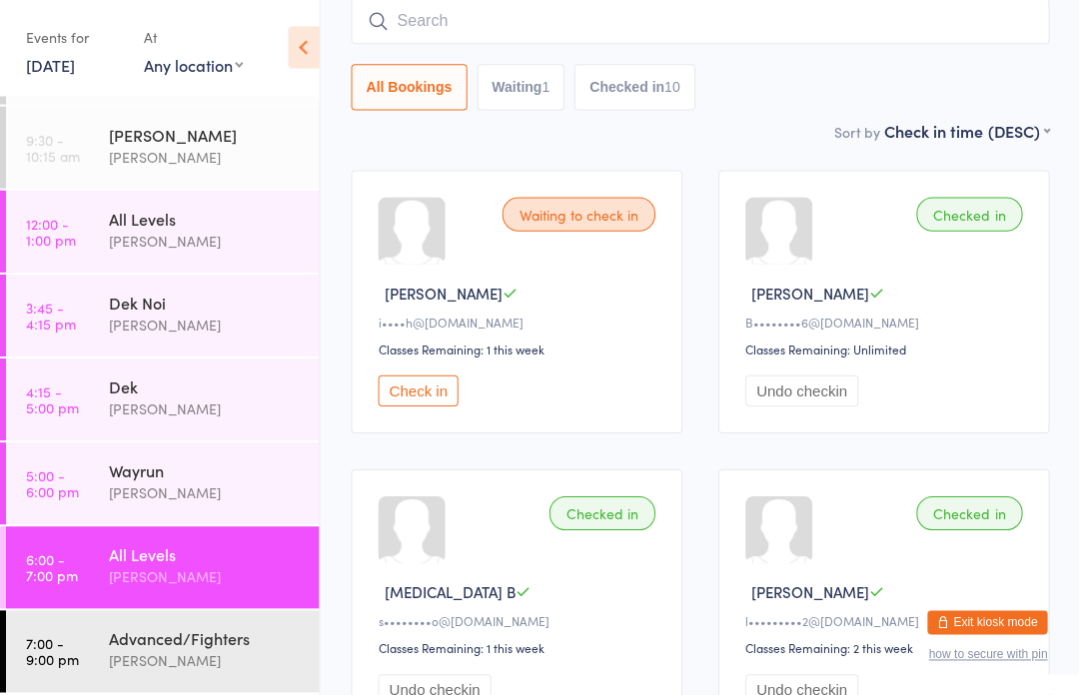
scroll to position [74, 0]
click at [114, 220] on div "All Levels" at bounding box center [205, 220] width 193 height 22
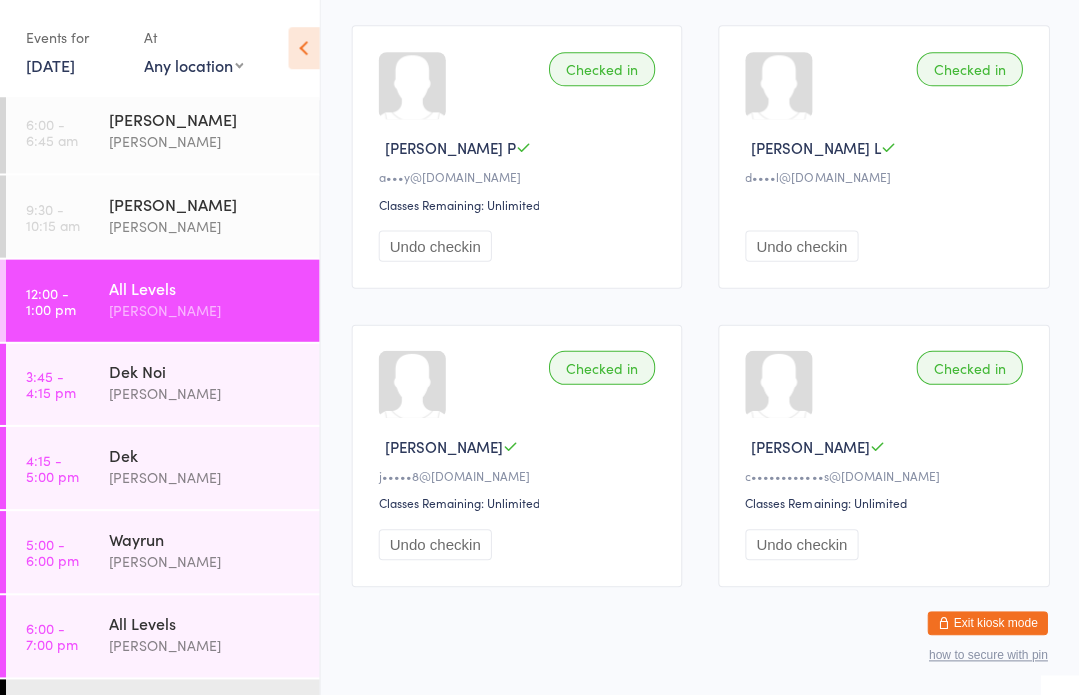
scroll to position [623, 0]
click at [93, 619] on link "6:00 - 7:00 pm All Levels [PERSON_NAME]" at bounding box center [162, 636] width 313 height 82
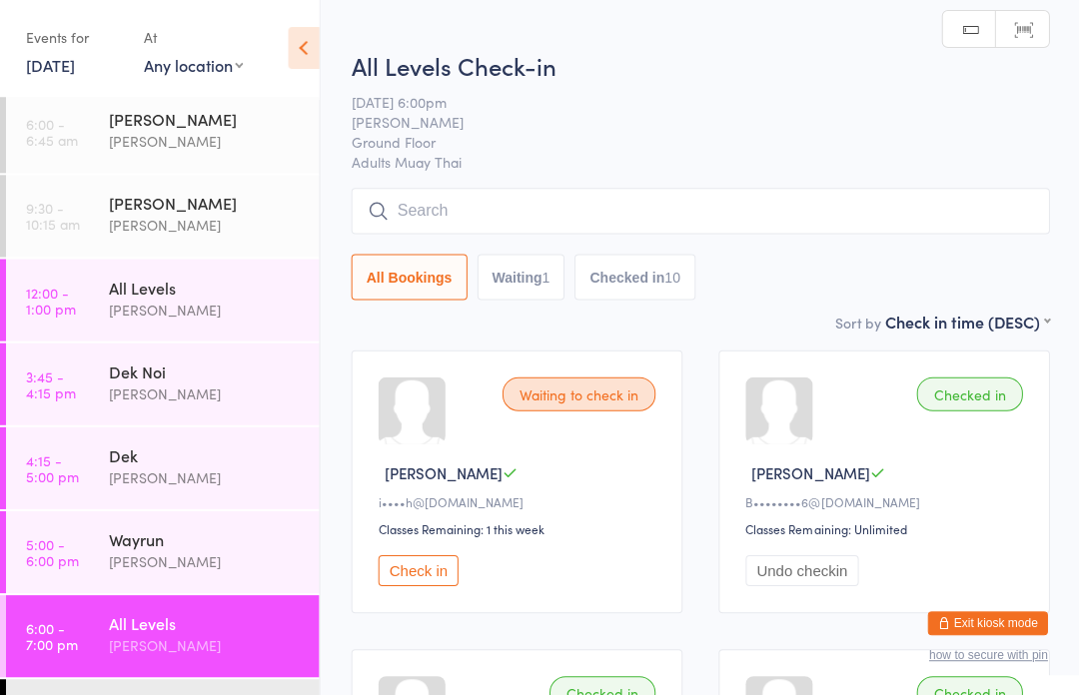
click at [63, 536] on time "5:00 - 6:00 pm" at bounding box center [52, 552] width 53 height 32
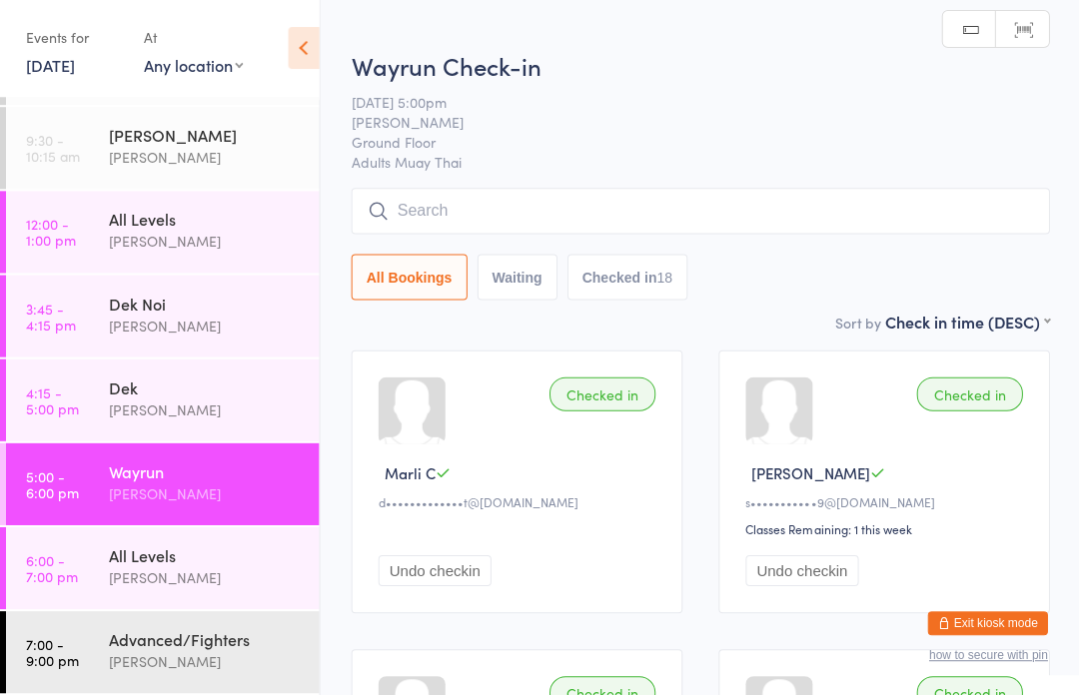
scroll to position [74, 0]
click at [85, 544] on link "6:00 - 7:00 pm All Levels [PERSON_NAME]" at bounding box center [162, 568] width 313 height 82
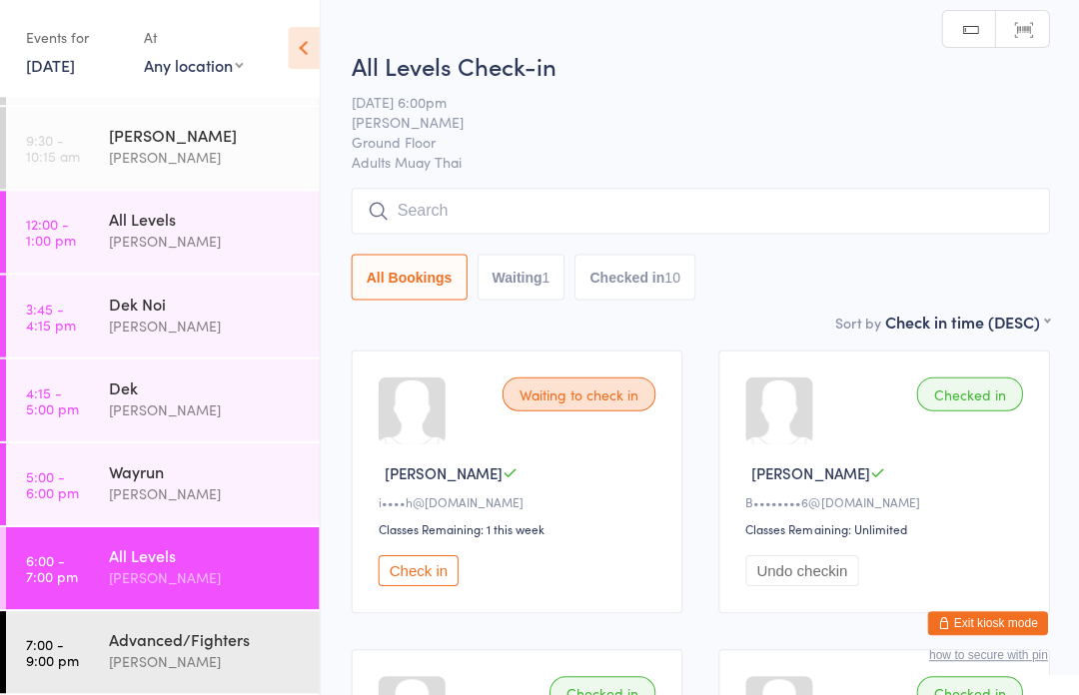
click at [836, 215] on input "search" at bounding box center [699, 212] width 697 height 46
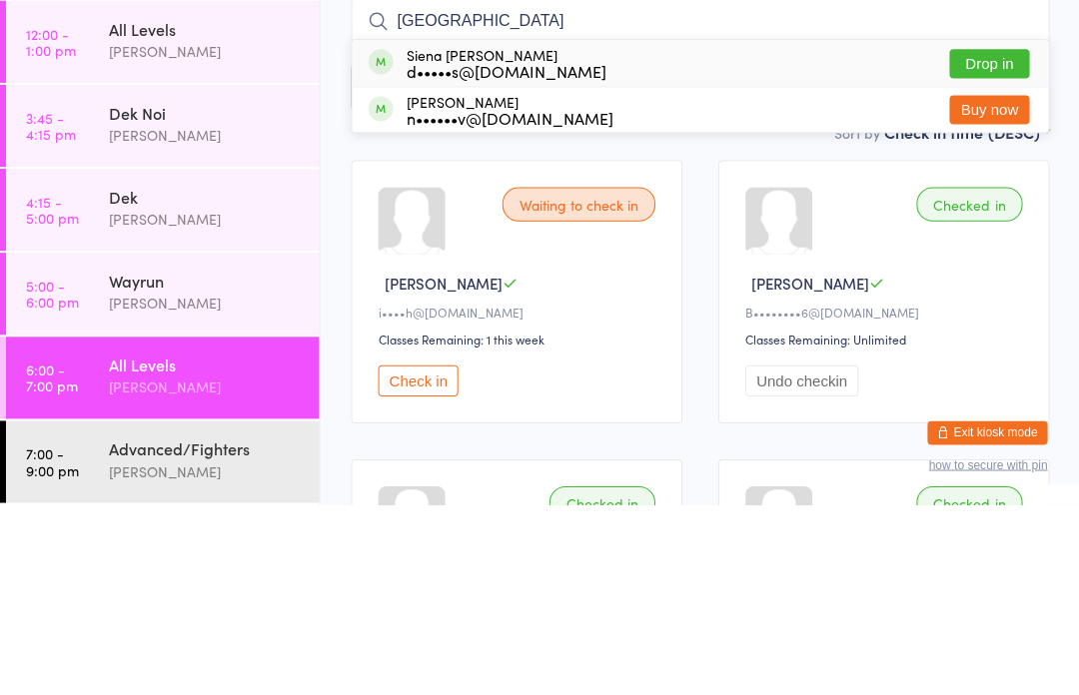
type input "[GEOGRAPHIC_DATA]"
click at [985, 240] on button "Drop in" at bounding box center [988, 254] width 80 height 29
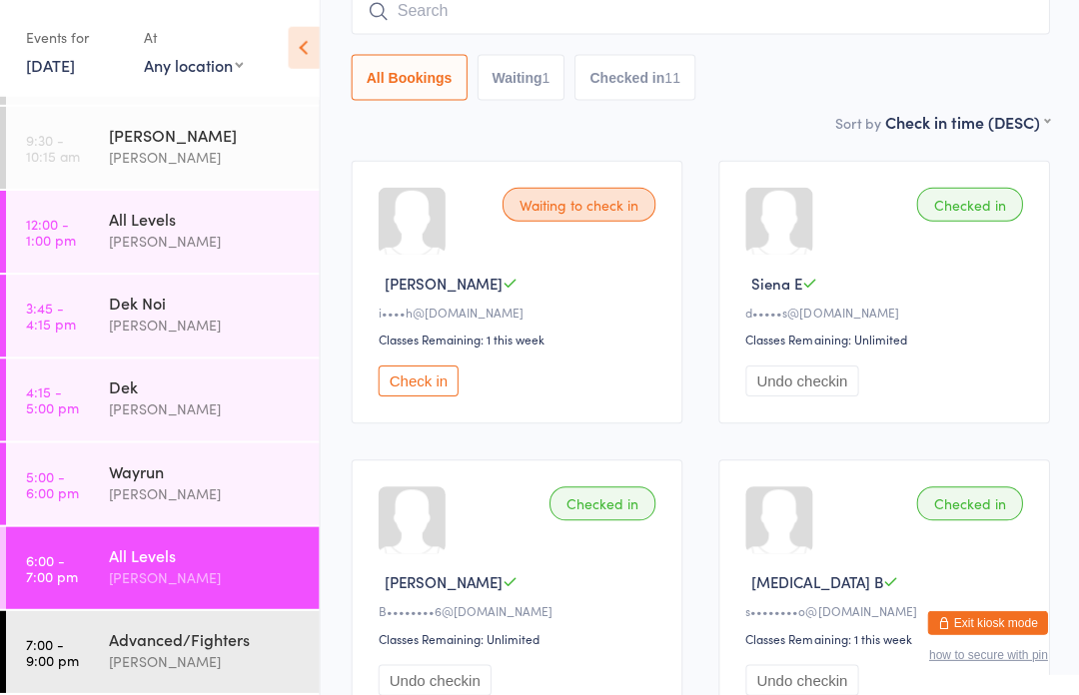
click at [140, 560] on div "All Levels" at bounding box center [205, 555] width 193 height 22
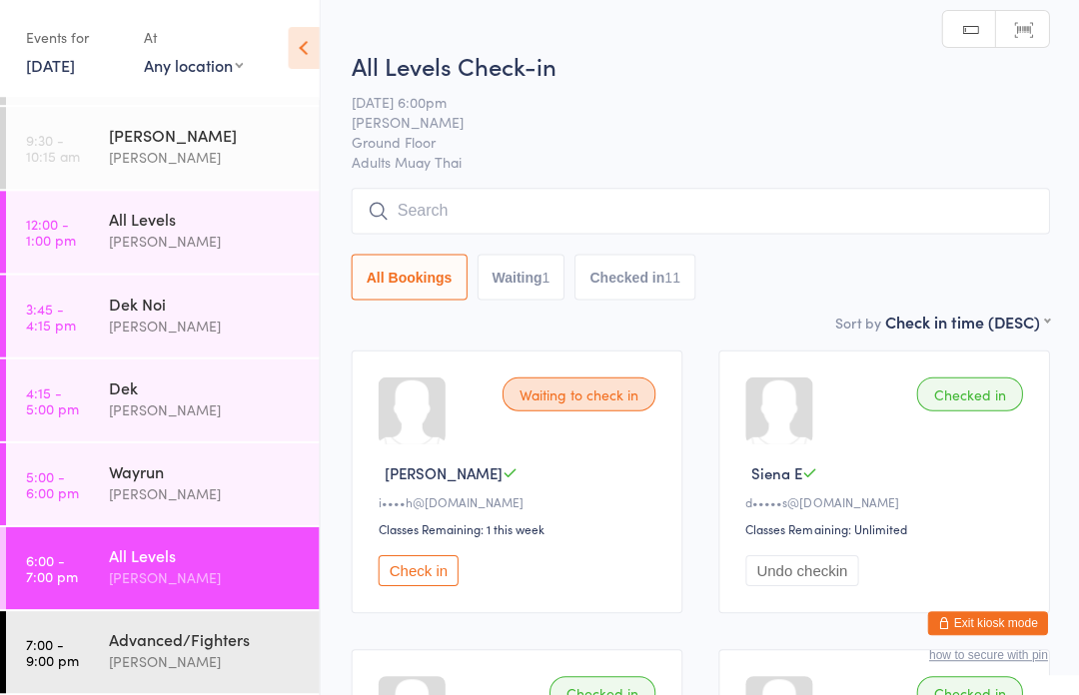
click at [476, 204] on input "search" at bounding box center [699, 212] width 697 height 46
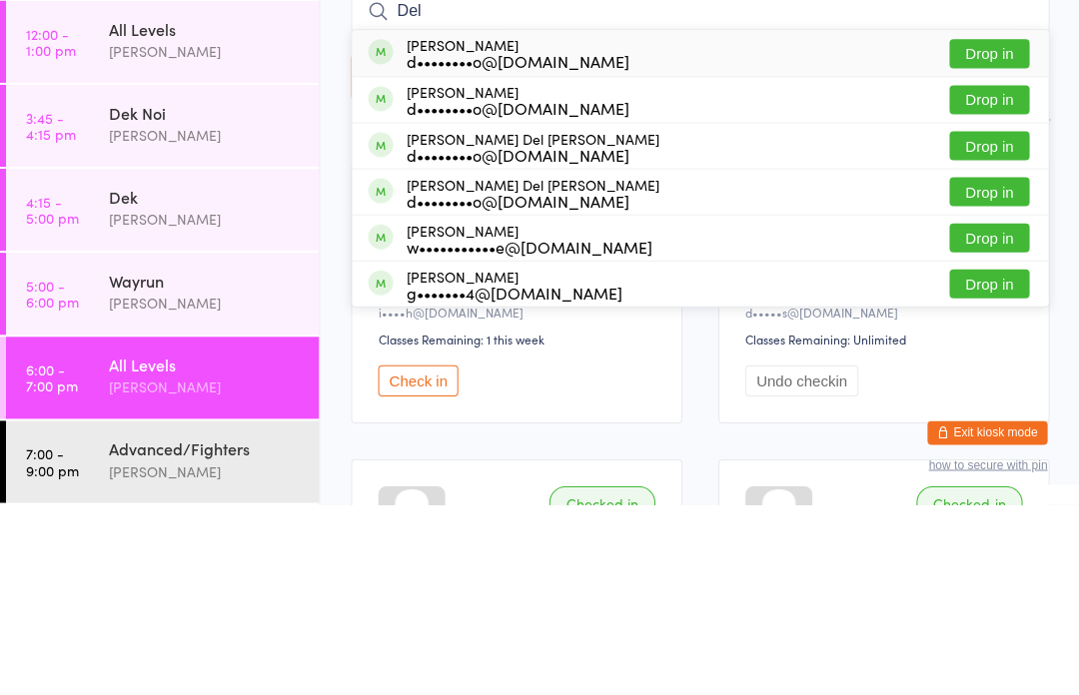
type input "Del"
click at [1003, 322] on button "Drop in" at bounding box center [988, 336] width 80 height 29
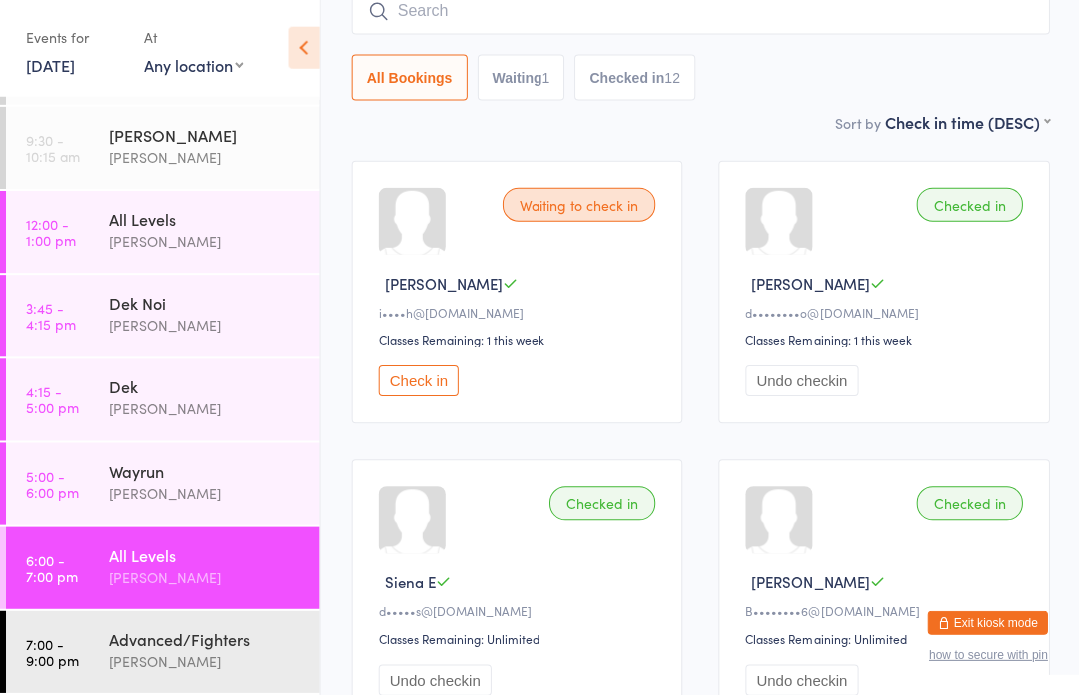
click at [602, 20] on input "search" at bounding box center [699, 13] width 697 height 46
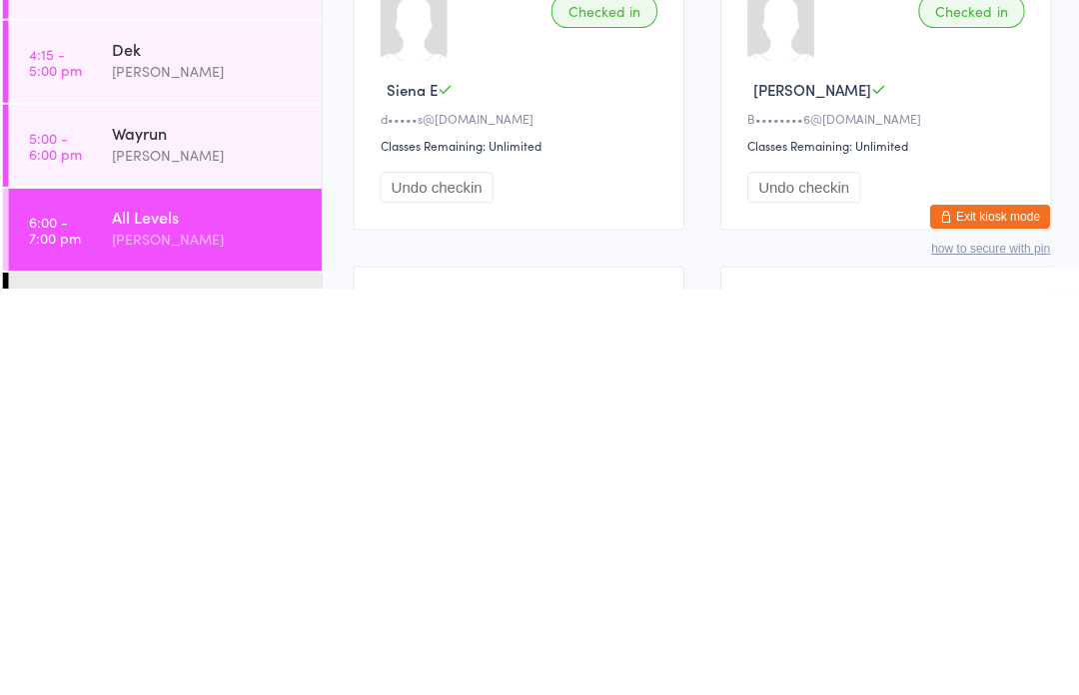
scroll to position [278, 0]
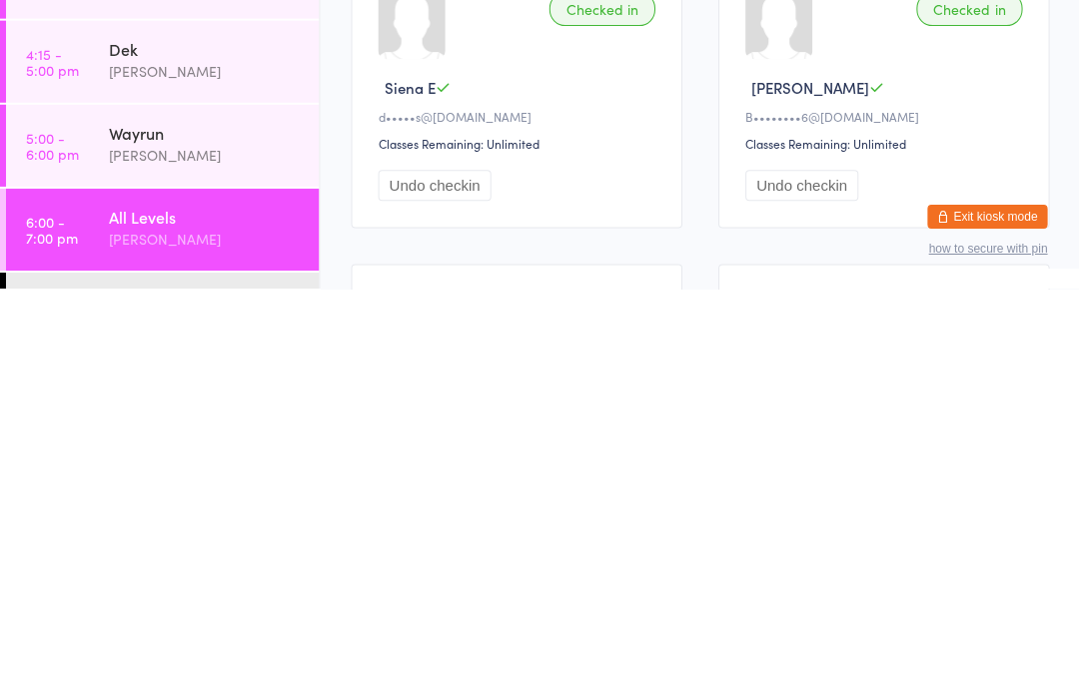
click at [208, 694] on div "Advanced/Fighters" at bounding box center [205, 707] width 193 height 22
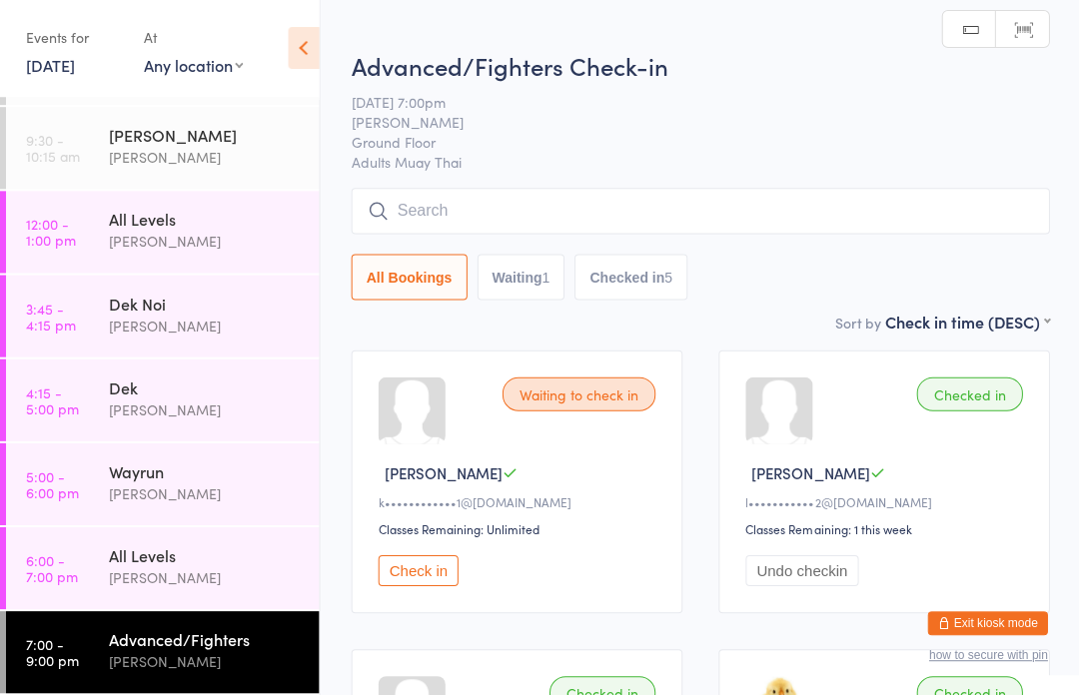
click at [603, 192] on input "search" at bounding box center [699, 212] width 697 height 46
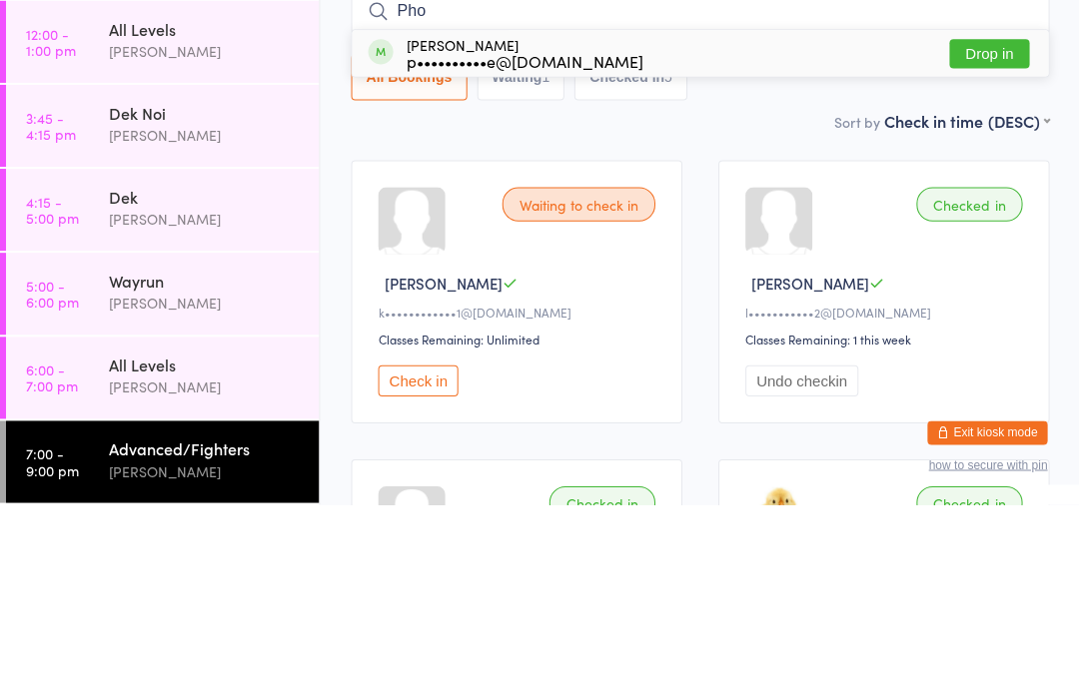
type input "Pho"
click at [994, 230] on button "Drop in" at bounding box center [988, 244] width 80 height 29
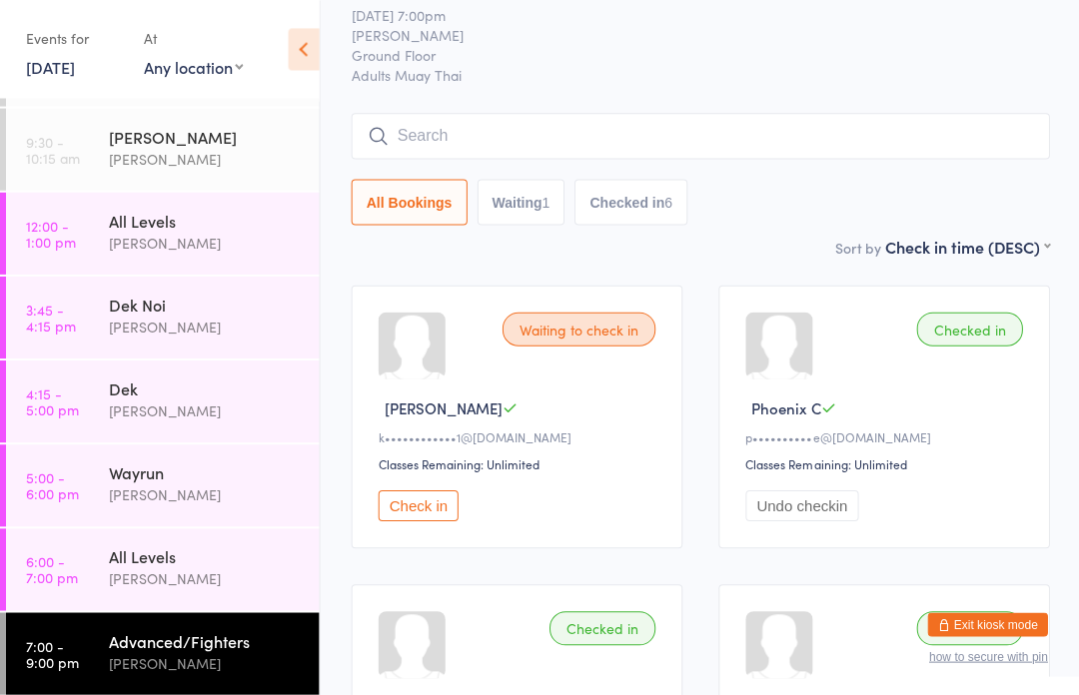
scroll to position [0, 0]
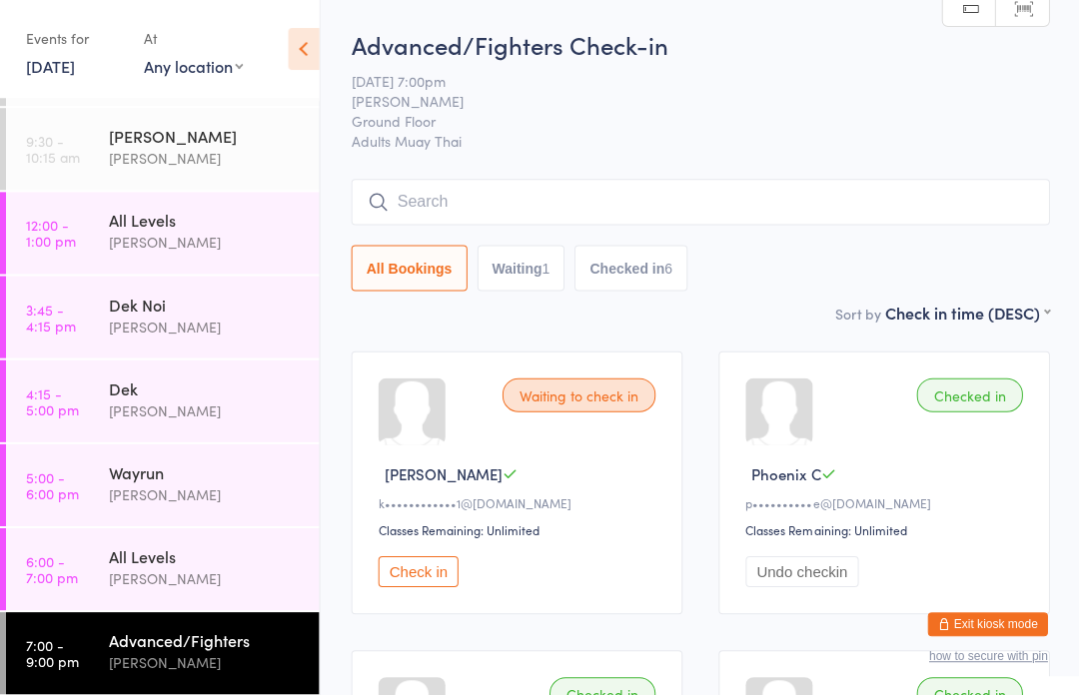
click at [219, 561] on div "All Levels" at bounding box center [205, 555] width 193 height 22
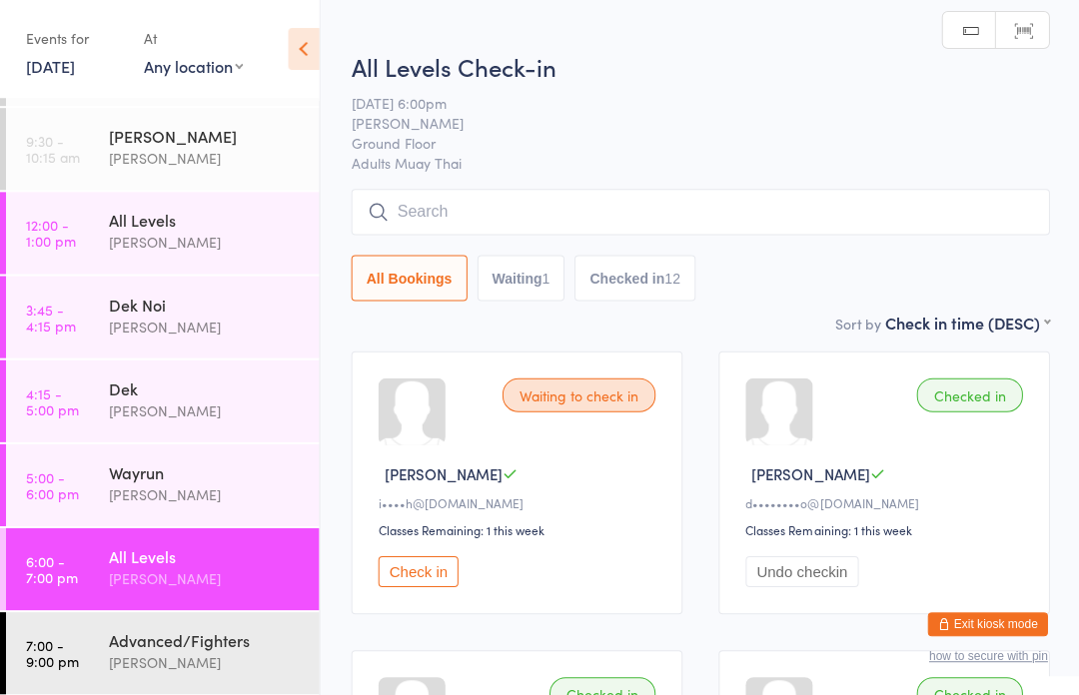
click at [776, 227] on input "search" at bounding box center [699, 212] width 697 height 46
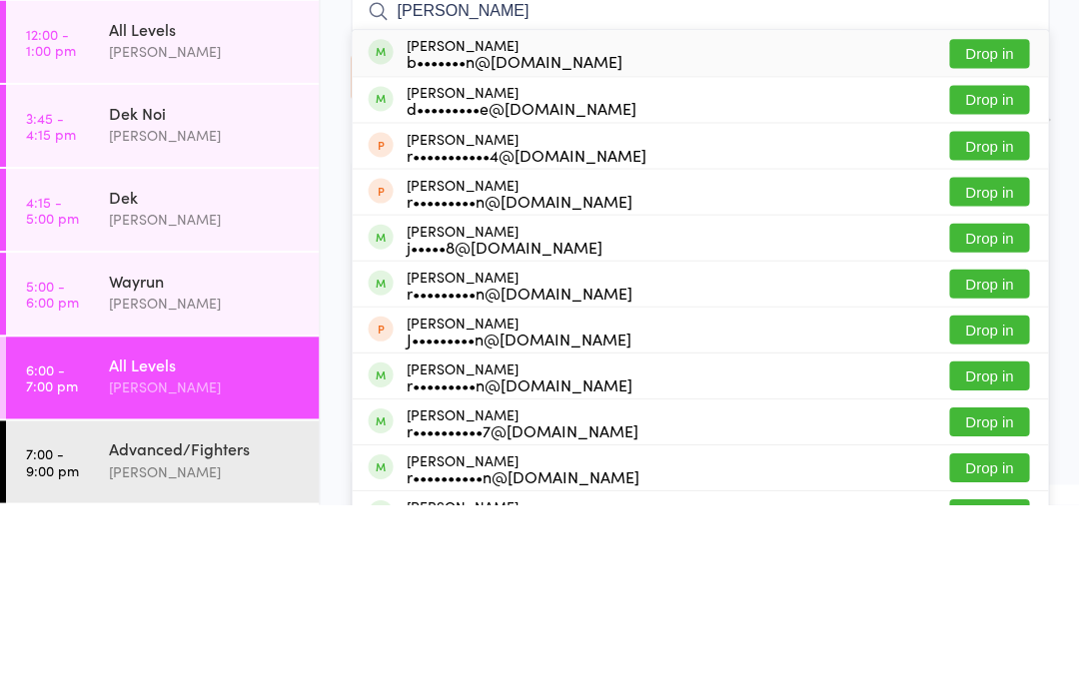
type input "[PERSON_NAME]"
click at [1002, 230] on button "Drop in" at bounding box center [988, 244] width 80 height 29
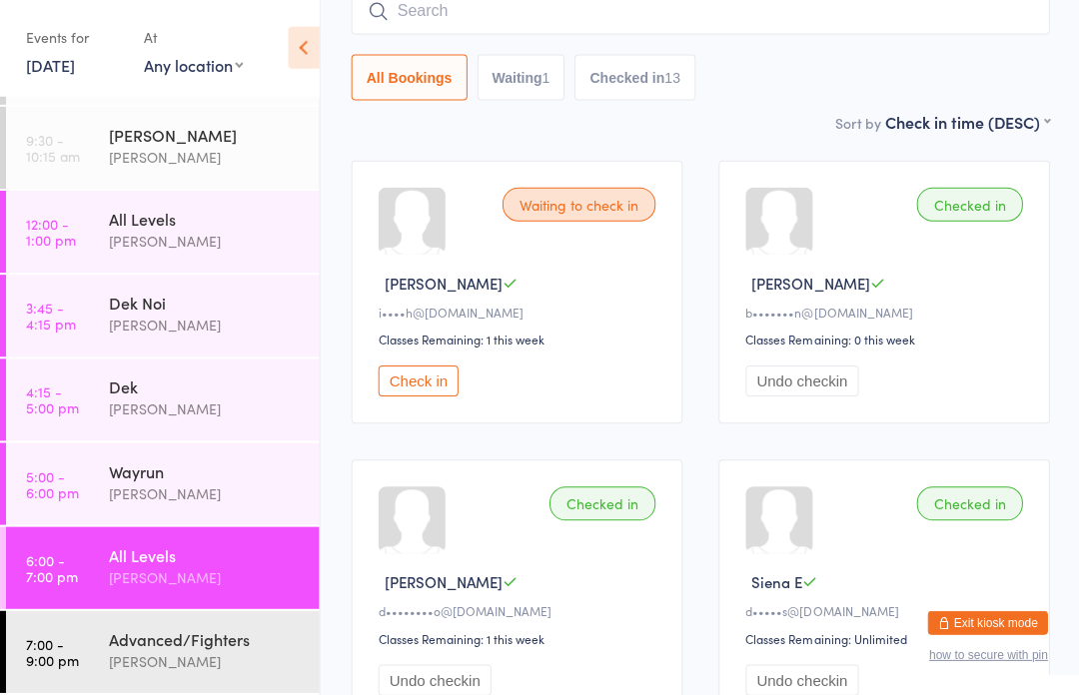
click at [800, 47] on div "All Bookings Waiting 1 Checked in 13" at bounding box center [699, 46] width 697 height 112
click at [879, 24] on input "search" at bounding box center [699, 13] width 697 height 46
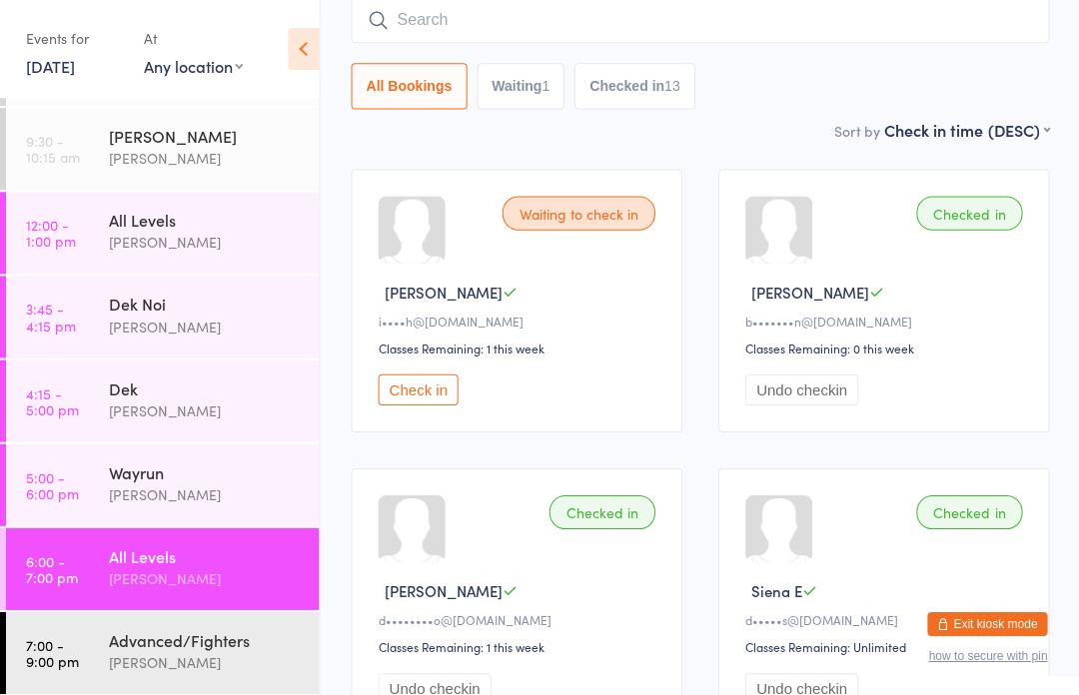
scroll to position [181, 0]
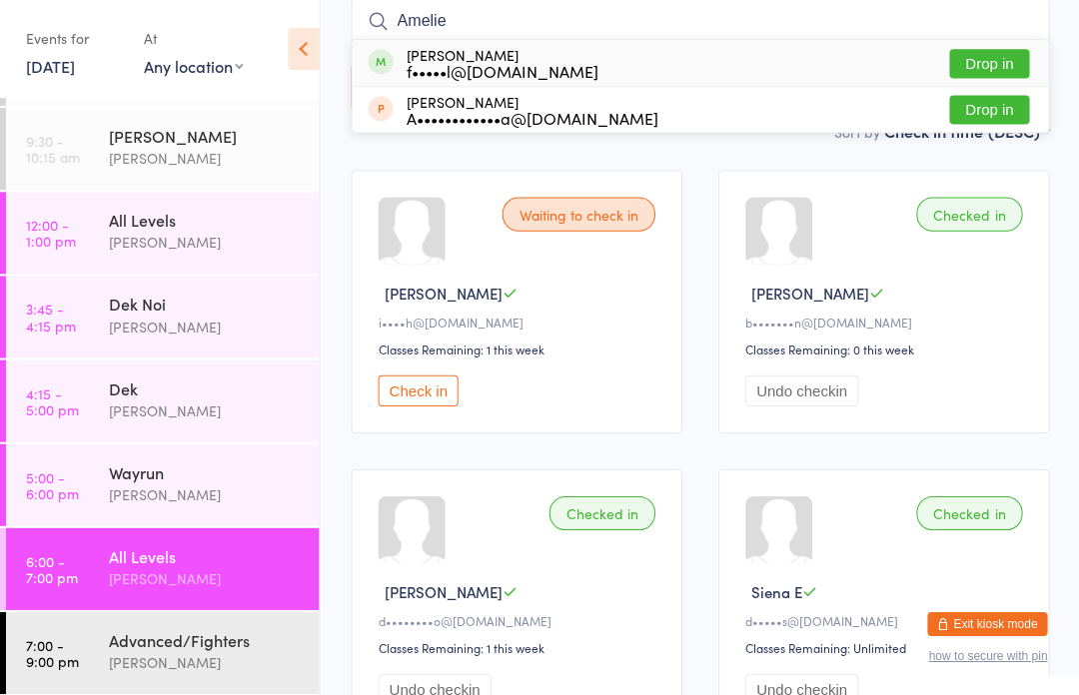
type input "Amelie"
click at [1006, 67] on button "Drop in" at bounding box center [988, 63] width 80 height 29
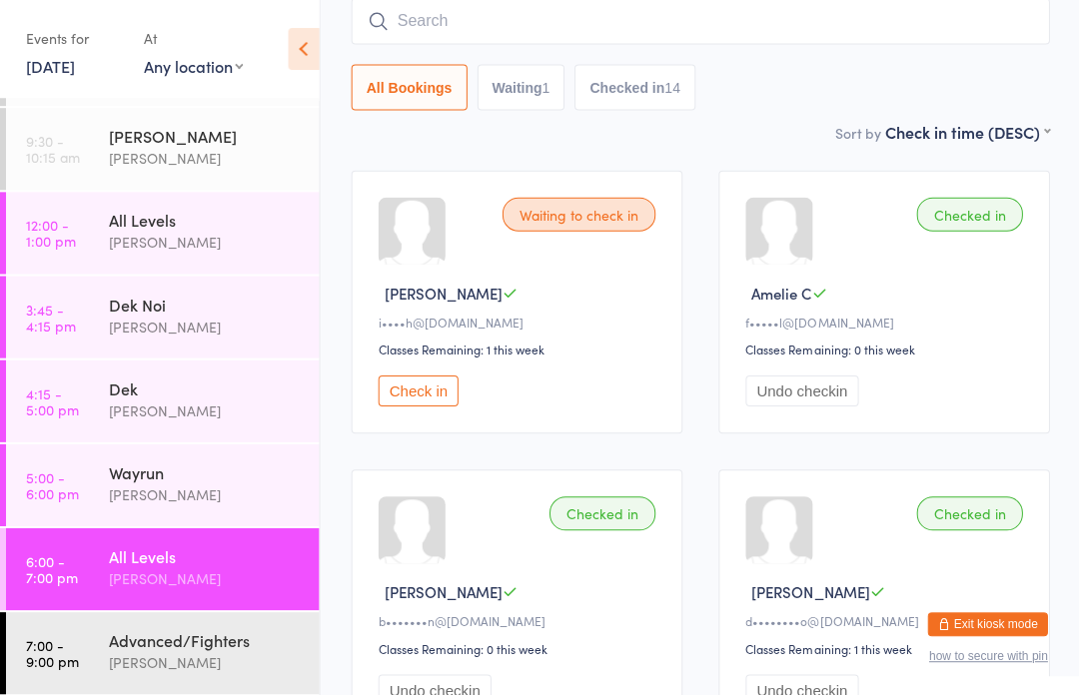
click at [444, 36] on input "search" at bounding box center [699, 21] width 697 height 46
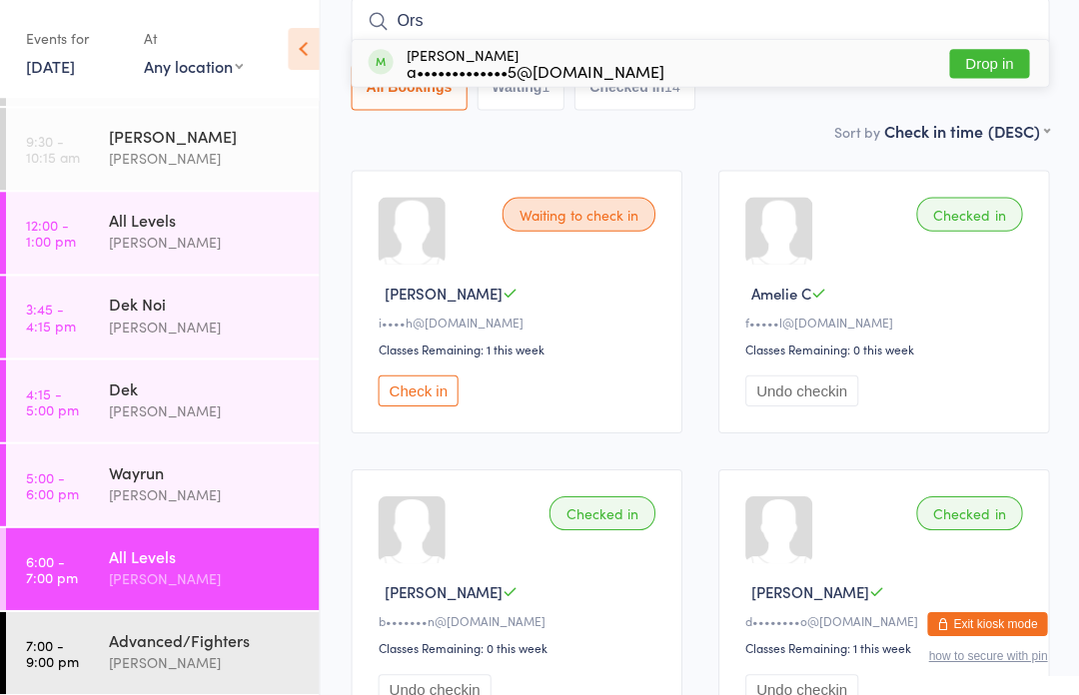
type input "Ors"
click at [979, 73] on button "Drop in" at bounding box center [988, 63] width 80 height 29
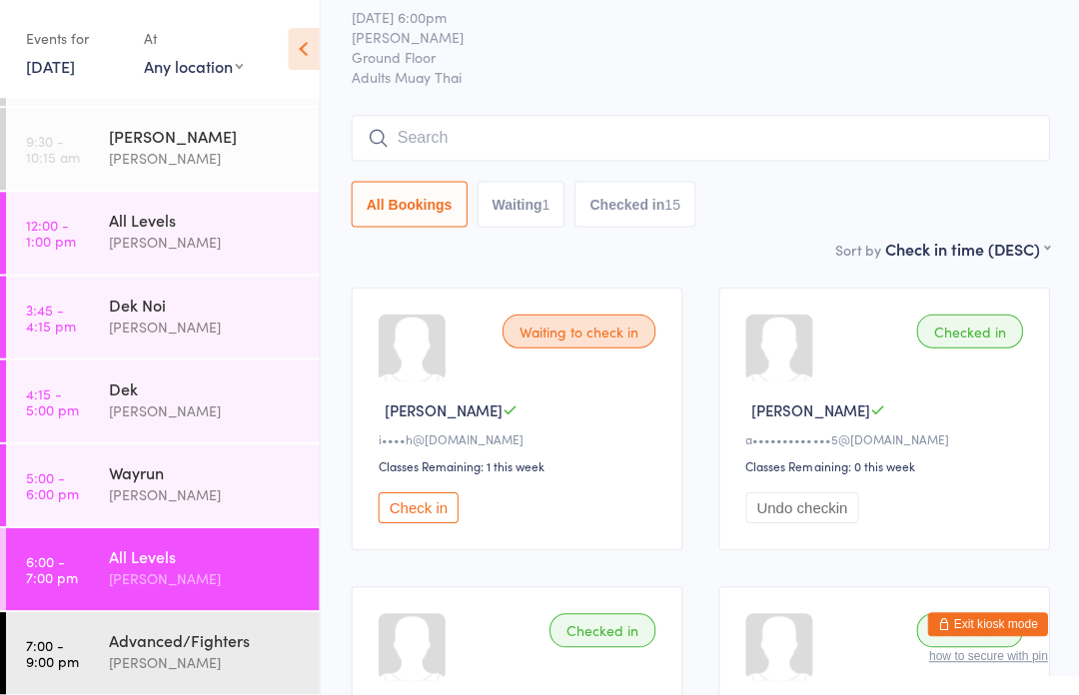
scroll to position [71, 0]
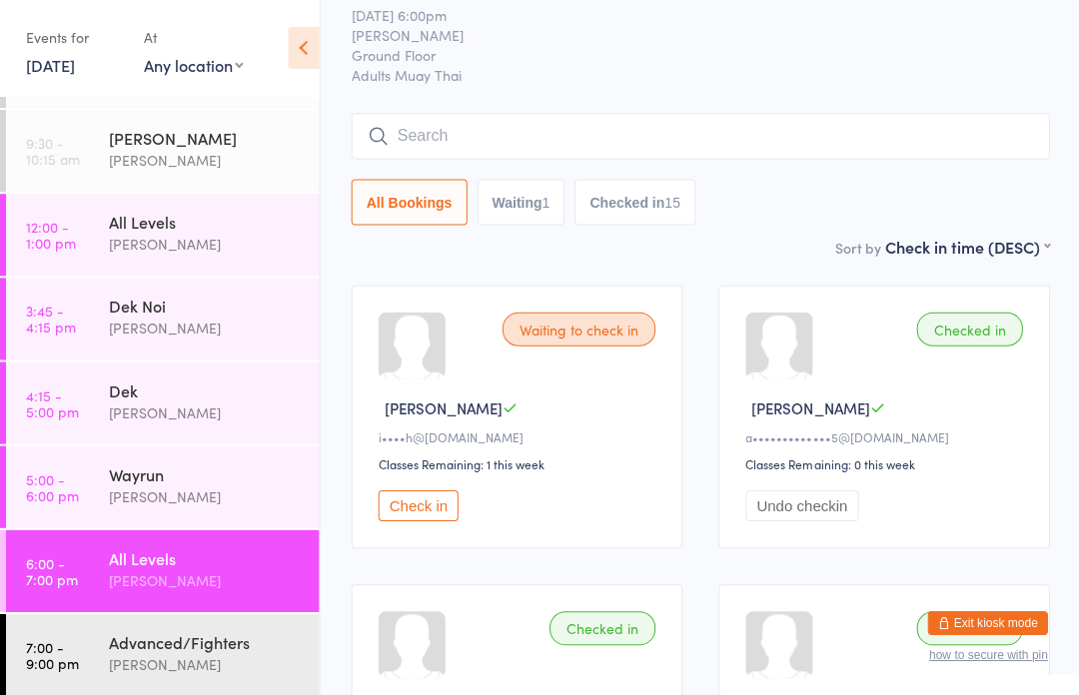
click at [905, 133] on input "search" at bounding box center [699, 137] width 697 height 46
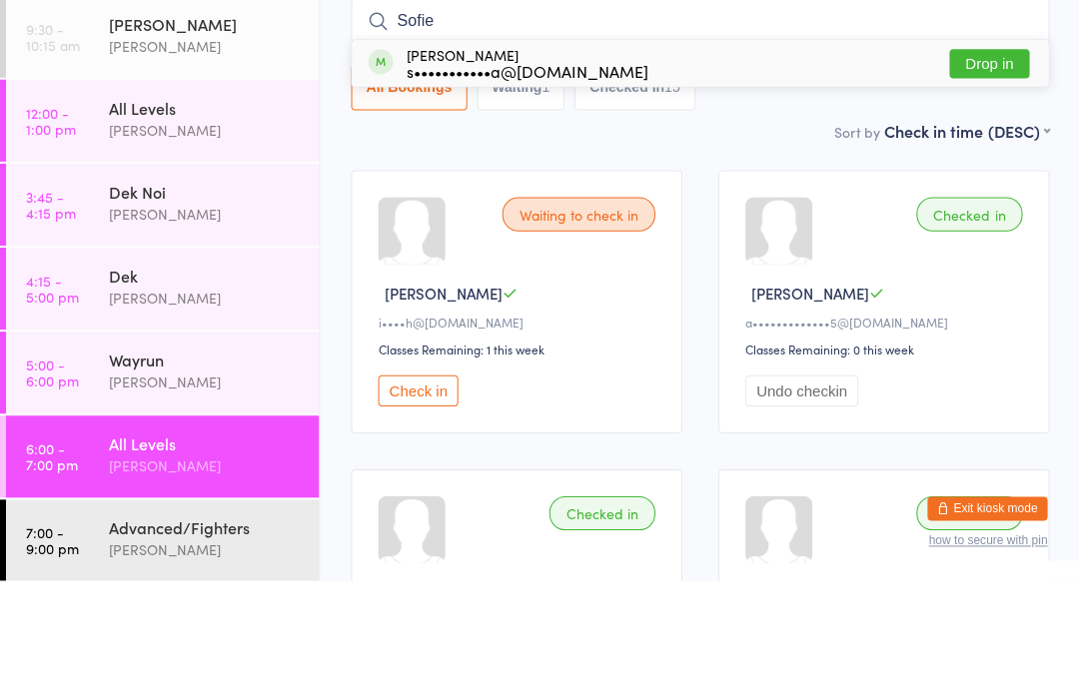
type input "Sofie"
click at [990, 165] on button "Drop in" at bounding box center [988, 179] width 80 height 29
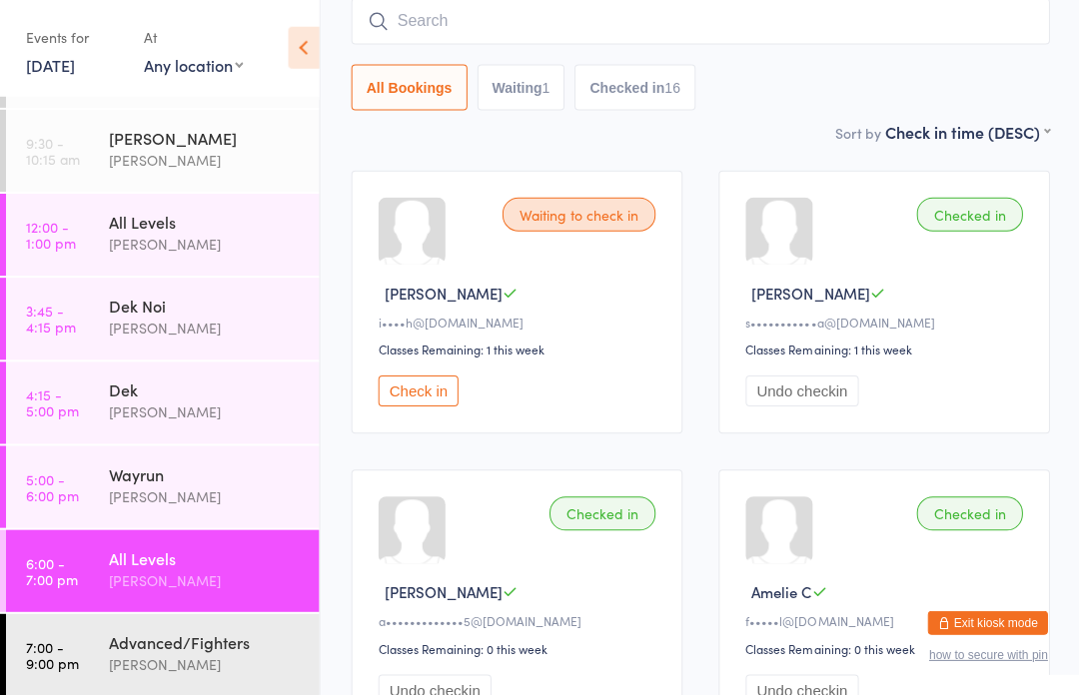
click at [253, 580] on div "[PERSON_NAME]" at bounding box center [205, 580] width 193 height 23
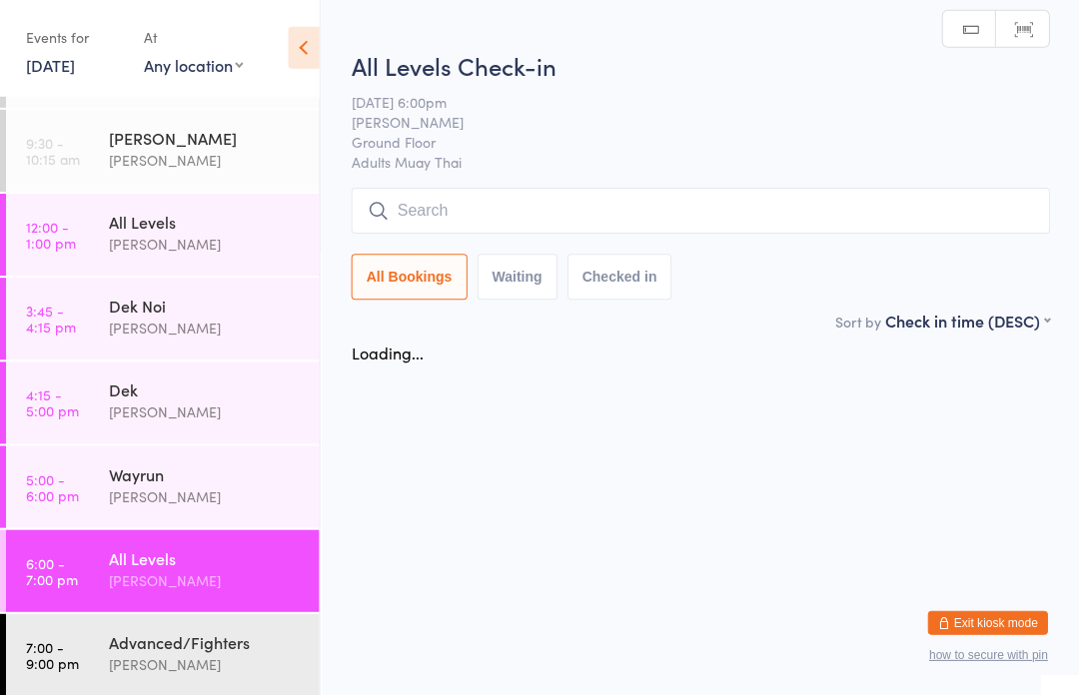
scroll to position [0, 0]
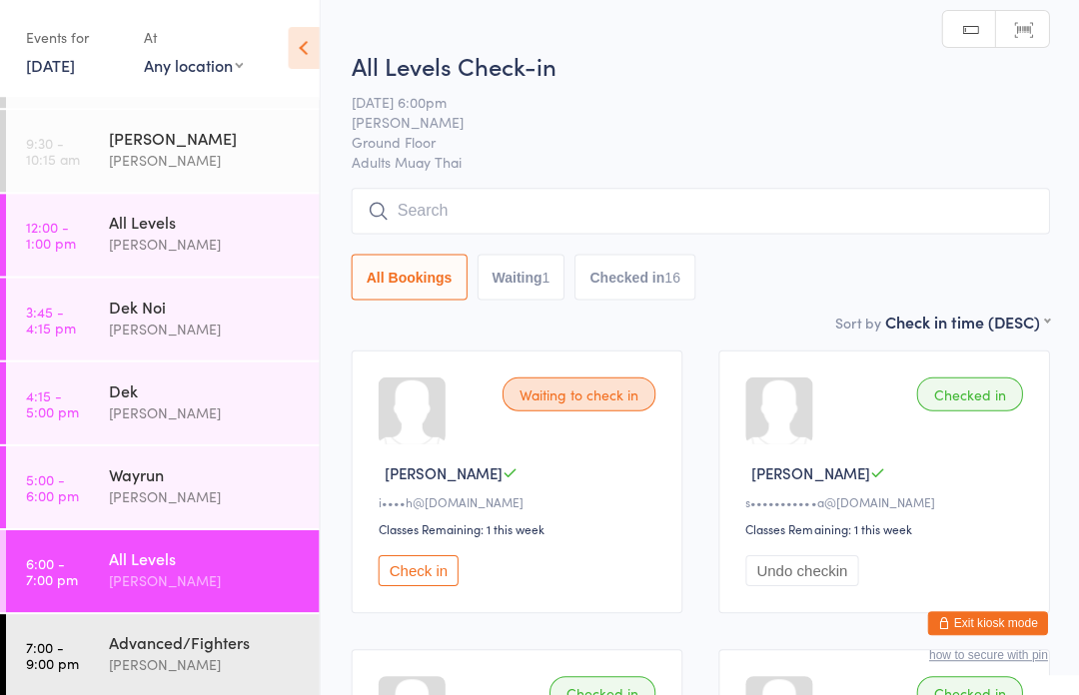
click at [656, 207] on input "search" at bounding box center [699, 212] width 697 height 46
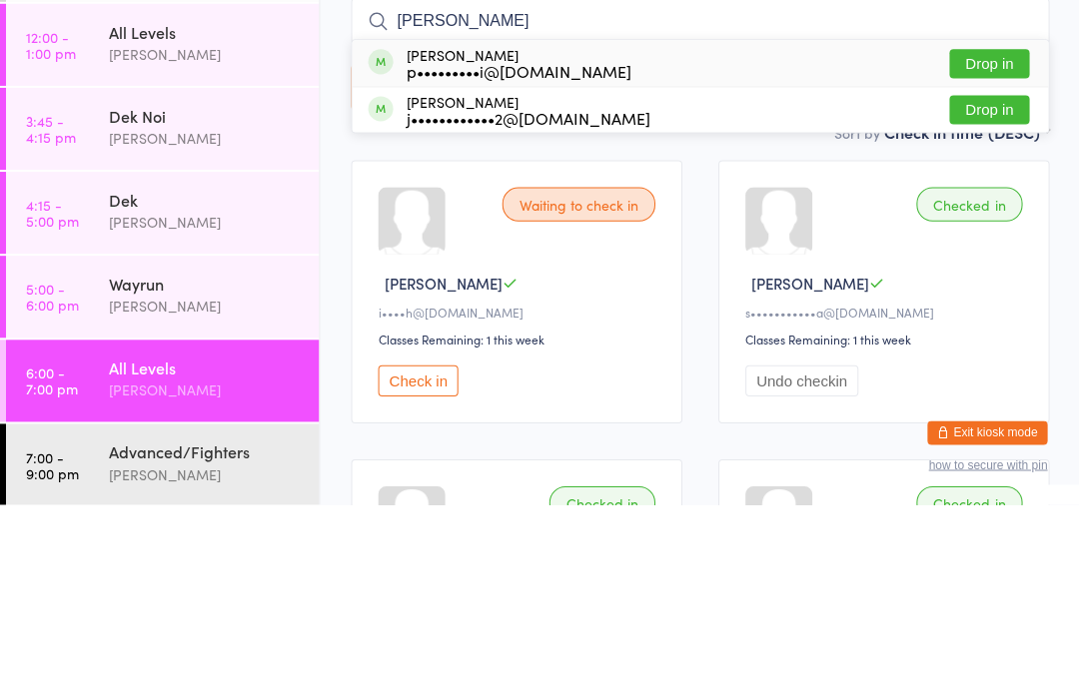
type input "[PERSON_NAME]"
click at [997, 240] on button "Drop in" at bounding box center [988, 254] width 80 height 29
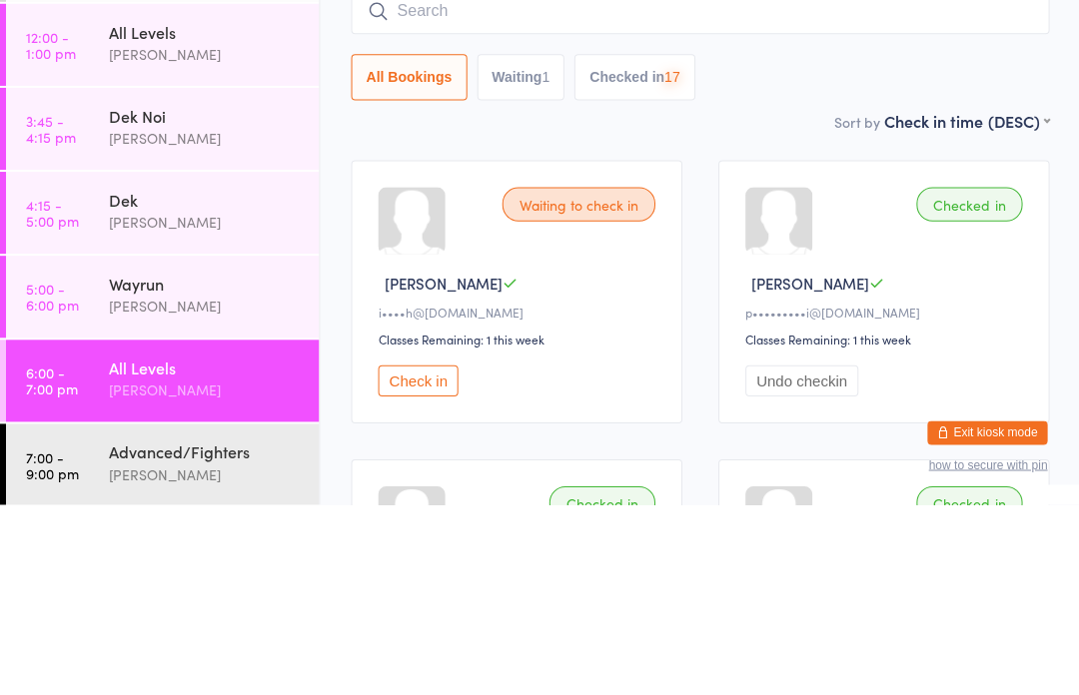
scroll to position [189, 0]
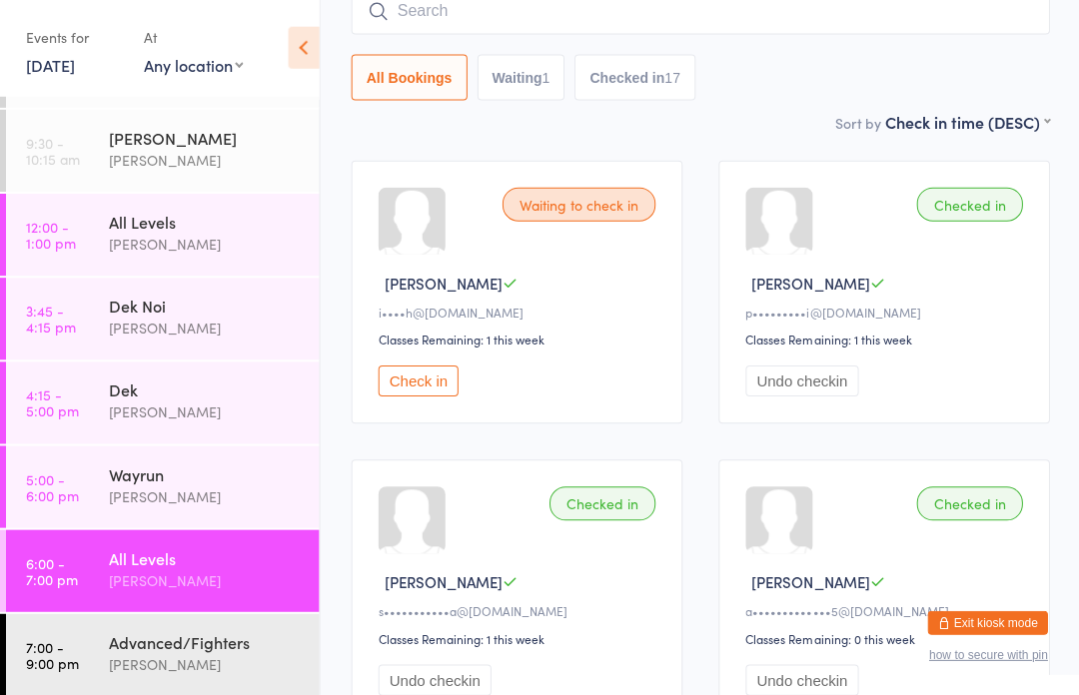
click at [600, 211] on div "Waiting to check in" at bounding box center [577, 206] width 153 height 34
click at [420, 398] on button "Check in" at bounding box center [418, 382] width 80 height 31
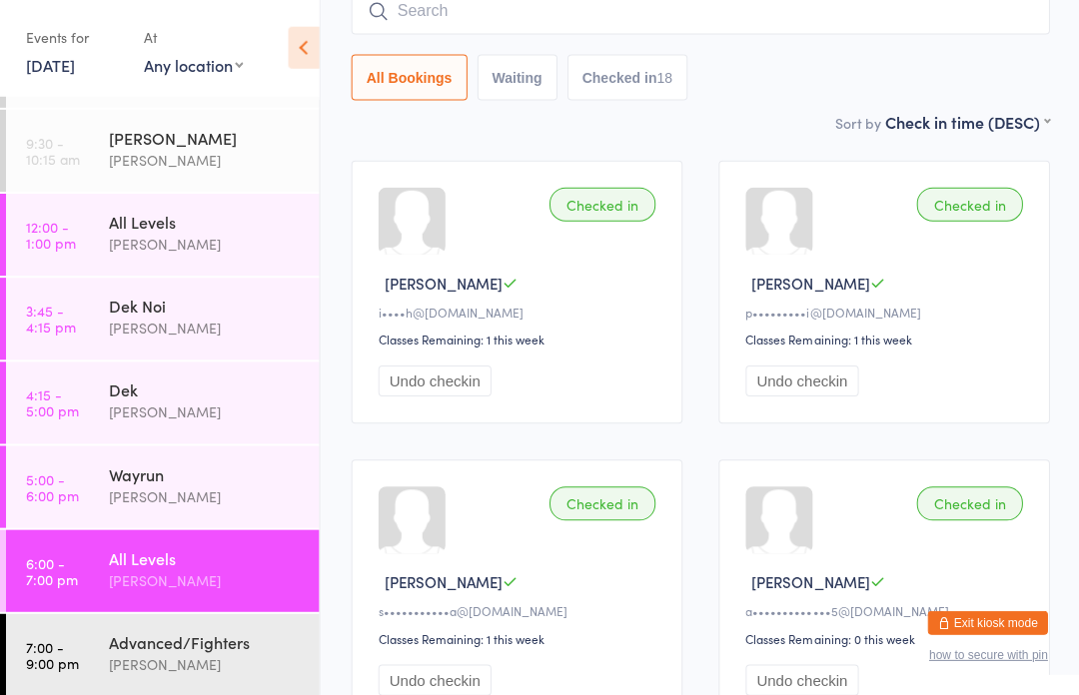
click at [94, 640] on link "7:00 - 9:00 pm Advanced/Fighters [PERSON_NAME]" at bounding box center [162, 655] width 313 height 82
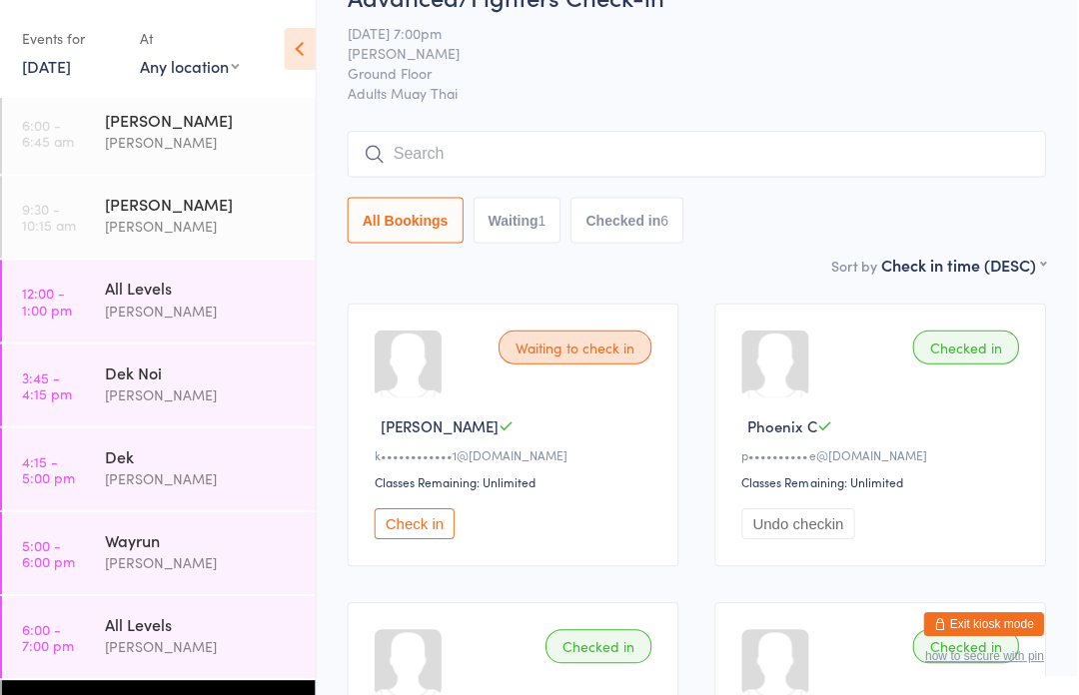
scroll to position [23, 0]
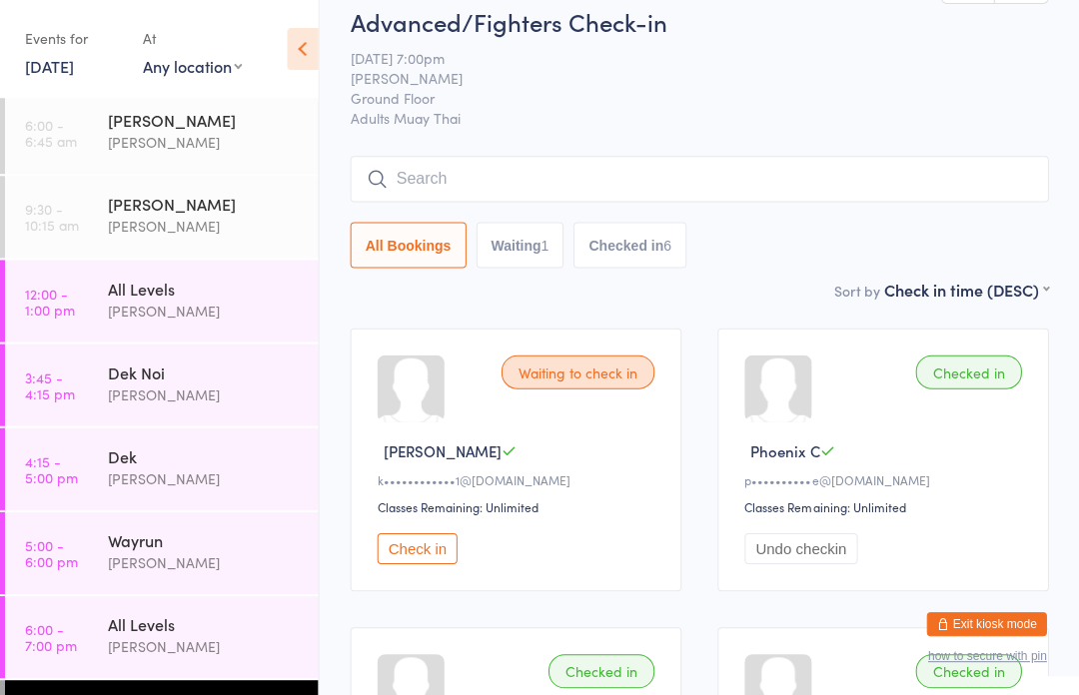
click at [454, 173] on input "search" at bounding box center [699, 179] width 697 height 46
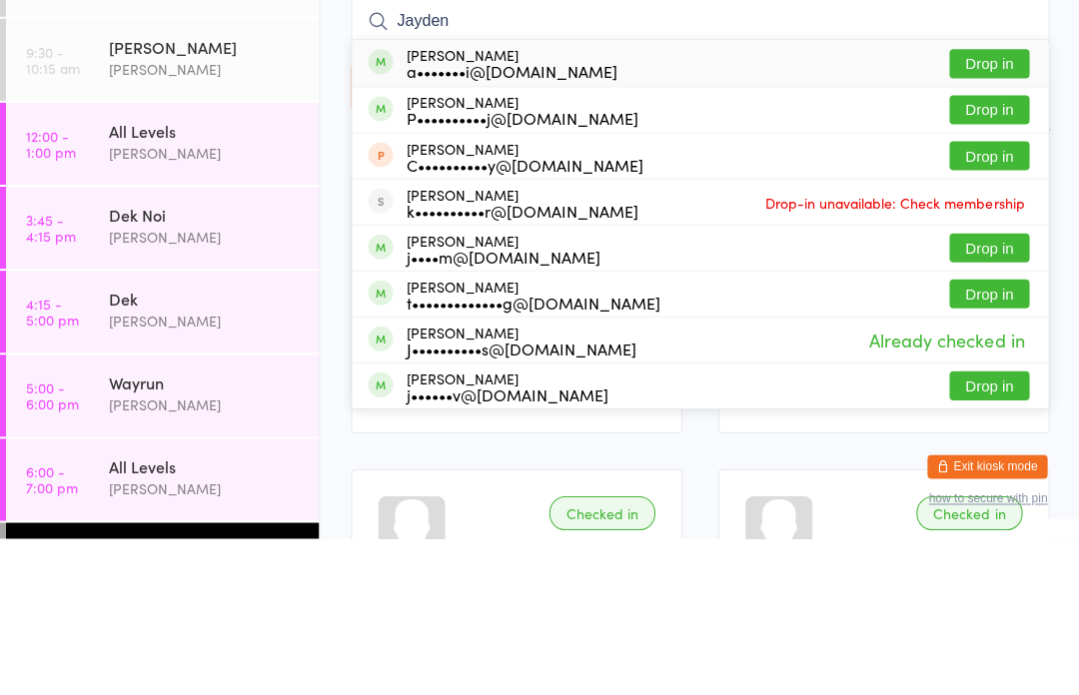
type input "Jayden"
click at [998, 207] on button "Drop in" at bounding box center [988, 221] width 80 height 29
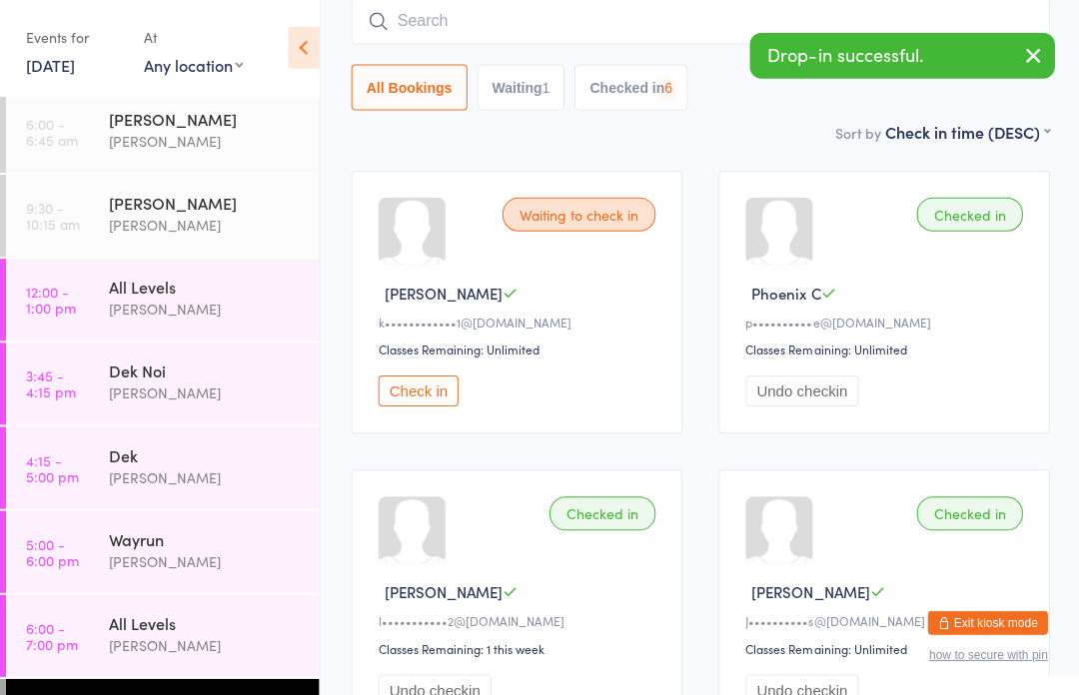
click at [615, 23] on input "search" at bounding box center [699, 23] width 697 height 46
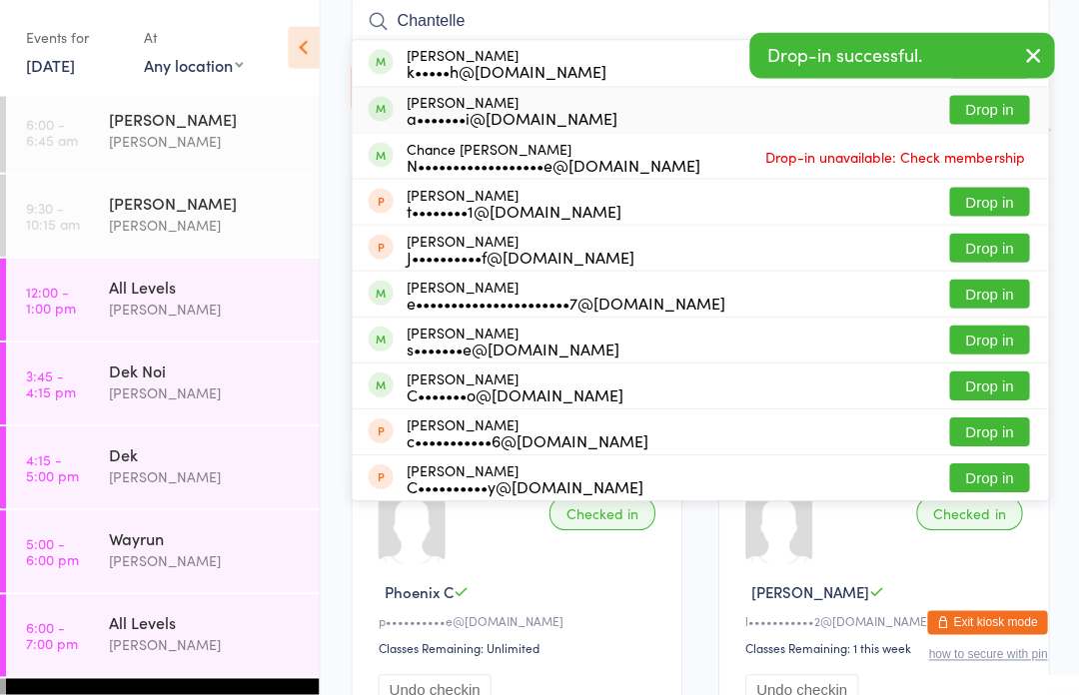
type input "Chantelle"
click at [609, 107] on div "[PERSON_NAME] a•••••••i@[DOMAIN_NAME] Drop in" at bounding box center [699, 111] width 695 height 45
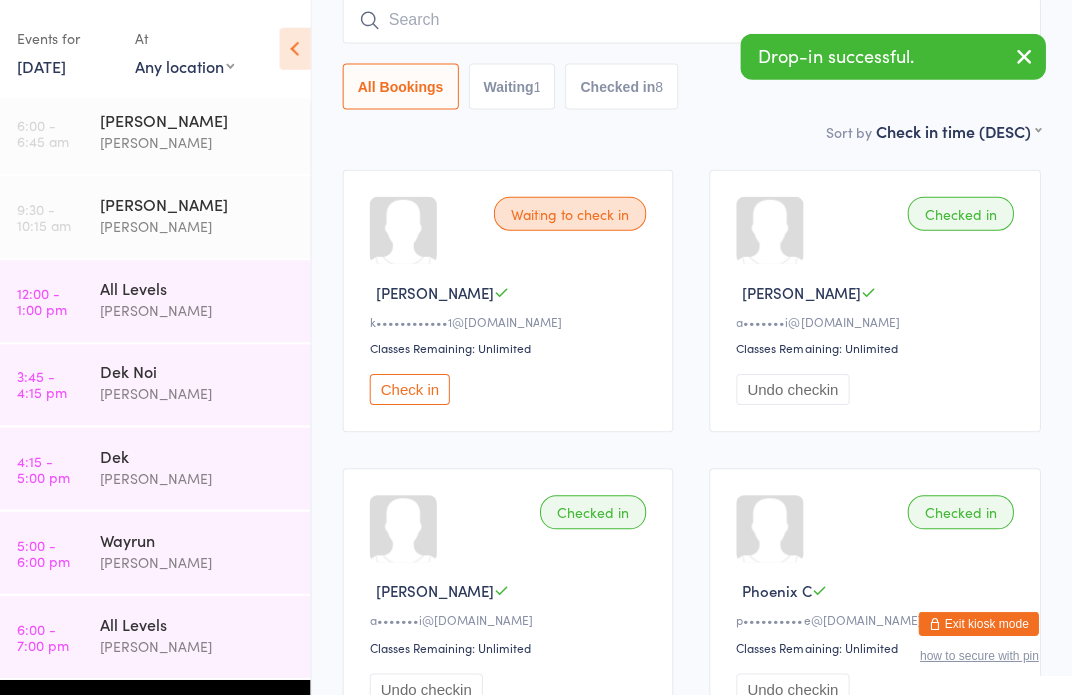
scroll to position [0, 0]
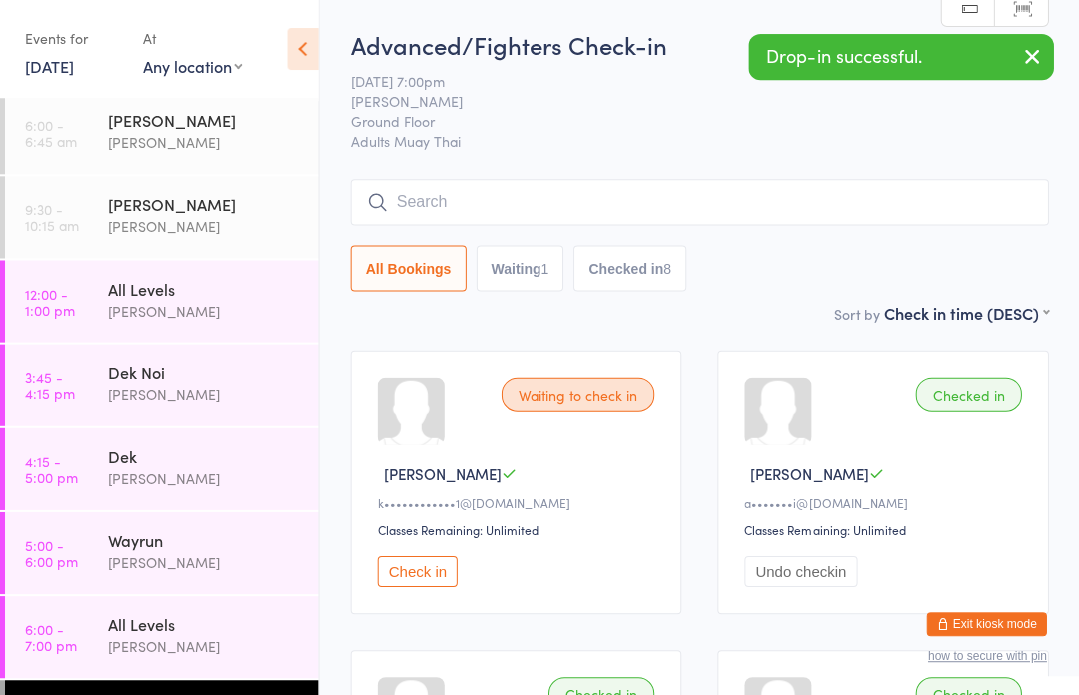
click at [880, 189] on input "search" at bounding box center [699, 202] width 697 height 46
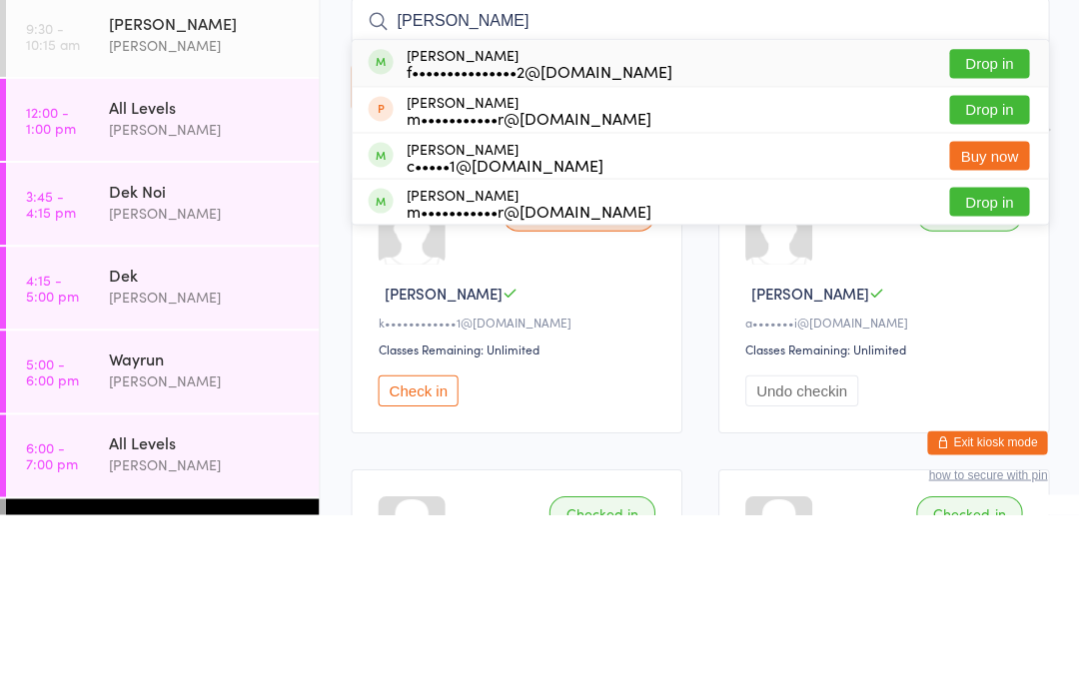
type input "[PERSON_NAME]"
click at [994, 230] on button "Drop in" at bounding box center [988, 244] width 80 height 29
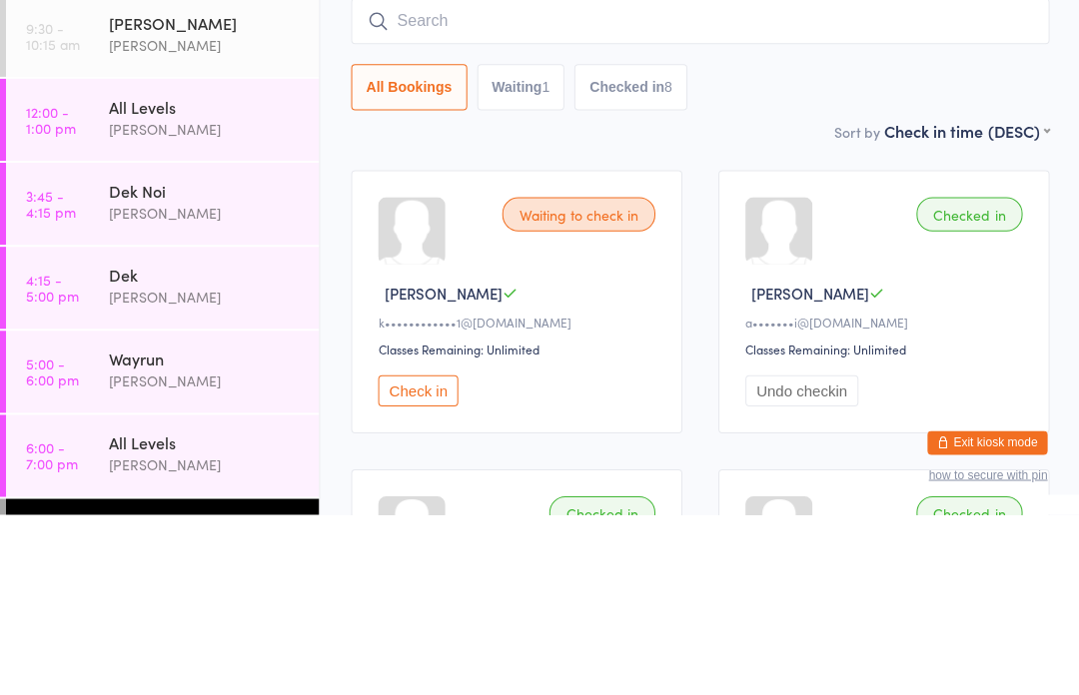
scroll to position [179, 0]
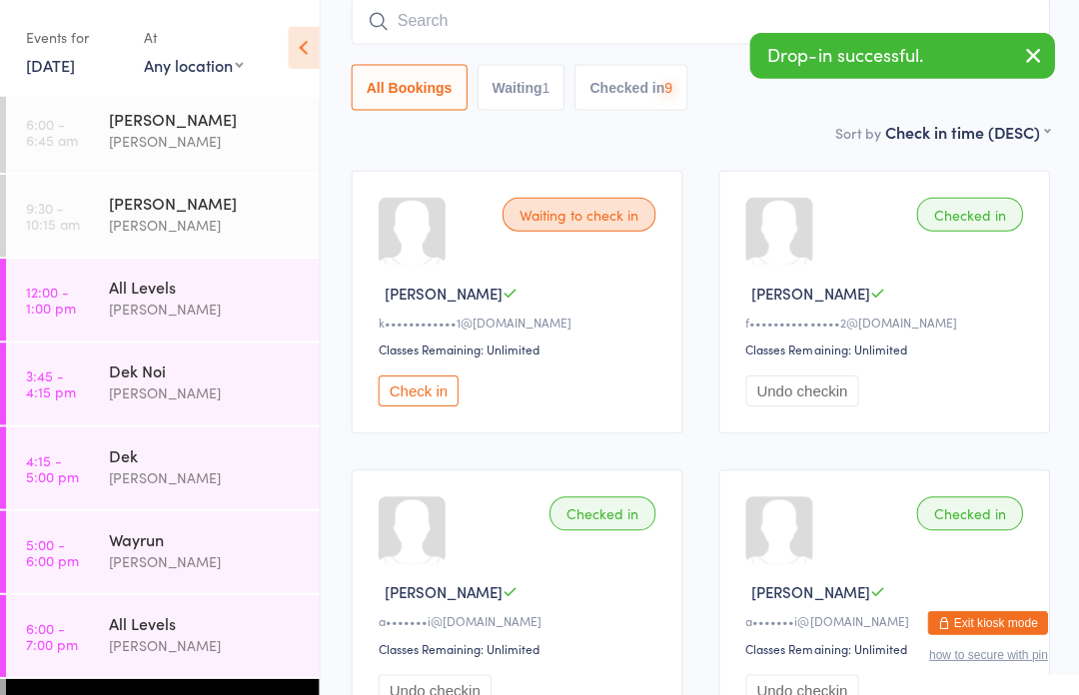
click at [637, 16] on input "search" at bounding box center [699, 23] width 697 height 46
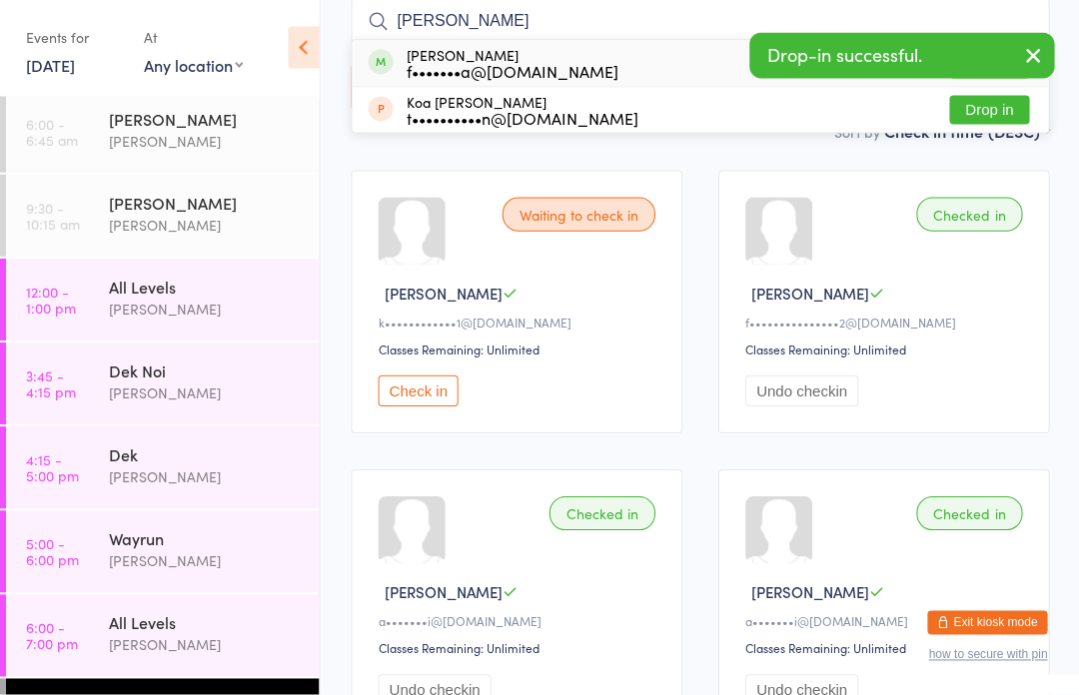
type input "[PERSON_NAME]"
click at [474, 65] on div "f•••••••a@[DOMAIN_NAME]" at bounding box center [512, 73] width 212 height 16
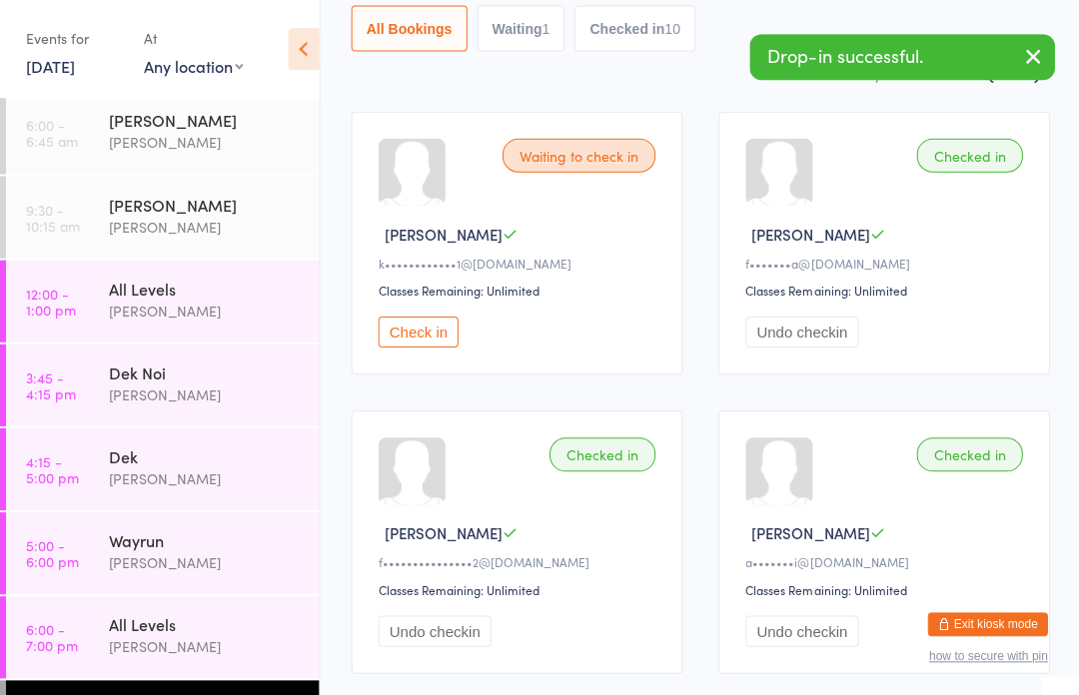
scroll to position [0, 0]
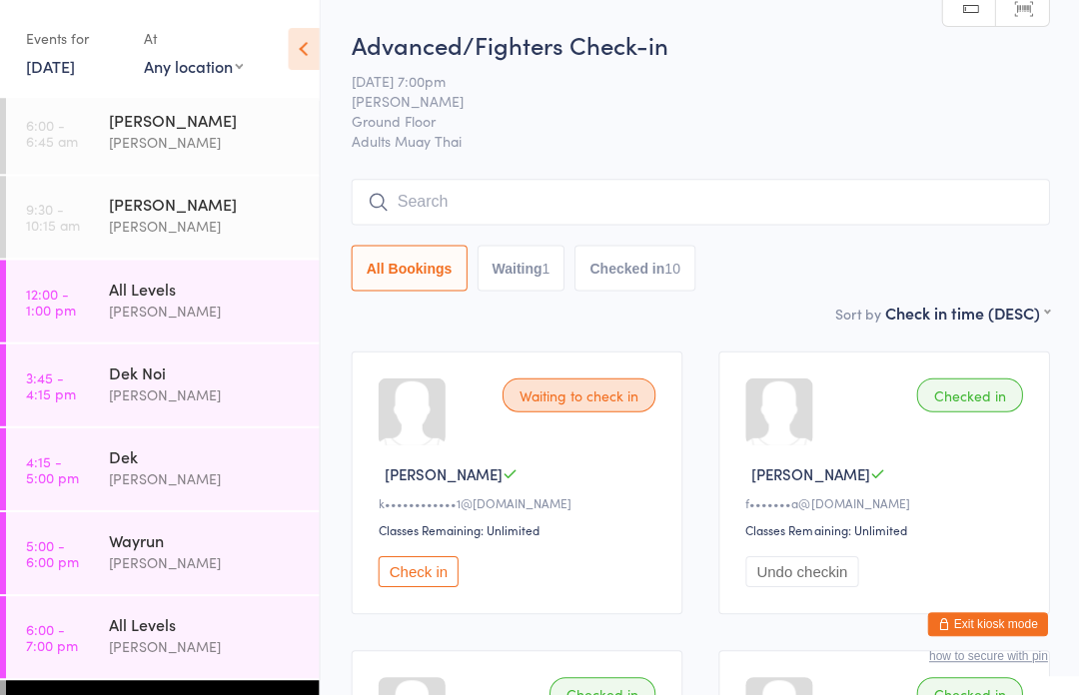
click at [435, 566] on button "Check in" at bounding box center [418, 570] width 80 height 31
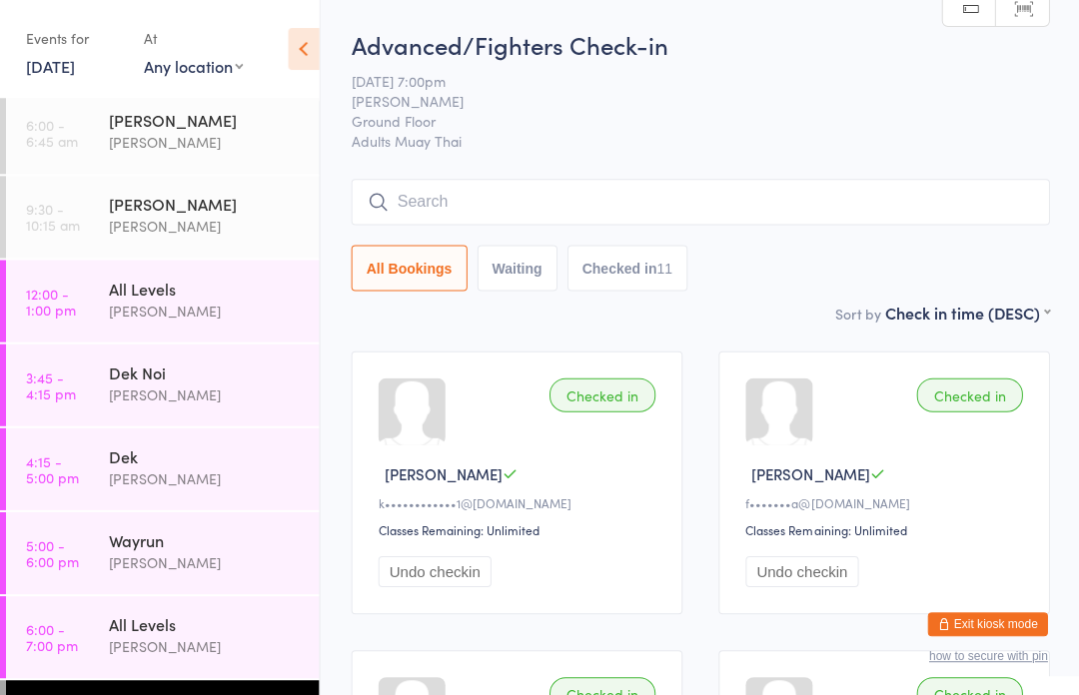
click at [677, 192] on input "search" at bounding box center [699, 202] width 697 height 46
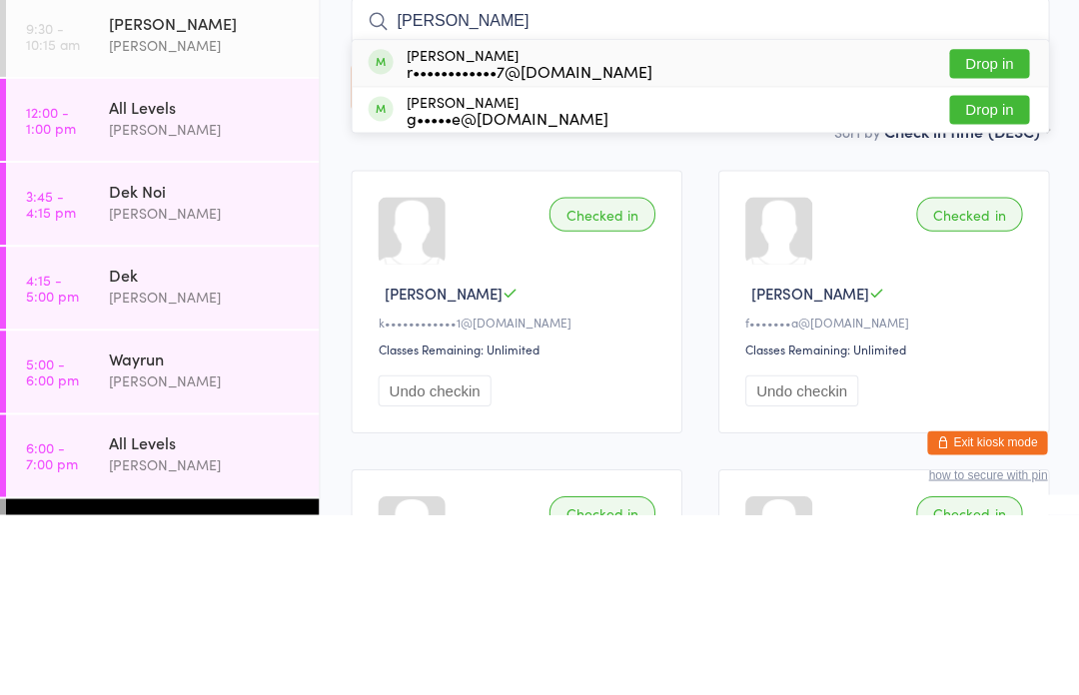
type input "[PERSON_NAME]"
click at [999, 230] on button "Drop in" at bounding box center [988, 244] width 80 height 29
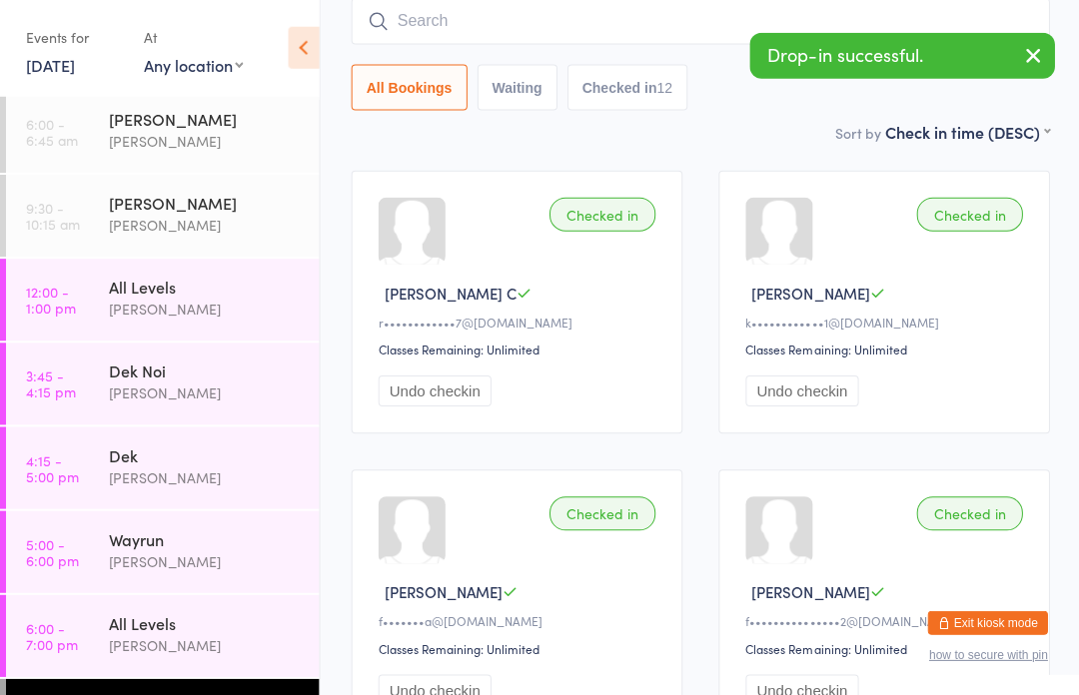
click at [537, 21] on input "search" at bounding box center [699, 23] width 697 height 46
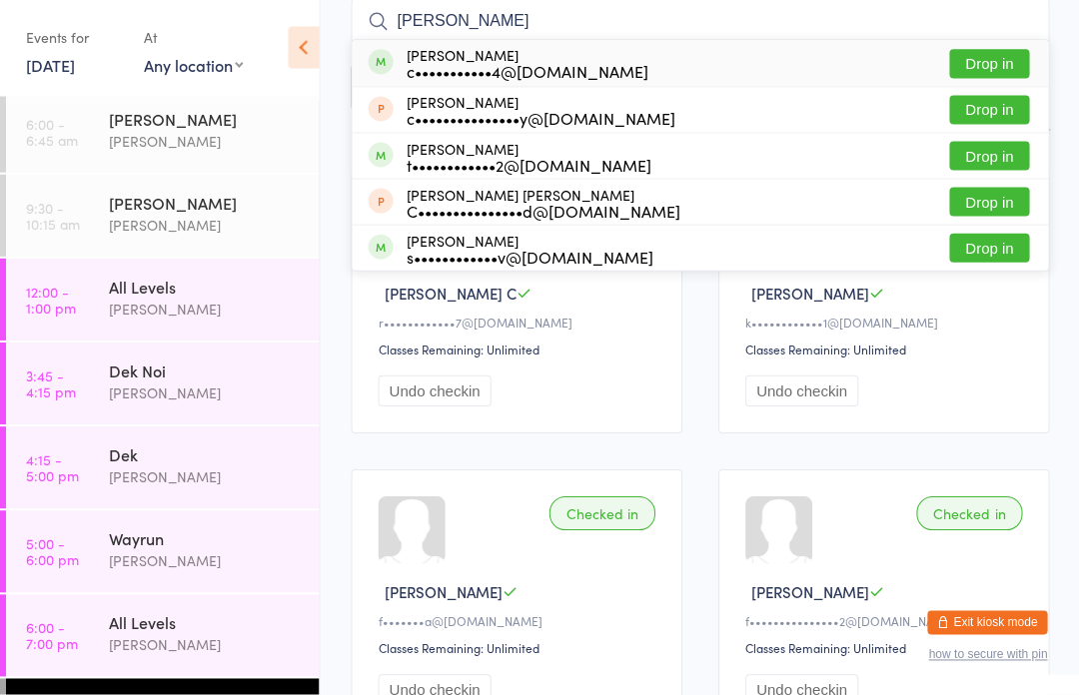
type input "[PERSON_NAME]"
click at [516, 70] on div "c•••••••••••4@[DOMAIN_NAME]" at bounding box center [527, 73] width 242 height 16
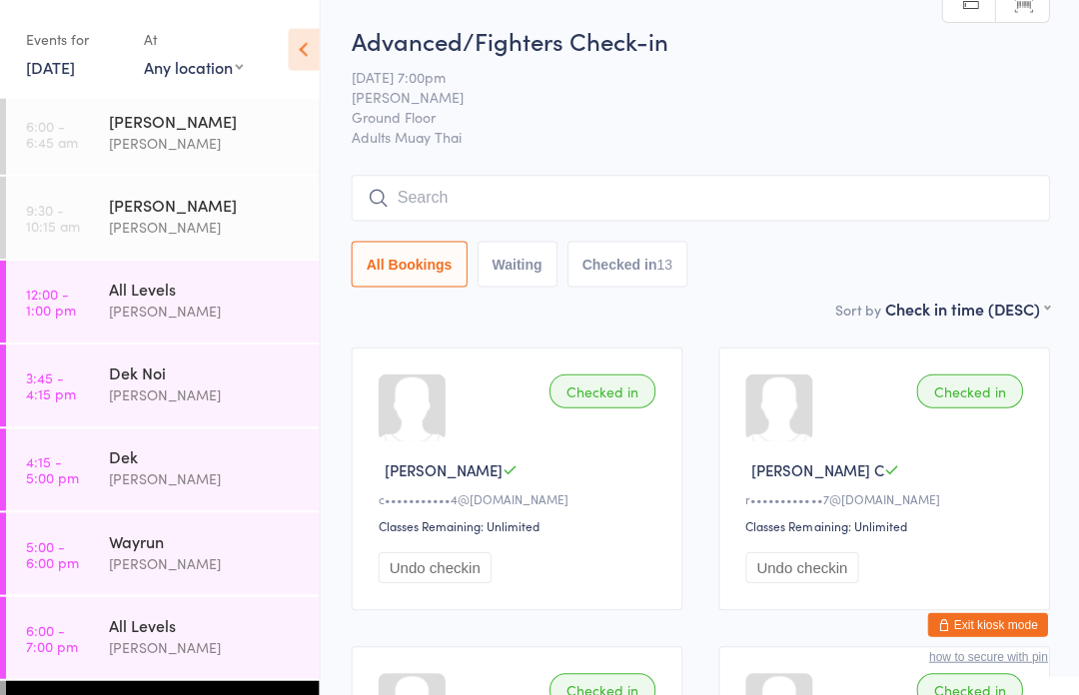
scroll to position [0, 0]
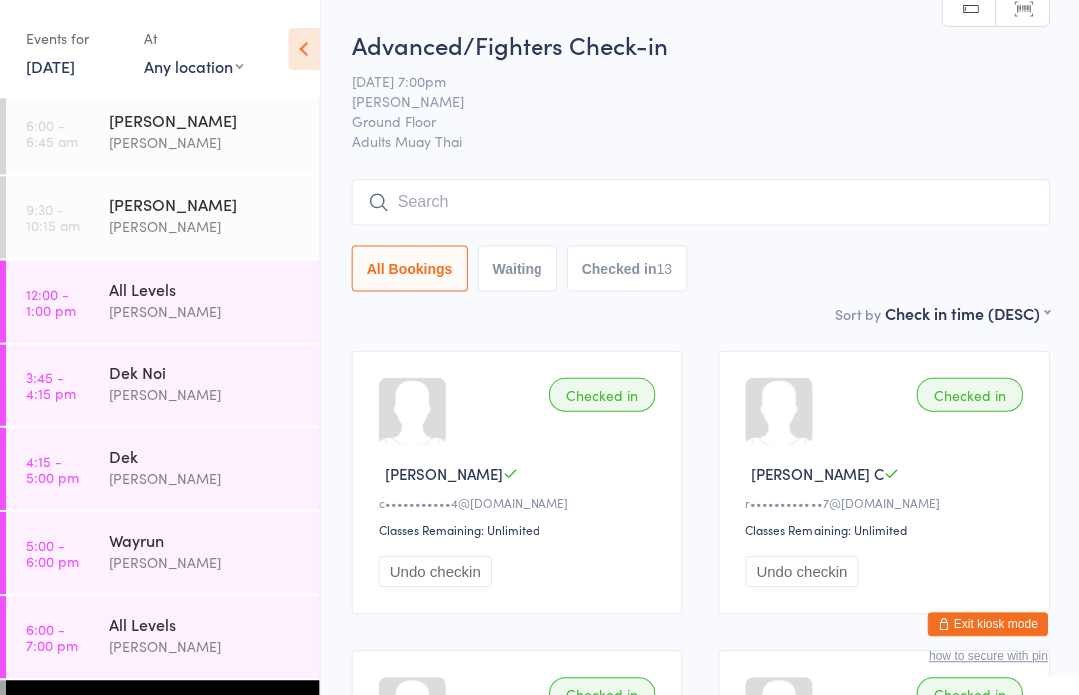
click at [677, 188] on input "search" at bounding box center [699, 202] width 697 height 46
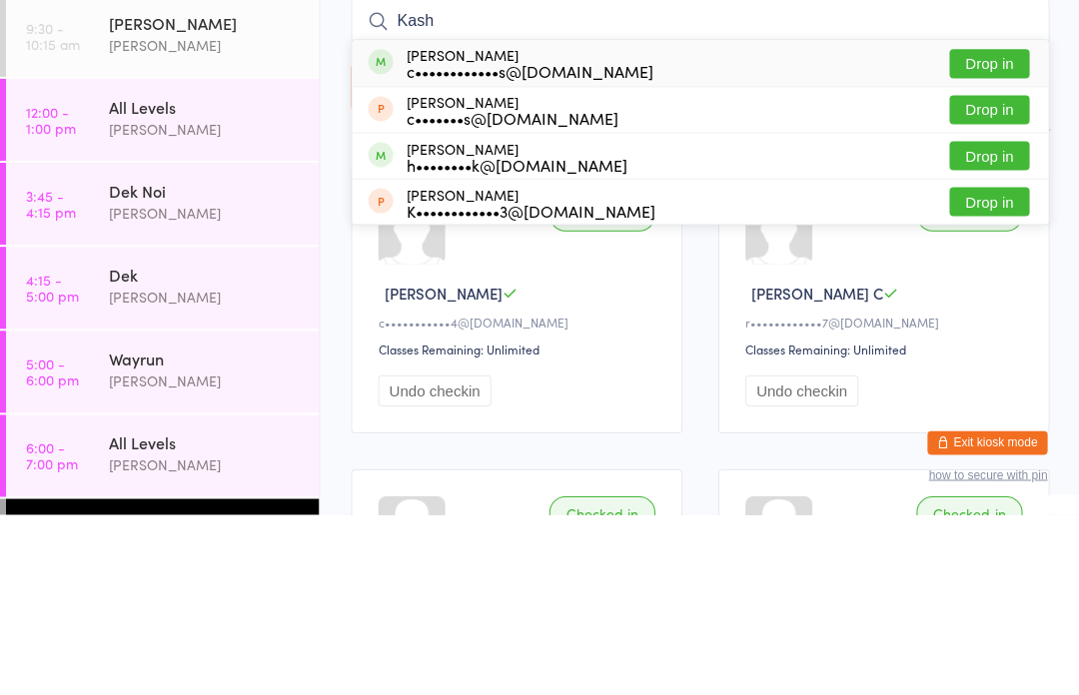
type input "Kash"
click at [1004, 230] on button "Drop in" at bounding box center [988, 244] width 80 height 29
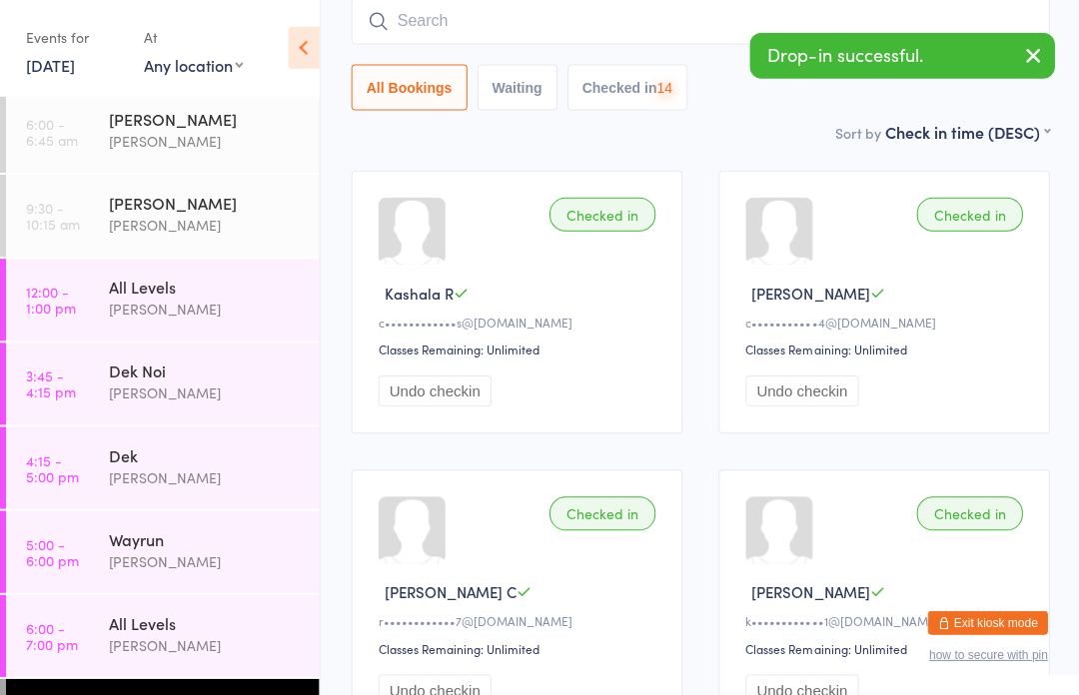
click at [484, 30] on input "search" at bounding box center [699, 23] width 697 height 46
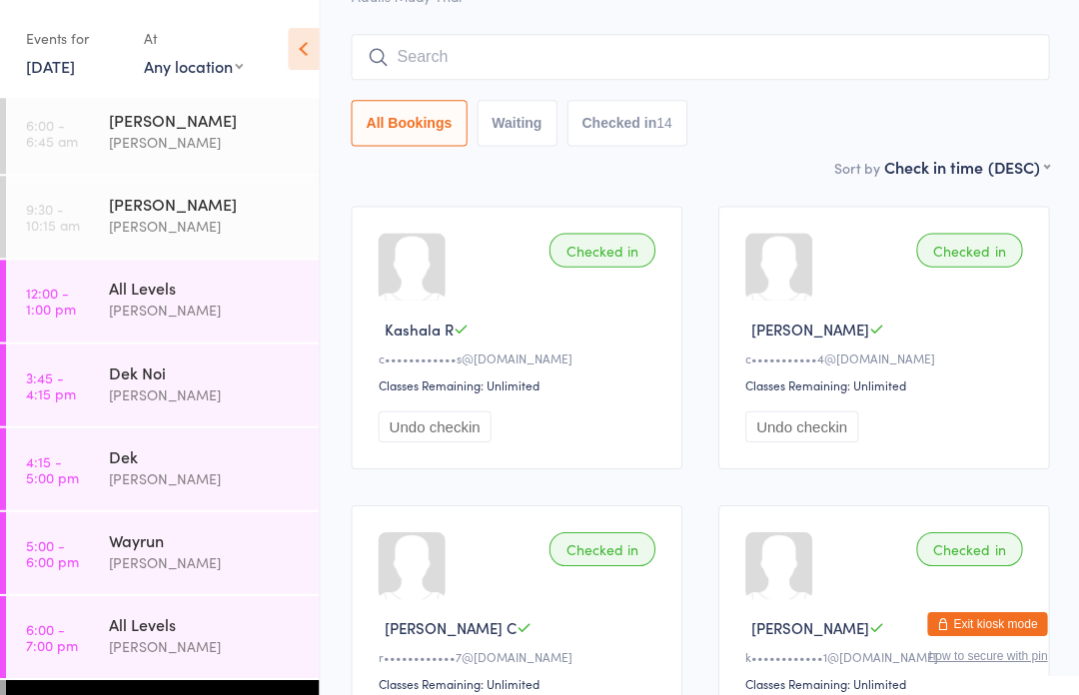
scroll to position [142, 0]
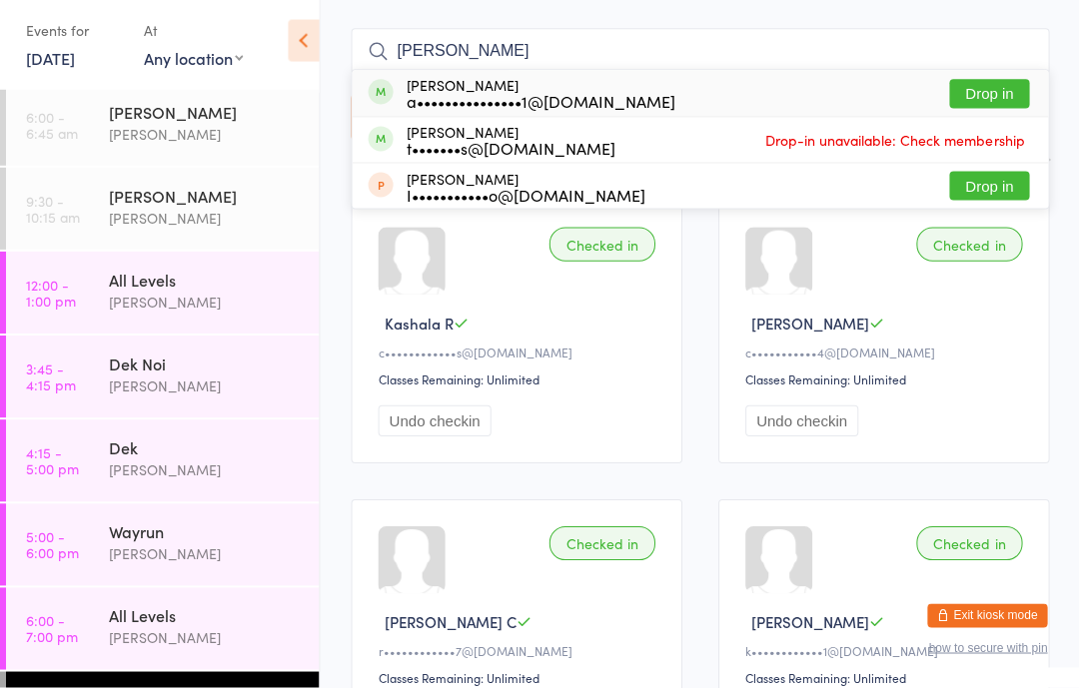
type input "[PERSON_NAME]"
click at [996, 88] on button "Drop in" at bounding box center [988, 102] width 80 height 29
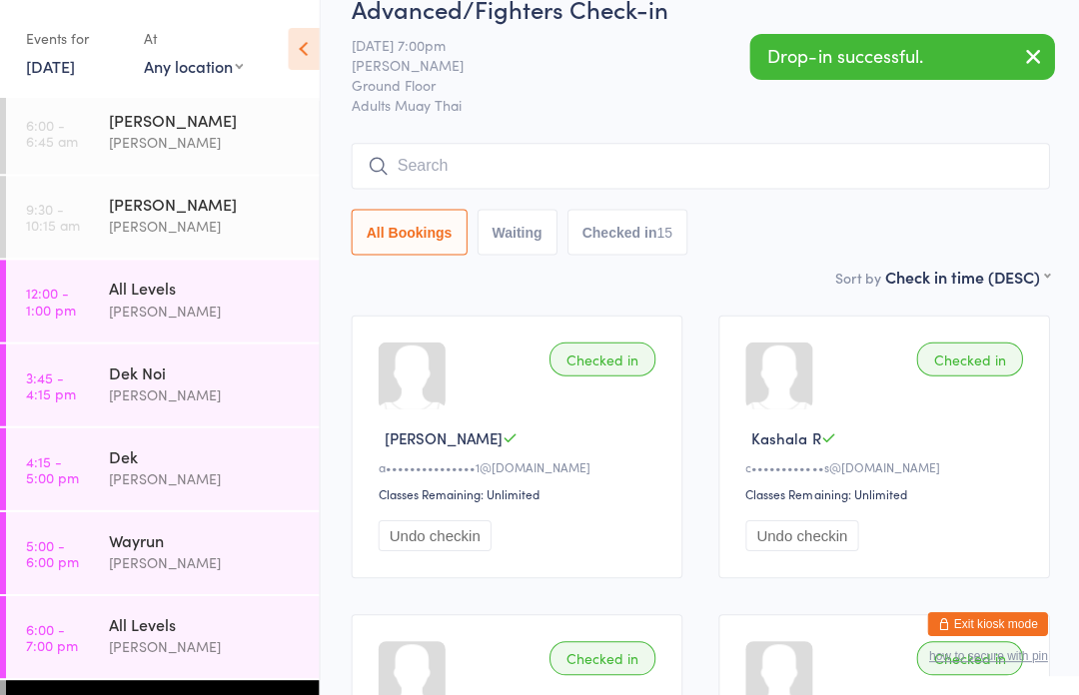
scroll to position [0, 0]
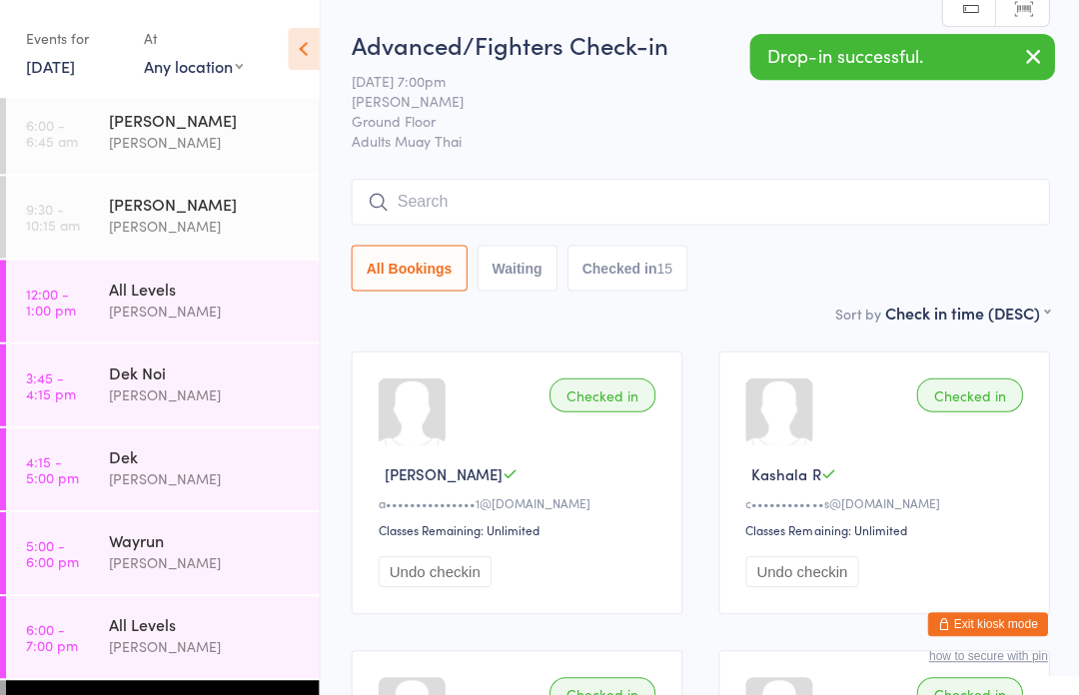
click at [1031, 57] on icon "button" at bounding box center [1031, 56] width 24 height 25
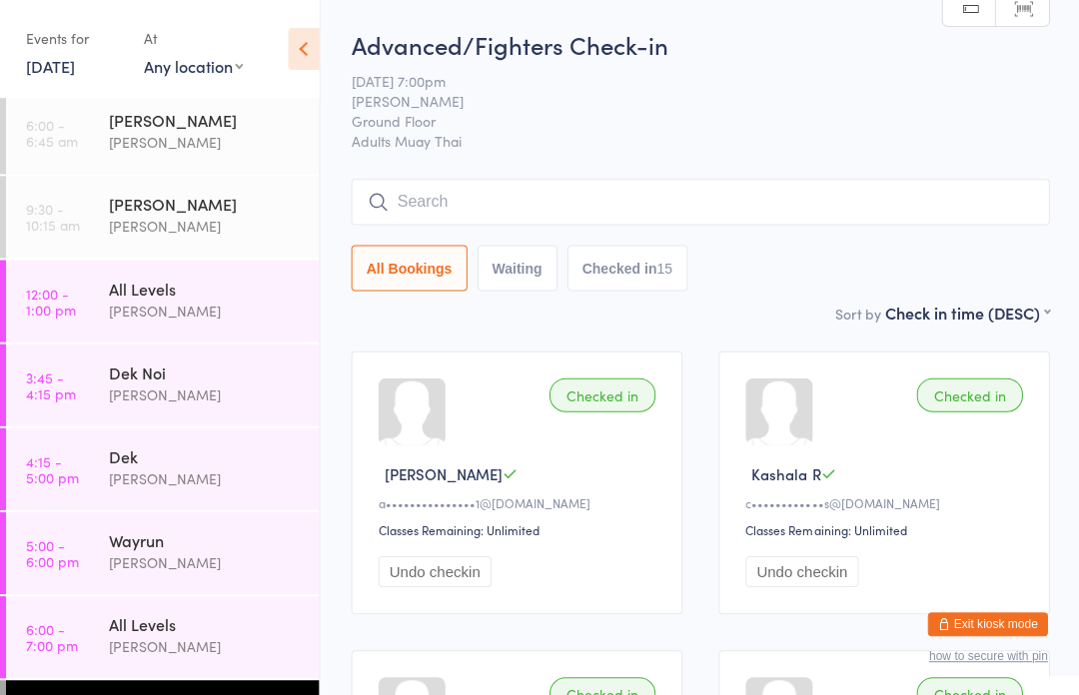
click at [423, 207] on input "search" at bounding box center [699, 202] width 697 height 46
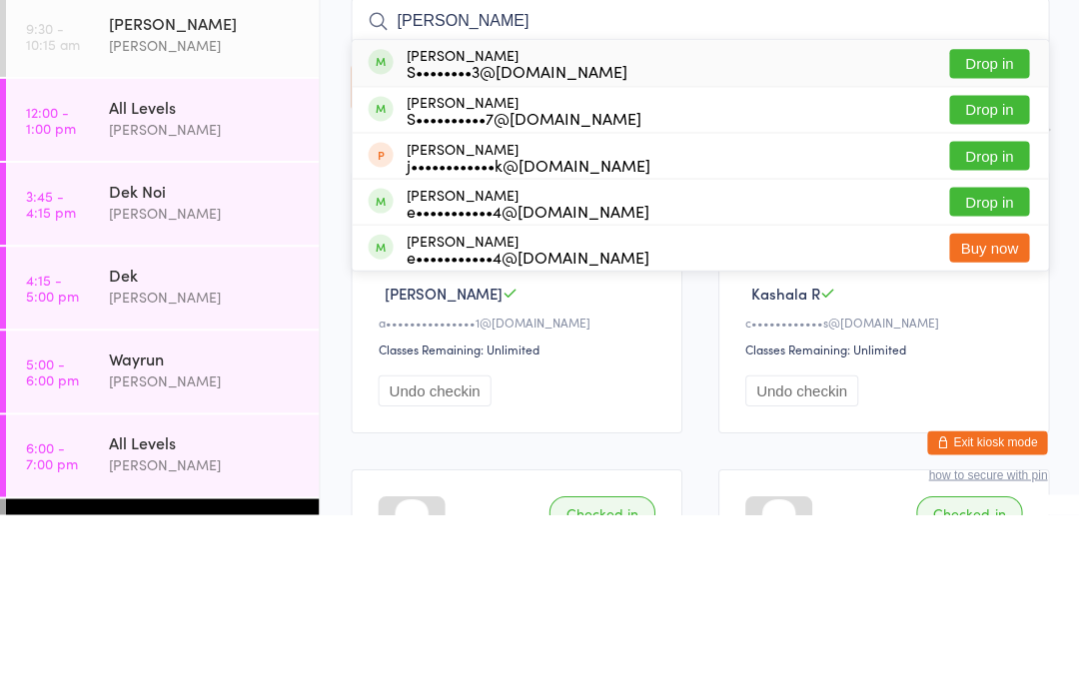
type input "[PERSON_NAME]"
click at [988, 230] on button "Drop in" at bounding box center [988, 244] width 80 height 29
